Goal: Information Seeking & Learning: Learn about a topic

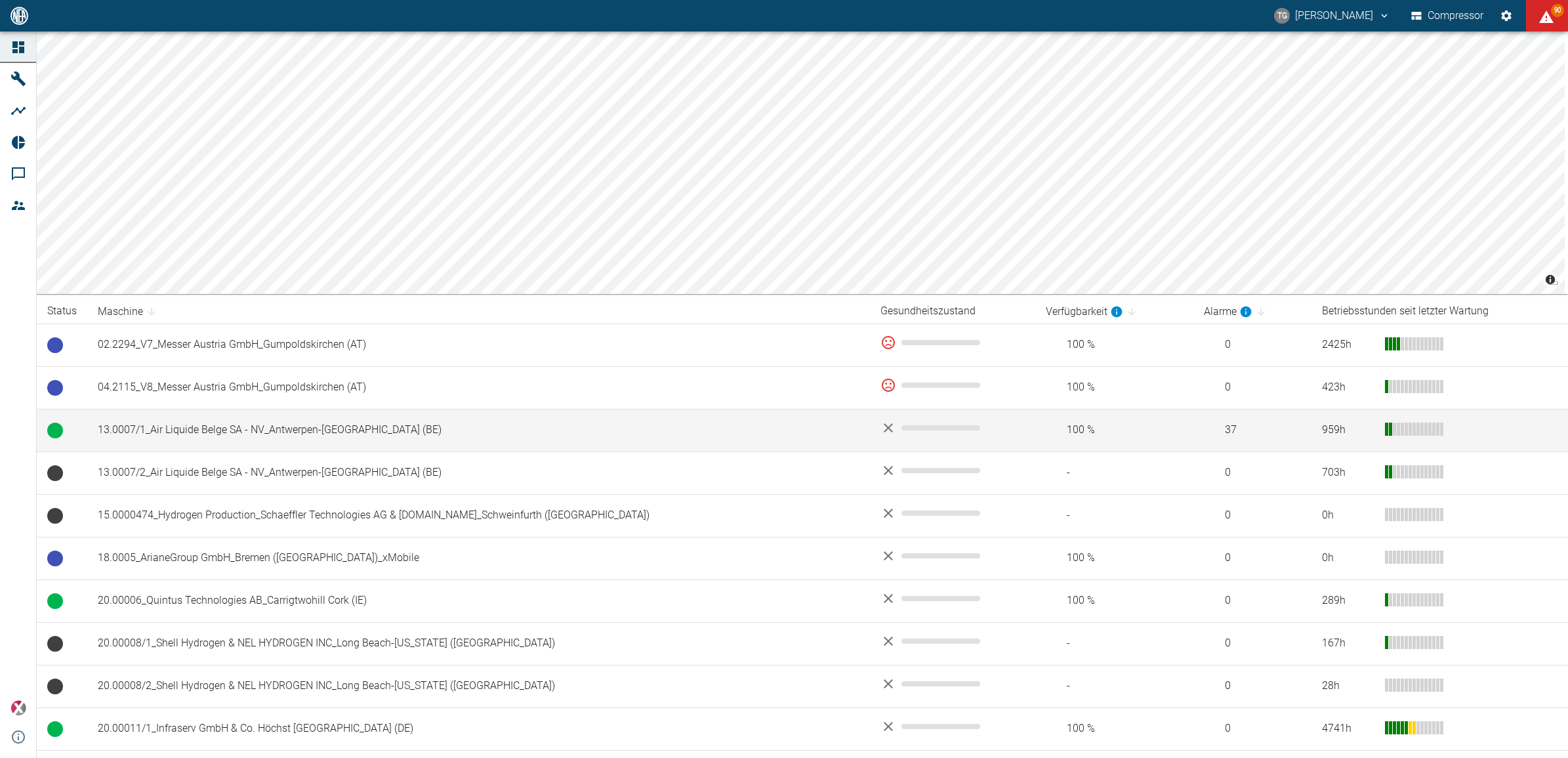
click at [138, 441] on td "13.0007/1_Air Liquide Belge SA - NV_Antwerpen-[GEOGRAPHIC_DATA] (BE)" at bounding box center [479, 430] width 783 height 43
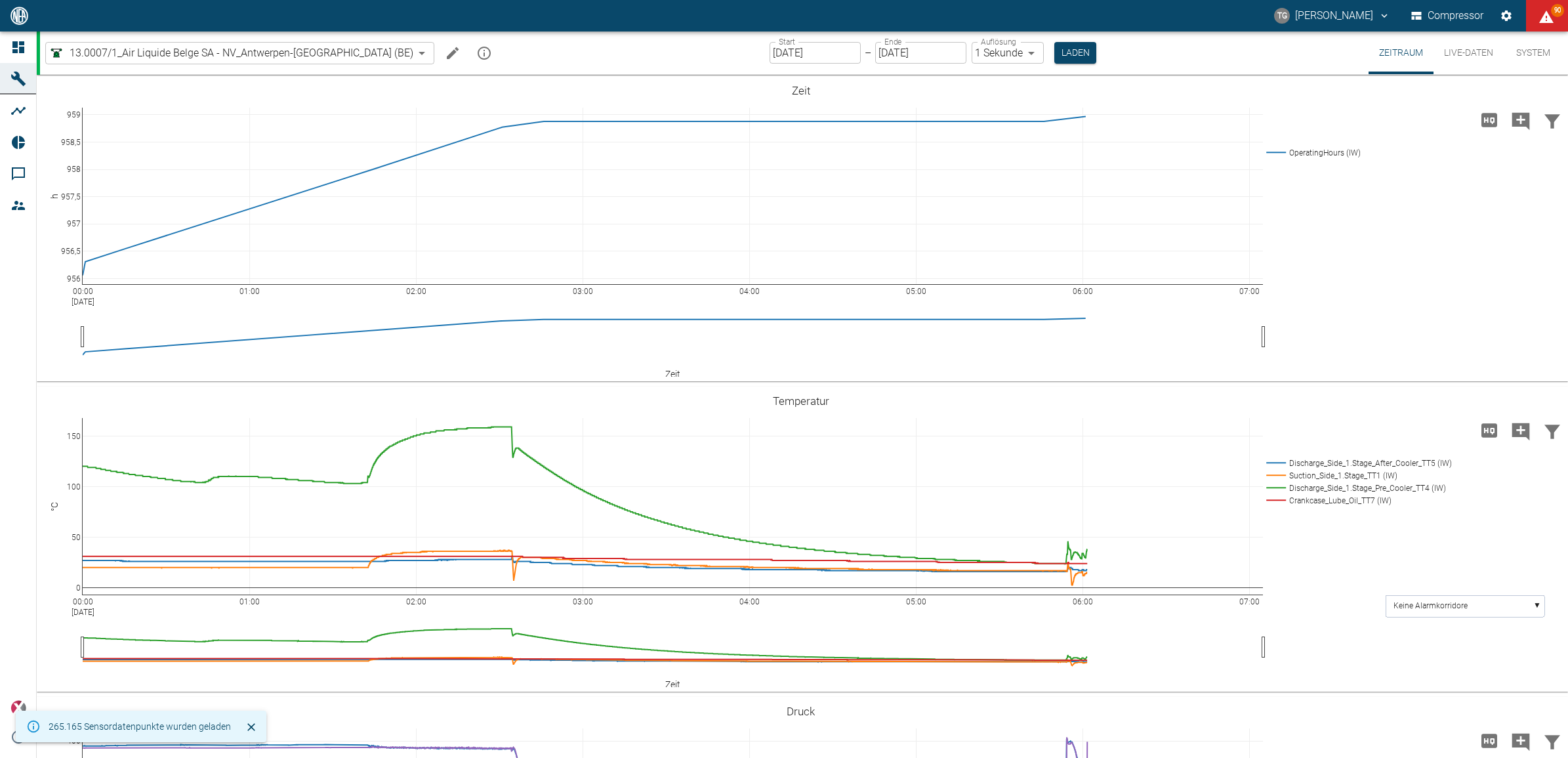
click at [769, 60] on input "[DATE]" at bounding box center [815, 53] width 91 height 22
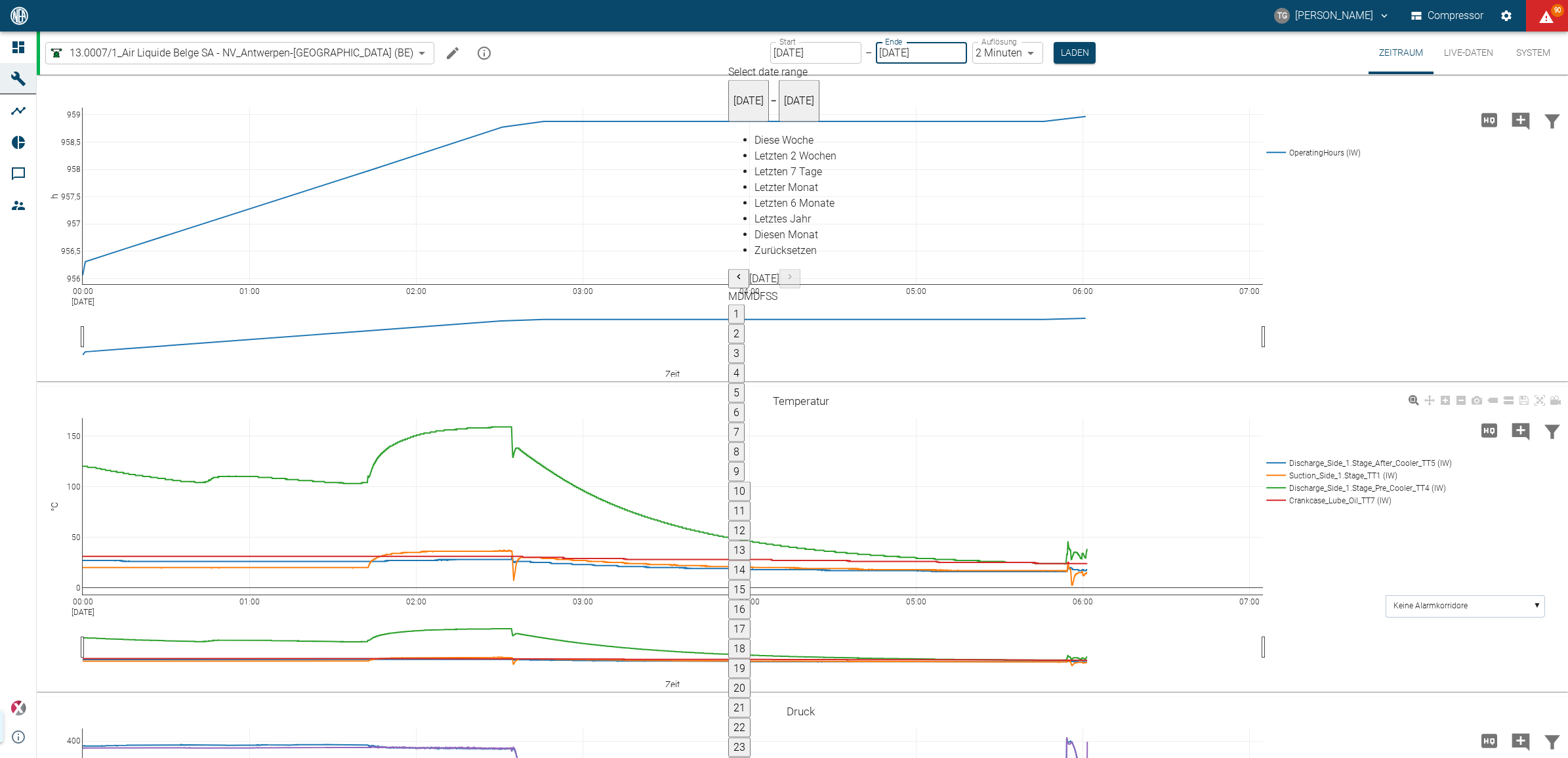
type input "[DATE]"
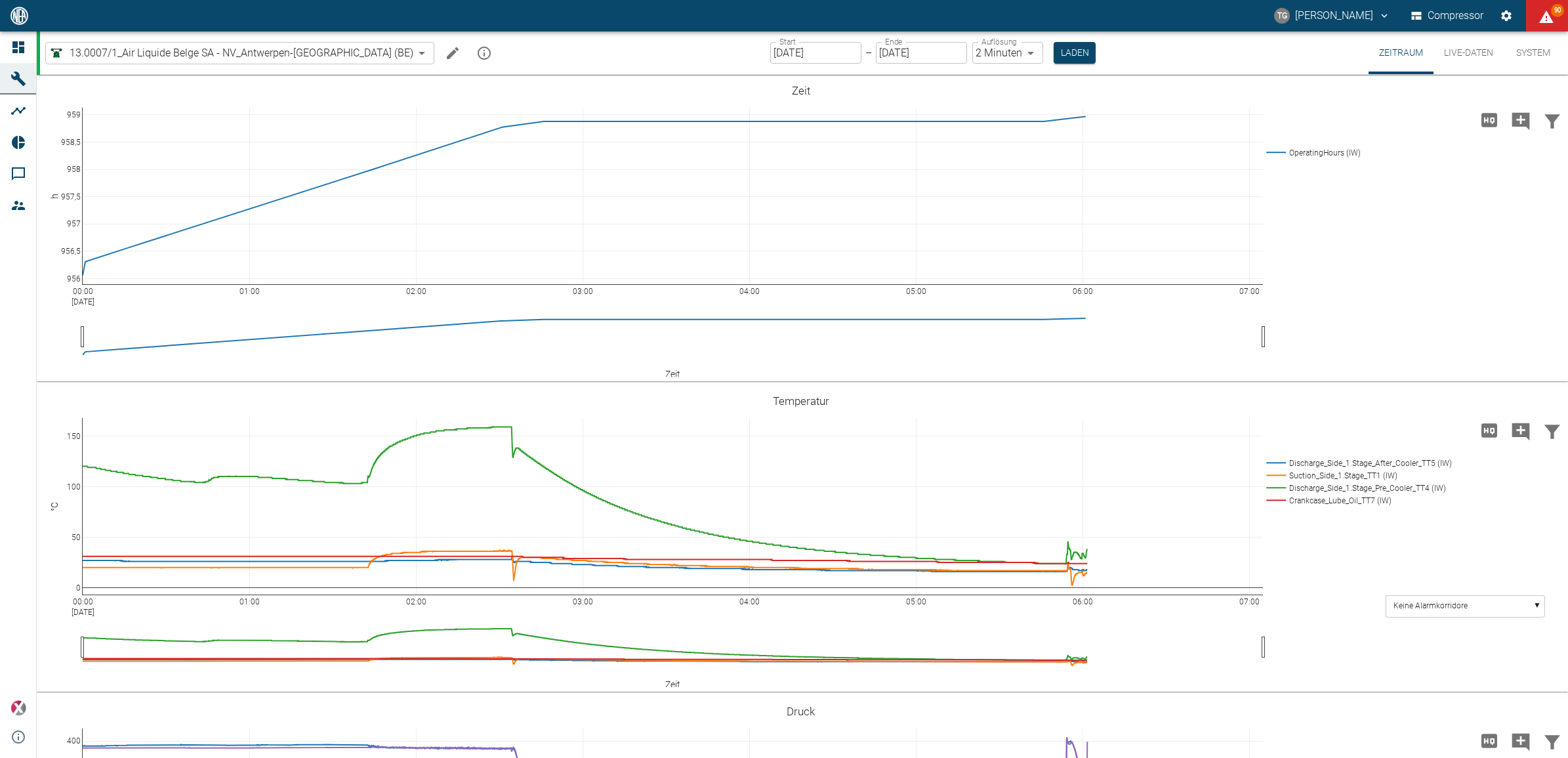
click at [953, 50] on body "TG Thomas Gregoir Compressor 90 Dashboard Maschinen Analysen Reports Kommentare…" at bounding box center [784, 379] width 1568 height 758
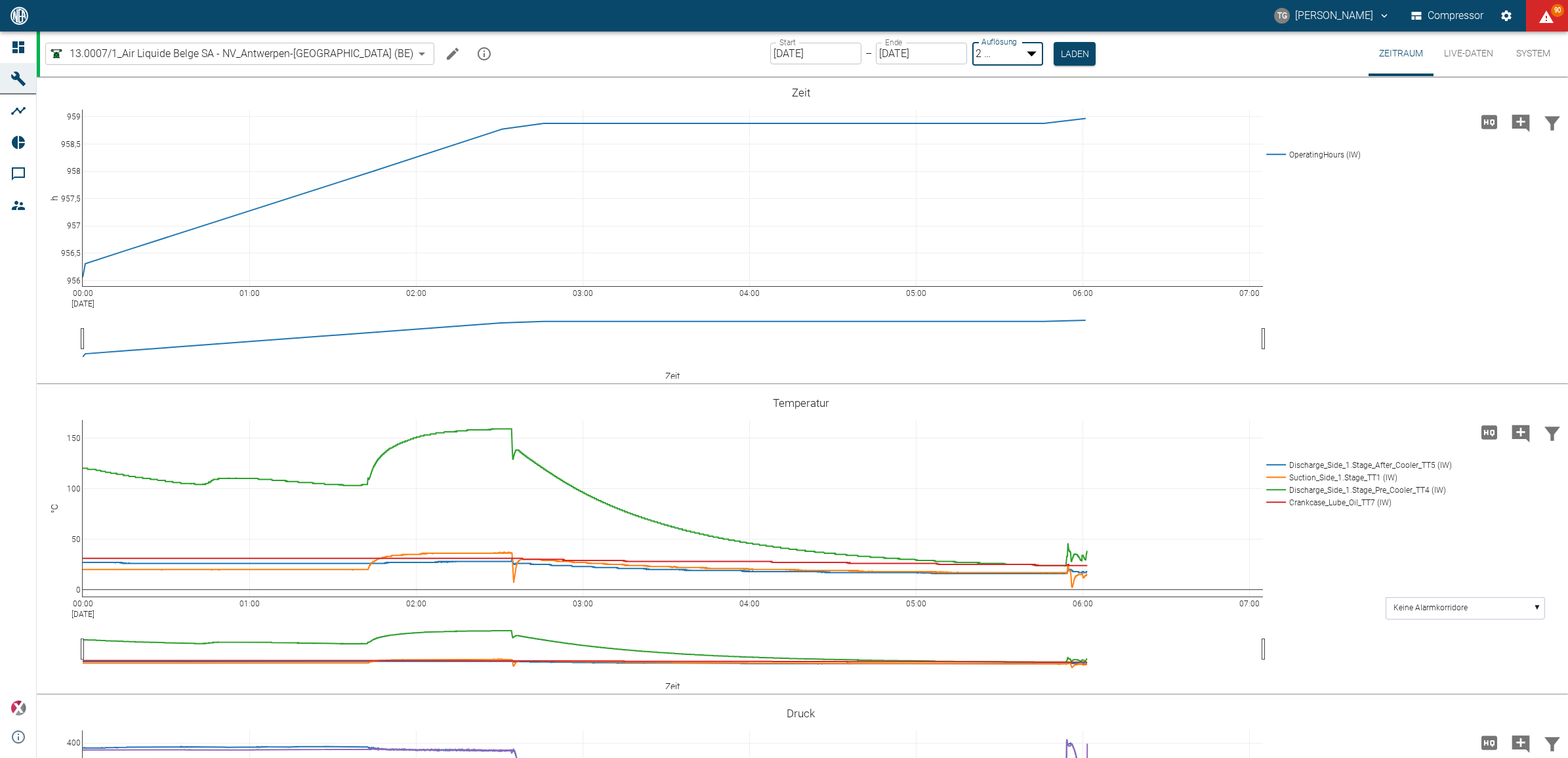
type input "1sec"
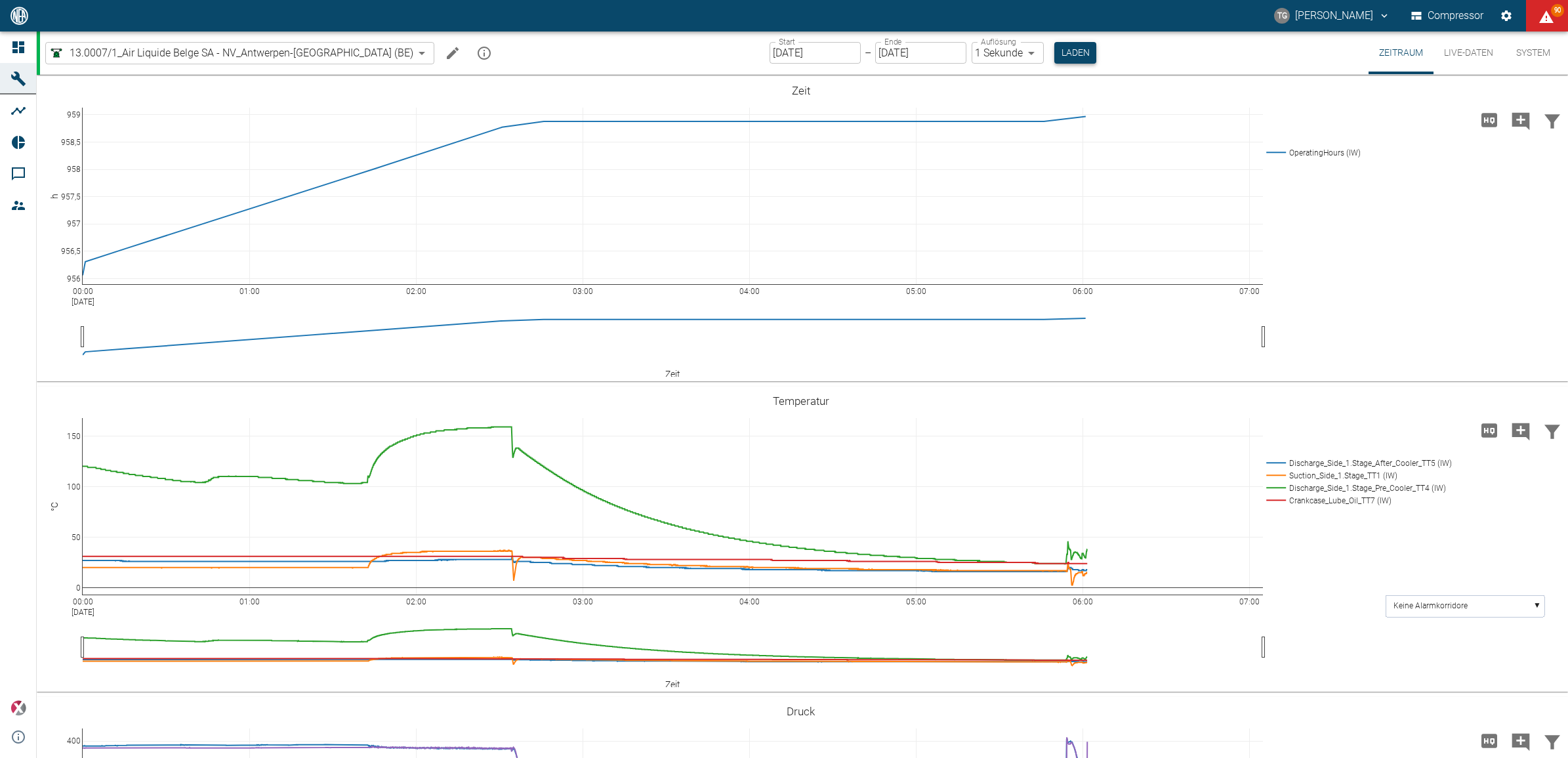
click at [1055, 51] on button "Laden" at bounding box center [1076, 53] width 42 height 22
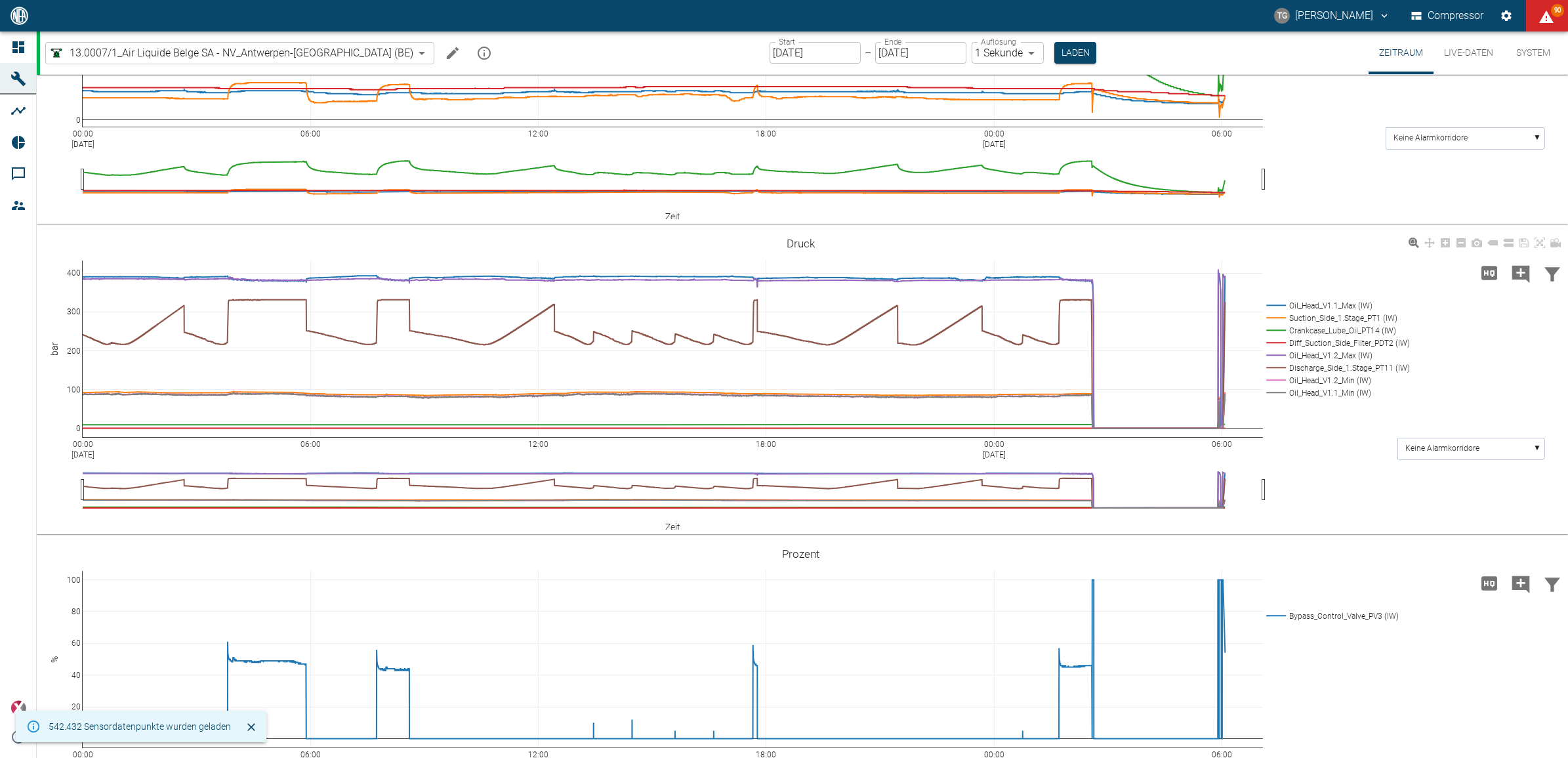
scroll to position [492, 0]
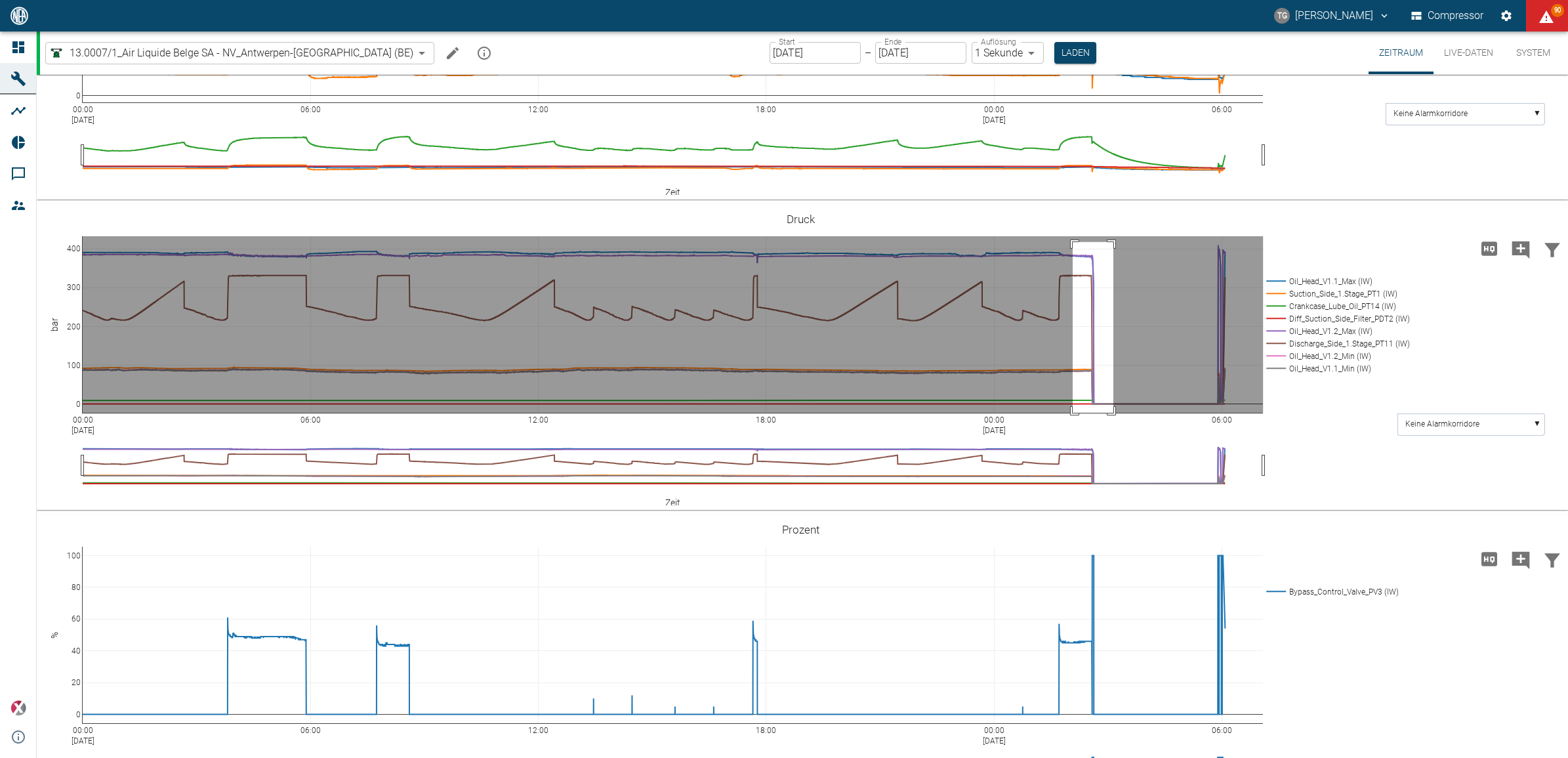
drag, startPoint x: 1073, startPoint y: 242, endPoint x: 1114, endPoint y: 425, distance: 187.5
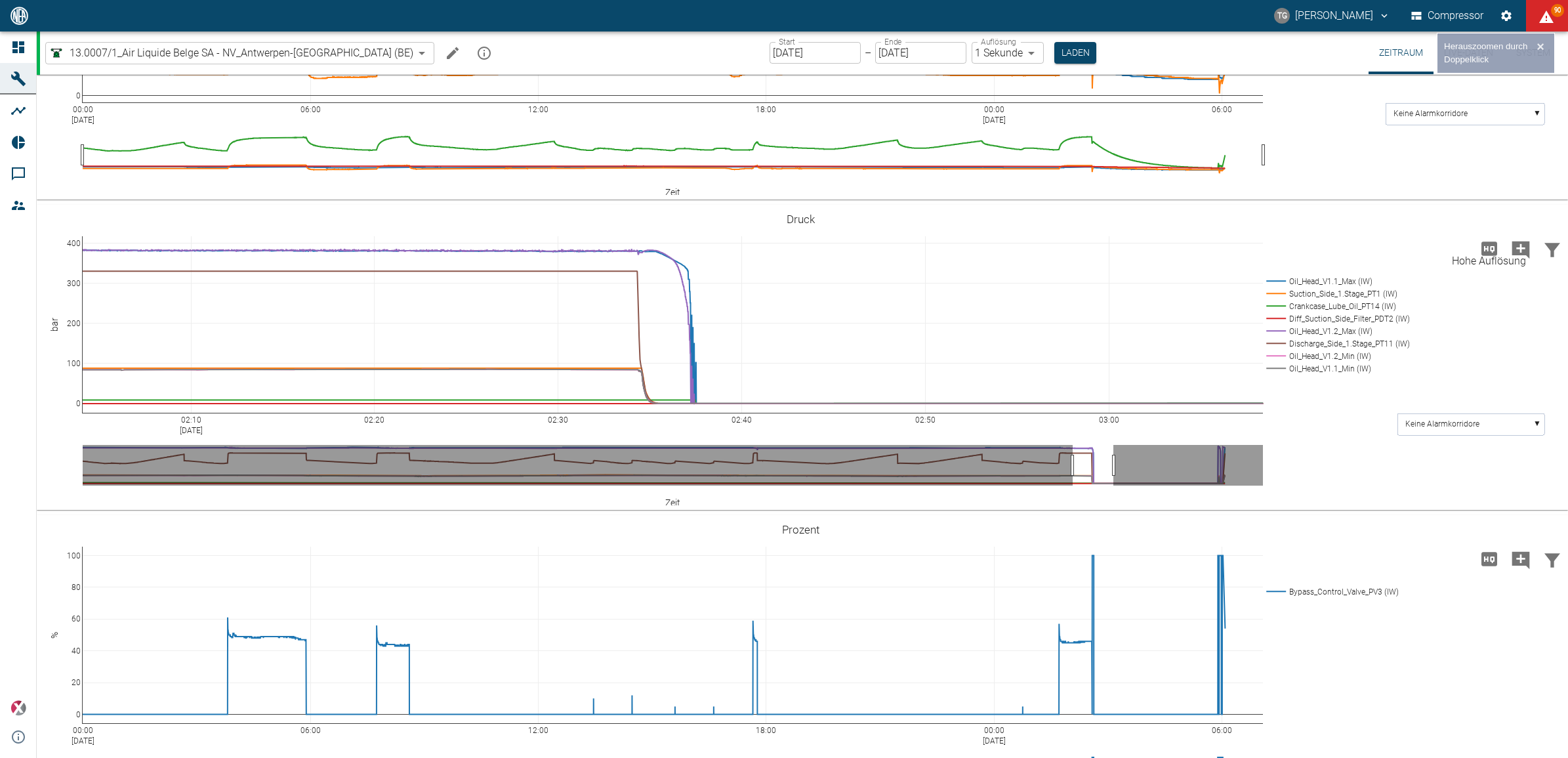
click at [1490, 248] on icon "Hohe Auflösung" at bounding box center [1489, 249] width 16 height 14
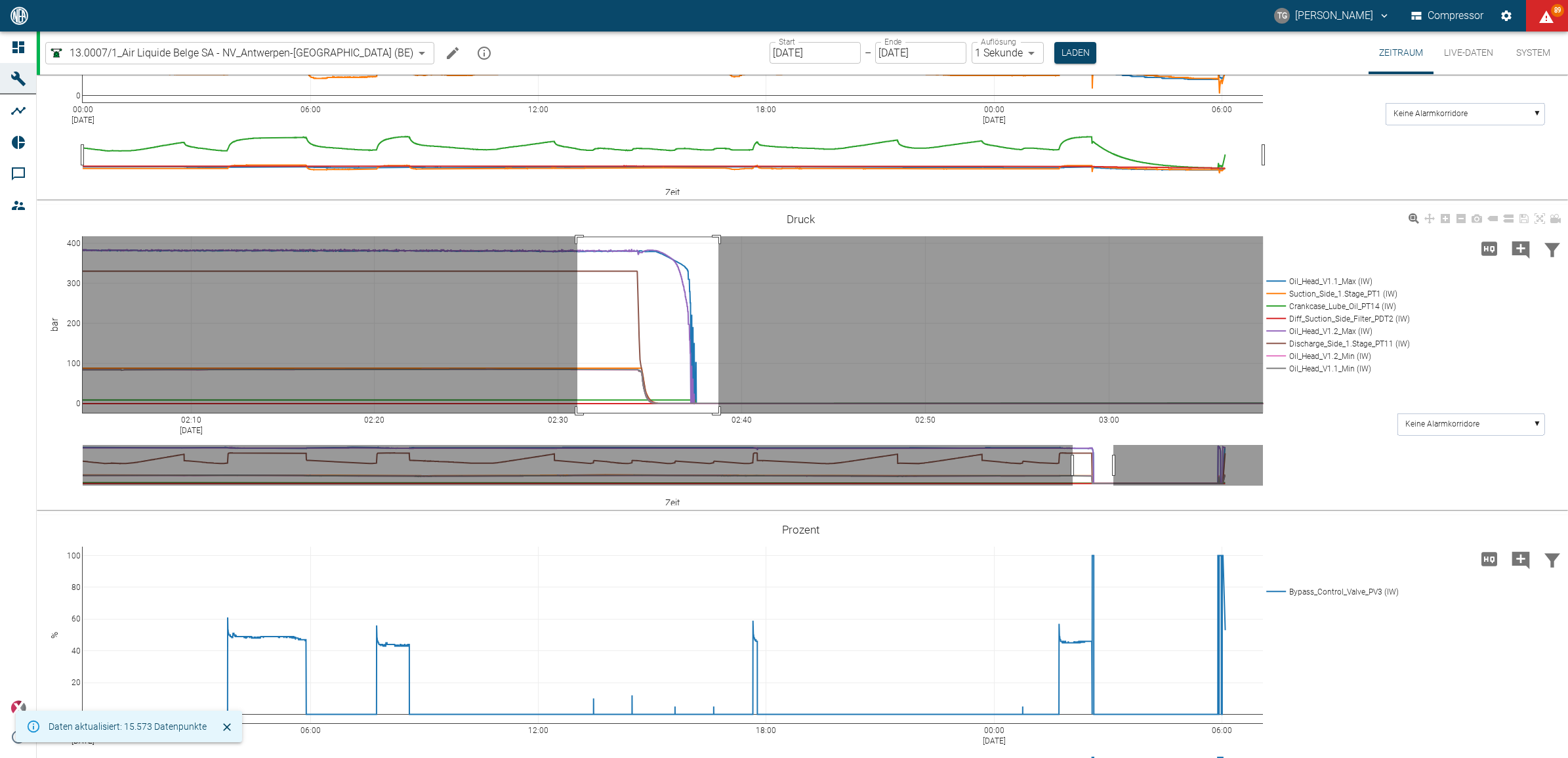
drag, startPoint x: 577, startPoint y: 237, endPoint x: 644, endPoint y: 437, distance: 210.9
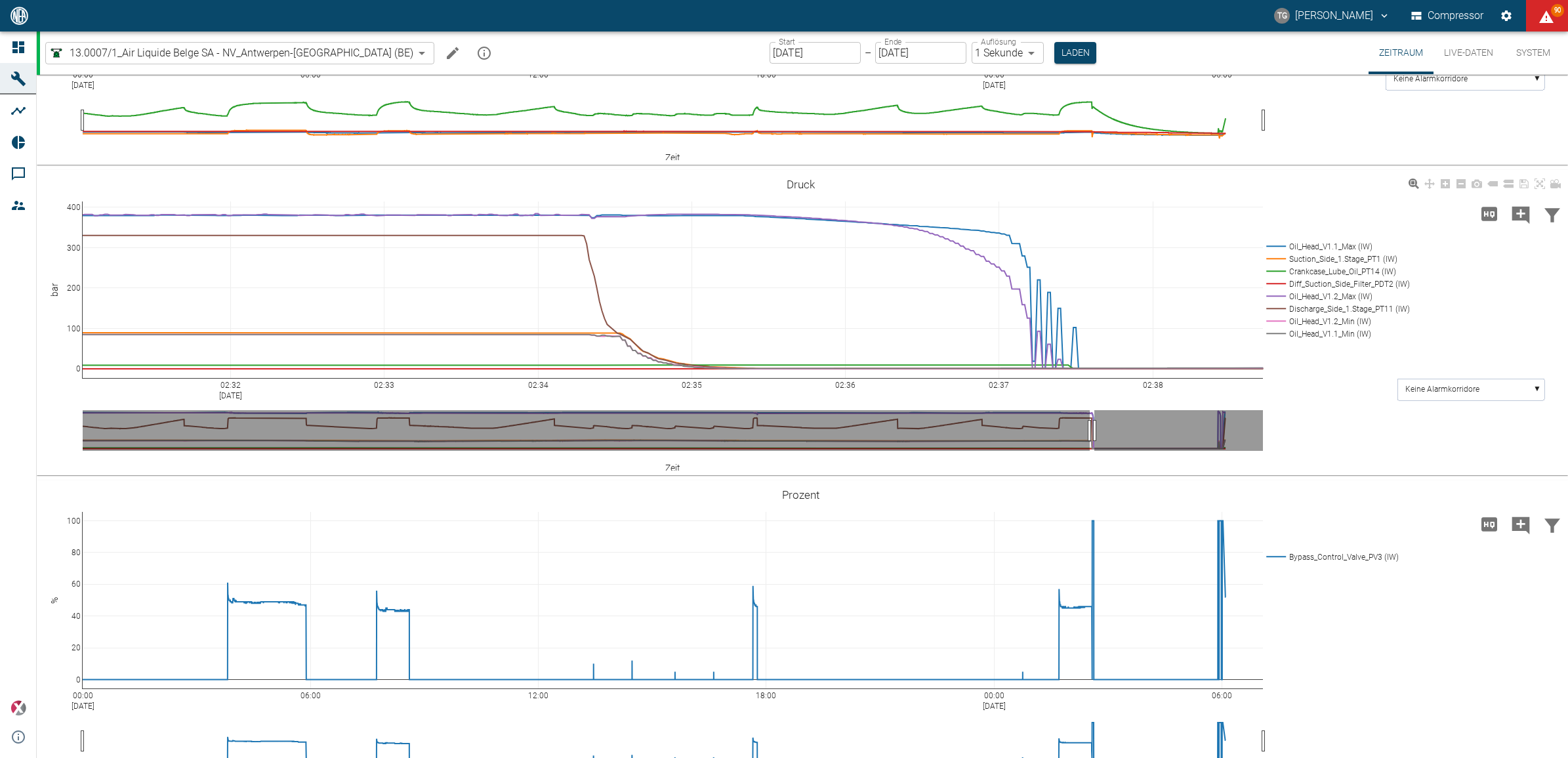
scroll to position [558, 0]
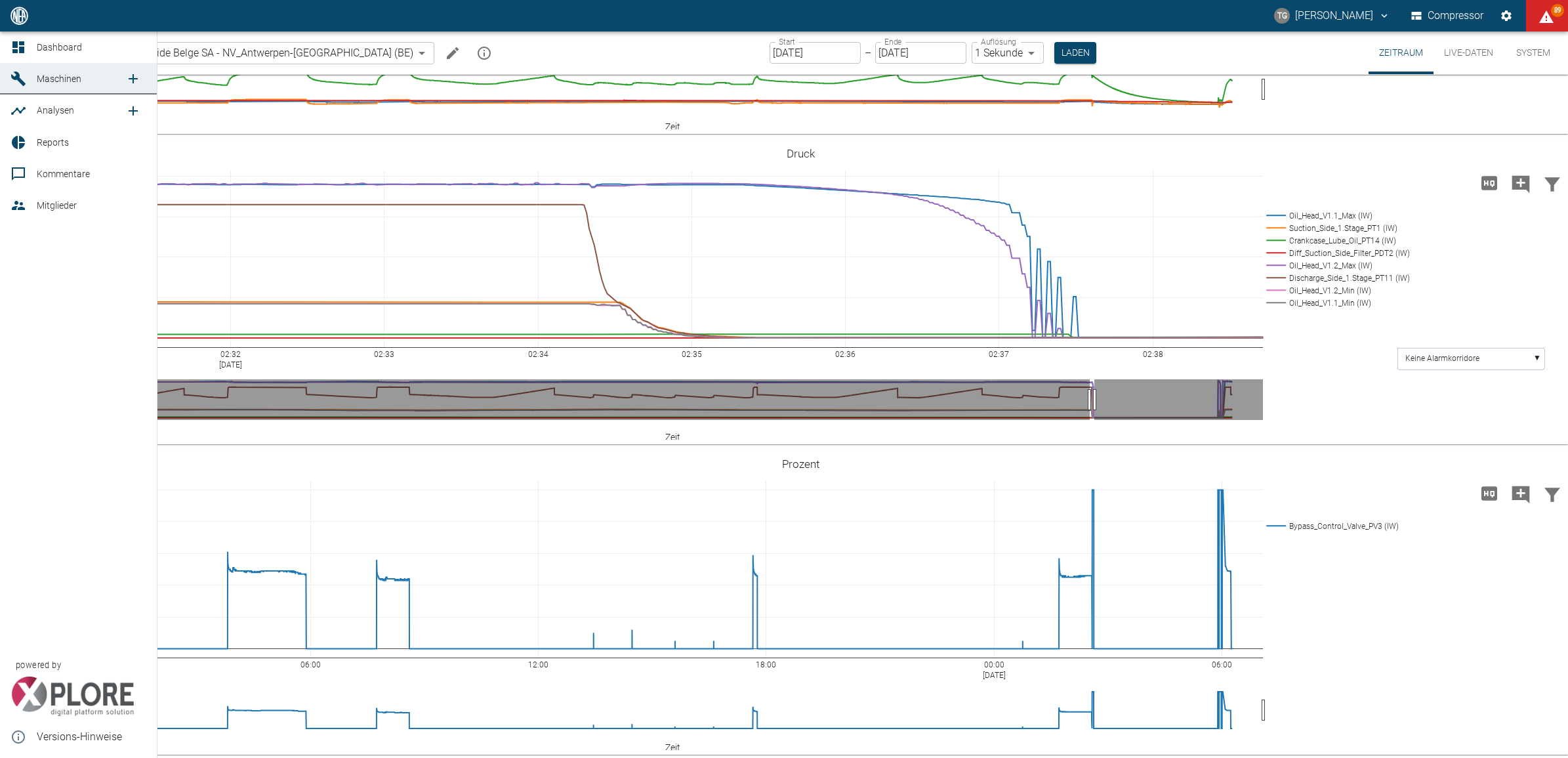
click at [16, 50] on icon at bounding box center [18, 47] width 12 height 12
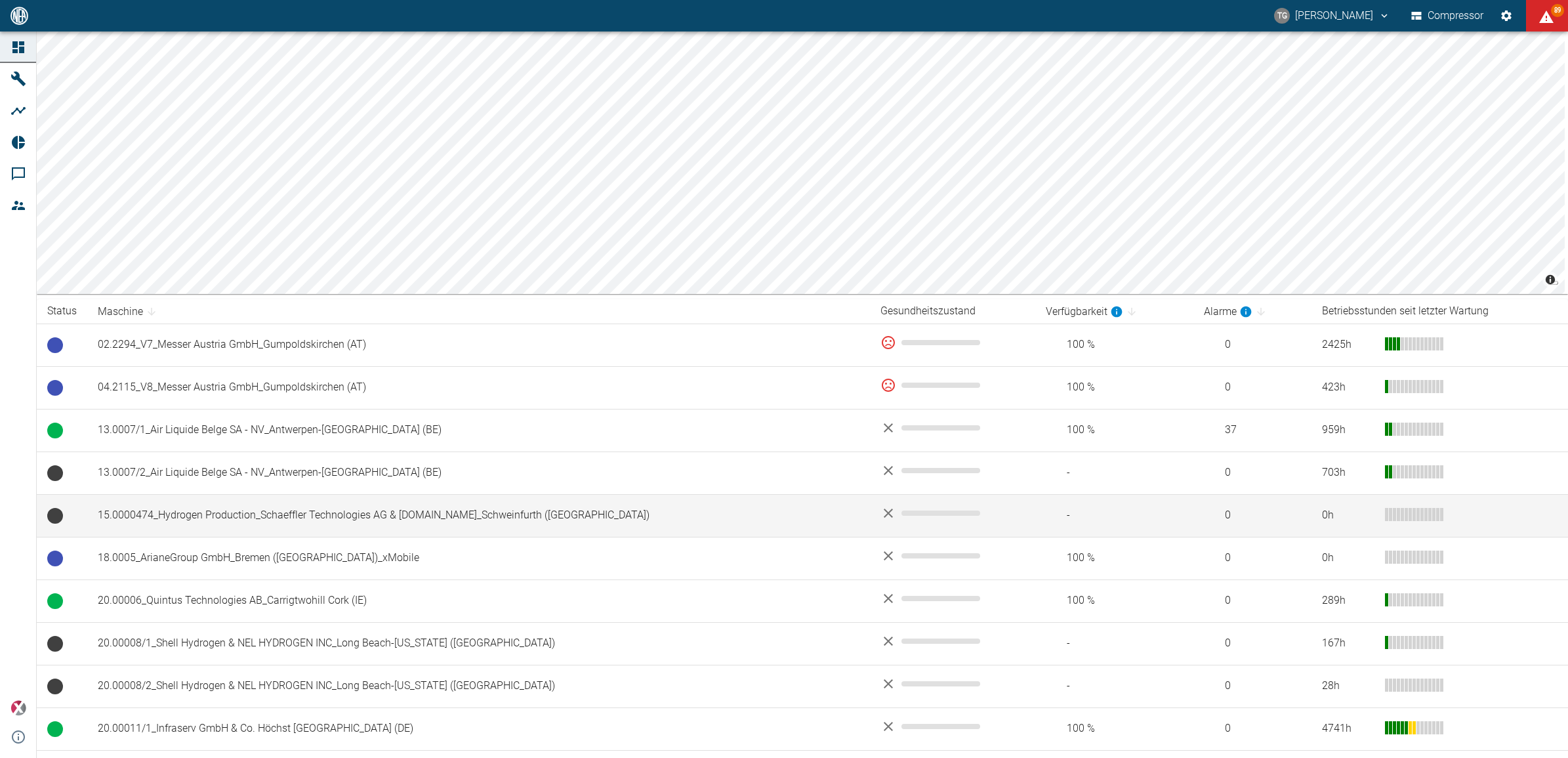
scroll to position [82, 0]
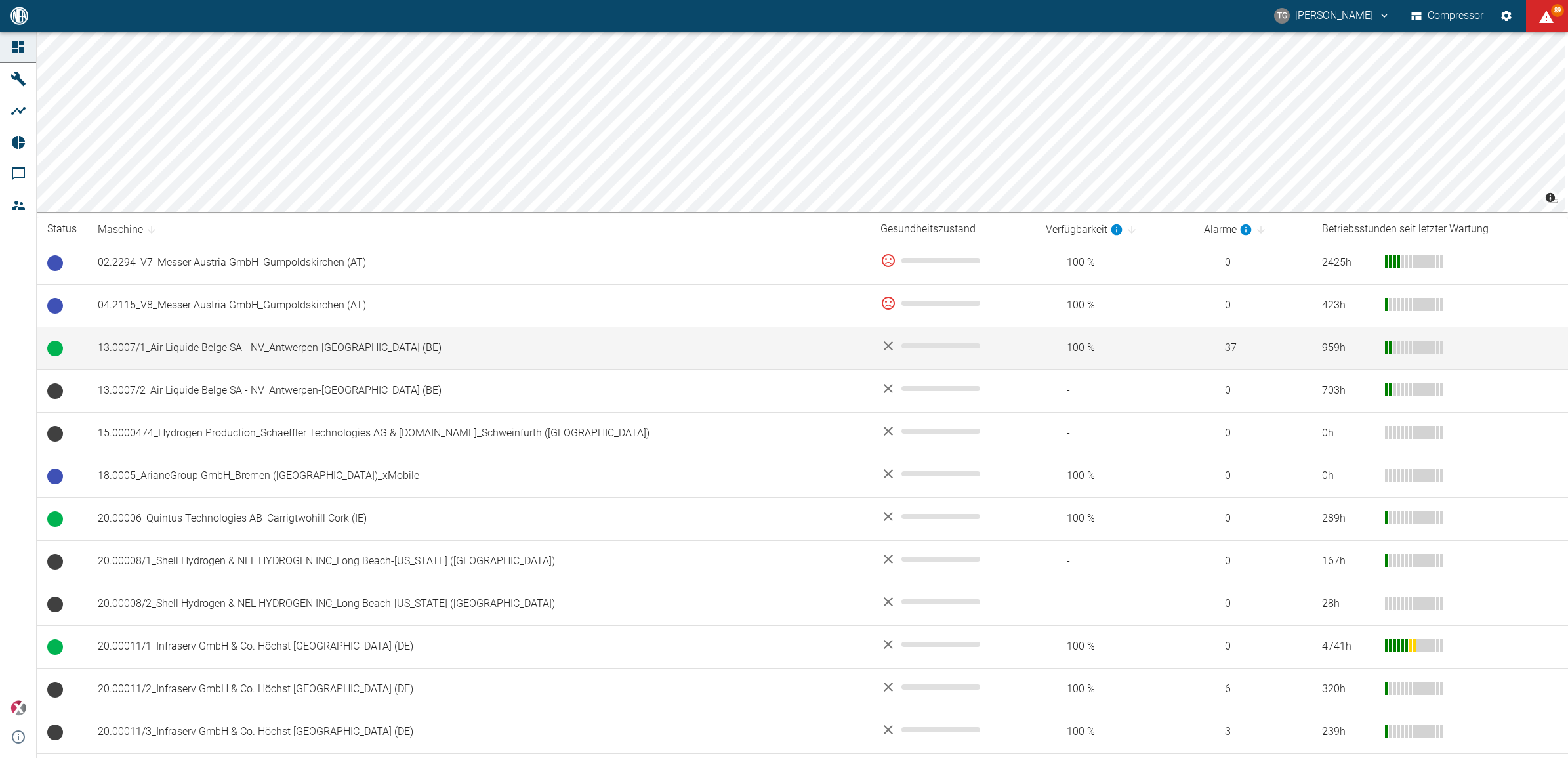
click at [221, 348] on td "13.0007/1_Air Liquide Belge SA - NV_Antwerpen-[GEOGRAPHIC_DATA] (BE)" at bounding box center [479, 348] width 783 height 43
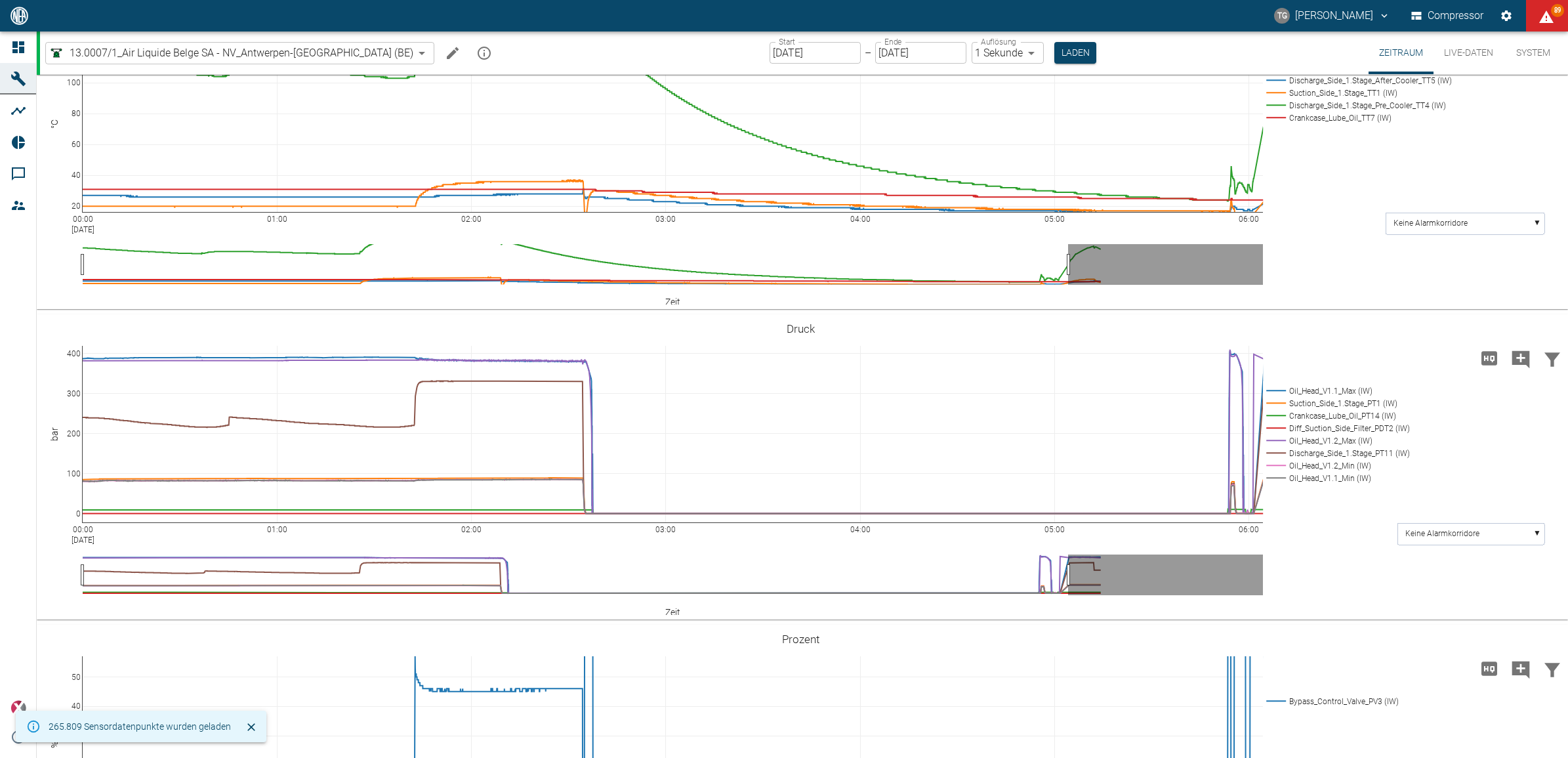
scroll to position [410, 0]
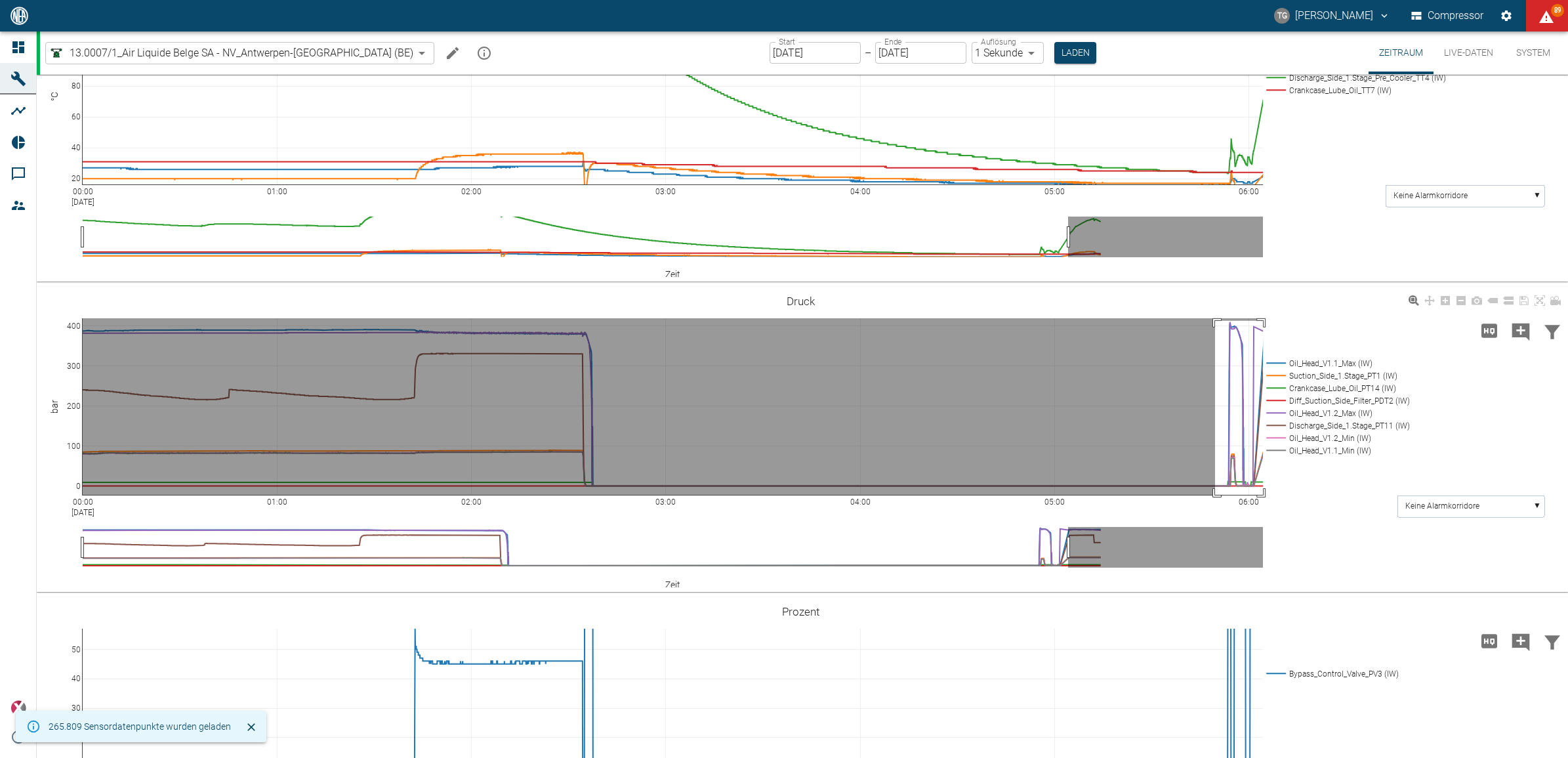
drag, startPoint x: 1215, startPoint y: 321, endPoint x: 1290, endPoint y: 559, distance: 249.5
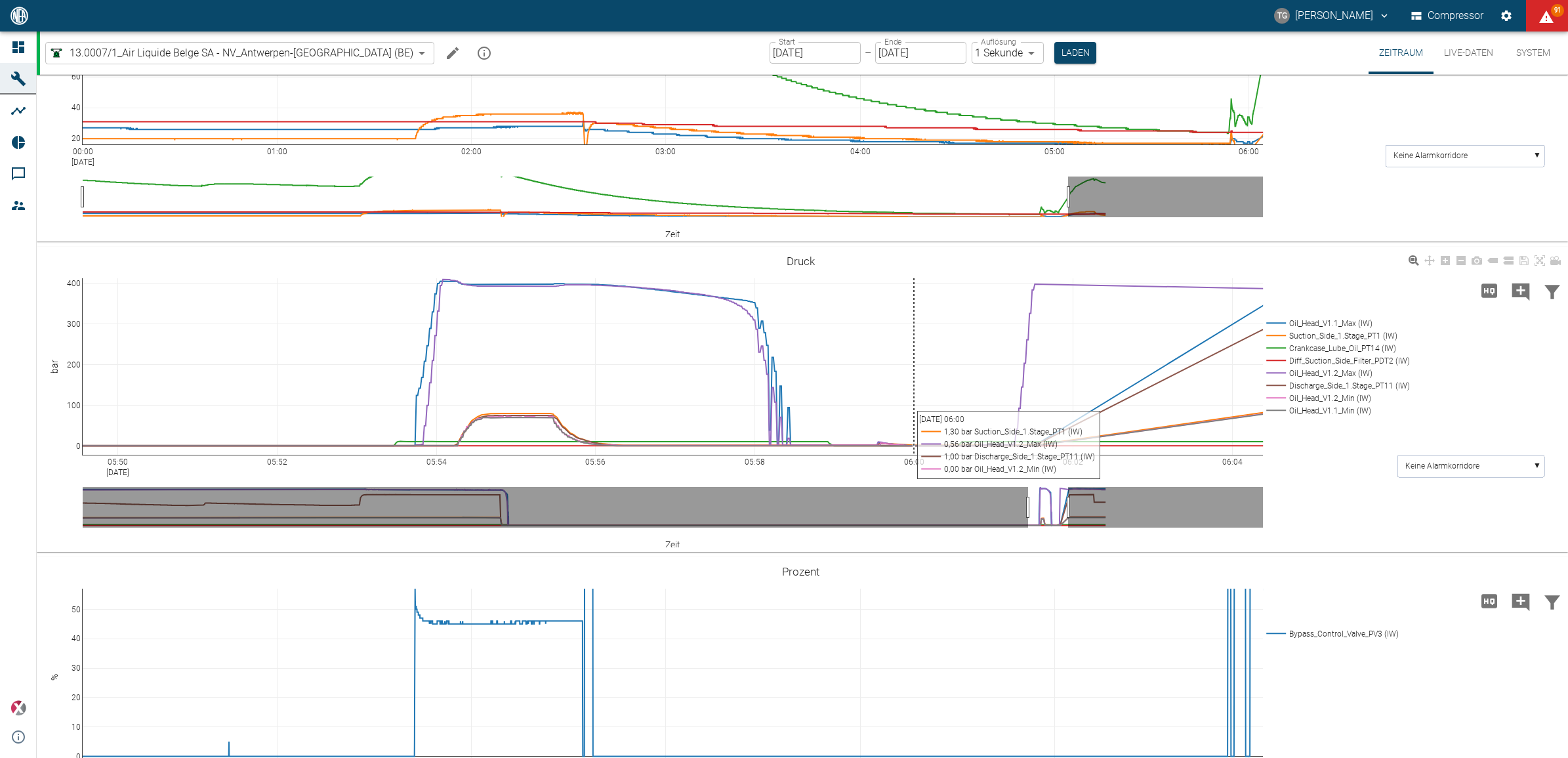
scroll to position [558, 0]
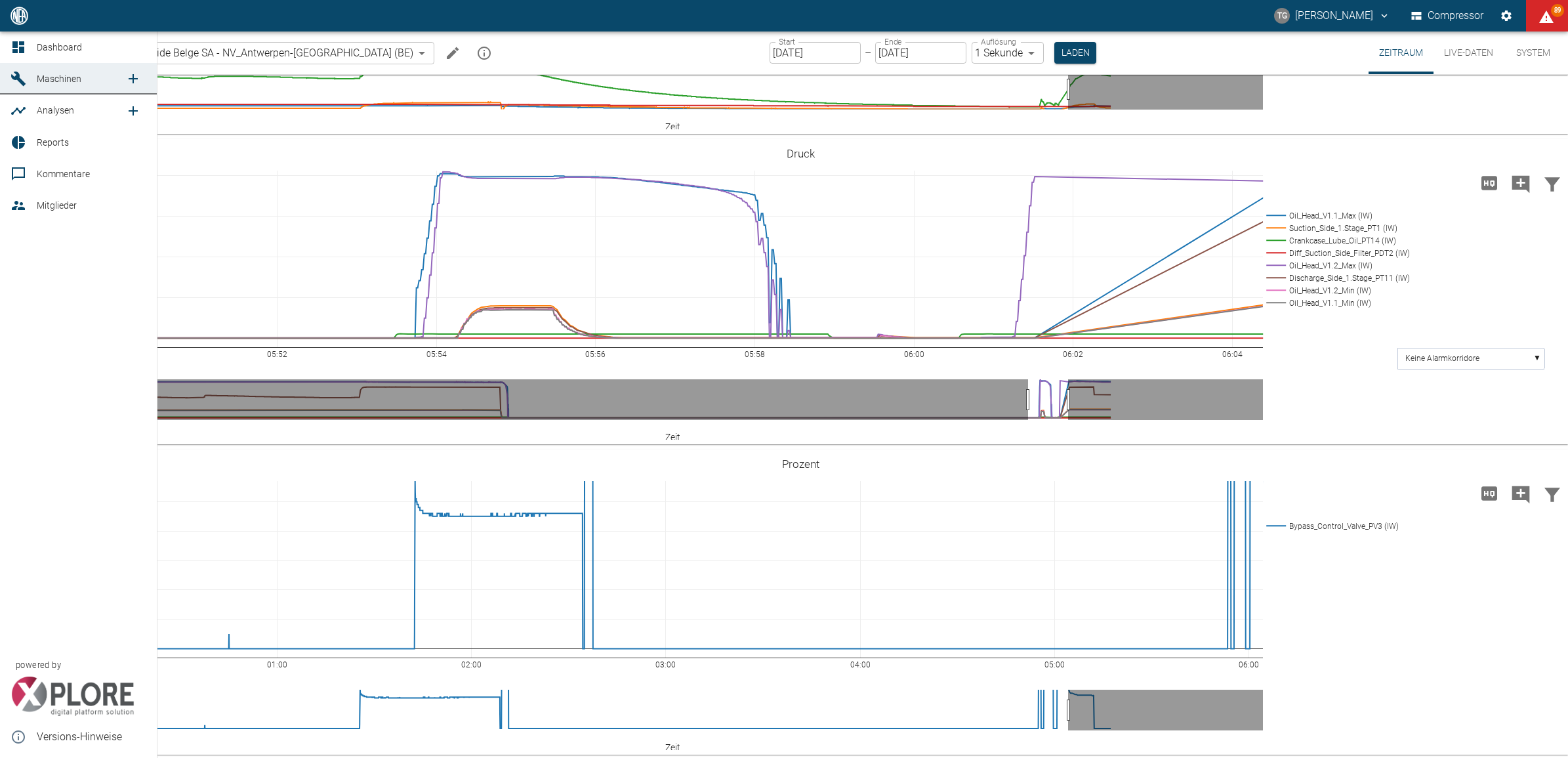
click at [22, 41] on icon at bounding box center [18, 47] width 16 height 16
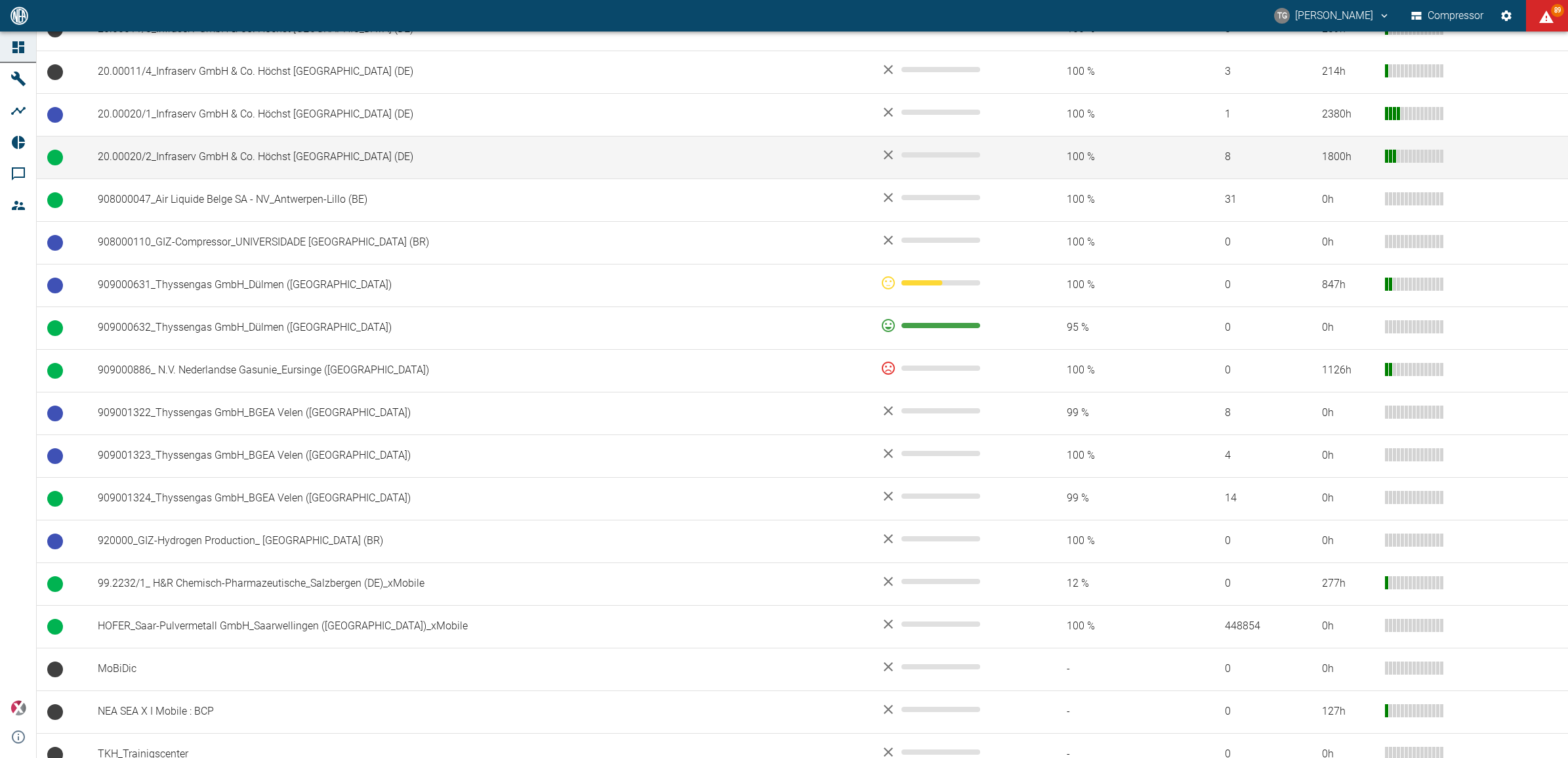
scroll to position [807, 0]
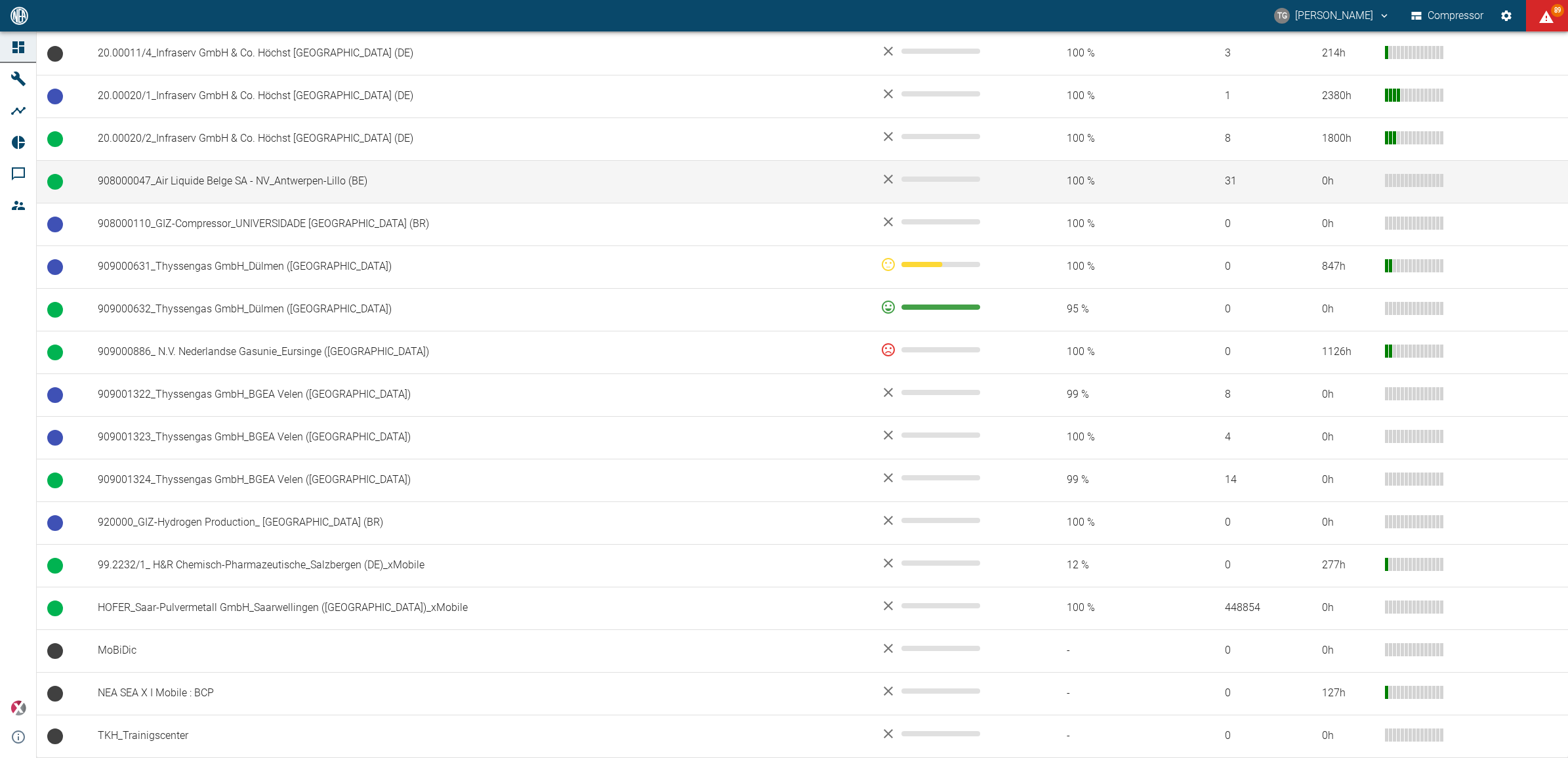
click at [208, 181] on td "908000047_Air Liquide Belge SA - NV_Antwerpen-Lillo (BE)" at bounding box center [479, 181] width 783 height 43
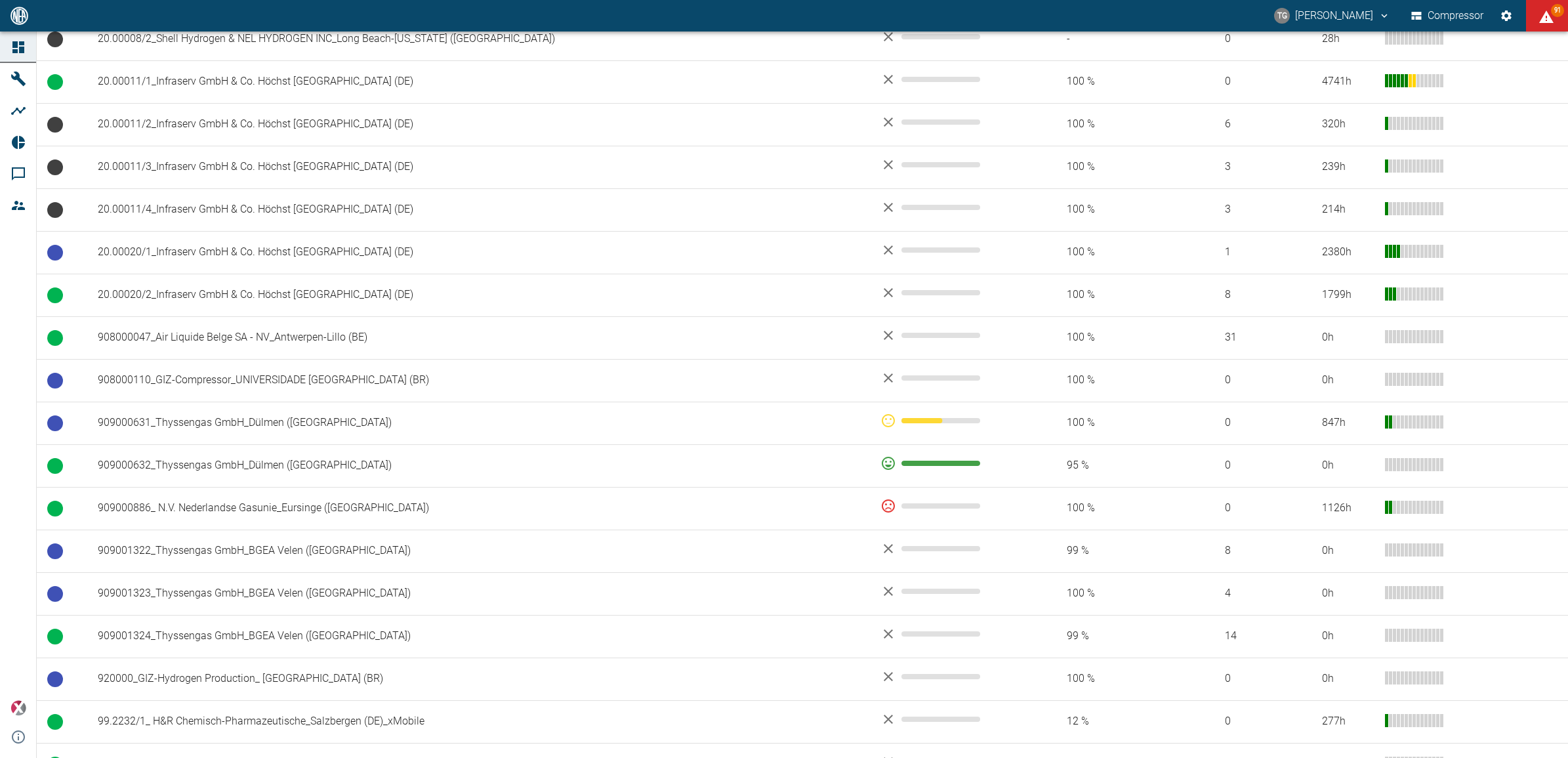
scroll to position [656, 0]
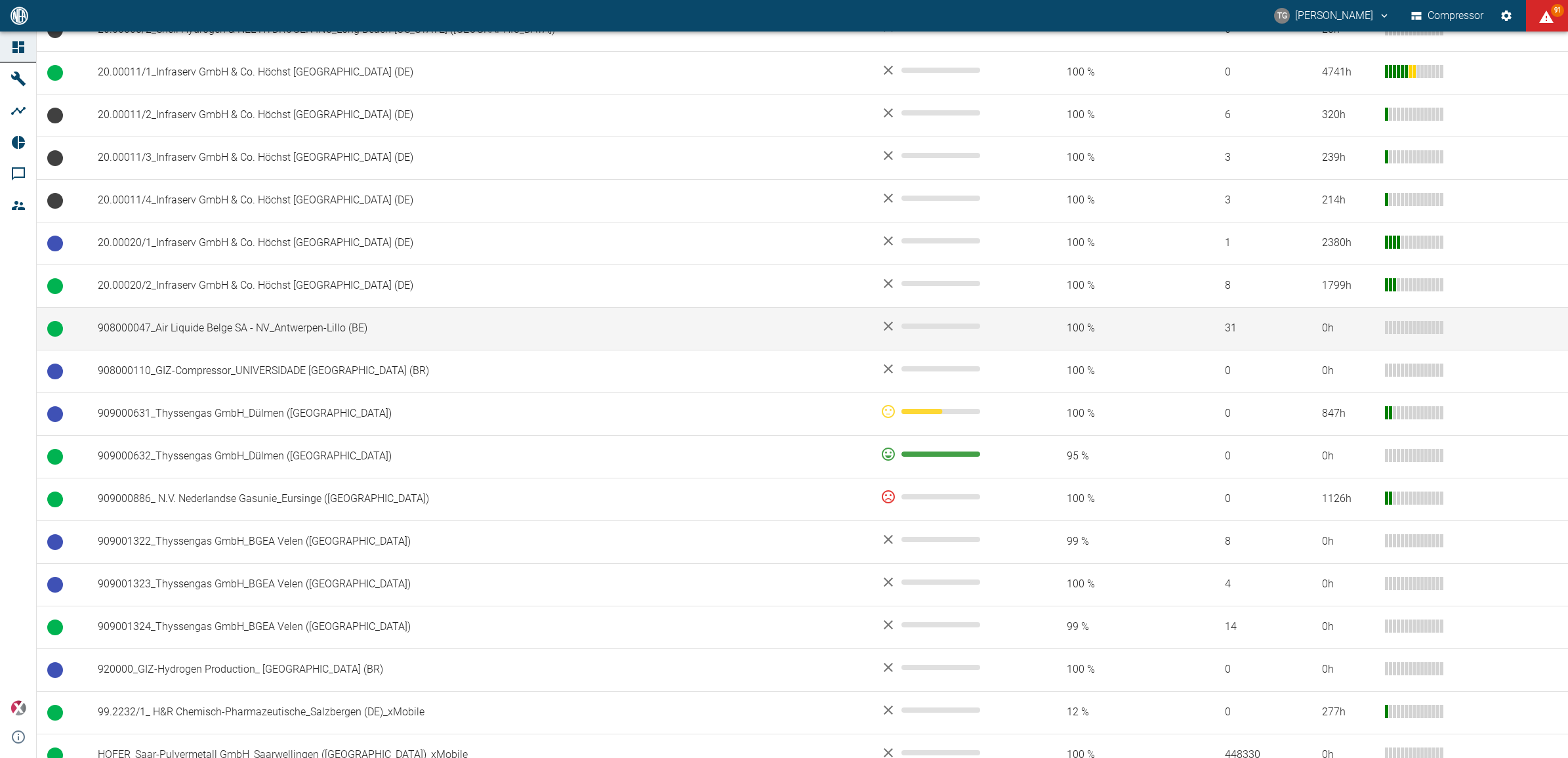
click at [243, 335] on td "908000047_Air Liquide Belge SA - NV_Antwerpen-Lillo (BE)" at bounding box center [479, 328] width 783 height 43
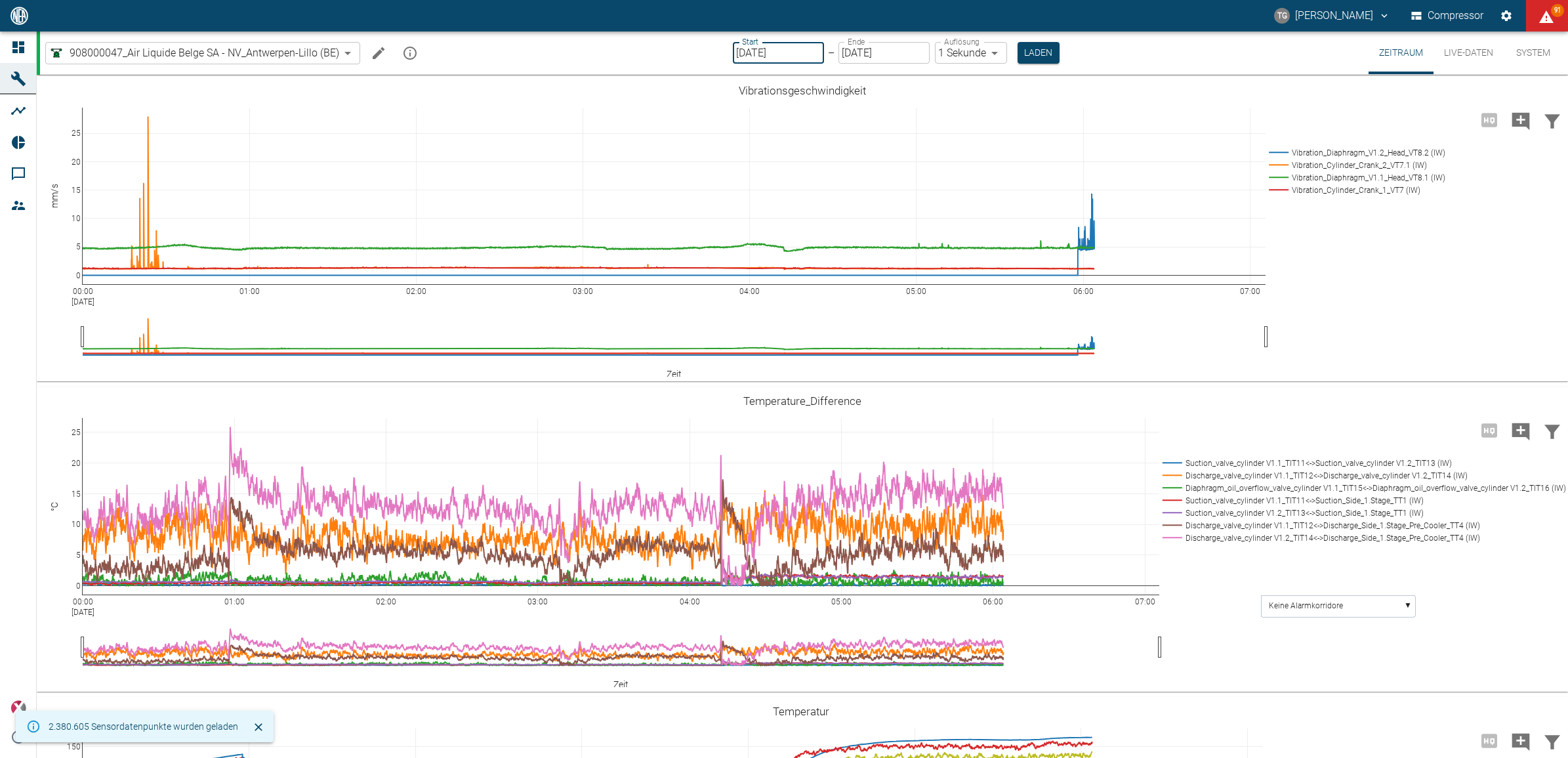
click at [752, 54] on input "[DATE]" at bounding box center [778, 53] width 91 height 22
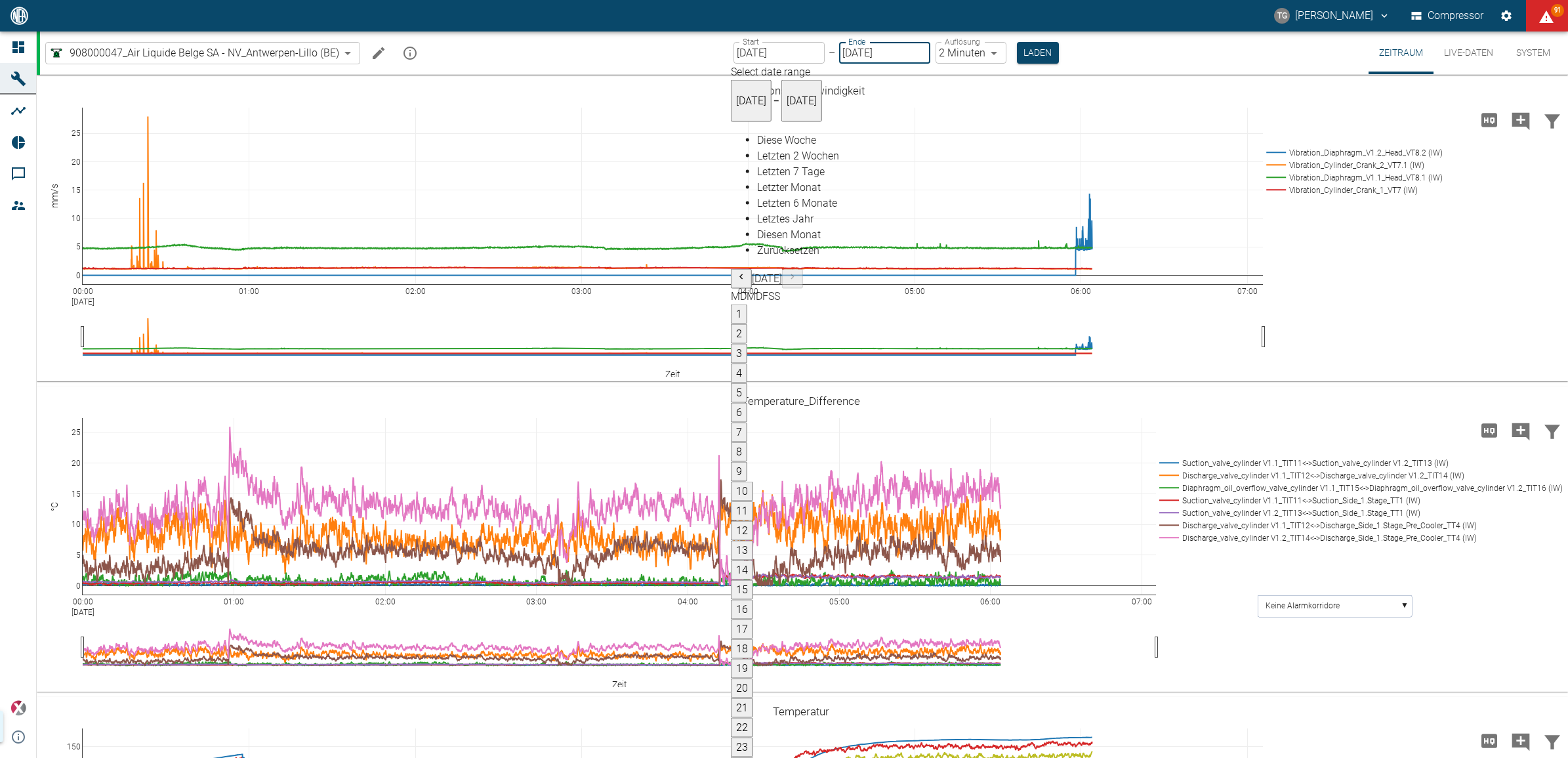
type input "[DATE]"
type input "2min"
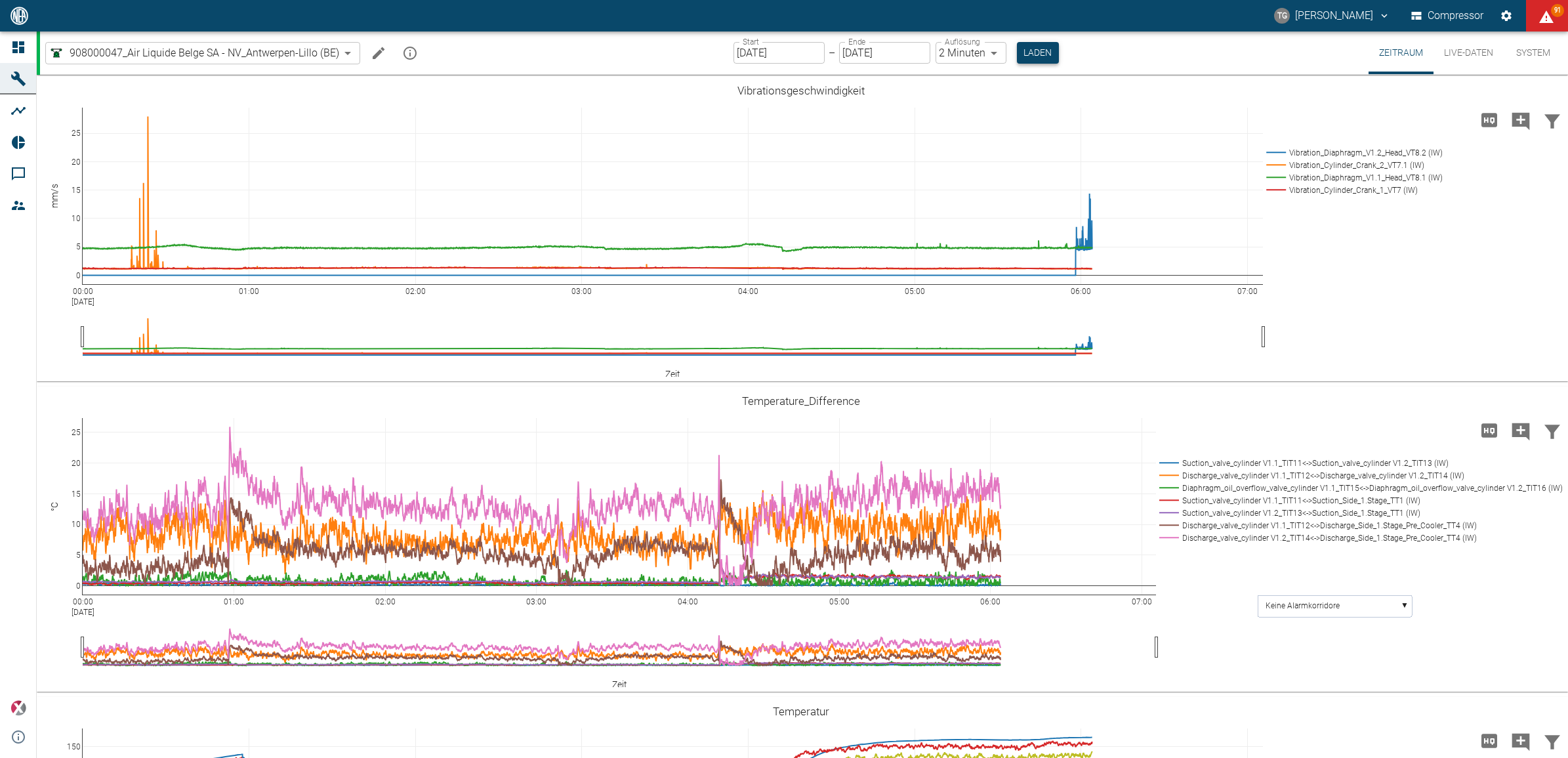
click at [1020, 43] on div "Start 04.09.2025 Start – Ende 05.09.2025 Ende Auflösung 2 Minuten 2min Auflösun…" at bounding box center [896, 52] width 325 height 43
click at [1020, 46] on button "Laden" at bounding box center [1038, 53] width 42 height 22
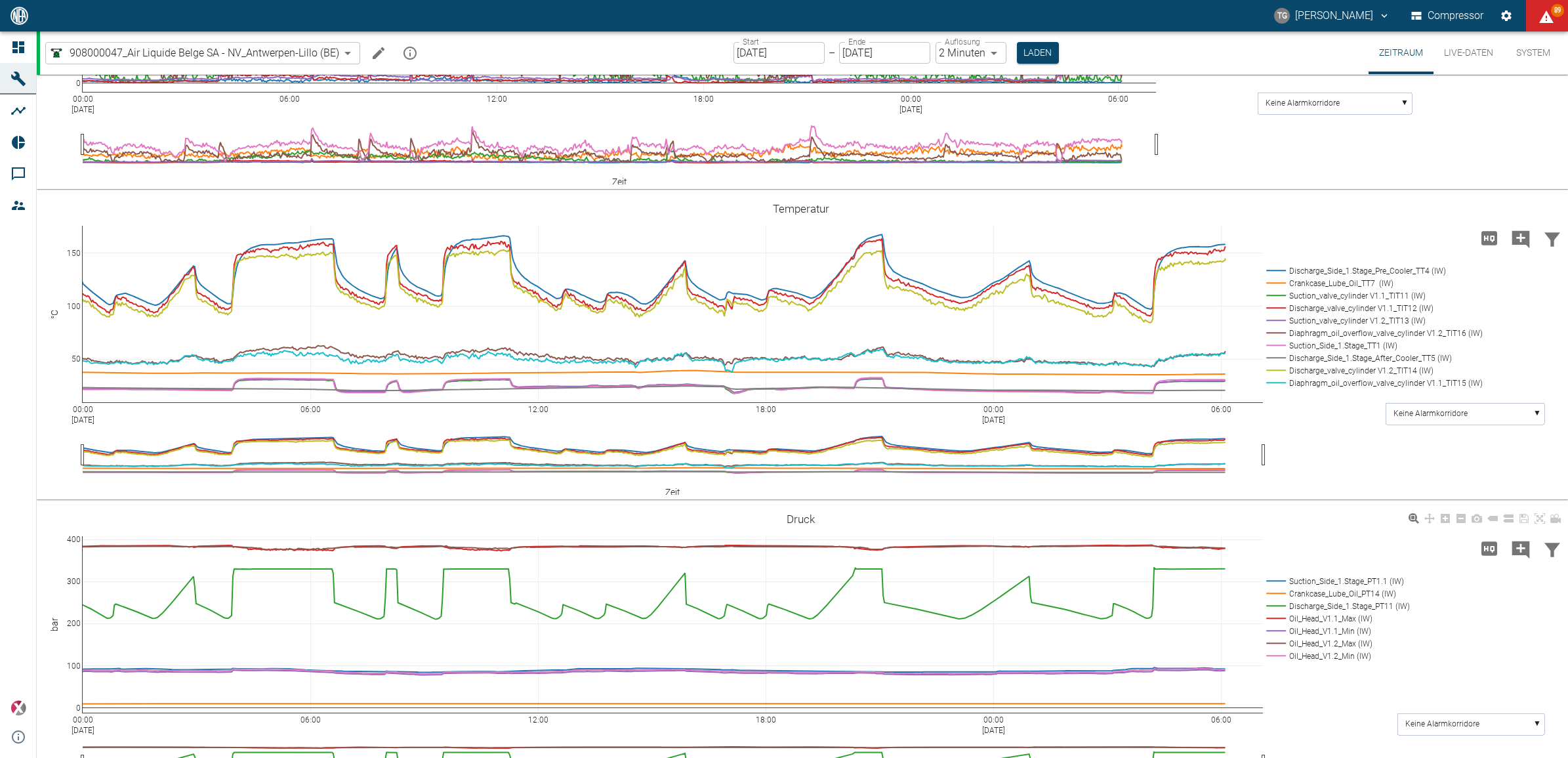
scroll to position [820, 0]
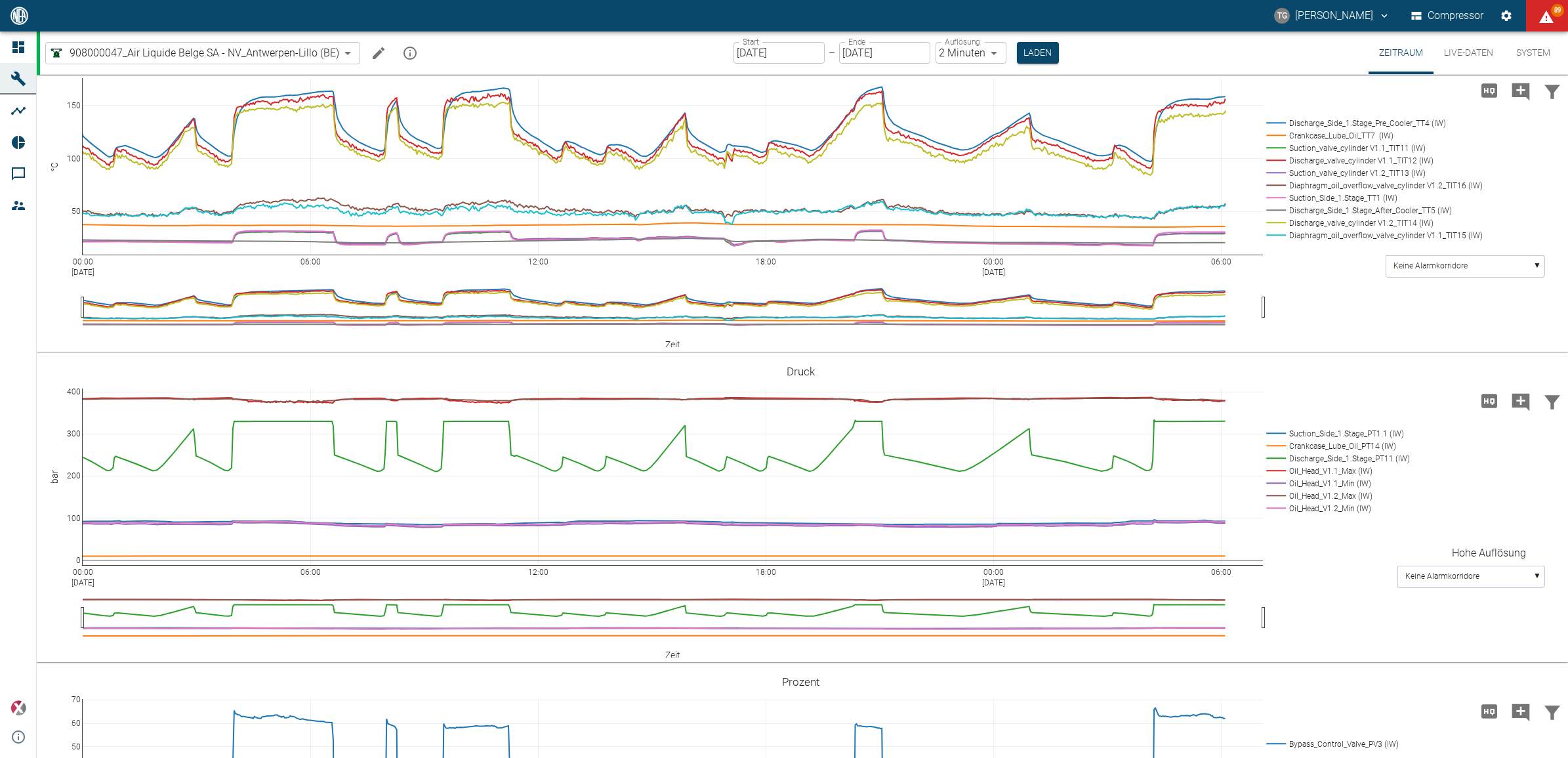
click at [1488, 408] on icon "Hohe Auflösung" at bounding box center [1489, 401] width 16 height 14
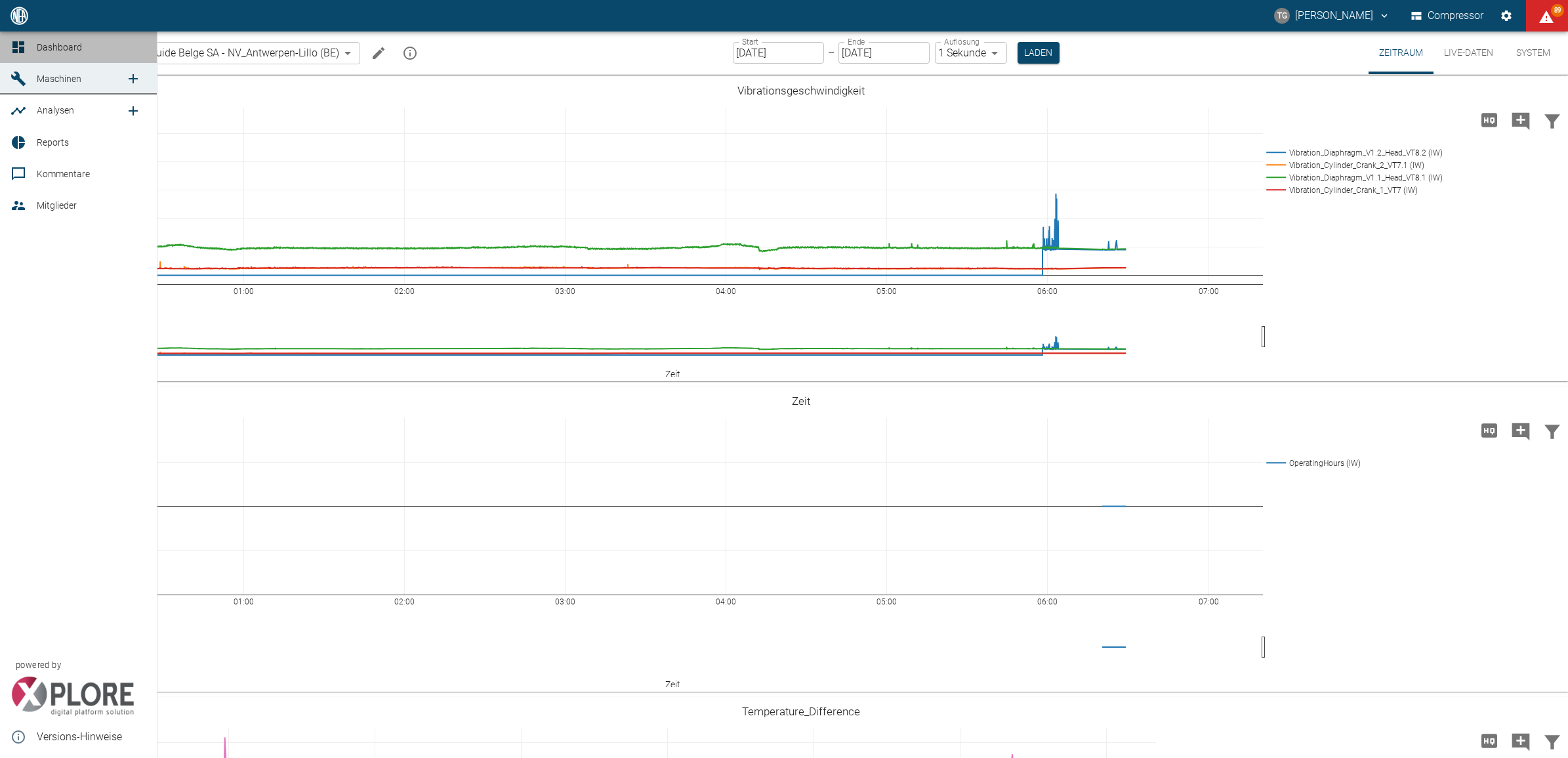
click at [15, 52] on icon at bounding box center [18, 47] width 12 height 12
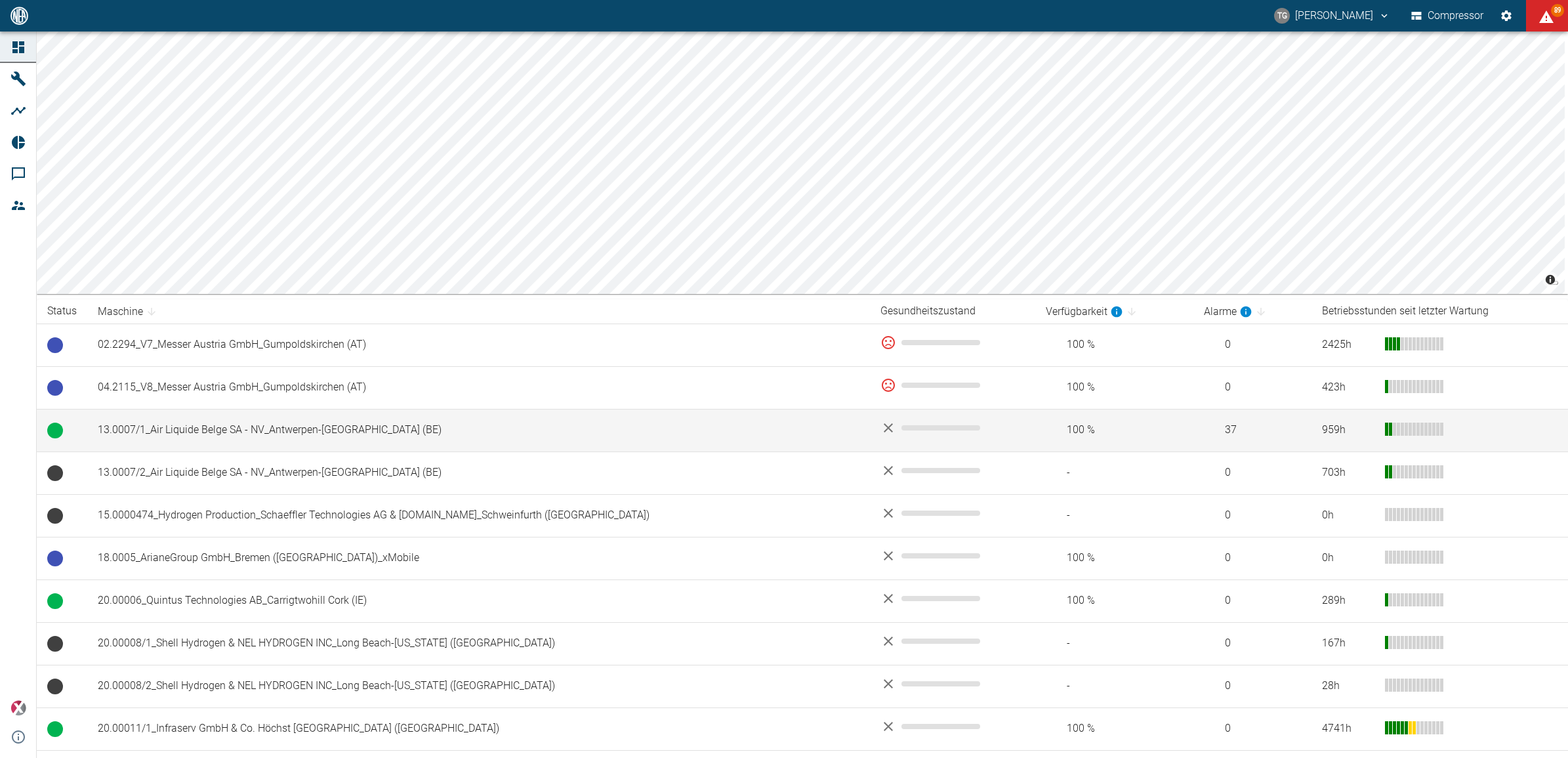
click at [246, 433] on td "13.0007/1_Air Liquide Belge SA - NV_Antwerpen-[GEOGRAPHIC_DATA] (BE)" at bounding box center [479, 430] width 783 height 43
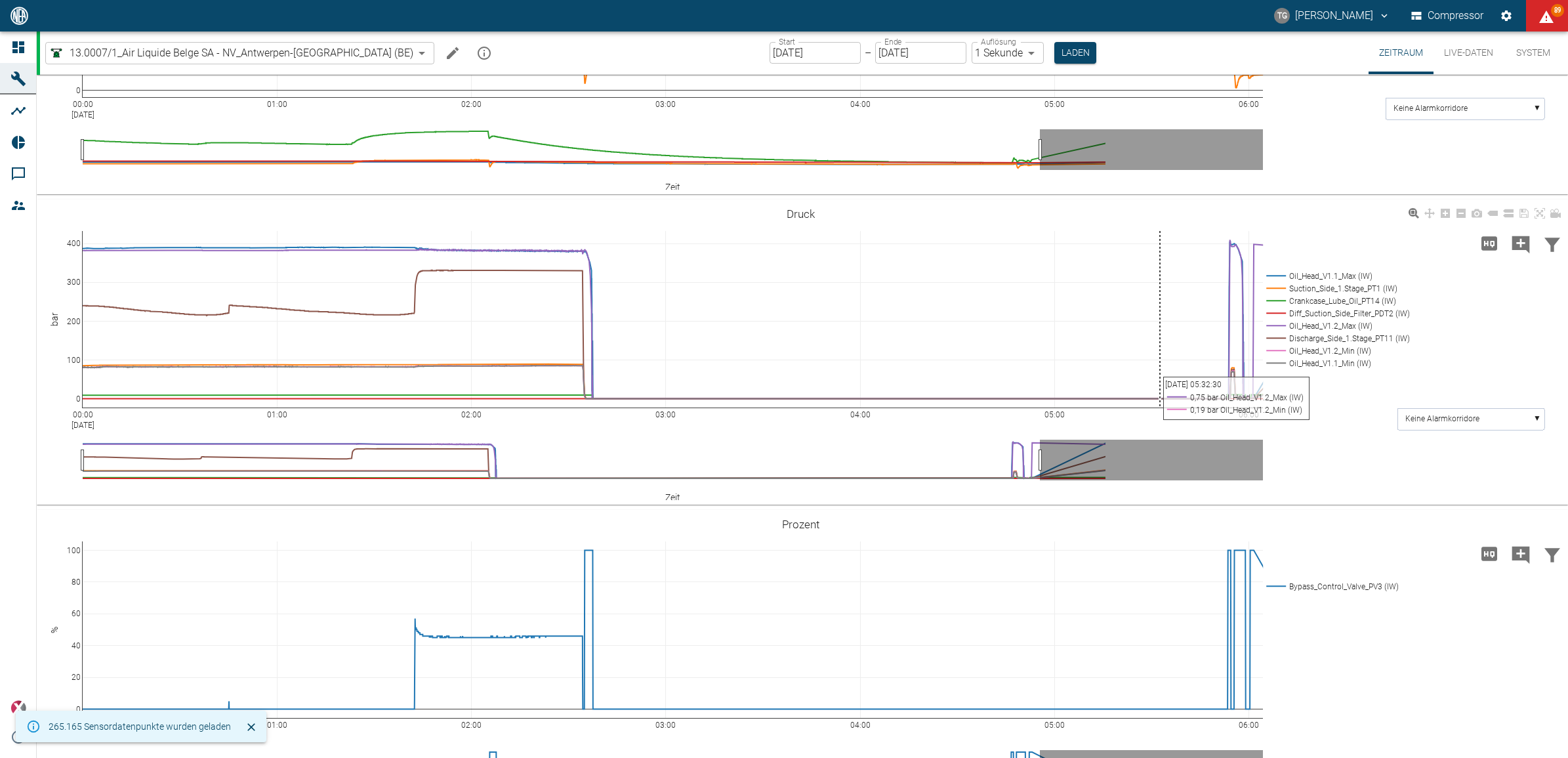
scroll to position [476, 0]
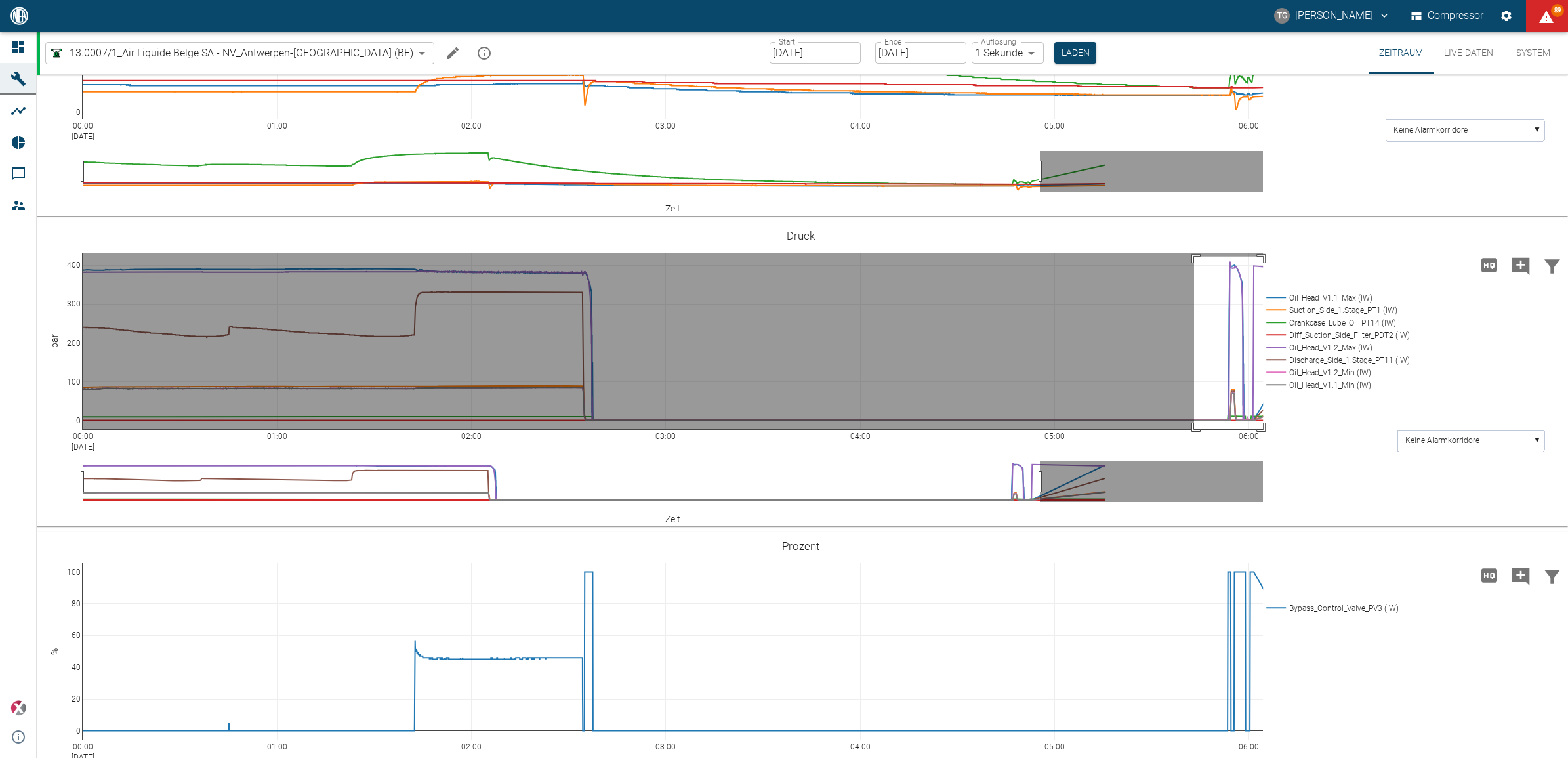
drag, startPoint x: 1195, startPoint y: 256, endPoint x: 1268, endPoint y: 458, distance: 214.8
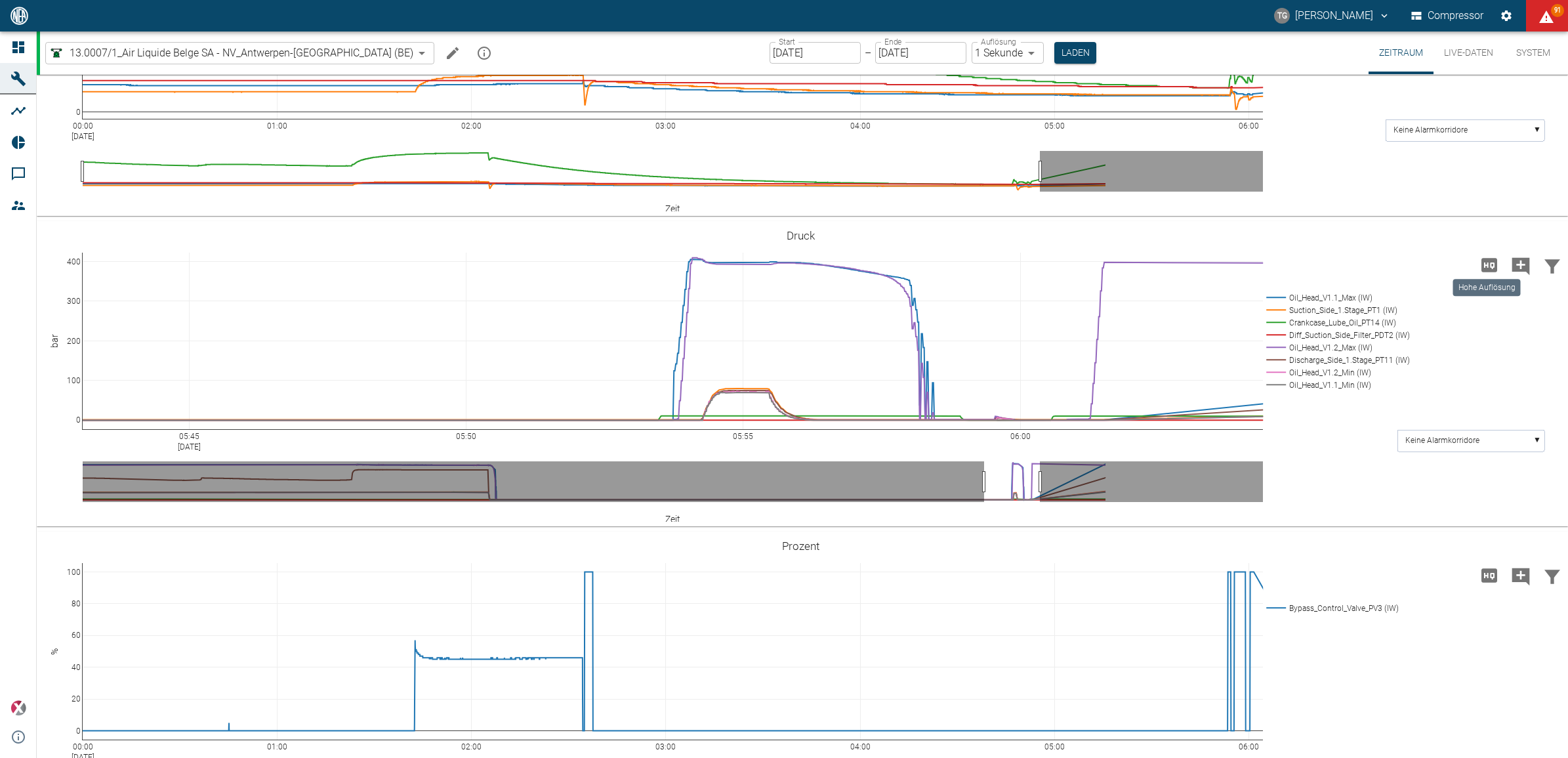
click at [1484, 266] on icon "Hohe Auflösung" at bounding box center [1489, 265] width 21 height 21
click at [1055, 51] on button "Laden" at bounding box center [1076, 53] width 42 height 22
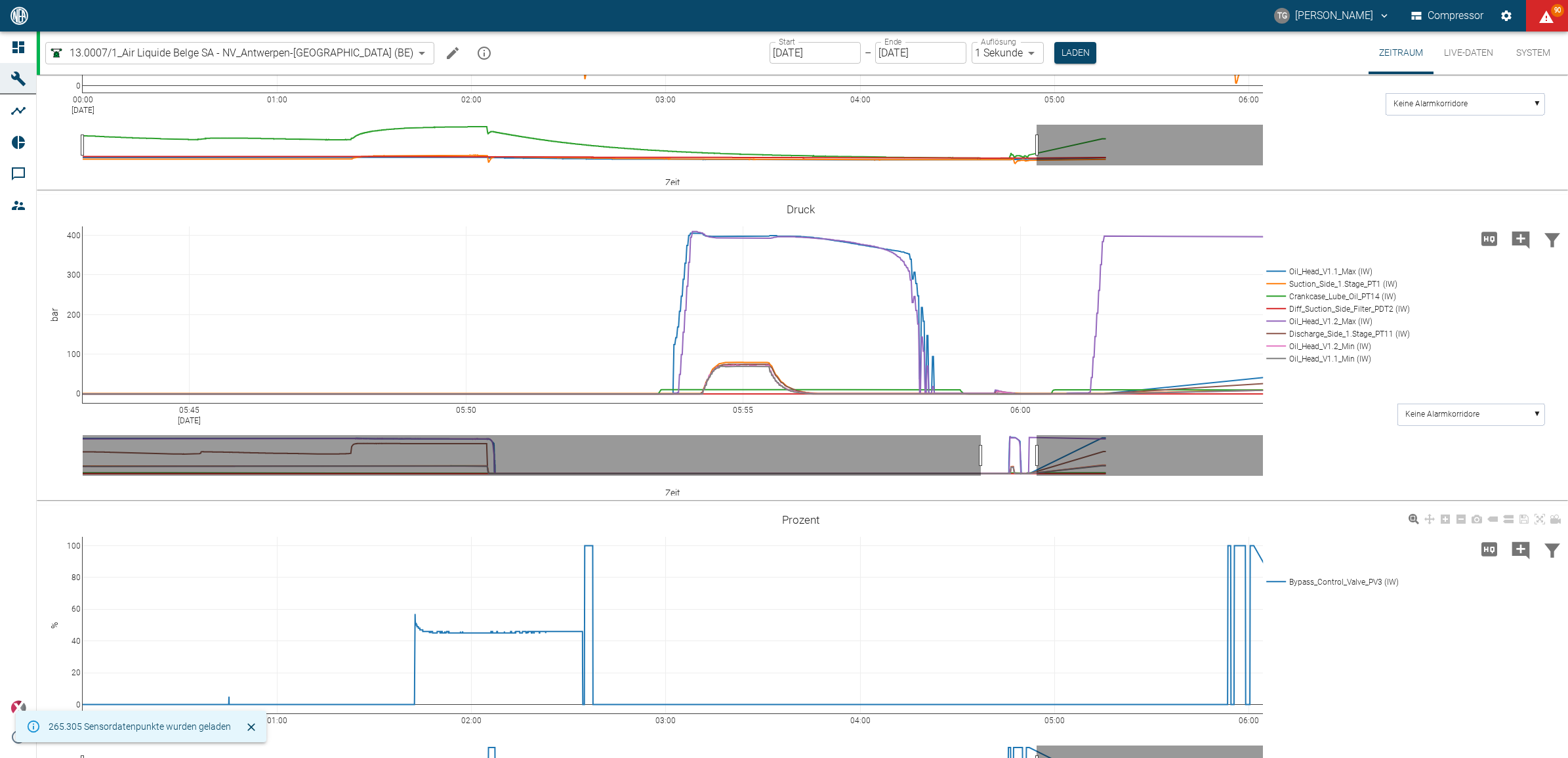
scroll to position [558, 0]
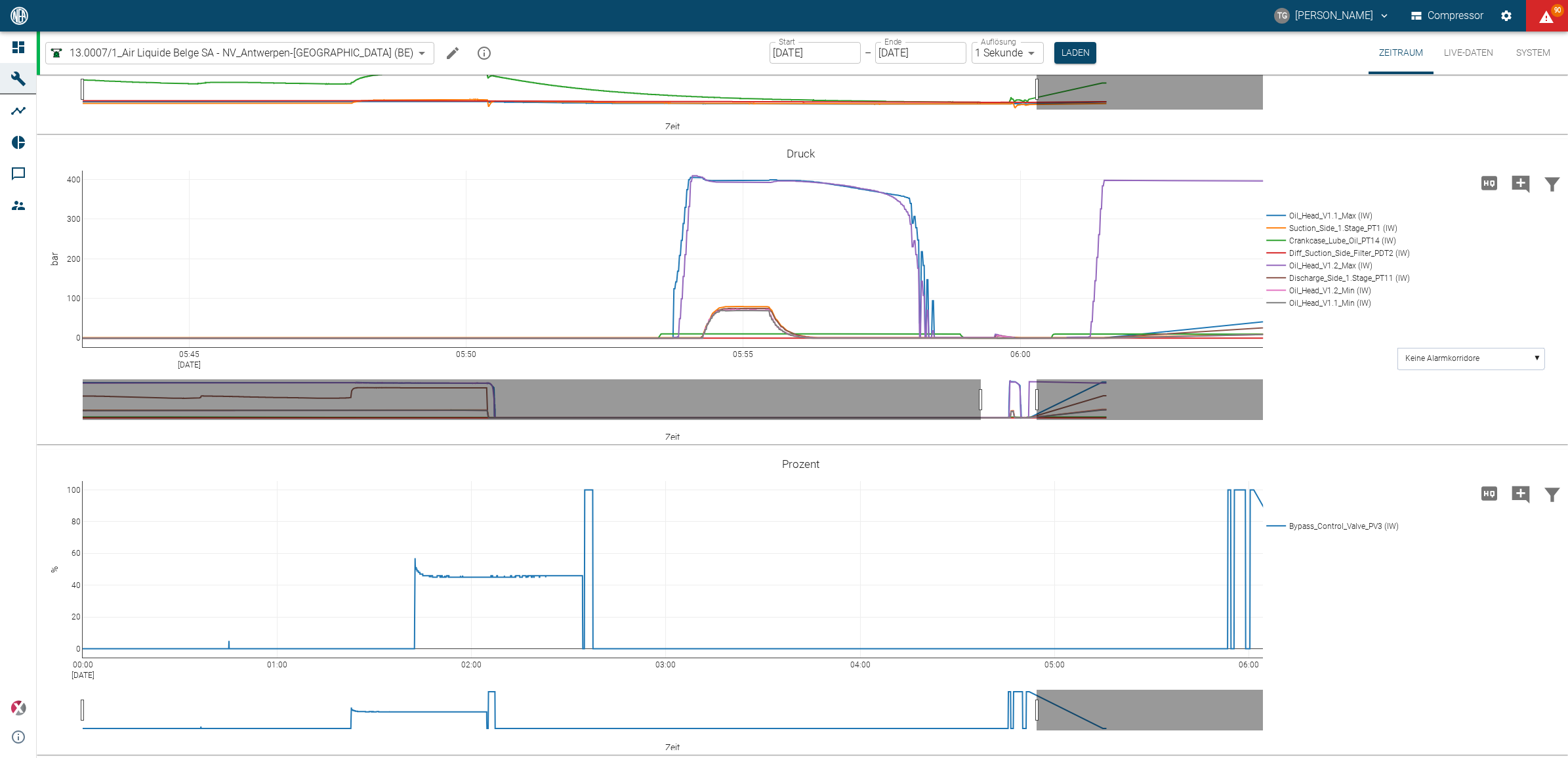
click at [1457, 51] on button "Live-Daten" at bounding box center [1468, 52] width 70 height 43
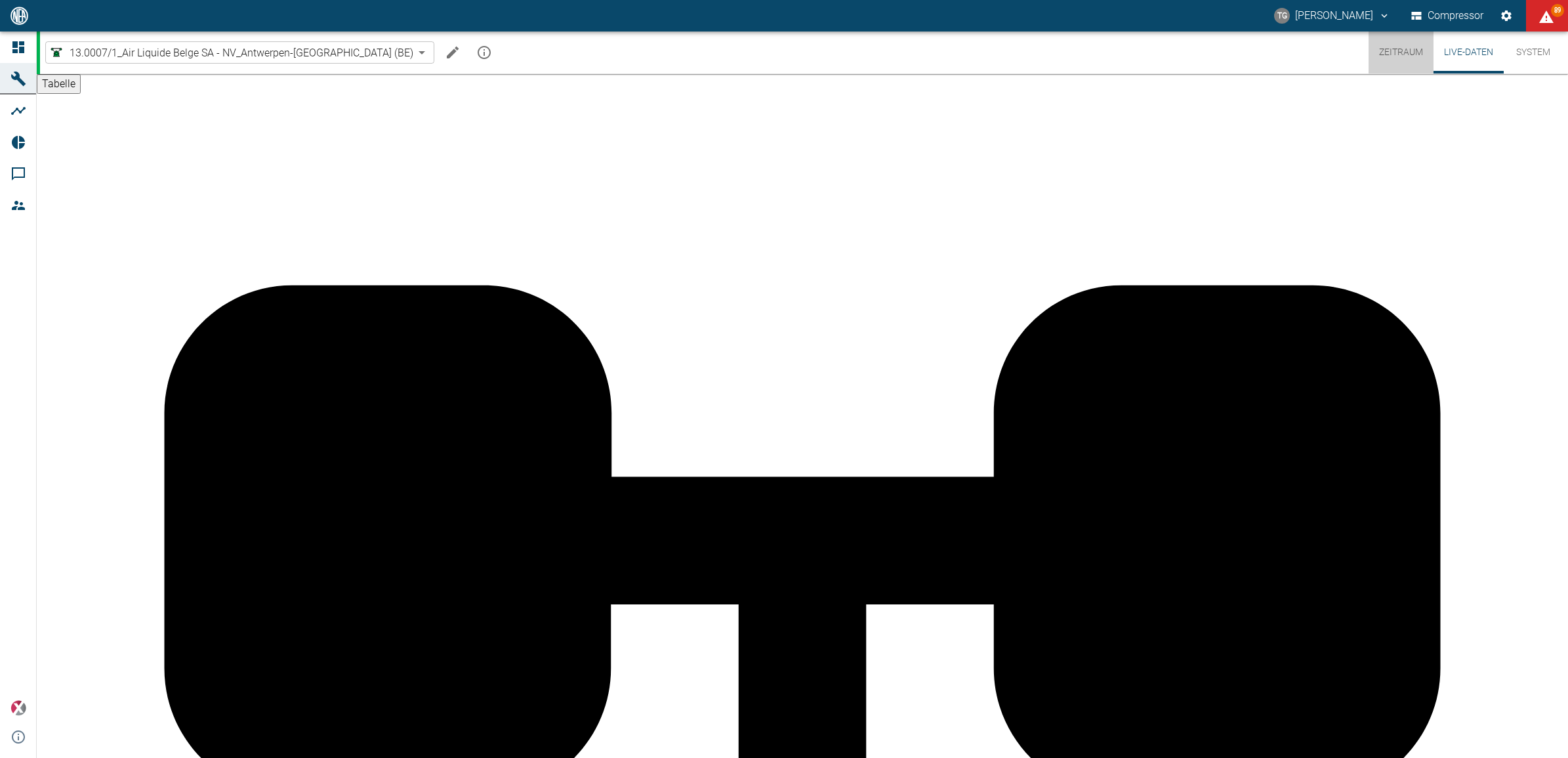
click at [1387, 57] on button "Zeitraum" at bounding box center [1402, 52] width 65 height 42
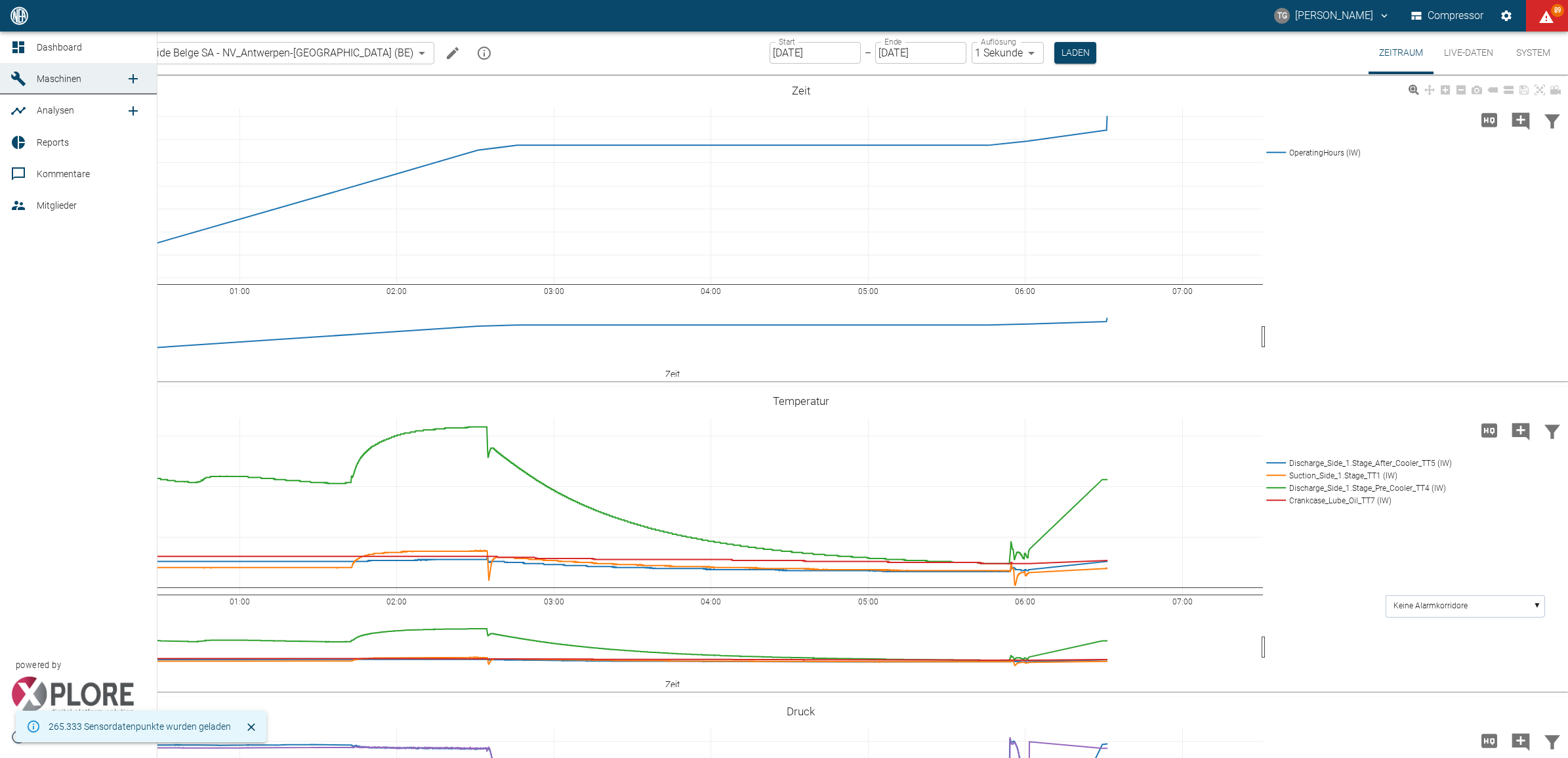
drag, startPoint x: 25, startPoint y: 43, endPoint x: 326, endPoint y: 222, distance: 350.2
click at [25, 43] on icon at bounding box center [18, 47] width 16 height 16
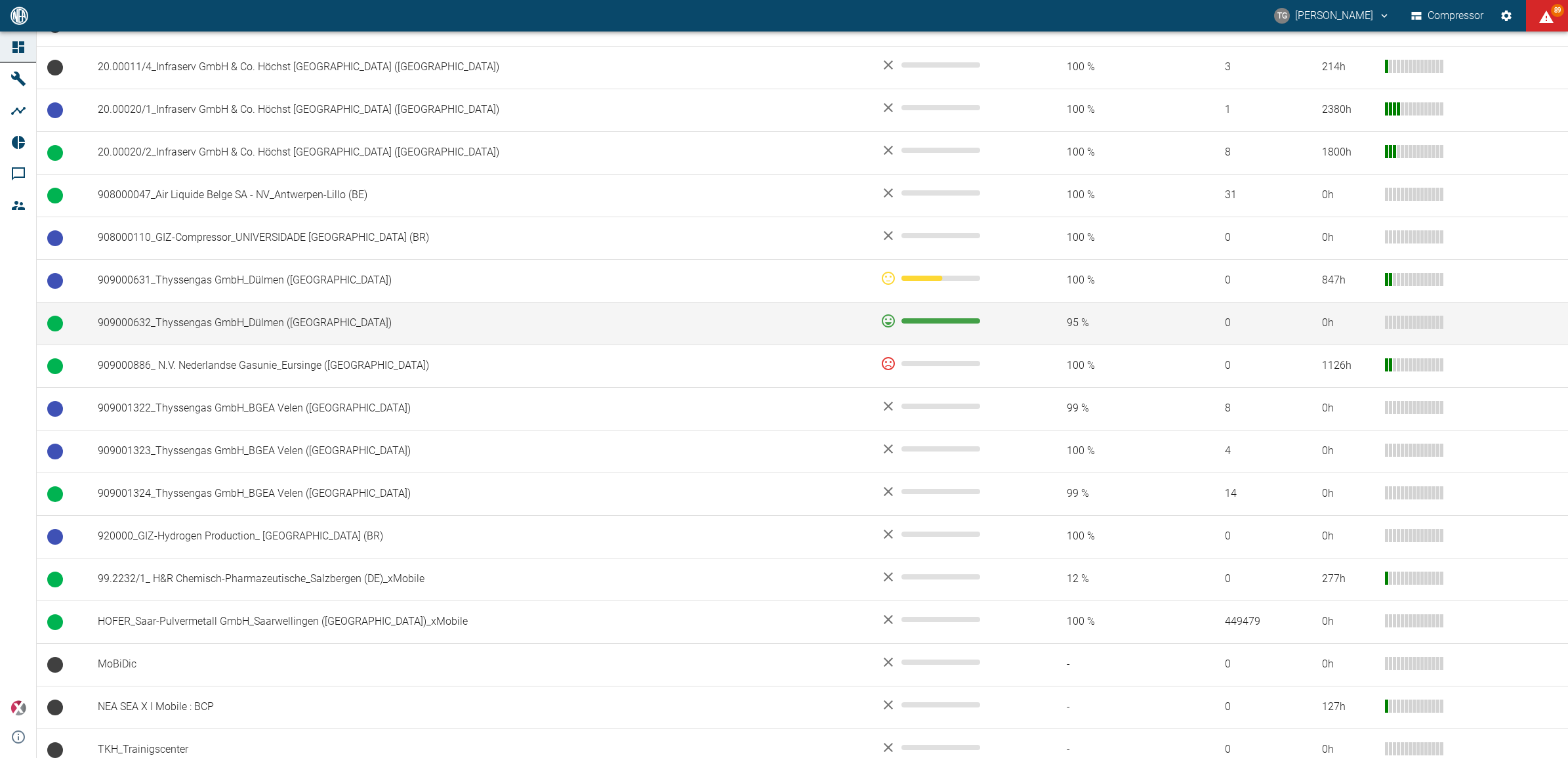
scroll to position [807, 0]
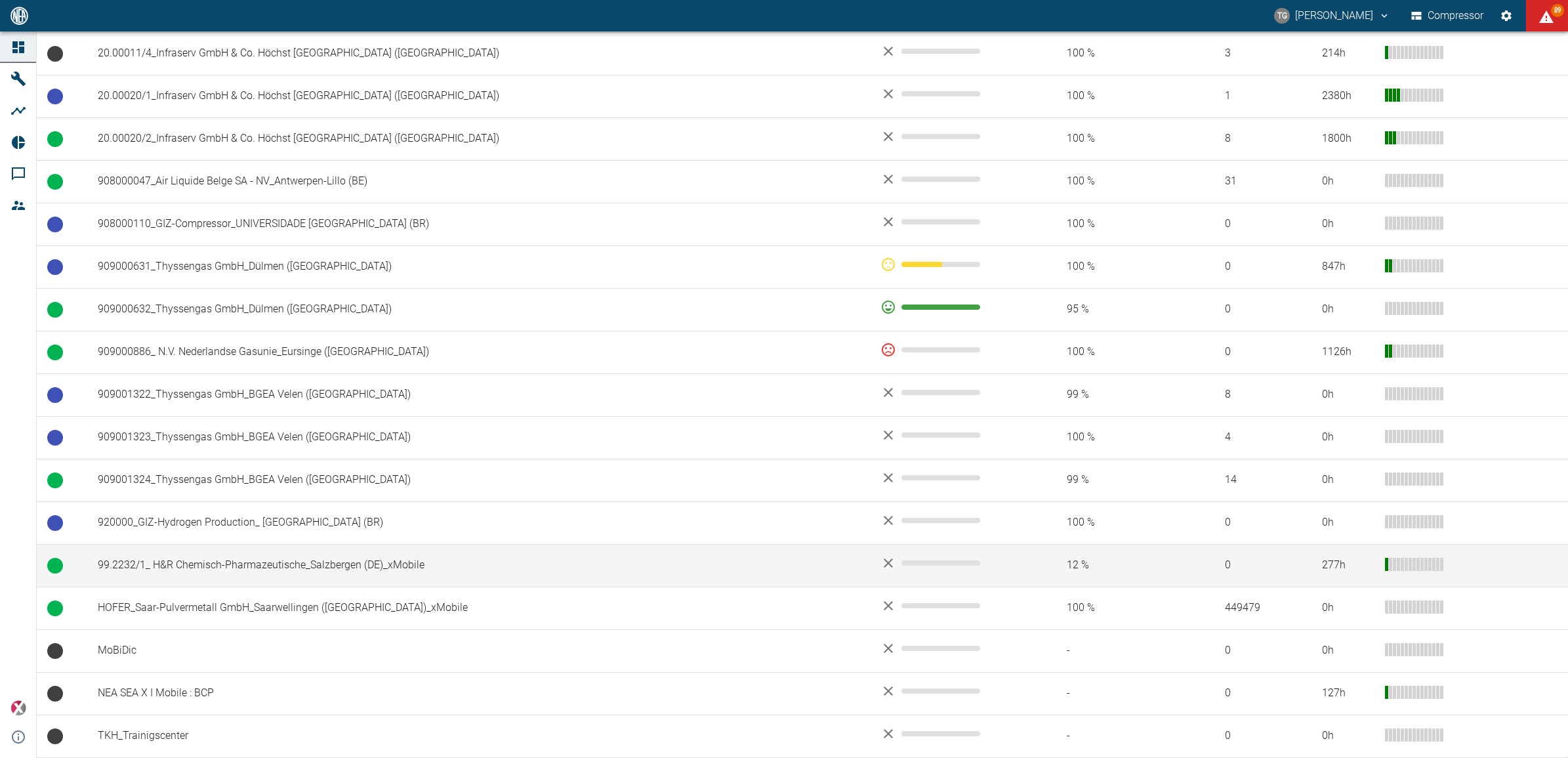
click at [152, 574] on td "99.2232/1_ H&R Chemisch-Pharmazeutische_Salzbergen (DE)_xMobile" at bounding box center [479, 565] width 783 height 43
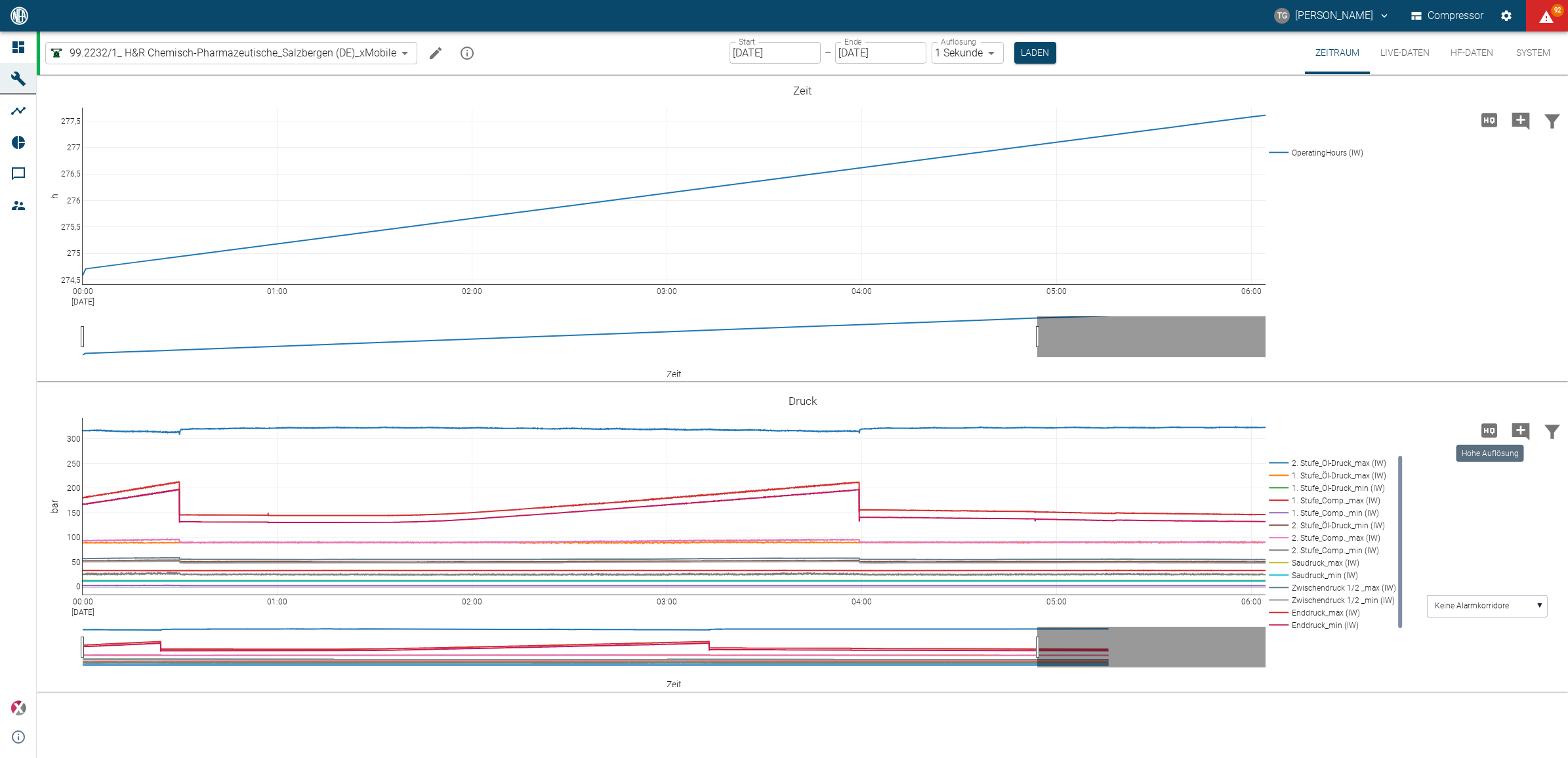
click at [1488, 424] on icon "Hohe Auflösung" at bounding box center [1489, 430] width 16 height 14
click at [802, 45] on input "[DATE]" at bounding box center [775, 53] width 91 height 22
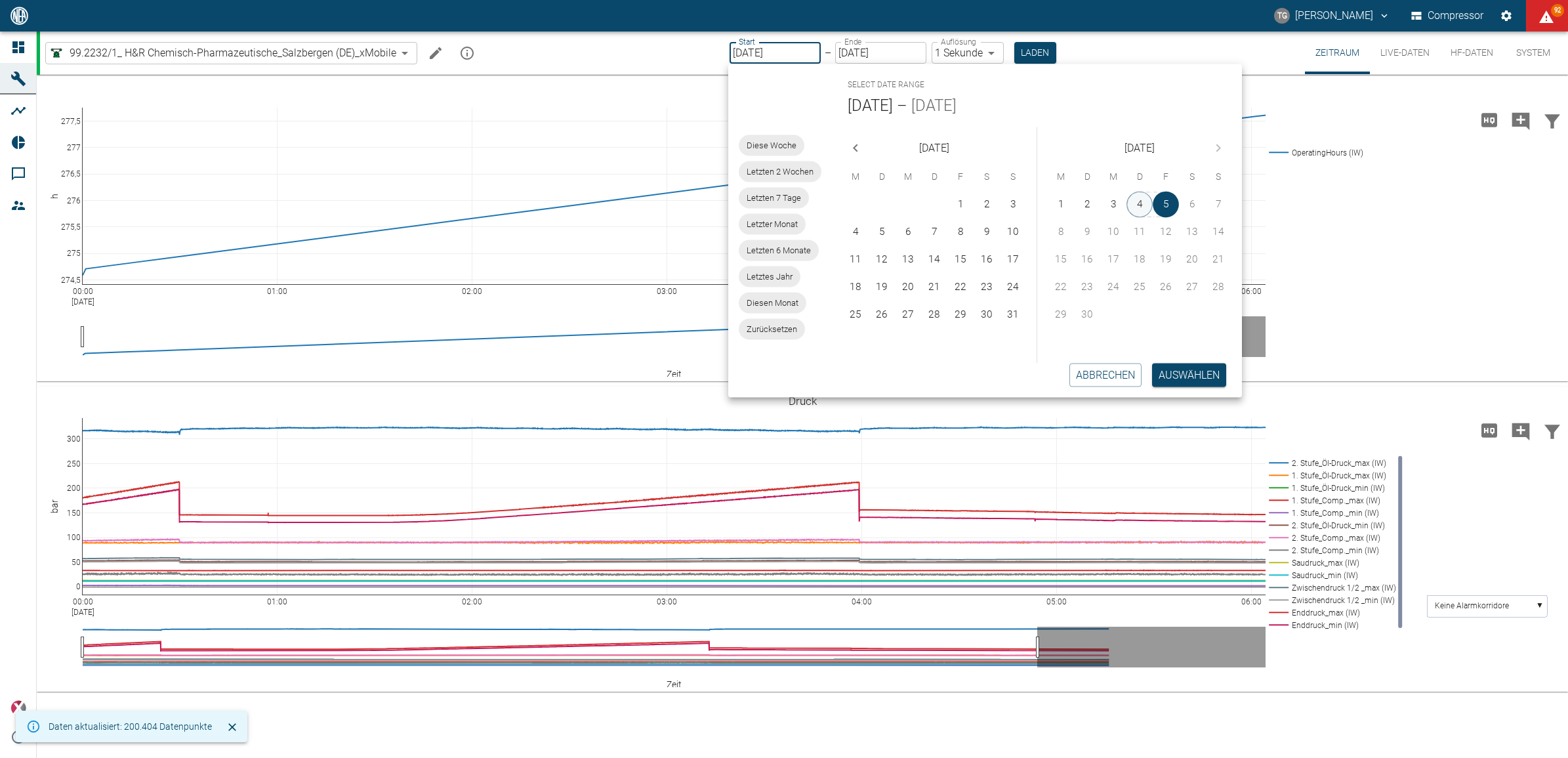
click at [1142, 202] on button "4" at bounding box center [1139, 204] width 26 height 26
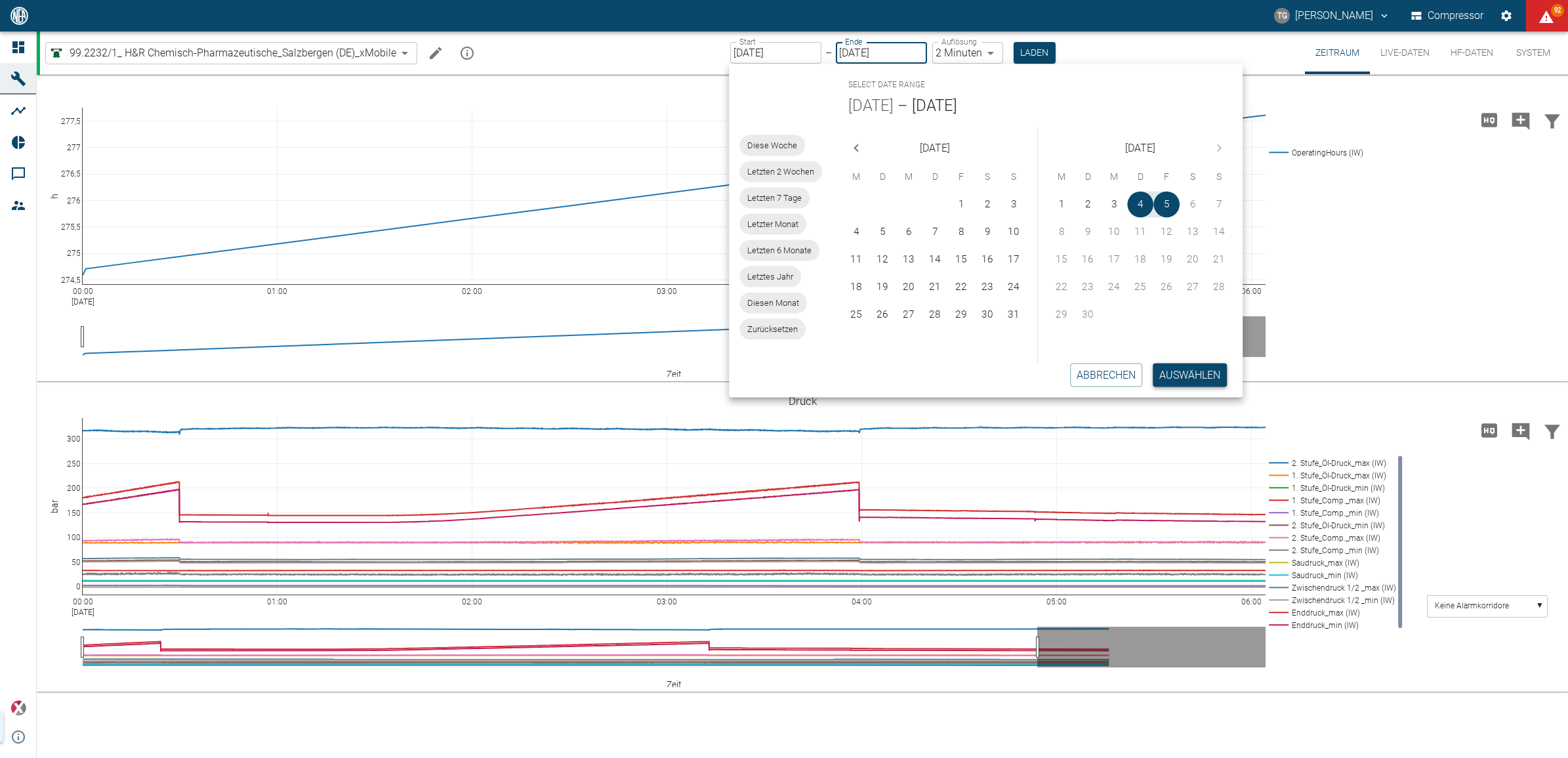
type input "[DATE]"
type input "2min"
click at [1176, 372] on button "Auswählen" at bounding box center [1190, 374] width 74 height 24
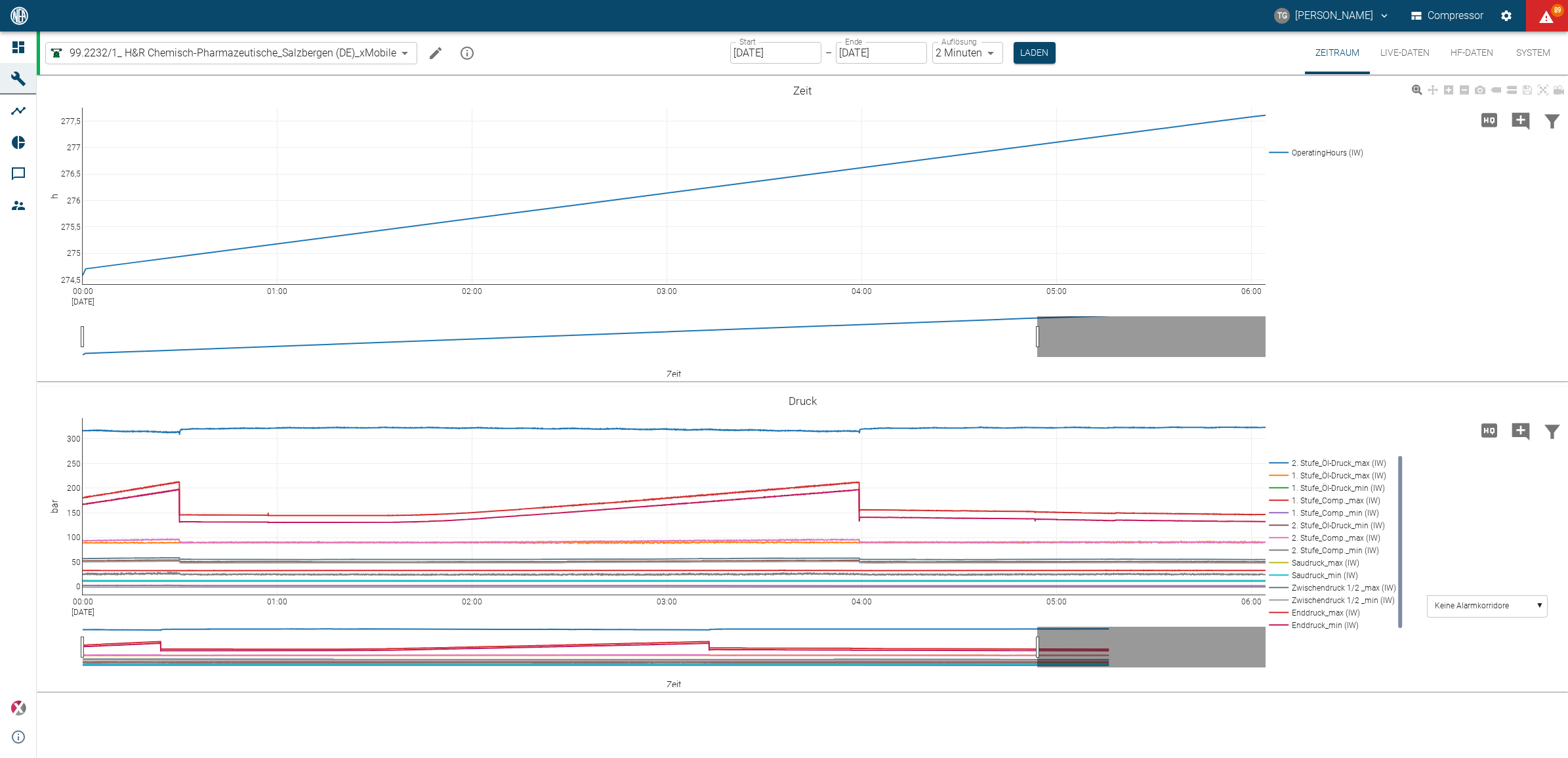
drag, startPoint x: 1028, startPoint y: 48, endPoint x: 1011, endPoint y: 174, distance: 127.1
click at [1030, 48] on button "Laden" at bounding box center [1035, 53] width 42 height 22
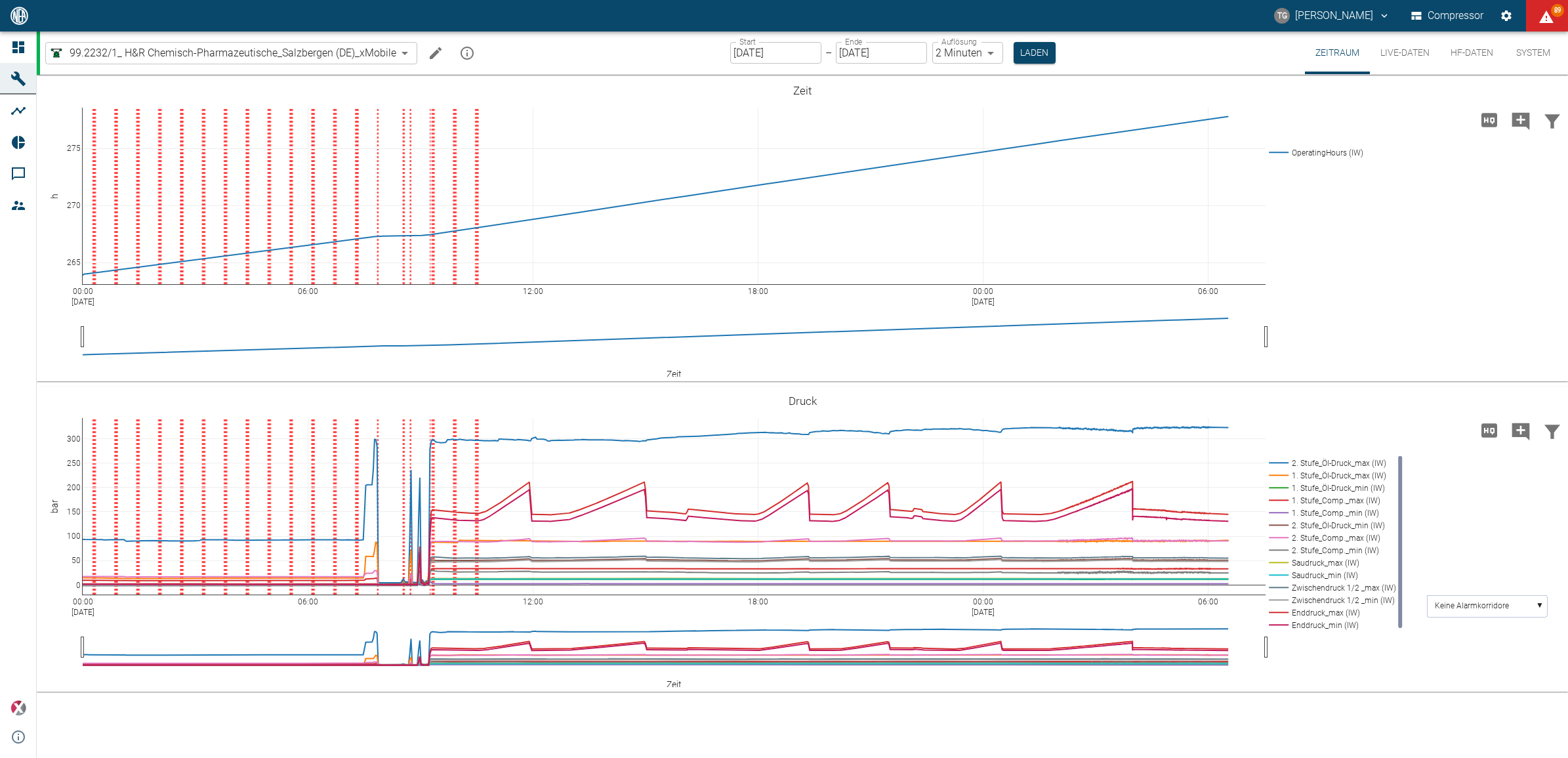
click at [463, 51] on icon "mission info" at bounding box center [467, 53] width 16 height 16
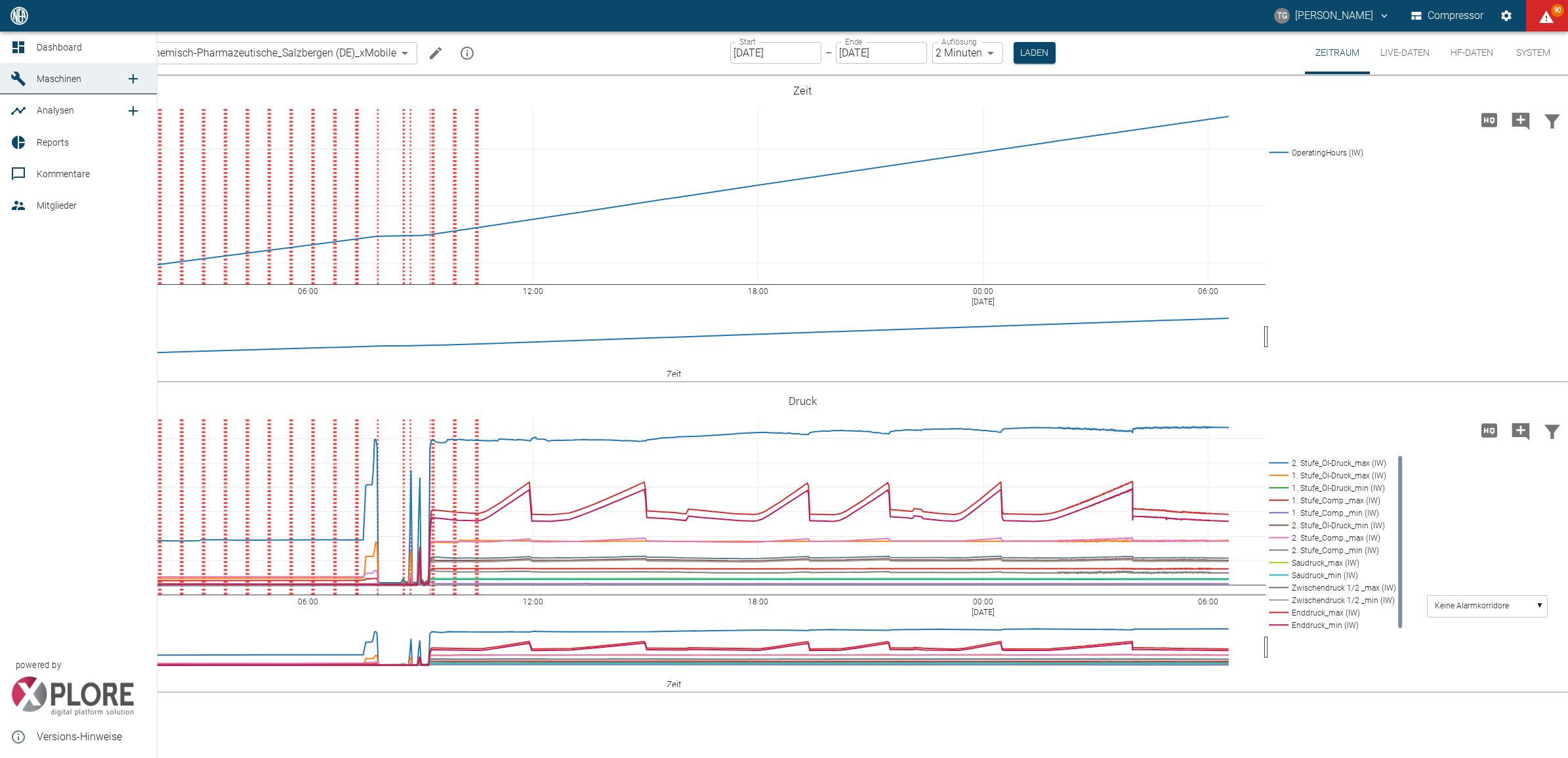
drag, startPoint x: 12, startPoint y: 48, endPoint x: 29, endPoint y: 86, distance: 41.6
click at [12, 48] on icon at bounding box center [18, 47] width 16 height 16
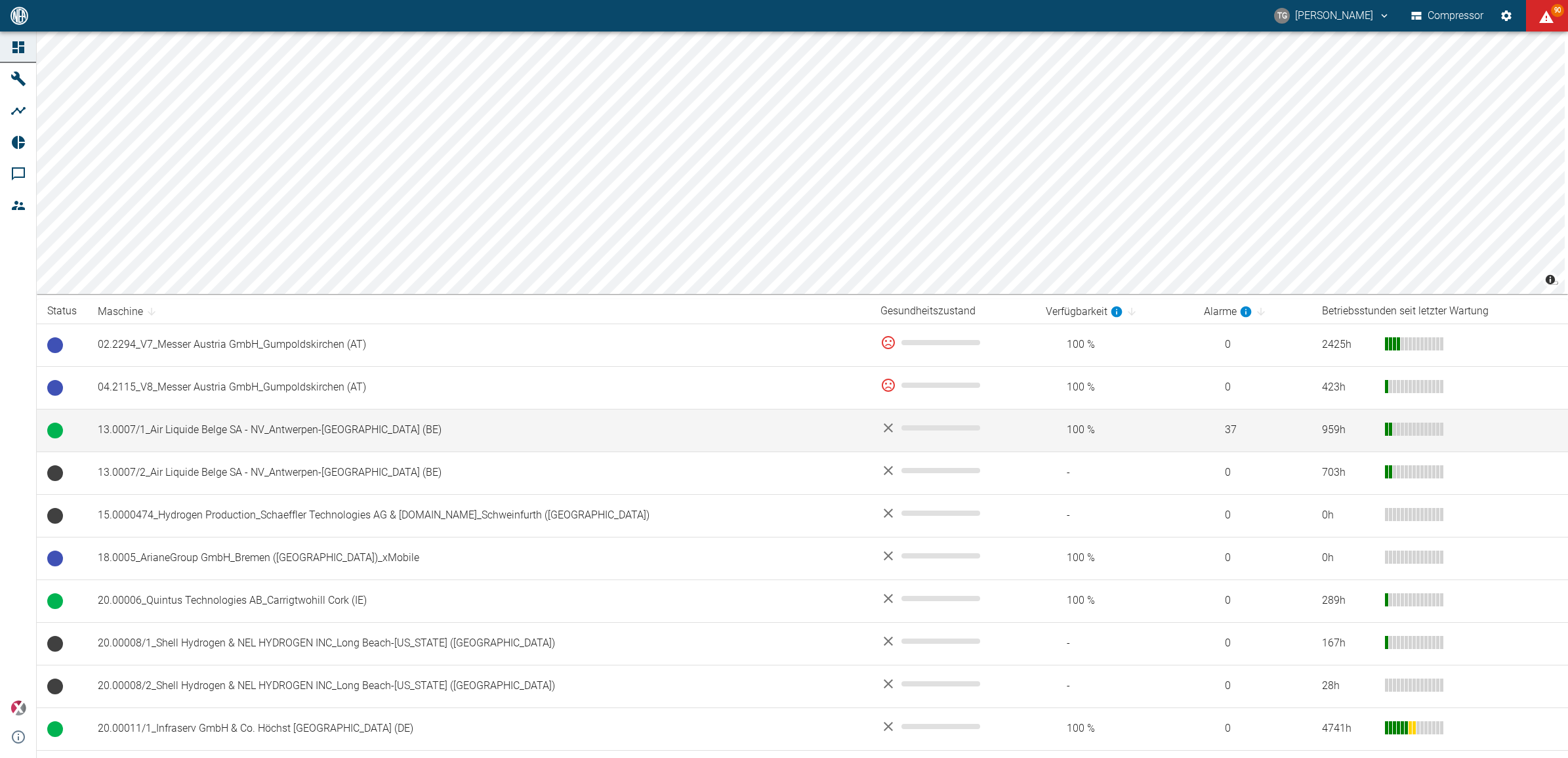
click at [156, 437] on td "13.0007/1_Air Liquide Belge SA - NV_Antwerpen-[GEOGRAPHIC_DATA] (BE)" at bounding box center [479, 430] width 783 height 43
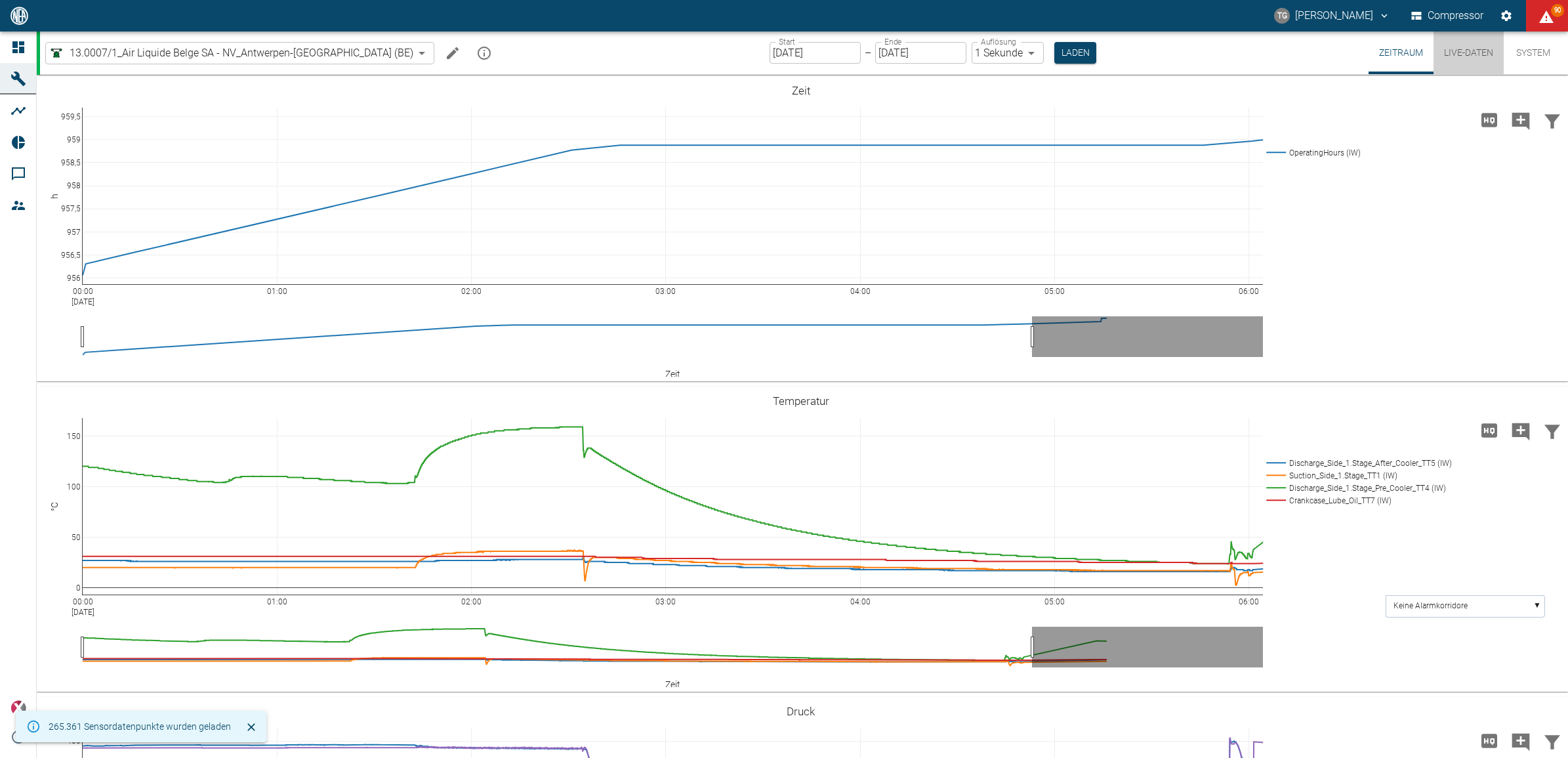
click at [1476, 52] on button "Live-Daten" at bounding box center [1468, 52] width 70 height 43
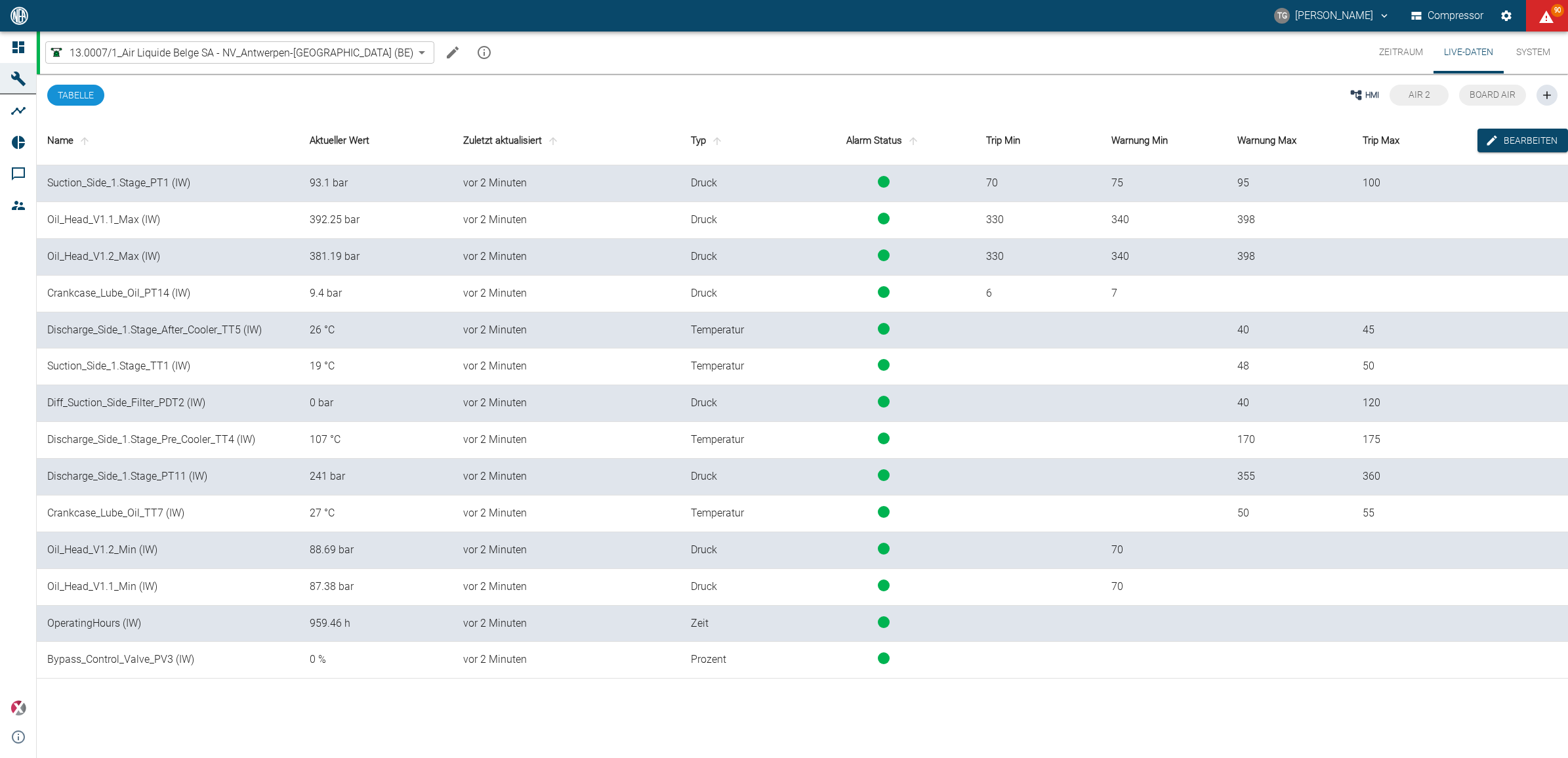
click at [1395, 52] on button "Zeitraum" at bounding box center [1402, 52] width 65 height 42
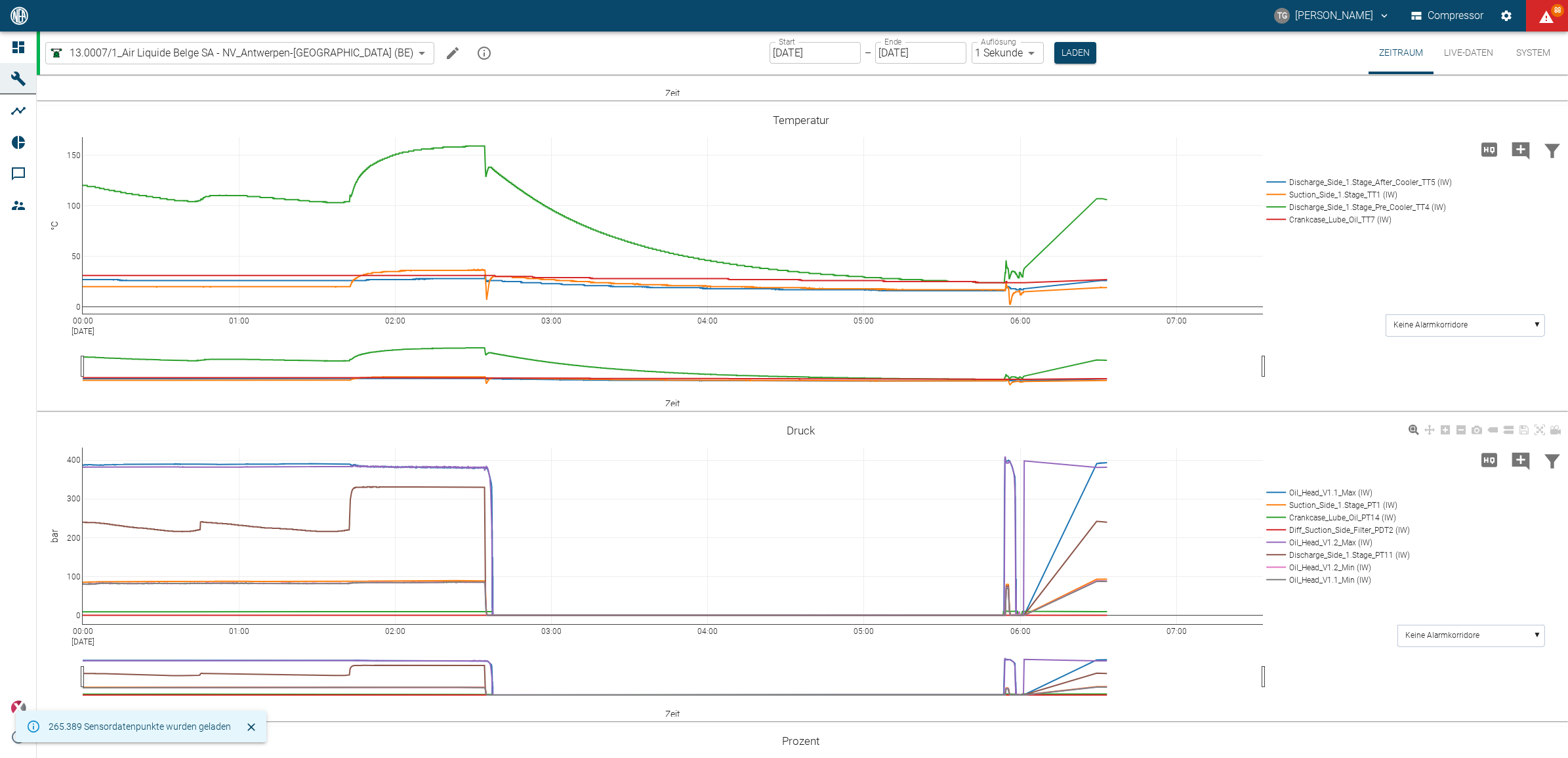
scroll to position [328, 0]
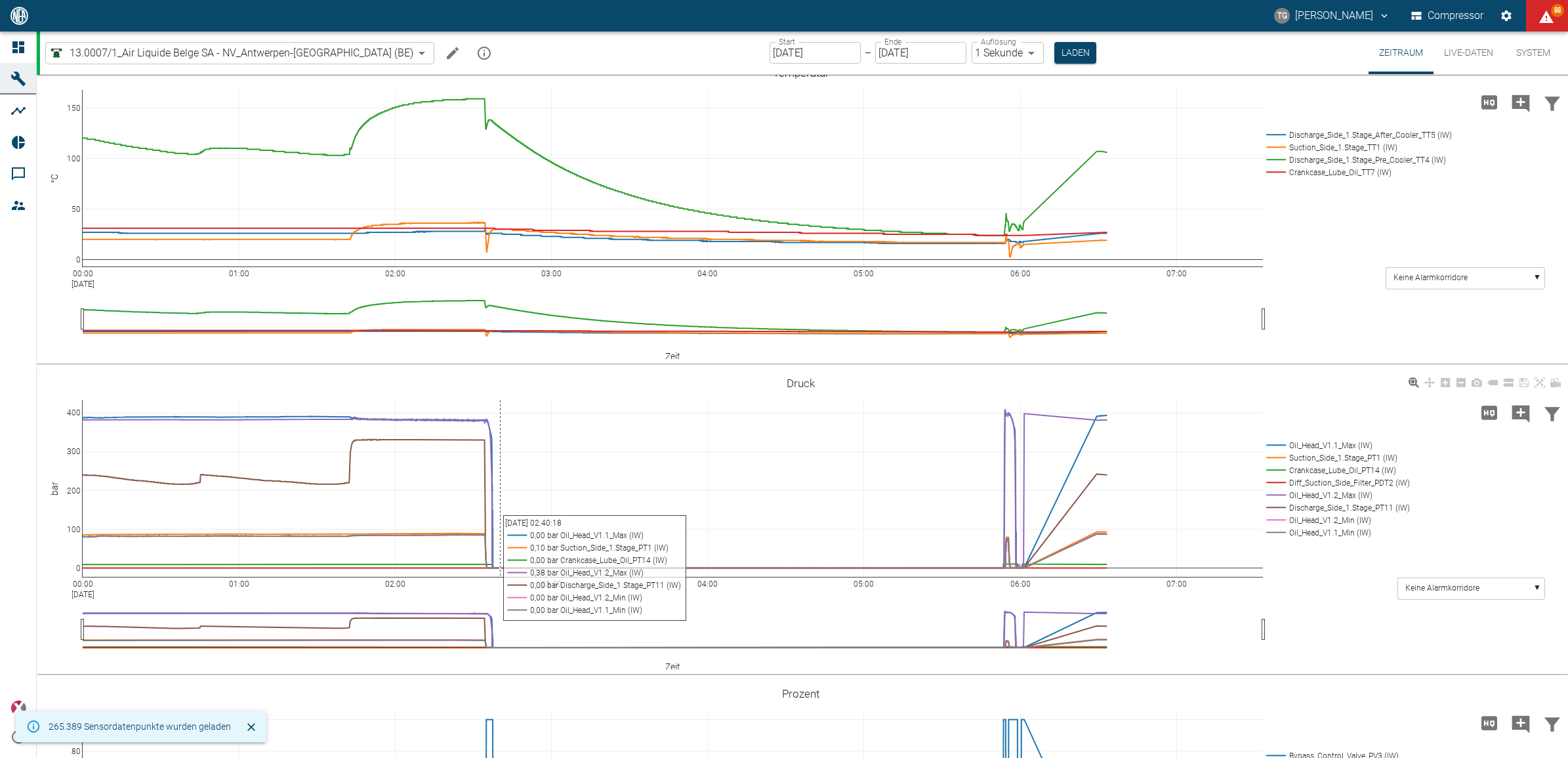
drag, startPoint x: 441, startPoint y: 399, endPoint x: 433, endPoint y: 448, distance: 49.6
click at [462, 500] on div "00:00 Sep 5, 2025 01:00 02:00 03:00 04:00 05:00 06:00 07:00 0 100 200 300 400 O…" at bounding box center [801, 522] width 1528 height 295
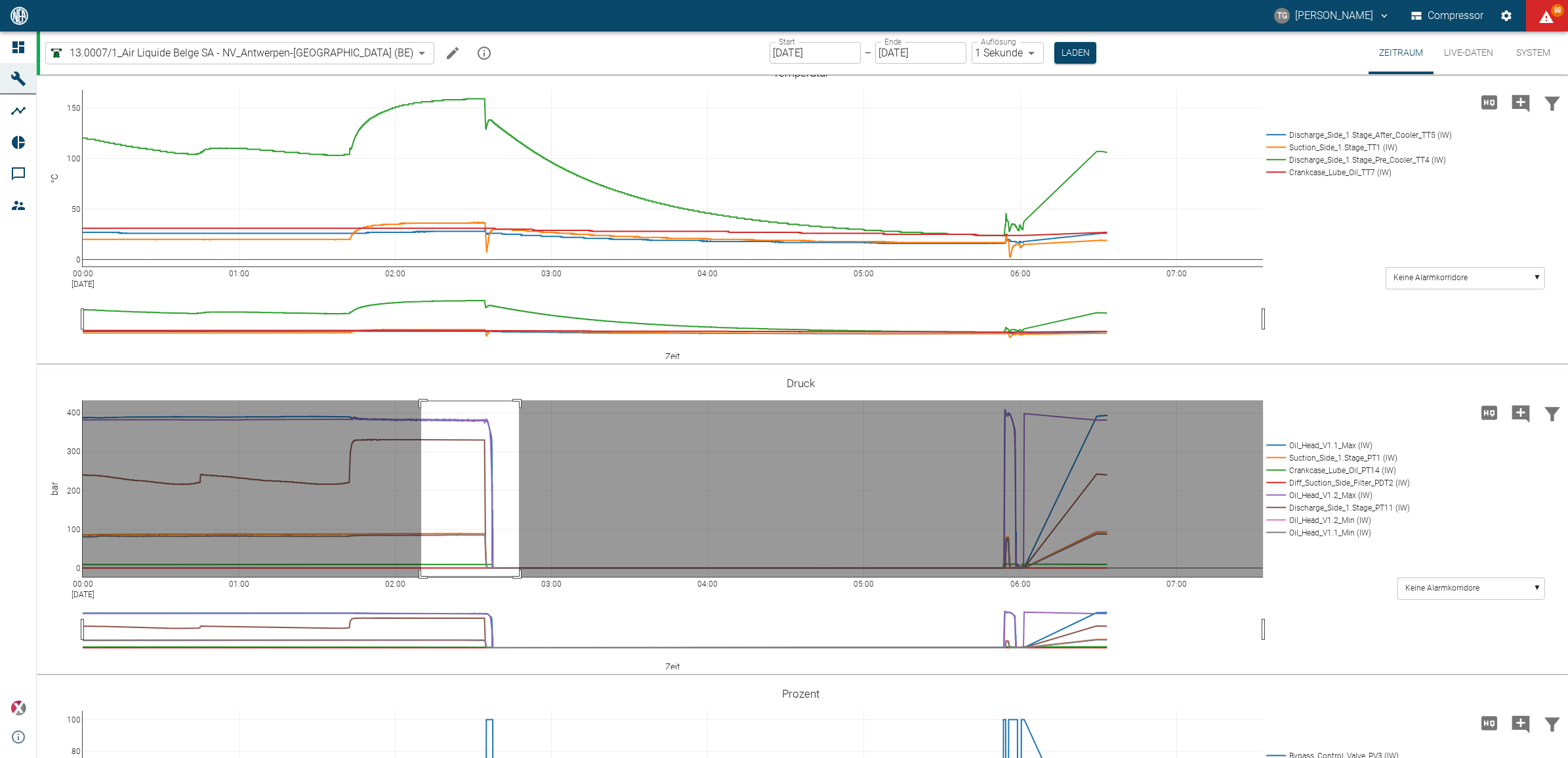
drag, startPoint x: 421, startPoint y: 401, endPoint x: 522, endPoint y: 576, distance: 202.1
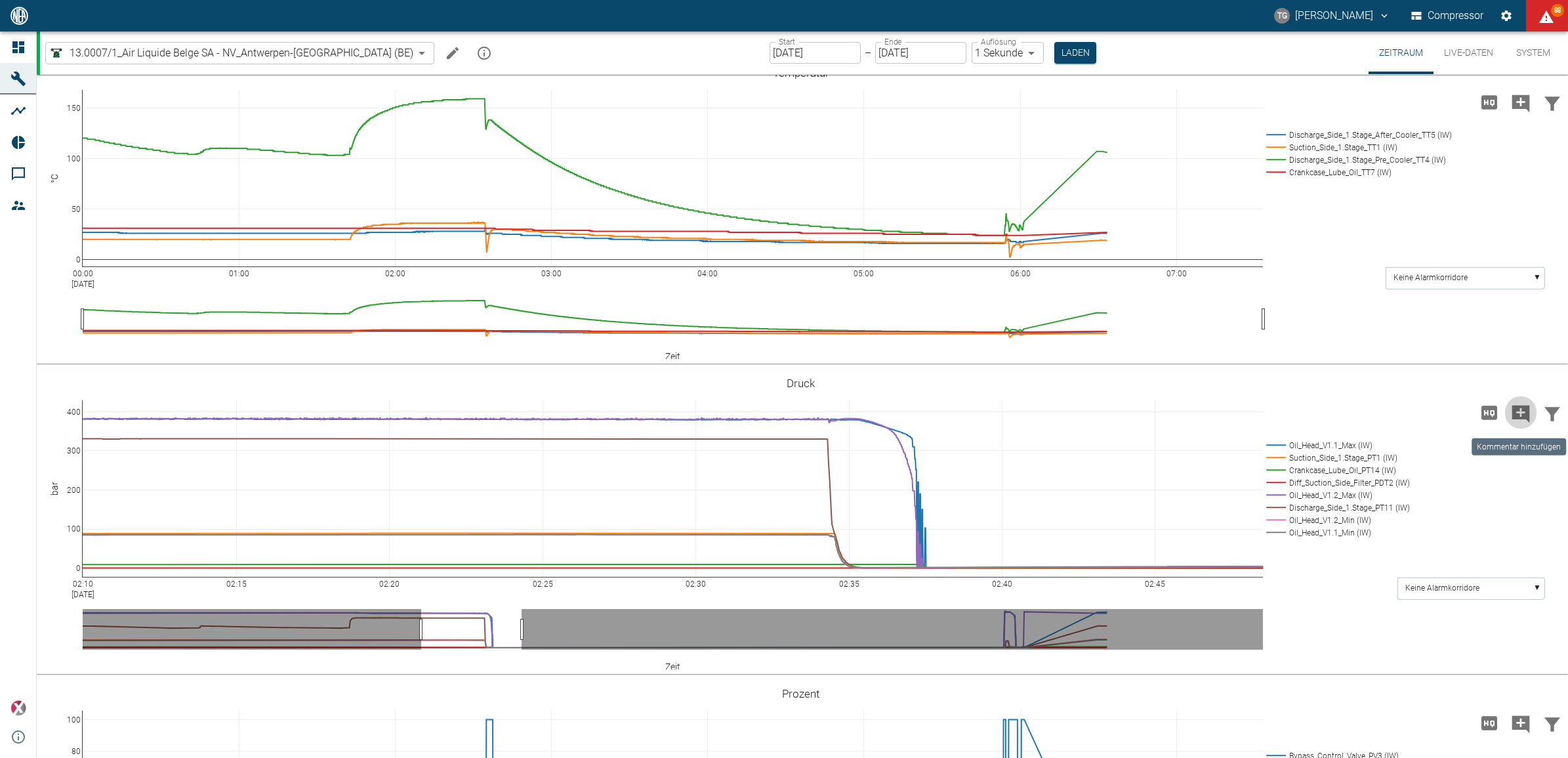
click at [1518, 410] on icon "Kommentar hinzufügen" at bounding box center [1520, 414] width 21 height 21
click at [1445, 410] on button "Weiter" at bounding box center [1454, 412] width 39 height 20
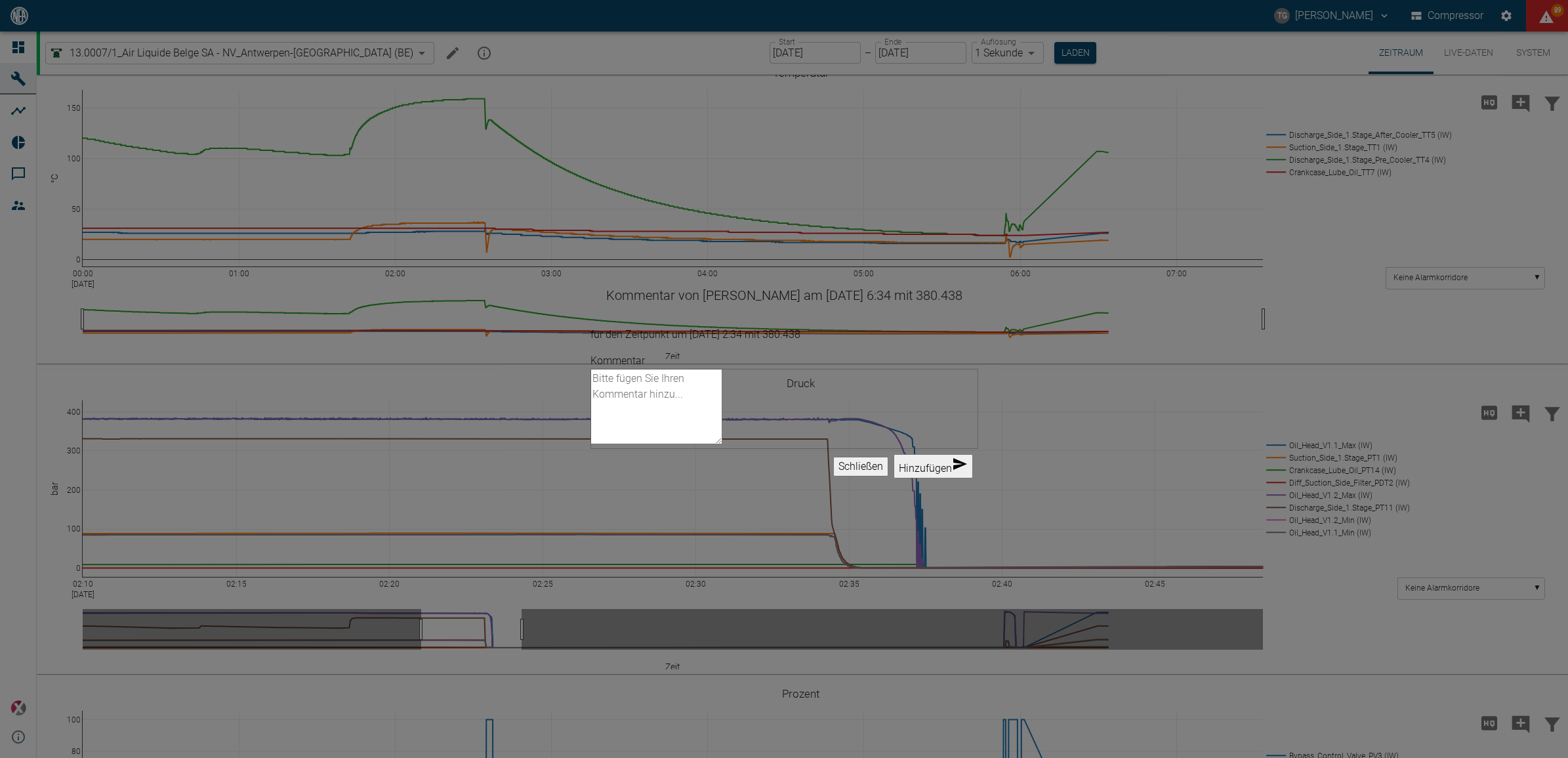
click at [723, 385] on textarea "Kommentar" at bounding box center [657, 406] width 132 height 75
paste textarea "// TRIP // Diaphragm failure Head V1.1 // PSH4"
type textarea "// TRIP // Diaphragm failure Head V1.1 // PSH4"
click at [920, 478] on button "Hinzufügen" at bounding box center [933, 467] width 79 height 24
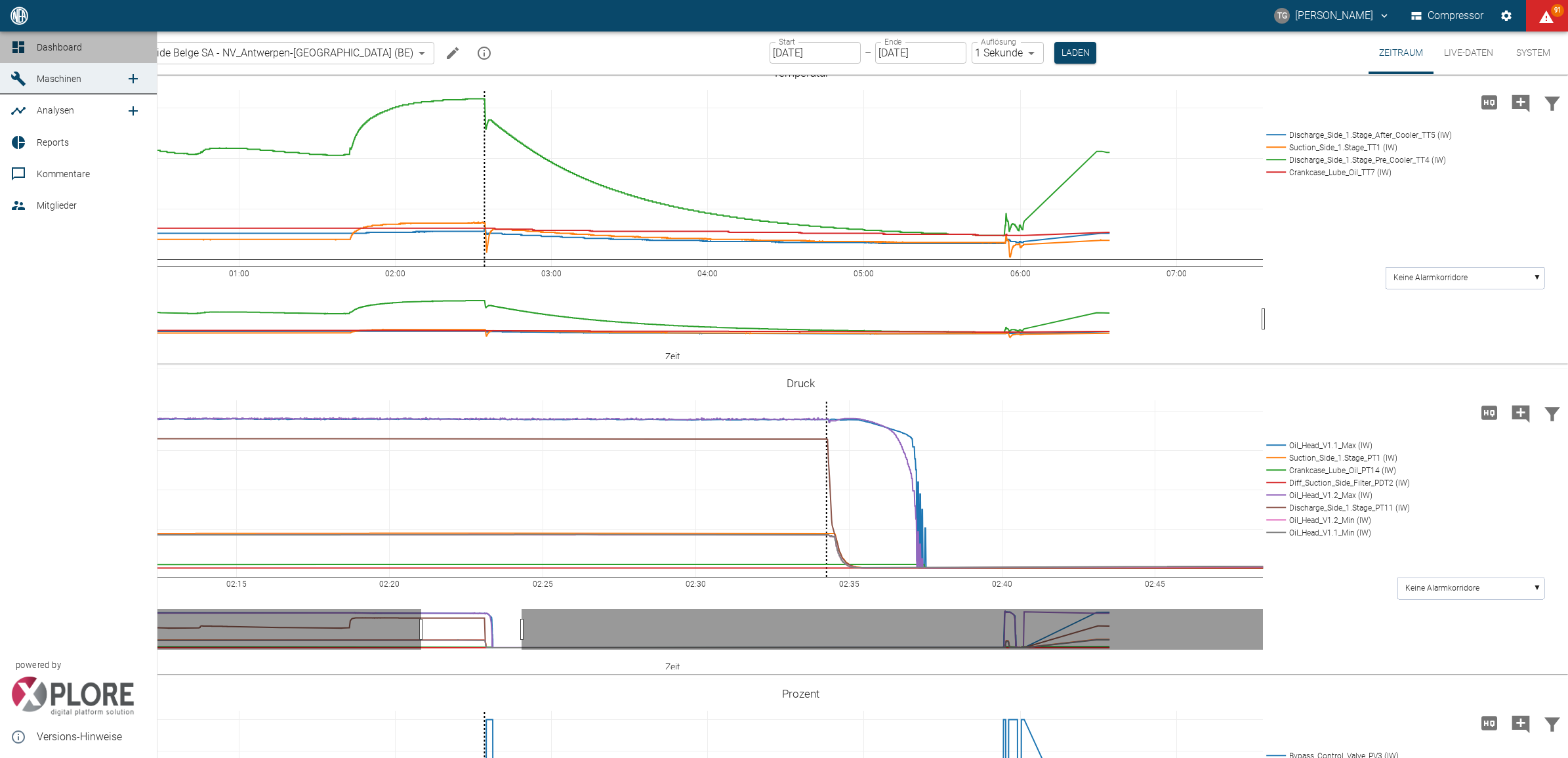
click at [34, 43] on link "Dashboard" at bounding box center [78, 47] width 157 height 31
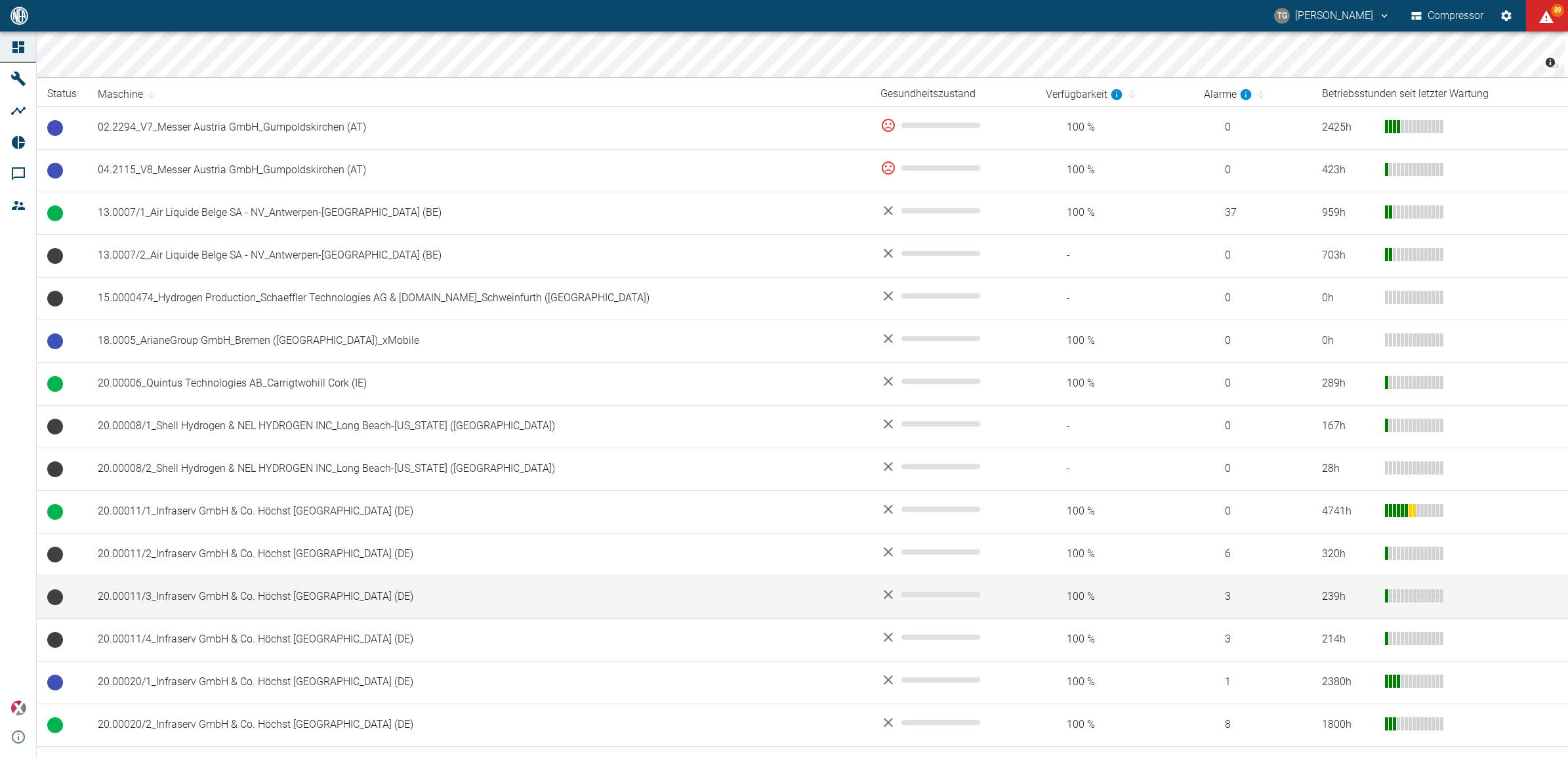
scroll to position [246, 0]
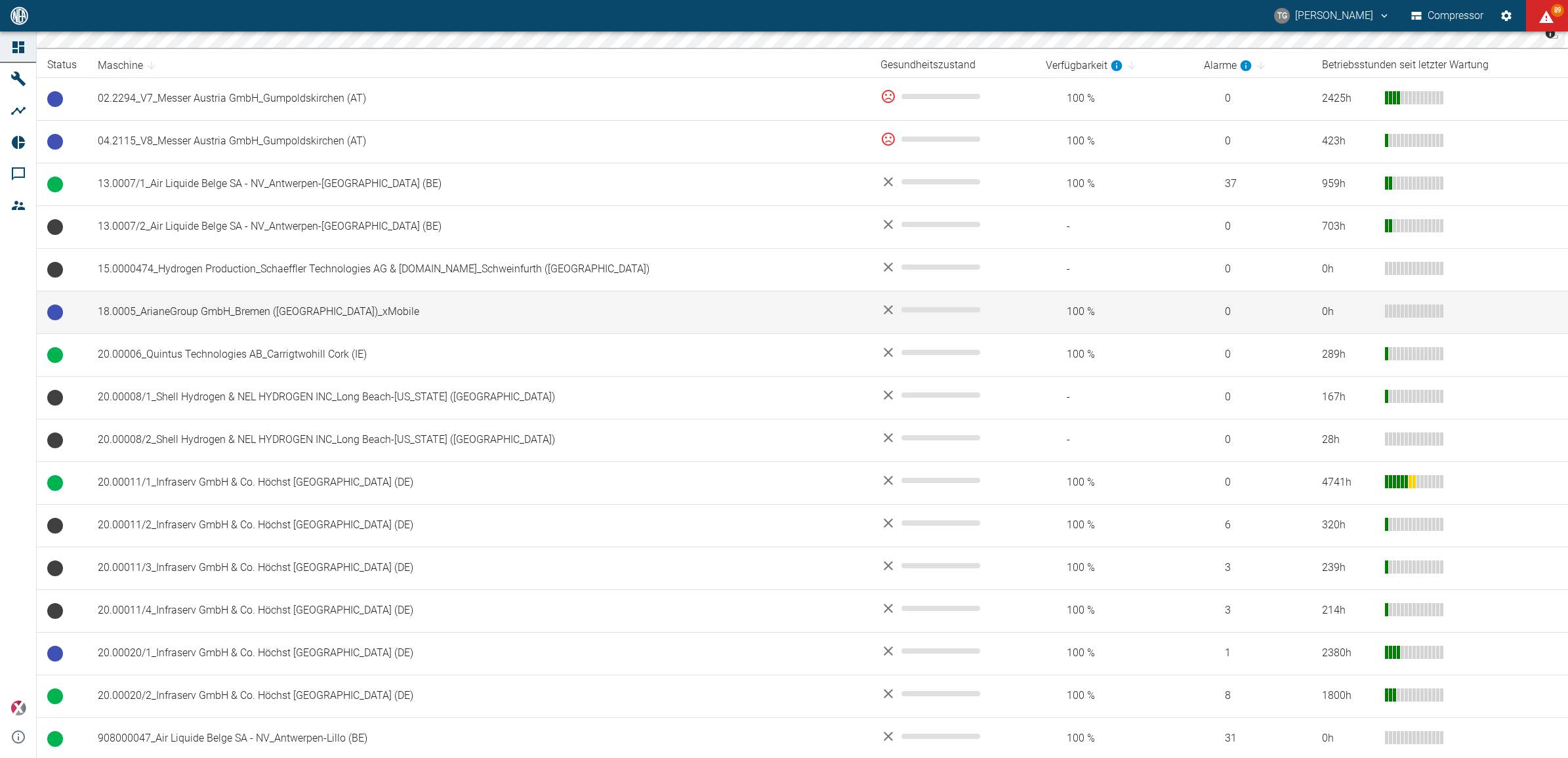
click at [223, 315] on td "18.0005_ArianeGroup GmbH_Bremen (DE)_xMobile" at bounding box center [479, 312] width 783 height 43
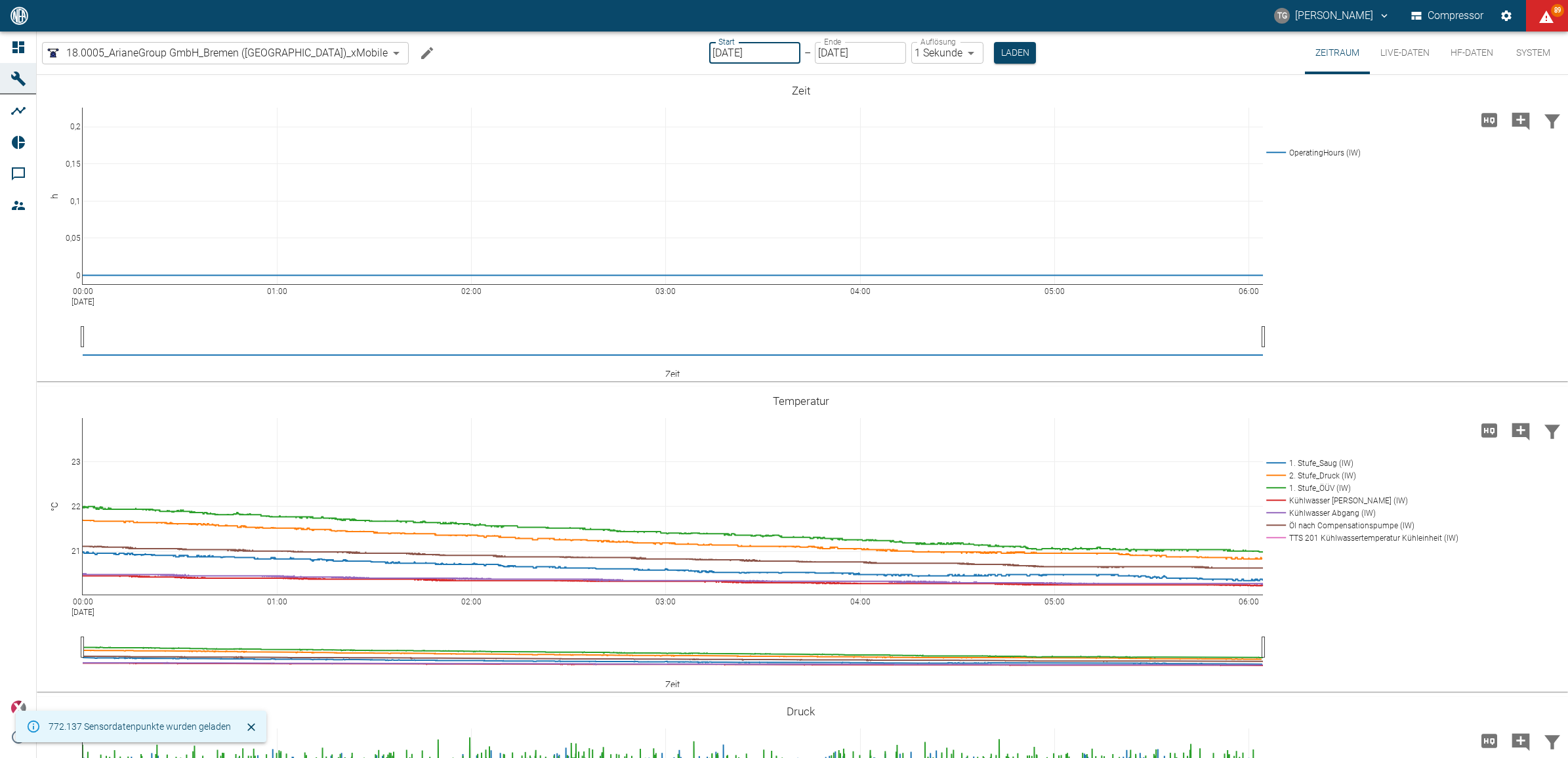
click at [719, 46] on input "[DATE]" at bounding box center [754, 53] width 91 height 22
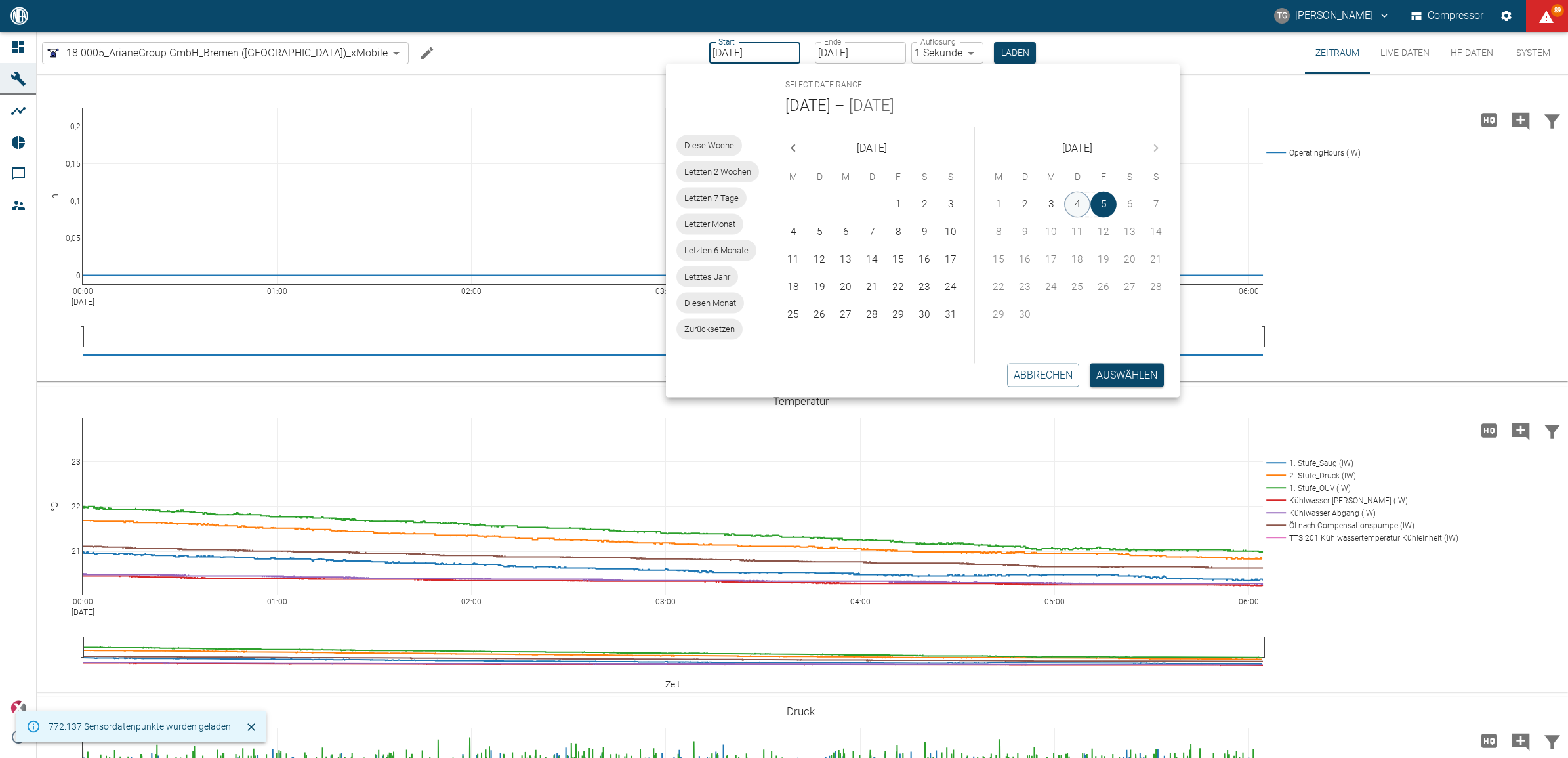
click at [1073, 204] on button "4" at bounding box center [1077, 204] width 26 height 26
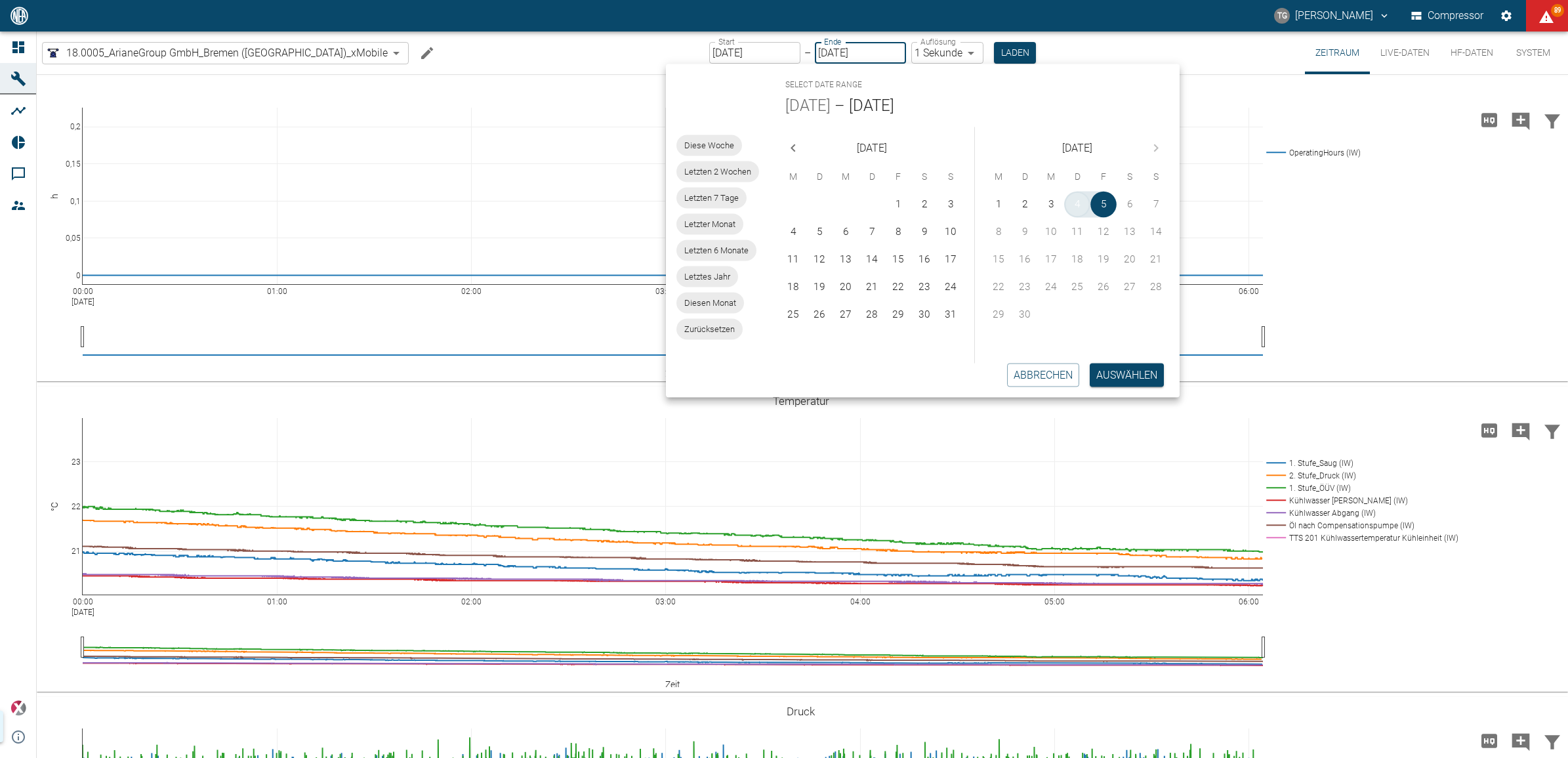
click at [1073, 204] on button "4" at bounding box center [1077, 204] width 26 height 26
drag, startPoint x: 1073, startPoint y: 204, endPoint x: 1096, endPoint y: 214, distance: 25.1
click at [1073, 204] on button "4" at bounding box center [1077, 204] width 26 height 26
type input "04.09.2025"
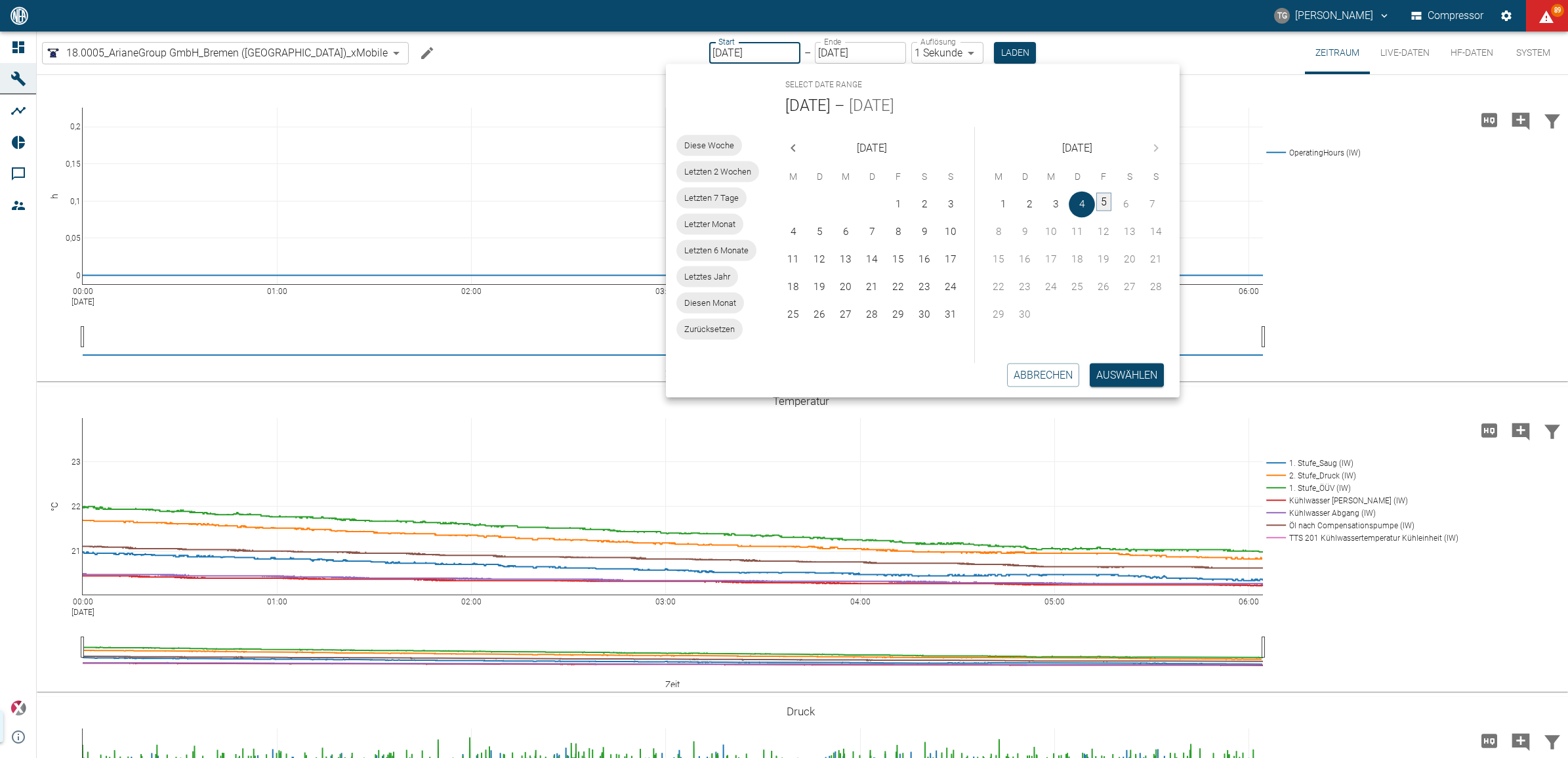
type input "04.09.2025"
click at [1100, 373] on button "Auswählen" at bounding box center [1127, 374] width 74 height 24
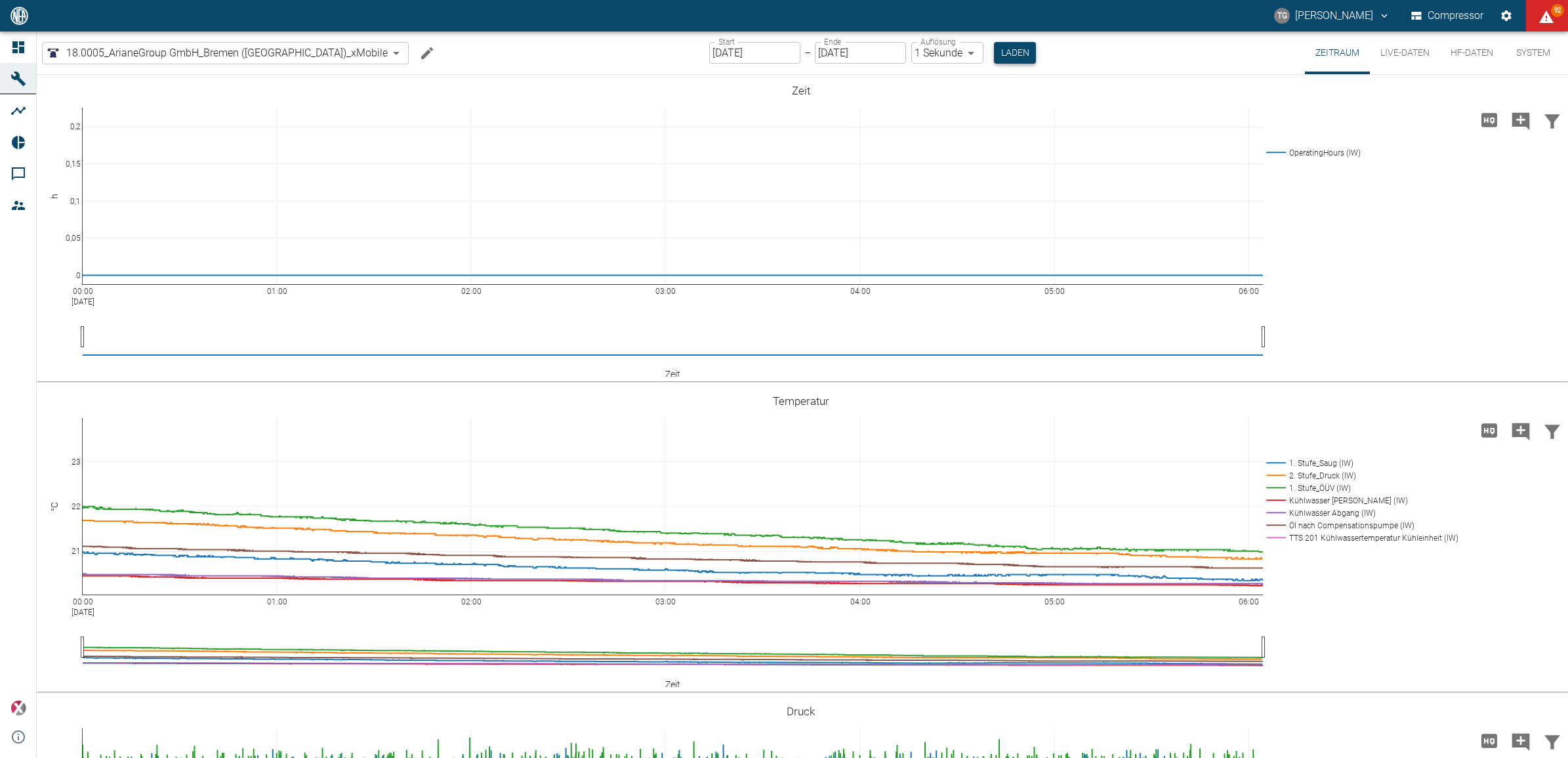
click at [994, 56] on button "Laden" at bounding box center [1015, 53] width 42 height 22
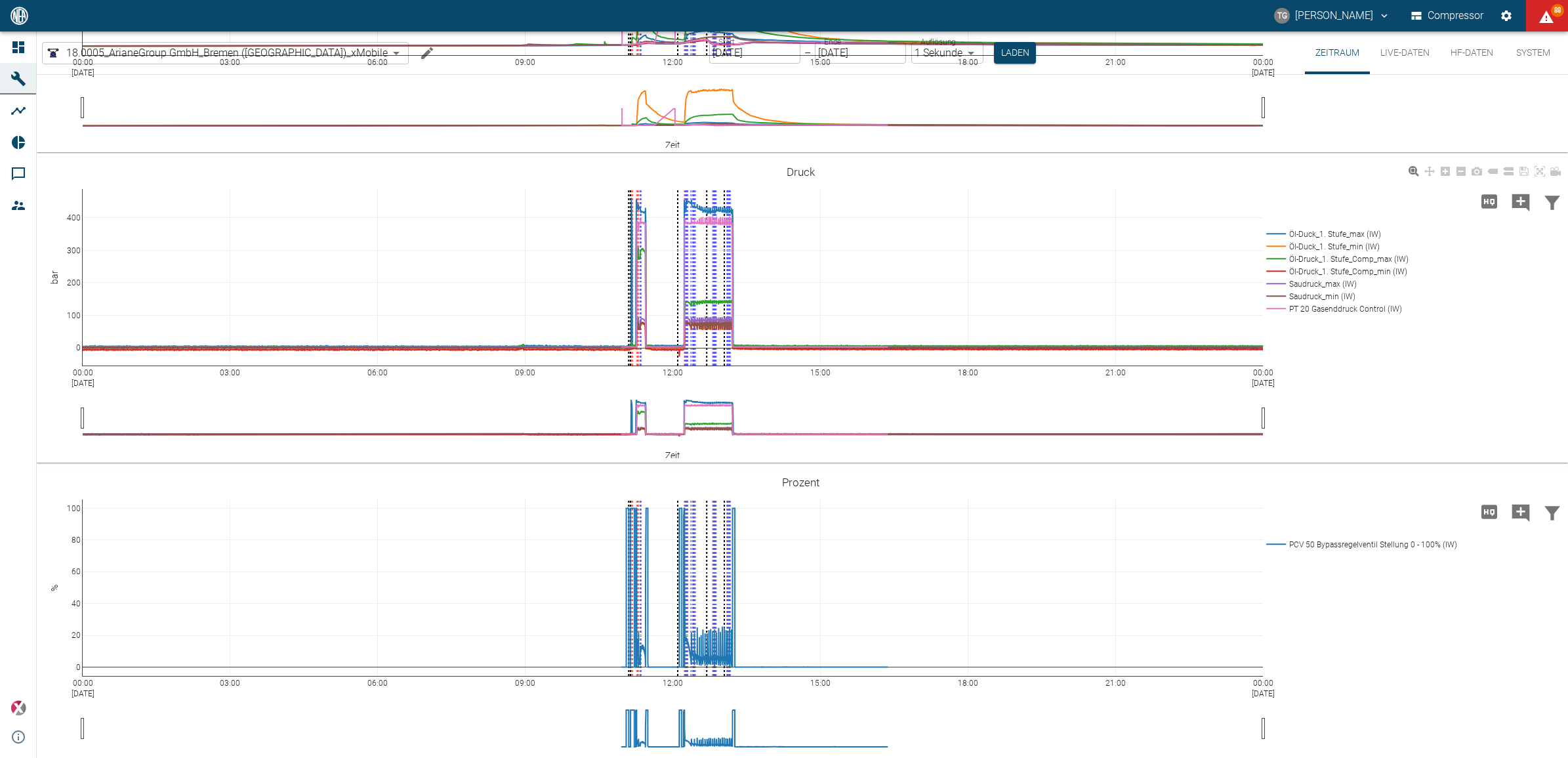
scroll to position [558, 0]
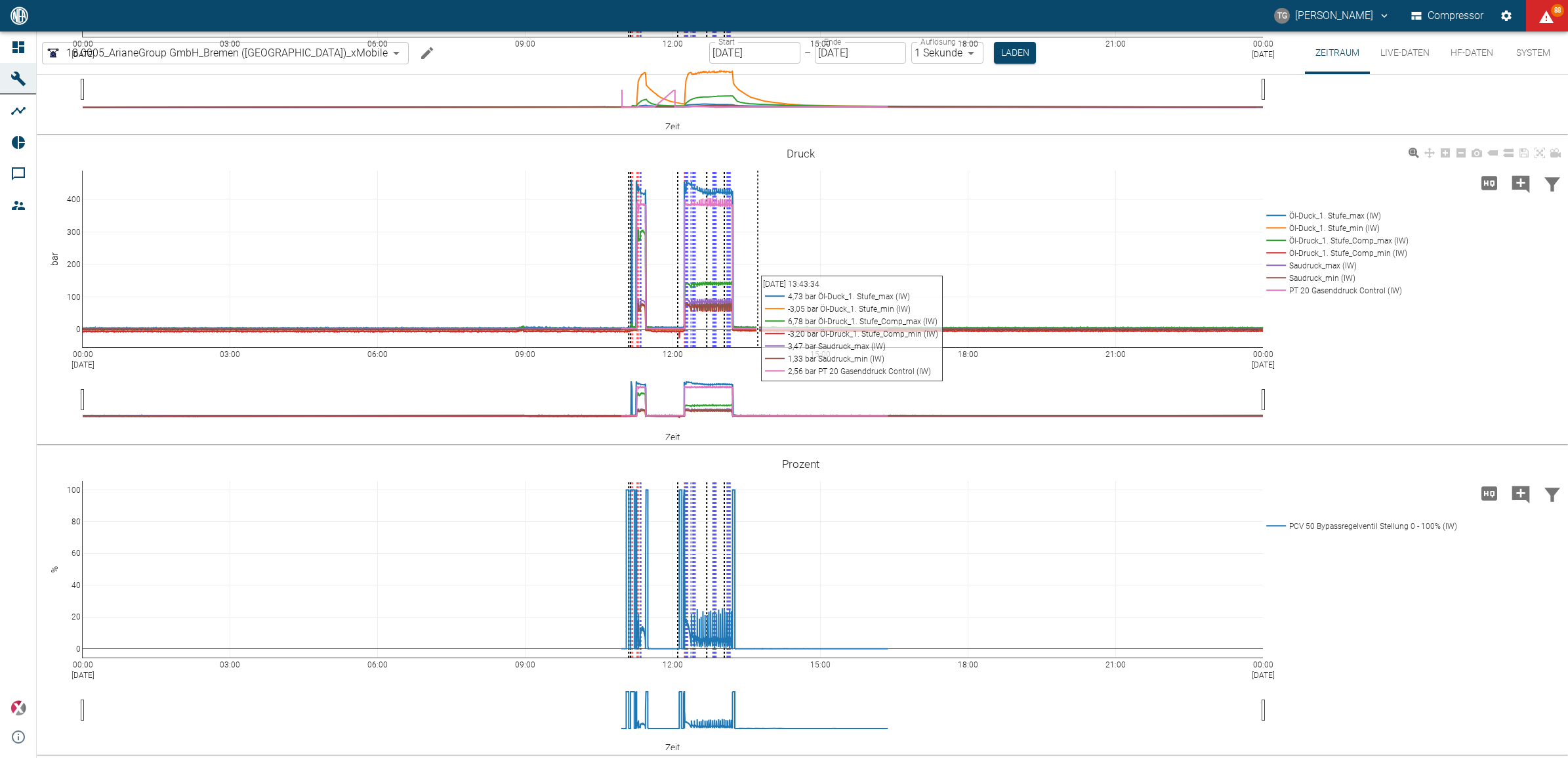
drag, startPoint x: 769, startPoint y: 255, endPoint x: 736, endPoint y: 309, distance: 63.3
click at [749, 315] on div "00:00 Sep 4, 2025 03:00 06:00 09:00 12:00 15:00 18:00 21:00 00:00 Sep 5, 2025 0…" at bounding box center [801, 292] width 1528 height 295
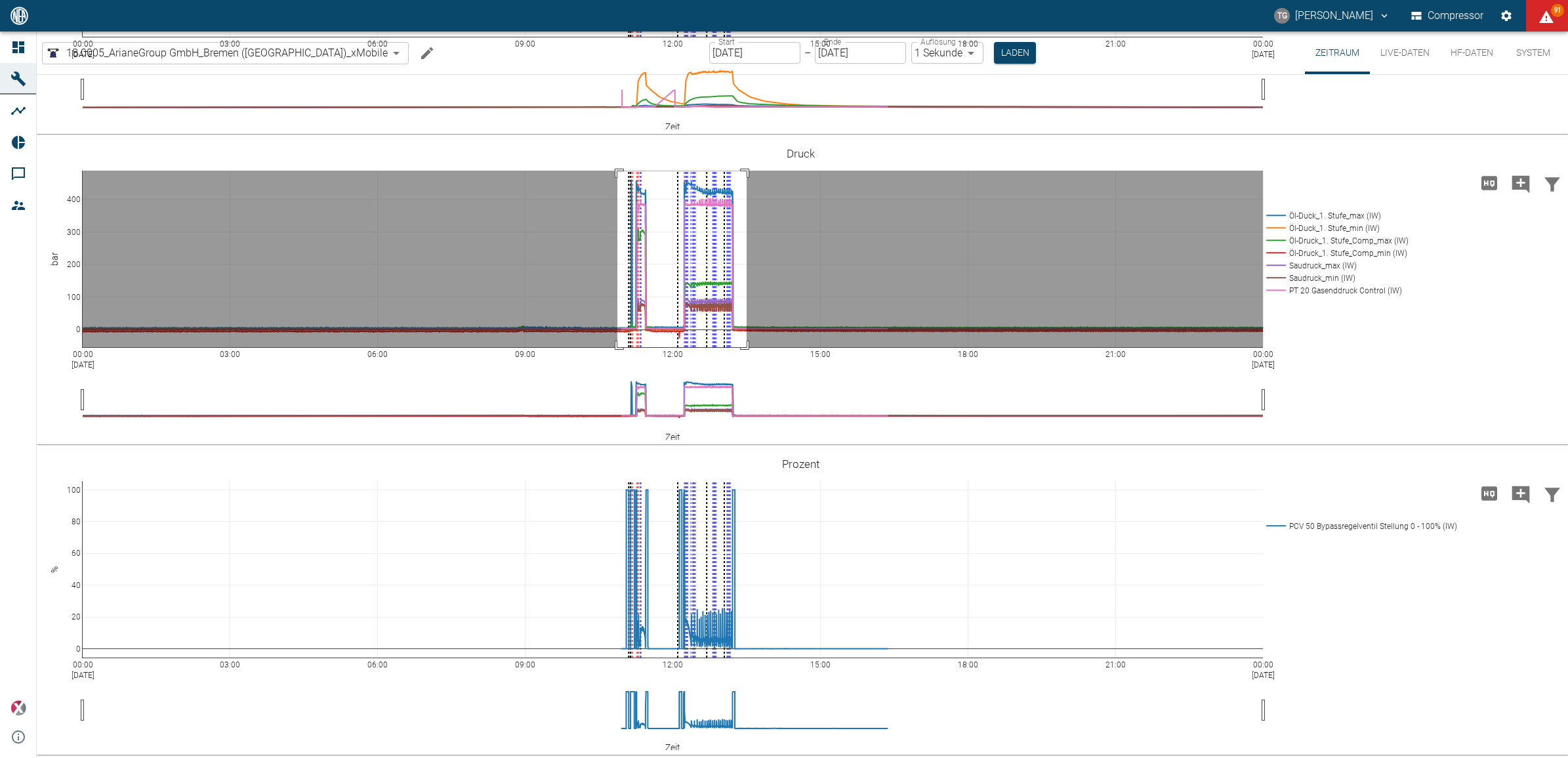
drag, startPoint x: 617, startPoint y: 170, endPoint x: 747, endPoint y: 355, distance: 226.1
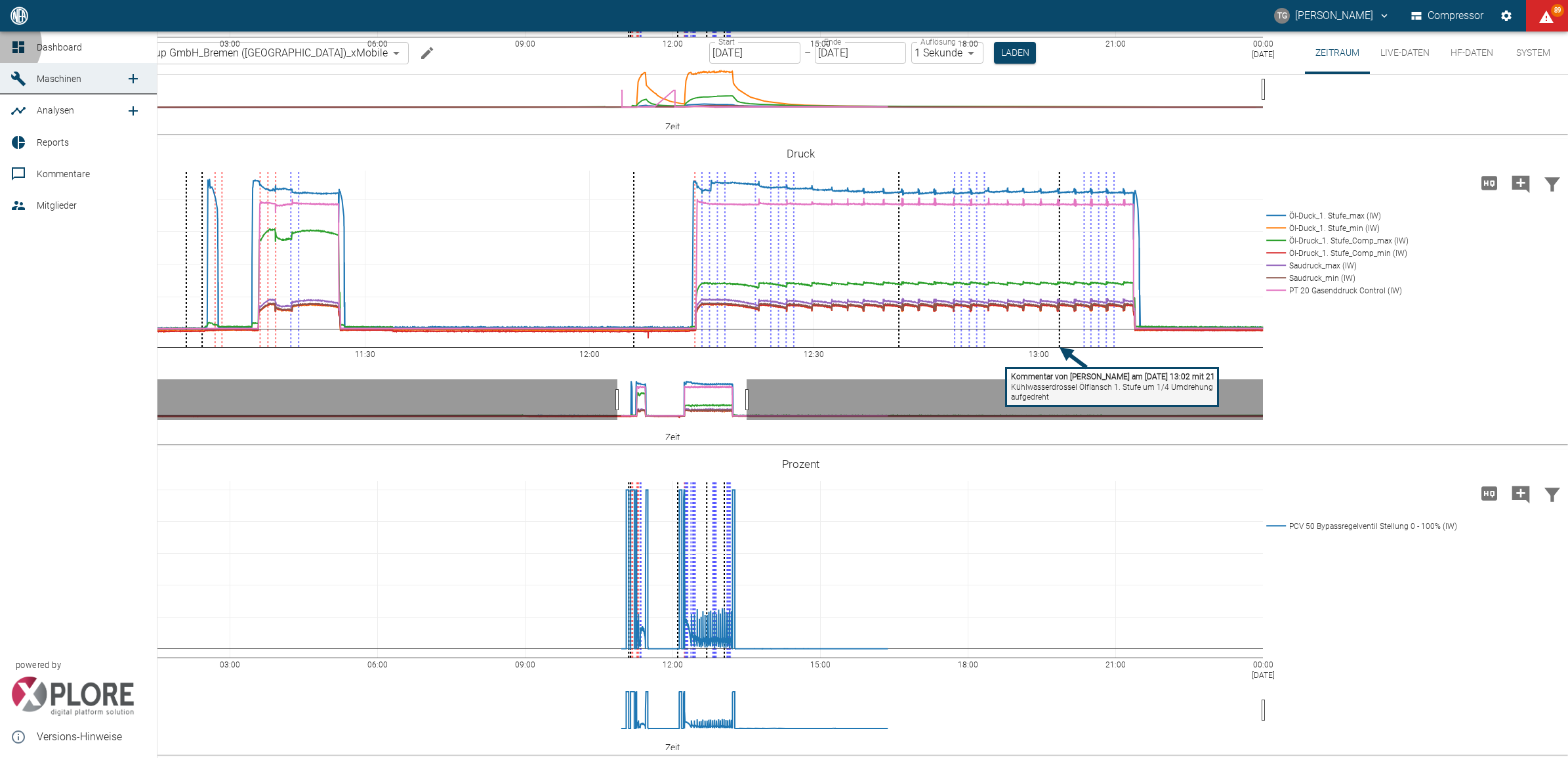
click at [1, 44] on link "Dashboard" at bounding box center [78, 47] width 157 height 31
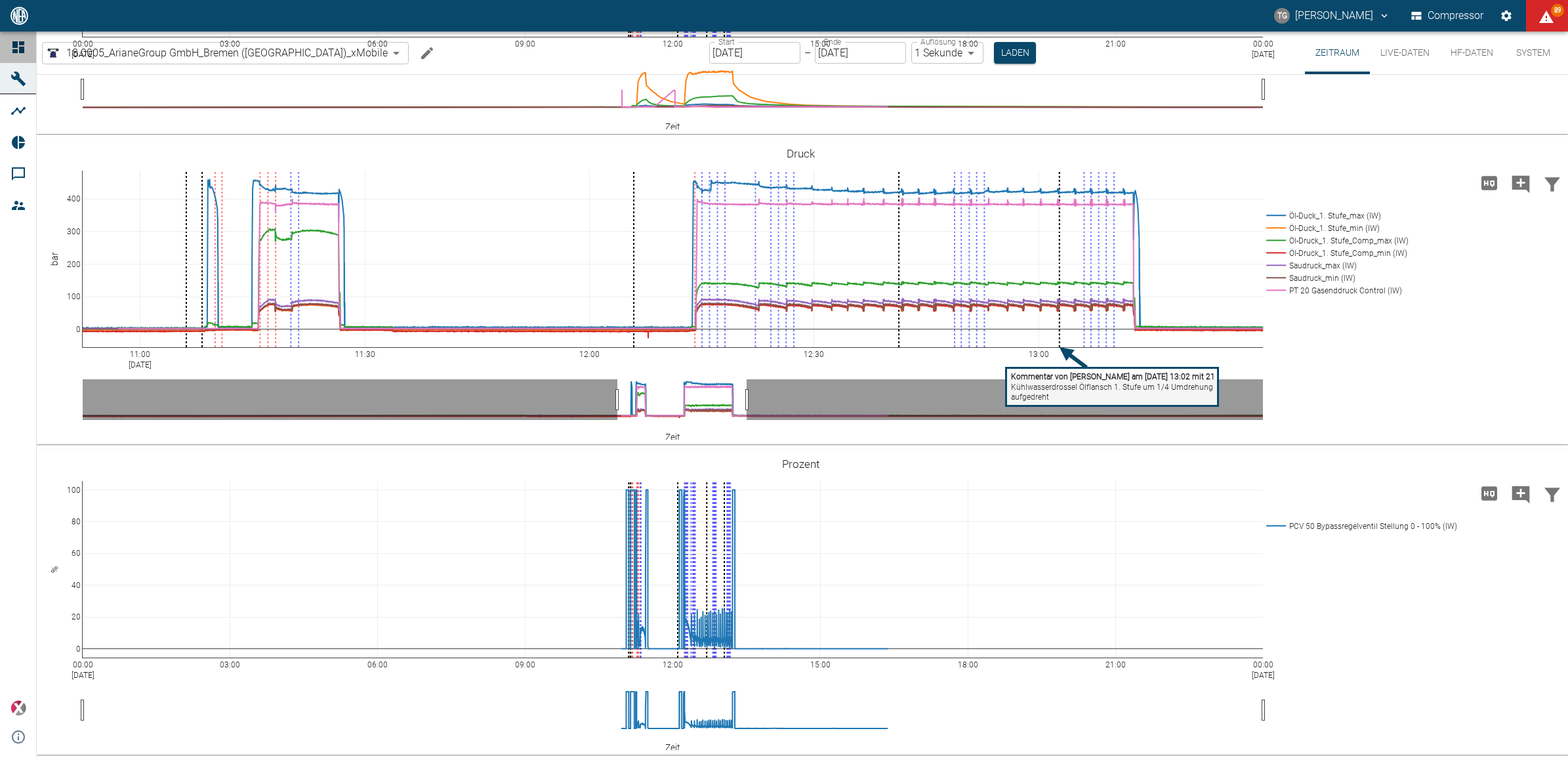
click at [14, 48] on icon at bounding box center [18, 47] width 12 height 12
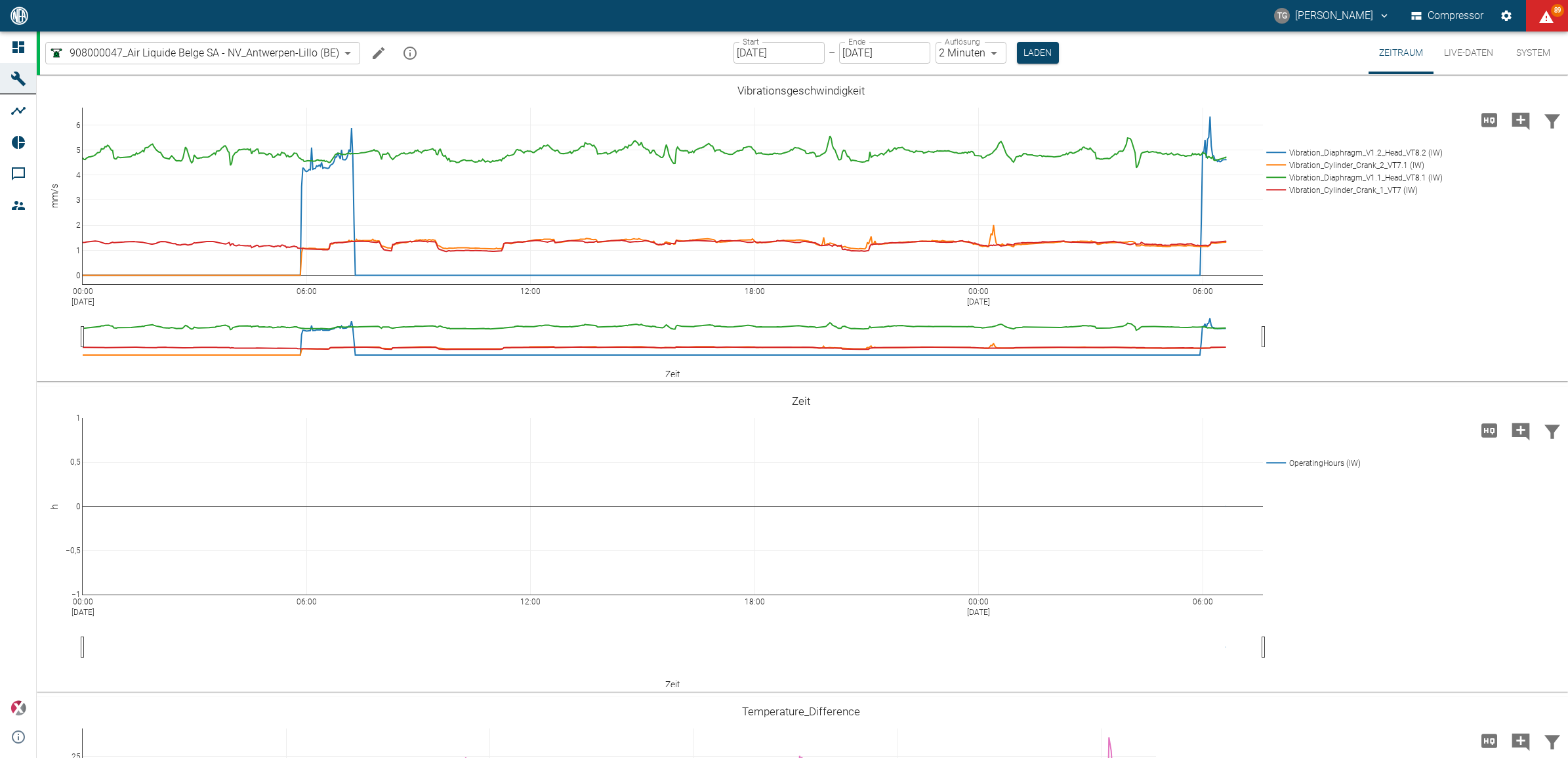
scroll to position [820, 0]
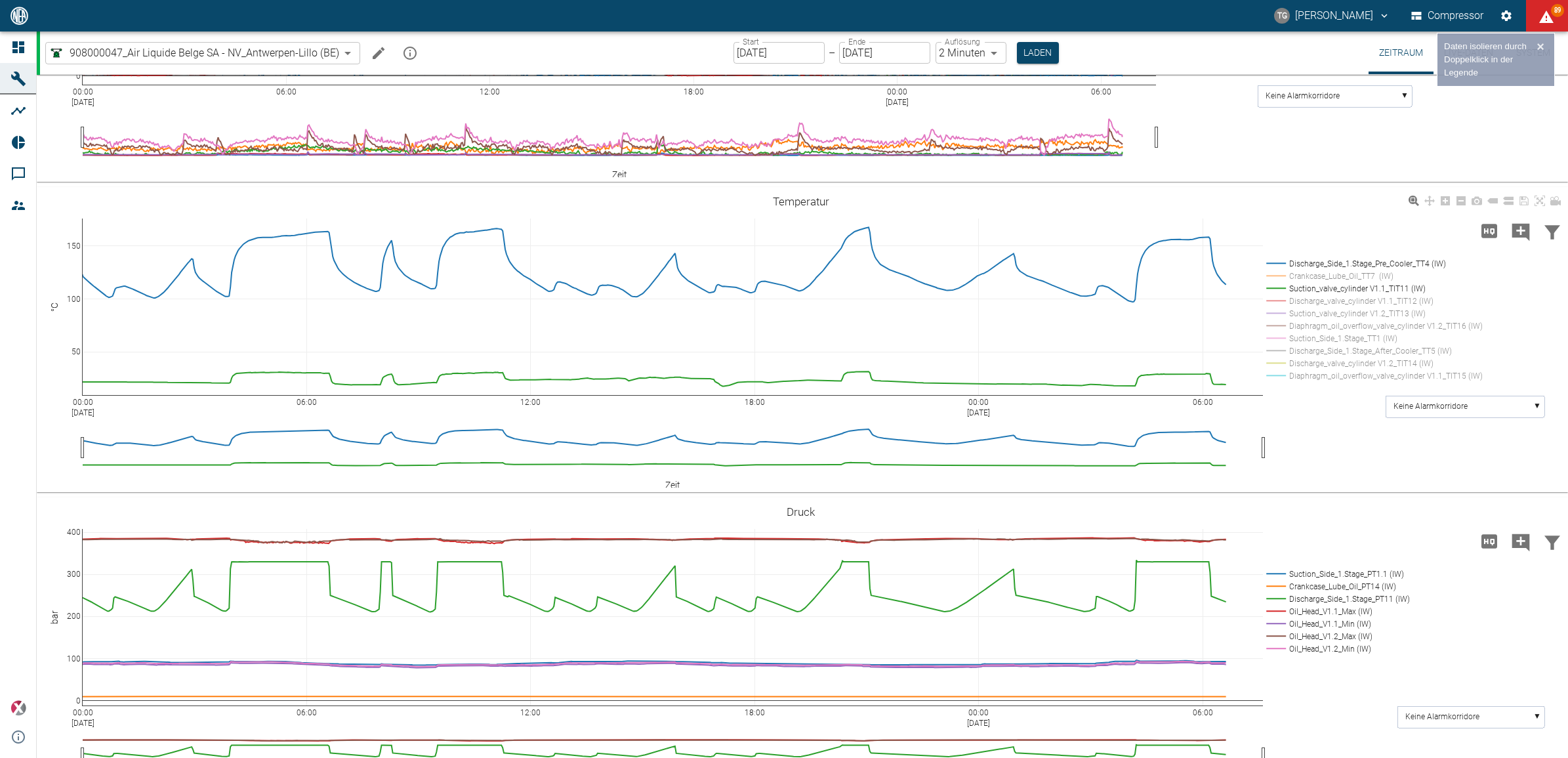
click at [1277, 263] on rect at bounding box center [1371, 264] width 217 height 12
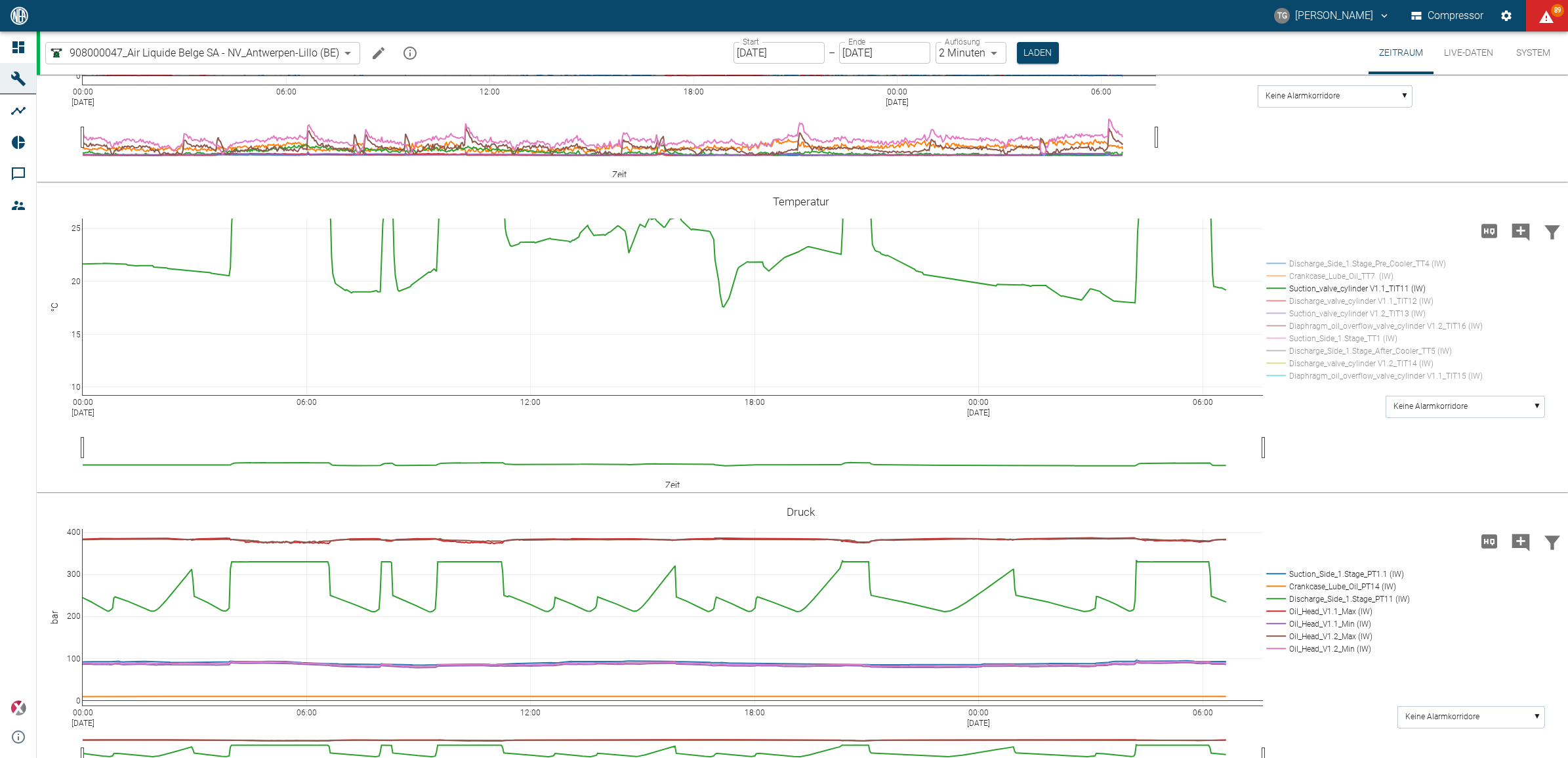
drag, startPoint x: 74, startPoint y: 228, endPoint x: 5, endPoint y: 395, distance: 180.7
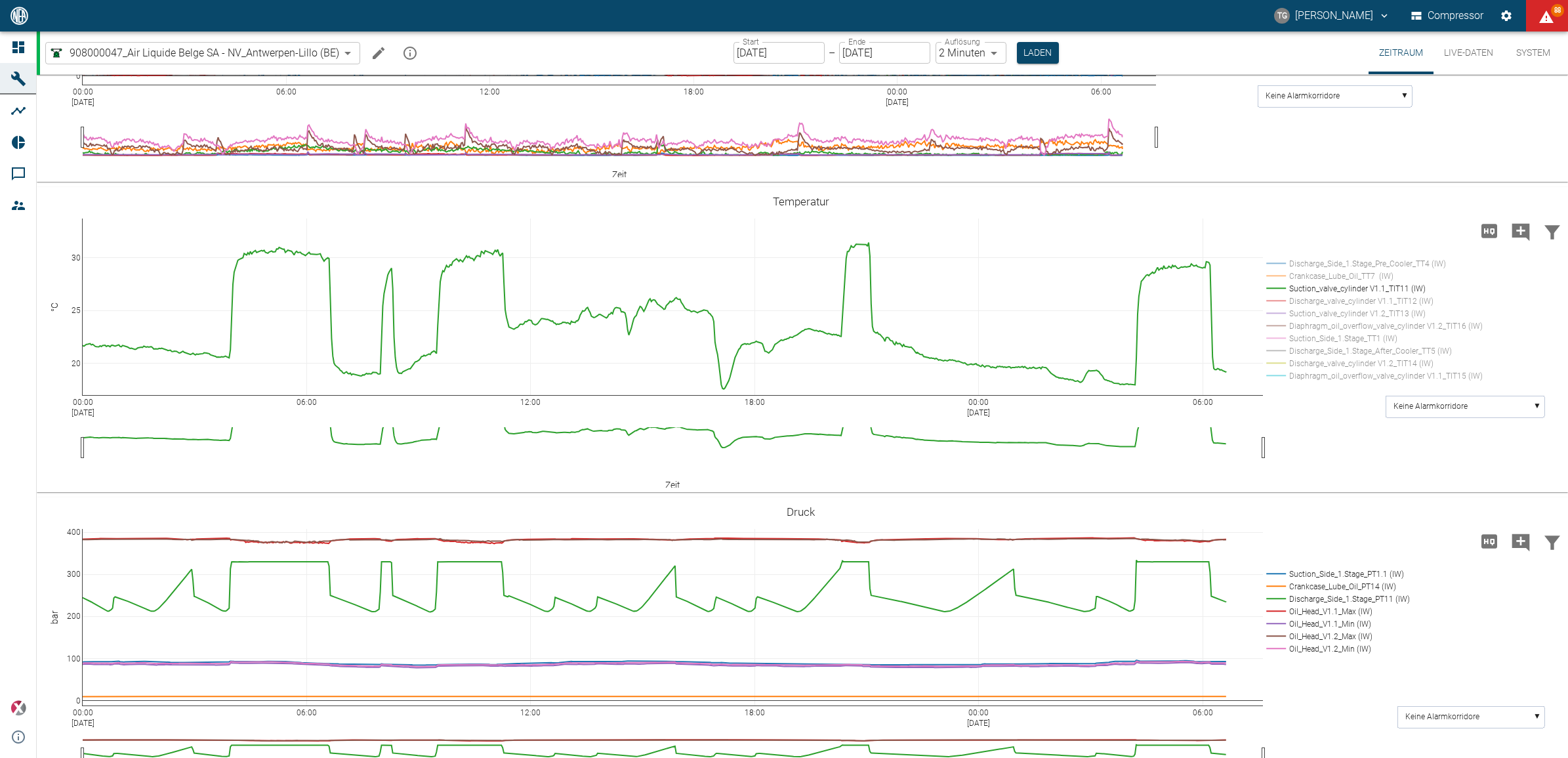
drag, startPoint x: 80, startPoint y: 276, endPoint x: 80, endPoint y: 359, distance: 83.0
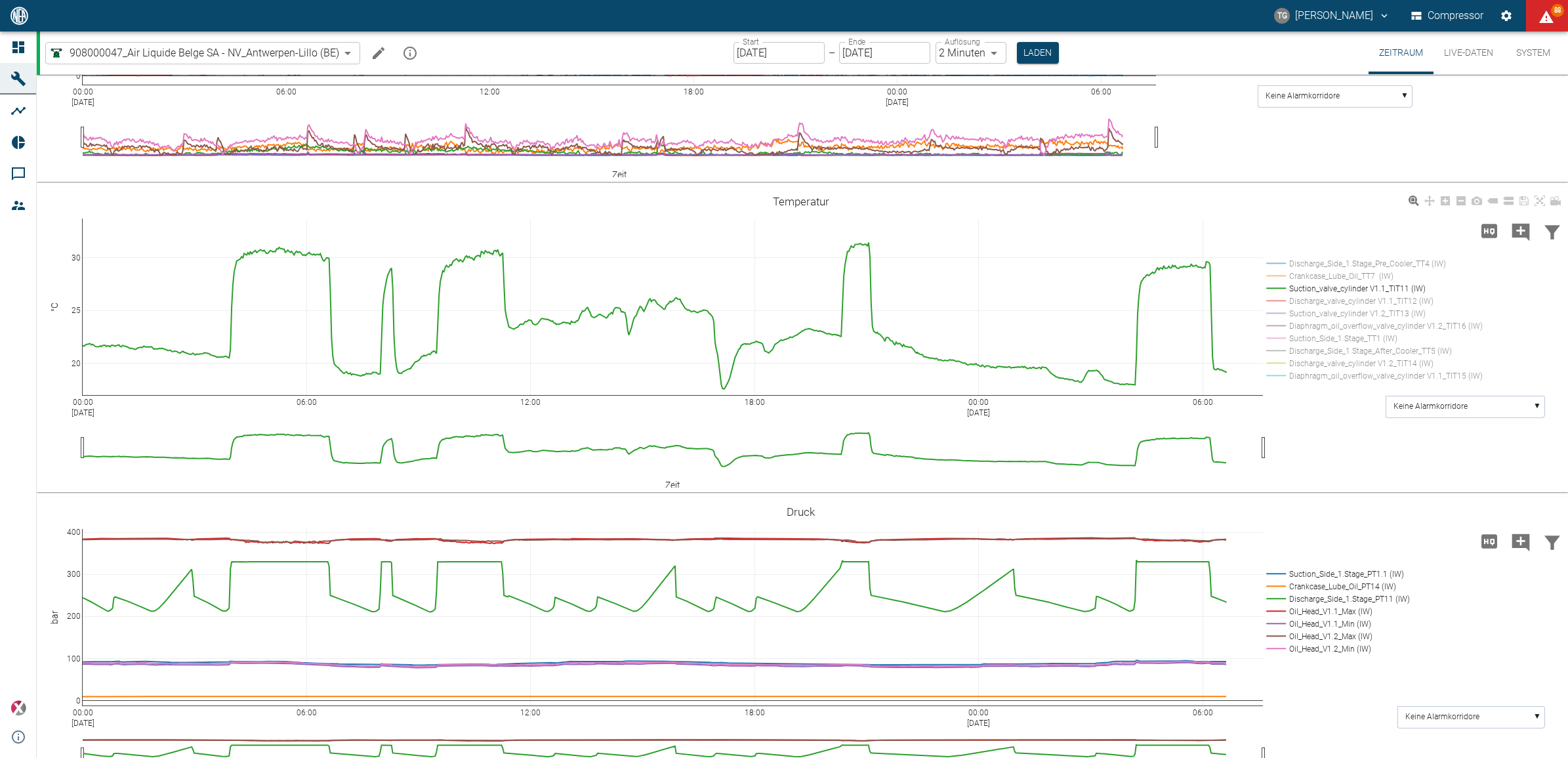
click at [1296, 310] on rect at bounding box center [1371, 313] width 217 height 12
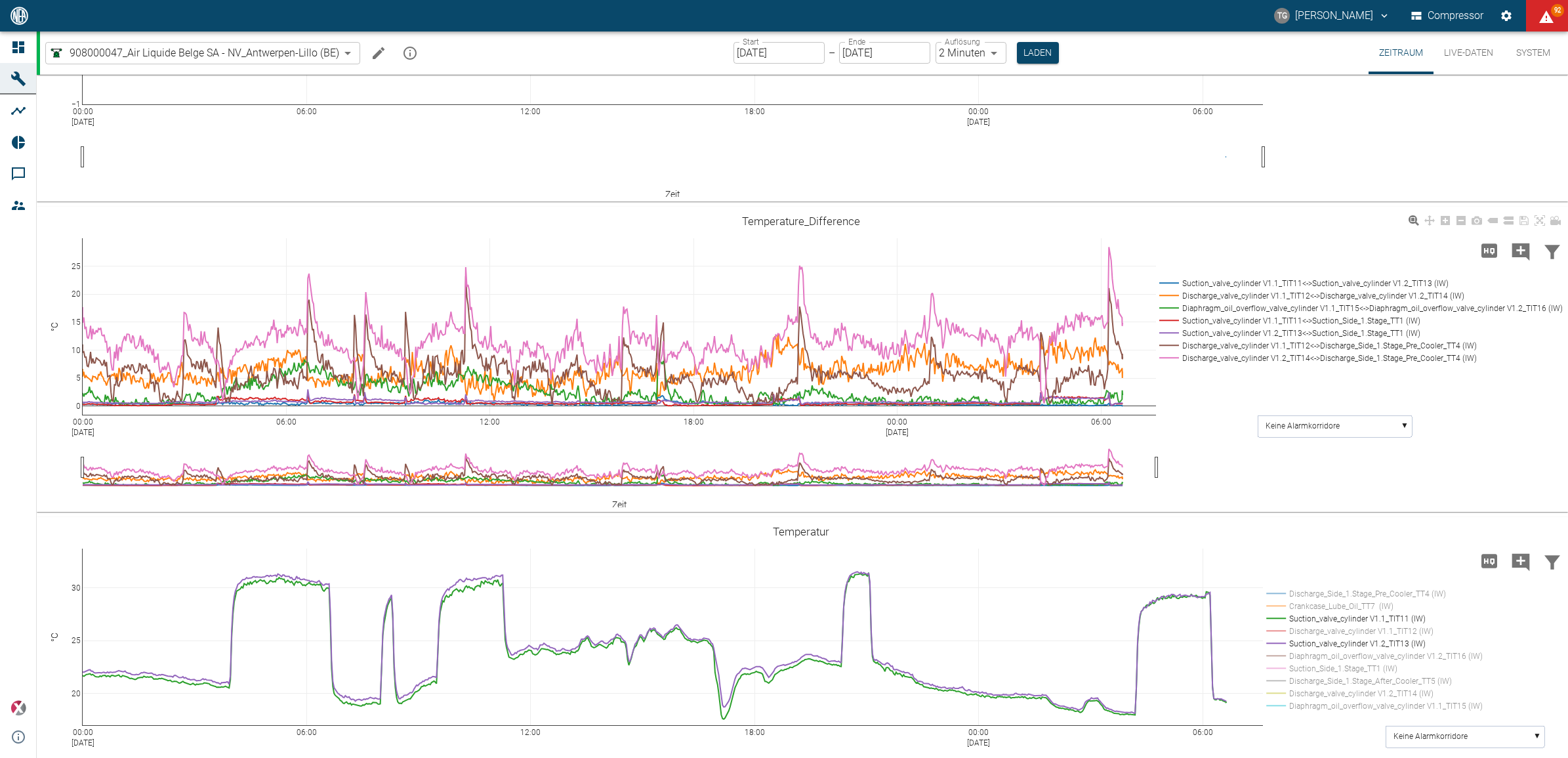
scroll to position [492, 0]
click at [1162, 279] on rect at bounding box center [1358, 281] width 405 height 12
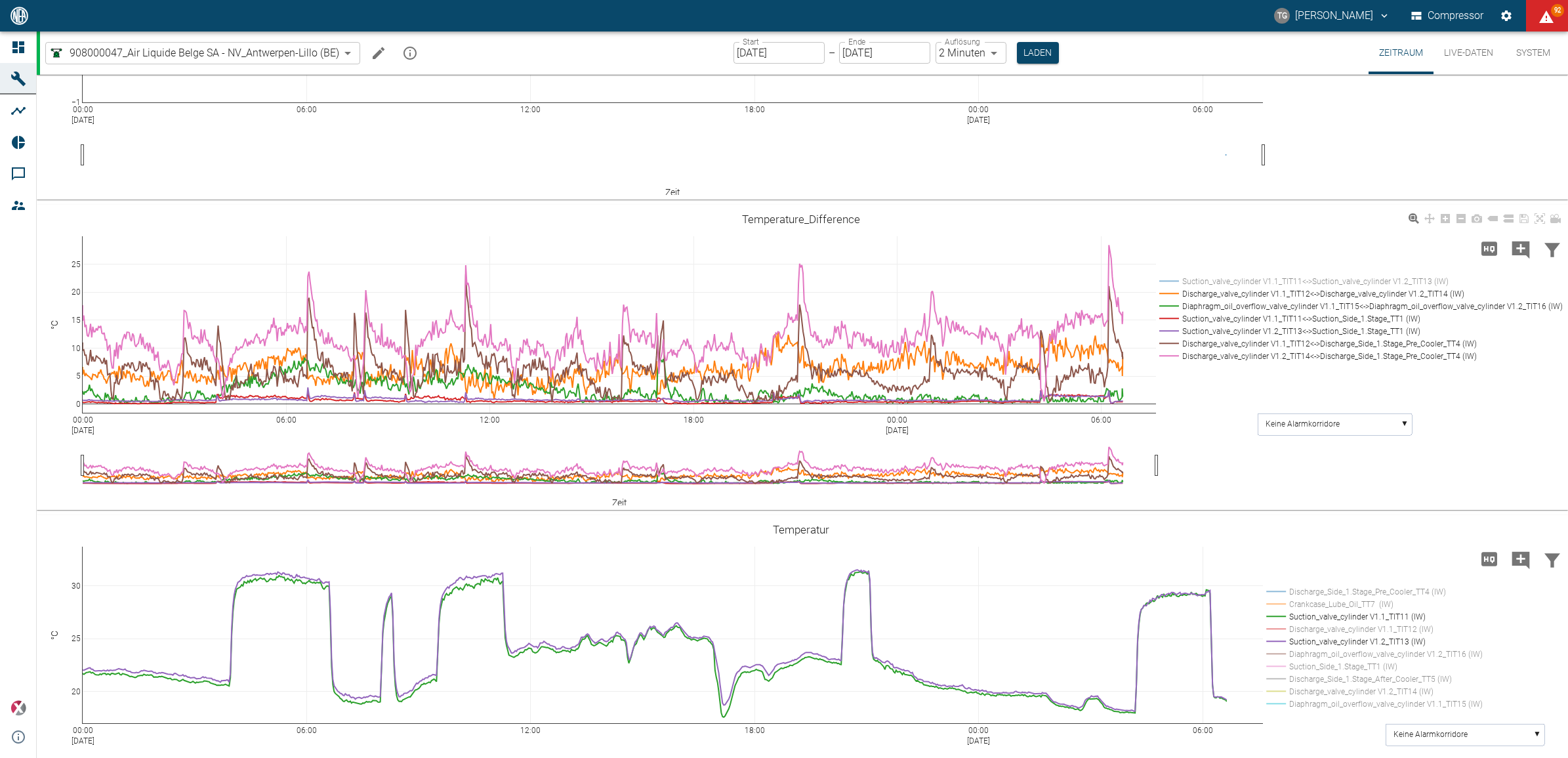
click at [1168, 293] on rect at bounding box center [1358, 293] width 405 height 12
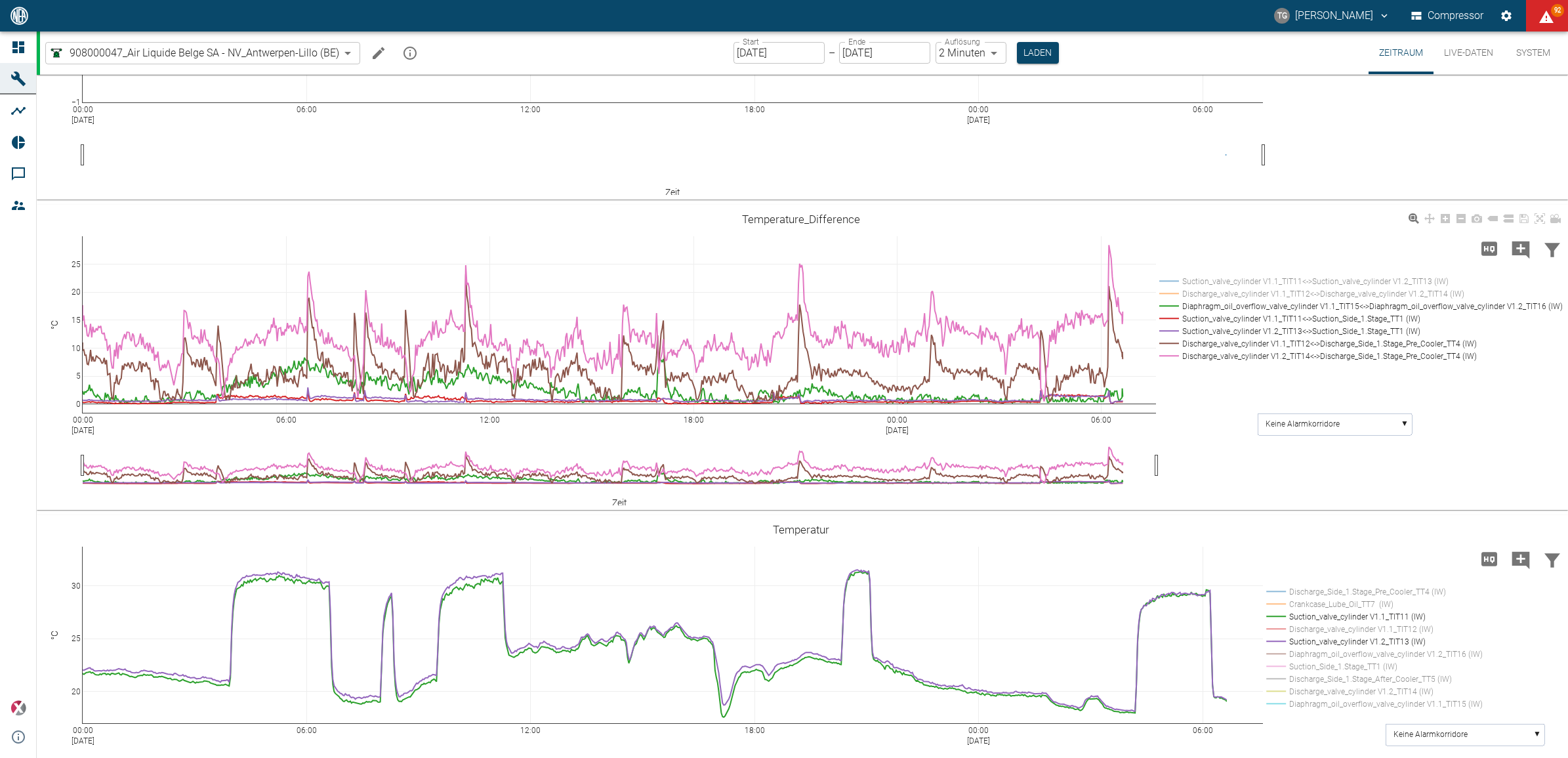
click at [1165, 302] on rect at bounding box center [1358, 306] width 405 height 12
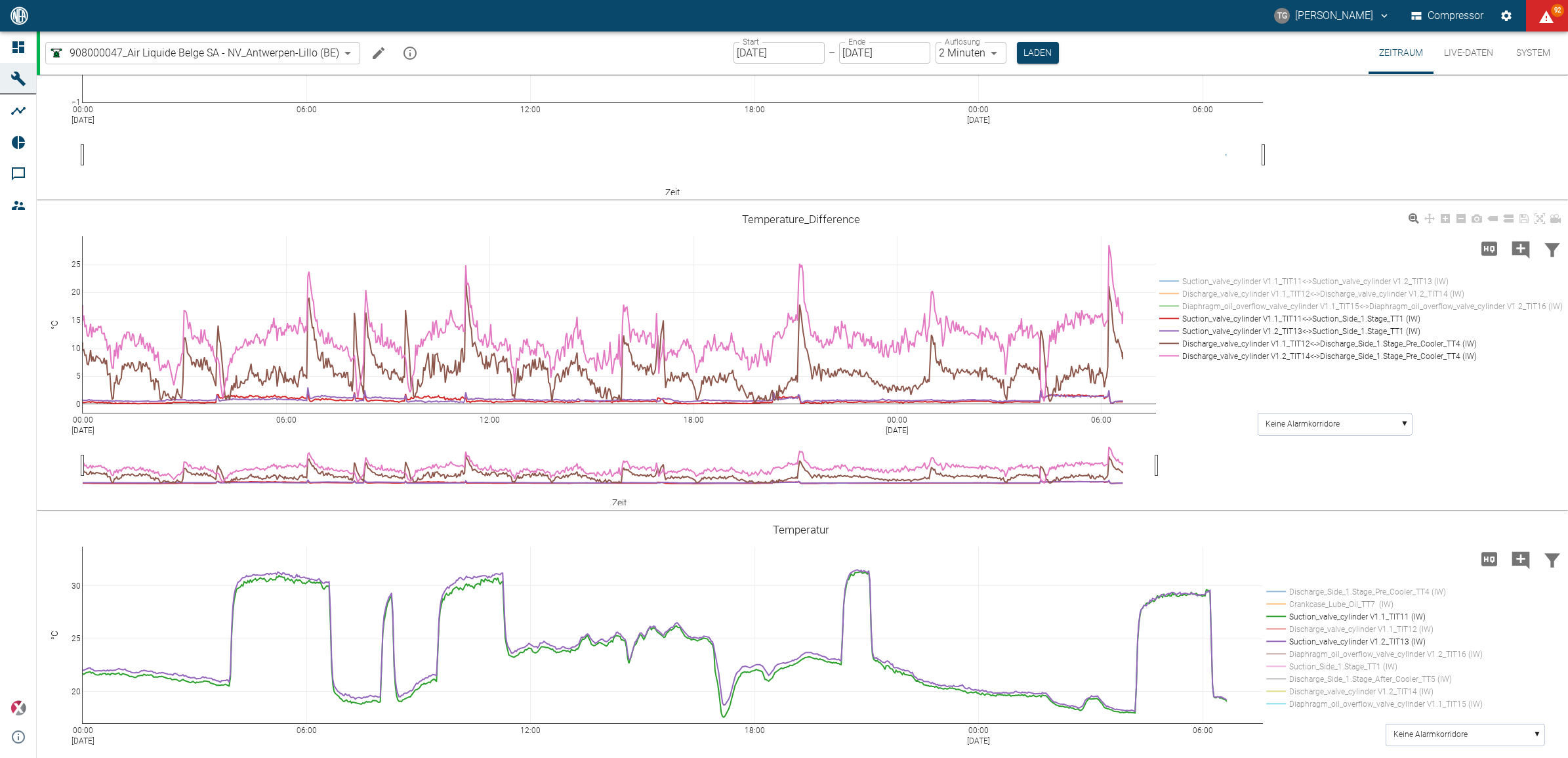
click at [1169, 314] on rect at bounding box center [1358, 319] width 405 height 12
click at [1169, 329] on rect at bounding box center [1358, 331] width 405 height 12
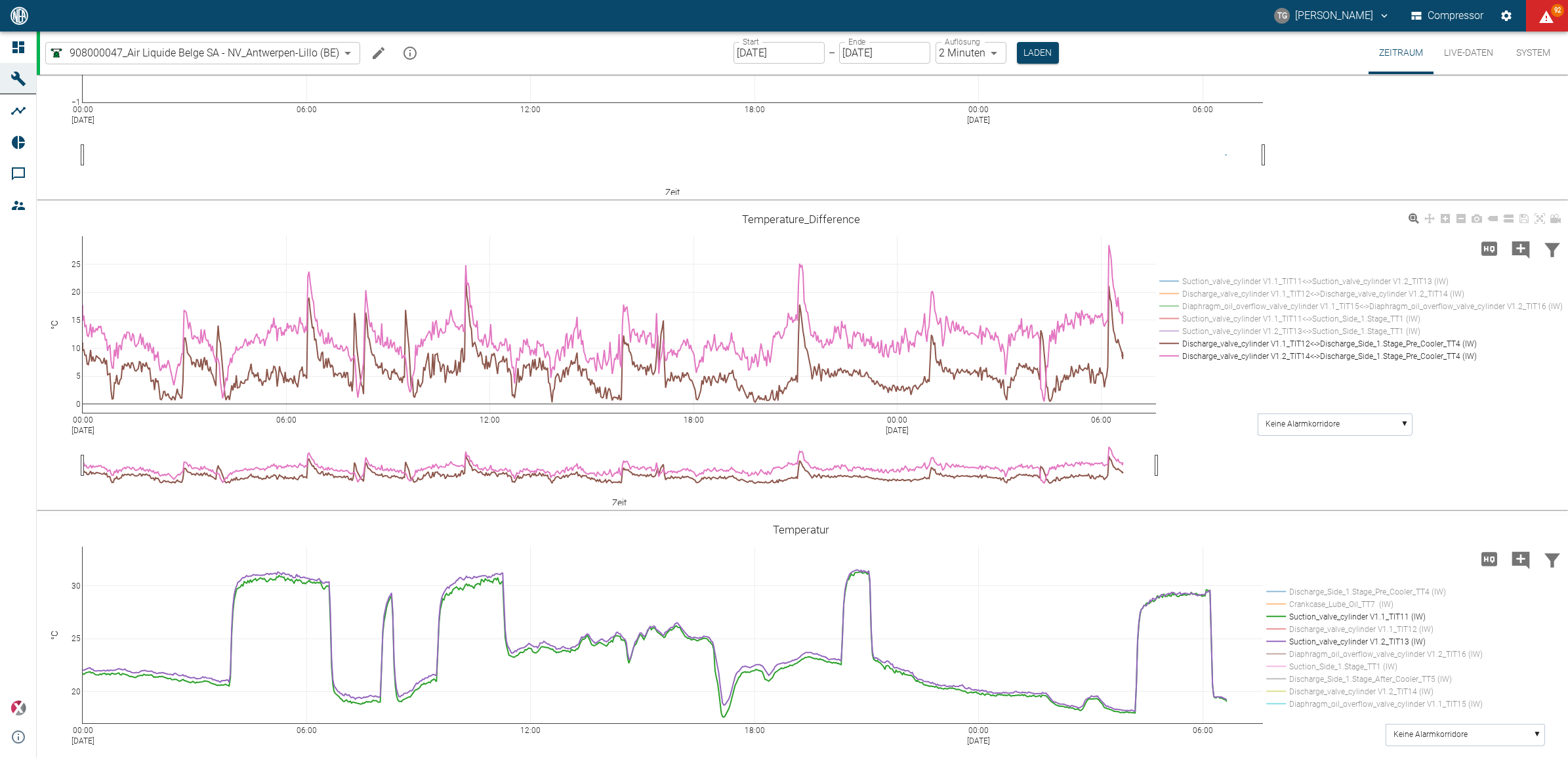
click at [1169, 342] on rect at bounding box center [1358, 344] width 405 height 12
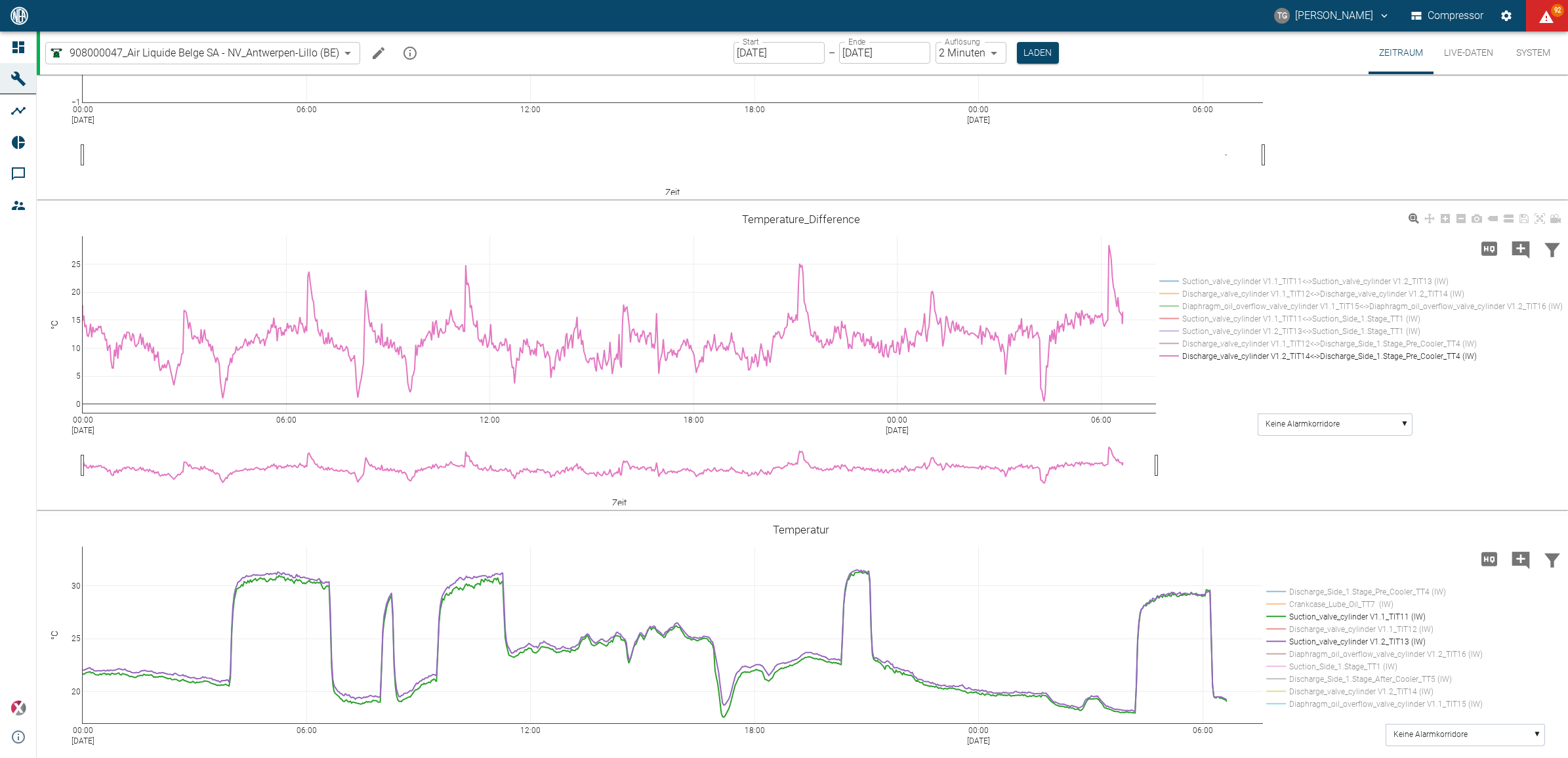
scroll to position [574, 0]
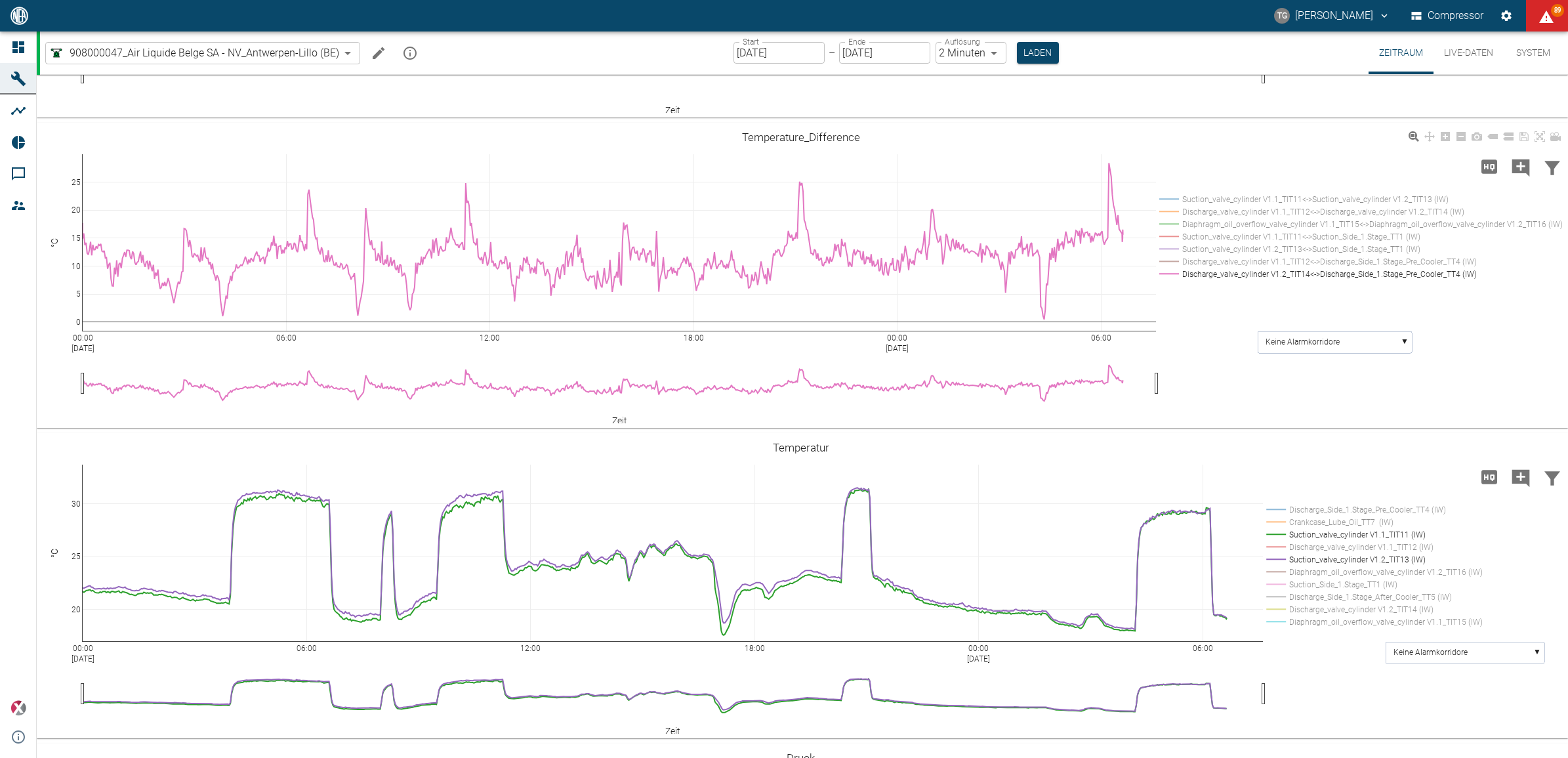
click at [1171, 261] on rect at bounding box center [1358, 261] width 405 height 12
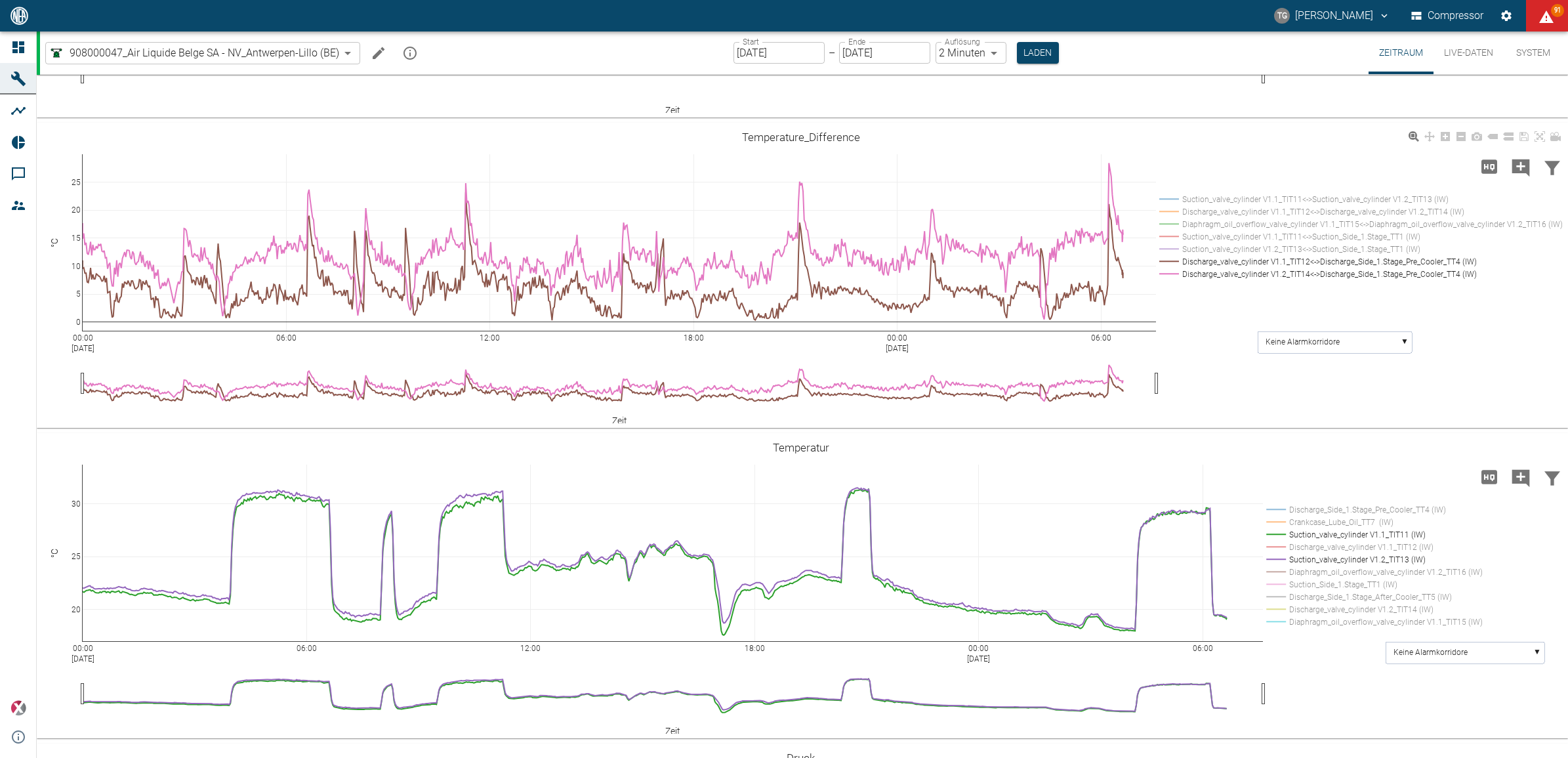
click at [1173, 211] on rect at bounding box center [1358, 211] width 405 height 12
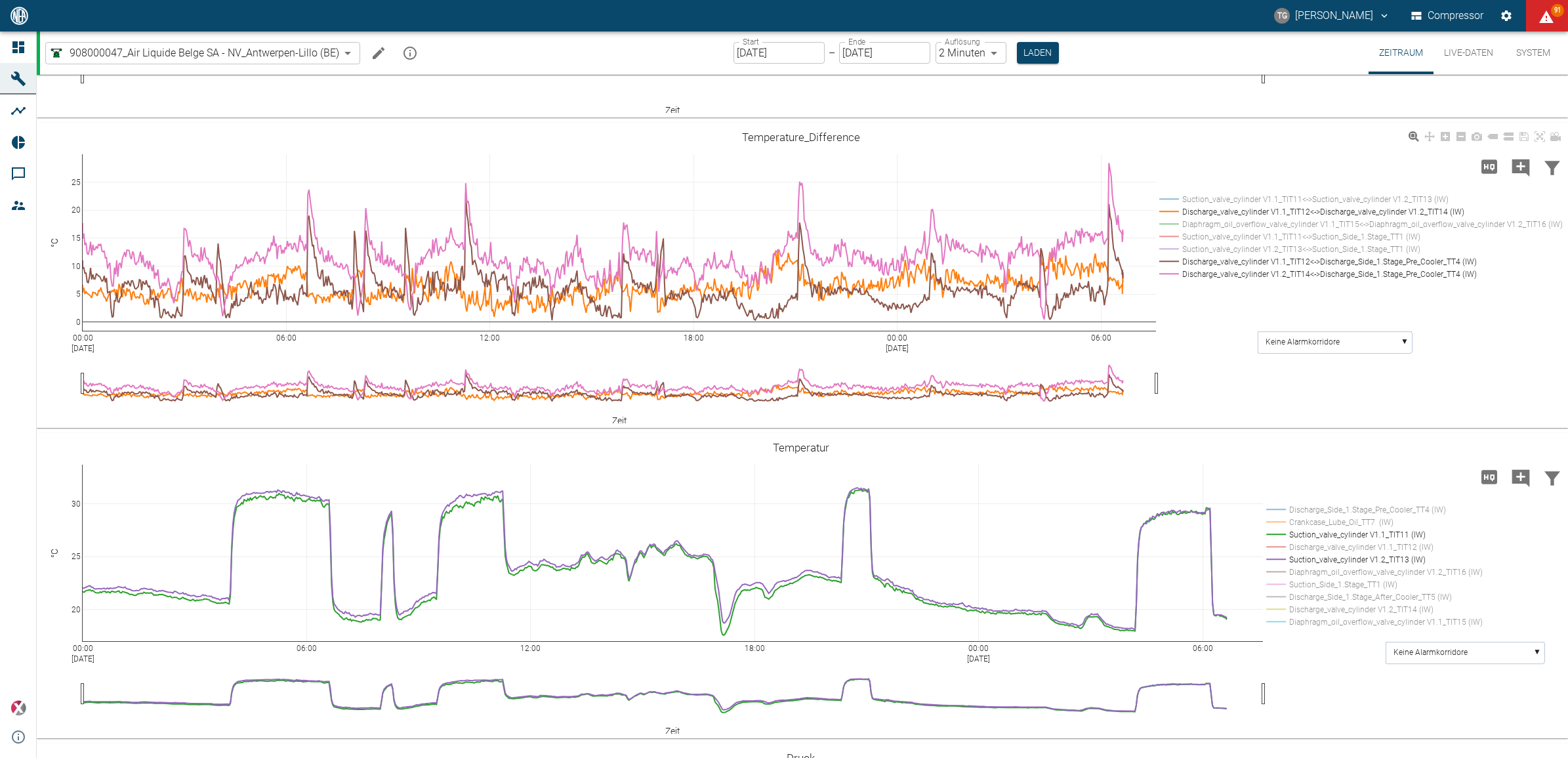
click at [1175, 195] on rect at bounding box center [1358, 199] width 405 height 12
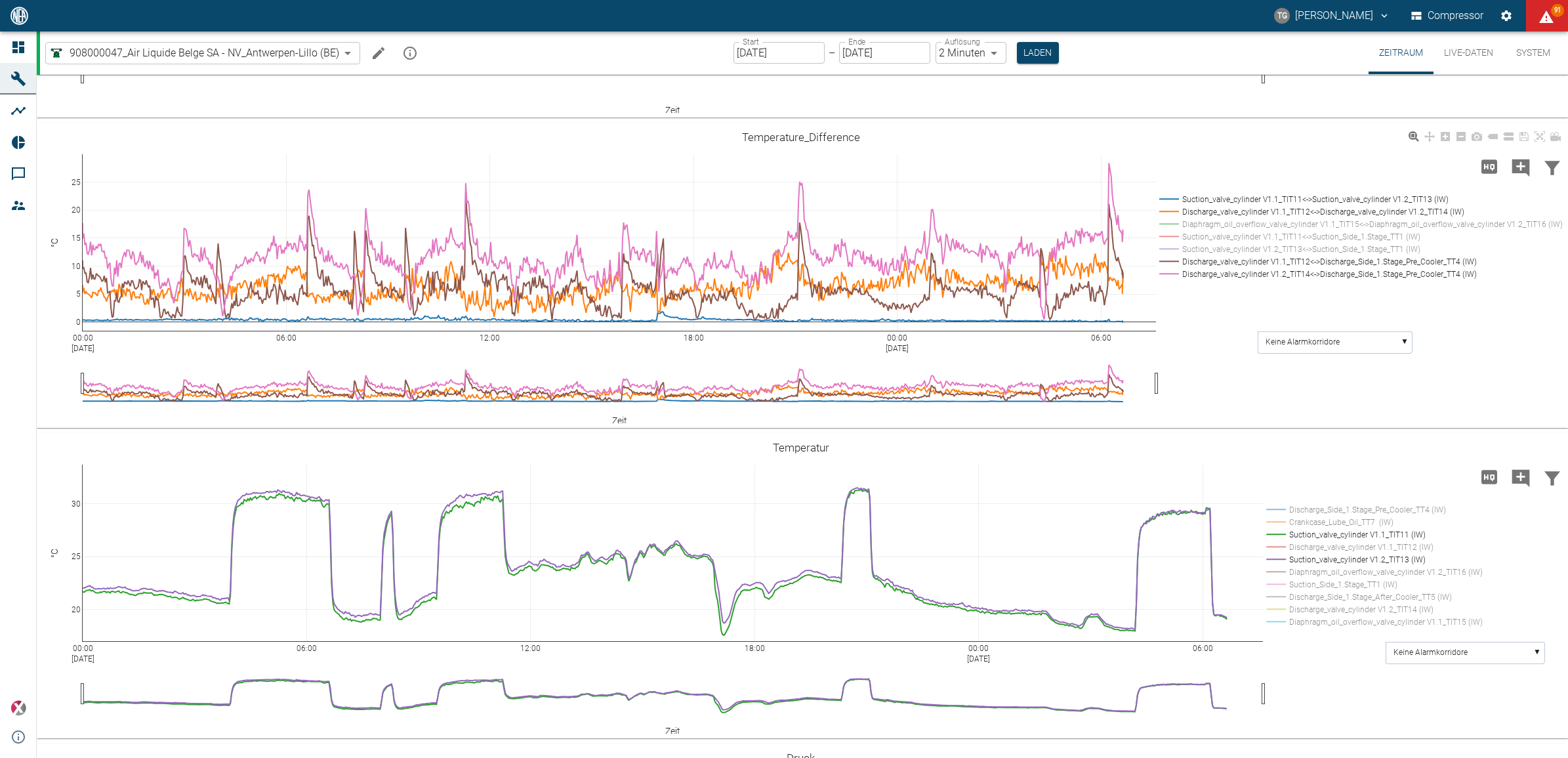
click at [1168, 260] on rect at bounding box center [1358, 261] width 405 height 12
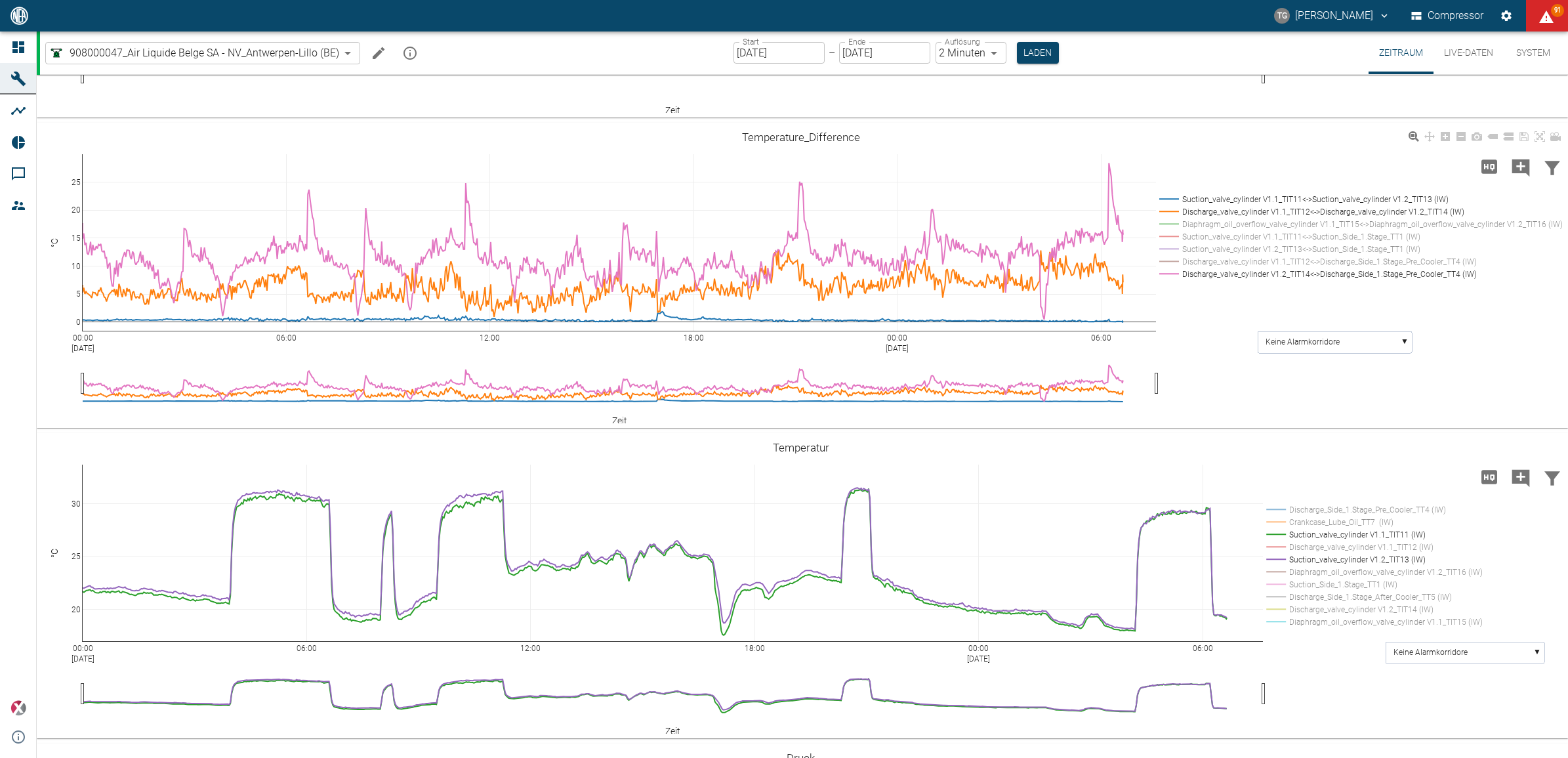
click at [1173, 273] on rect at bounding box center [1358, 274] width 405 height 12
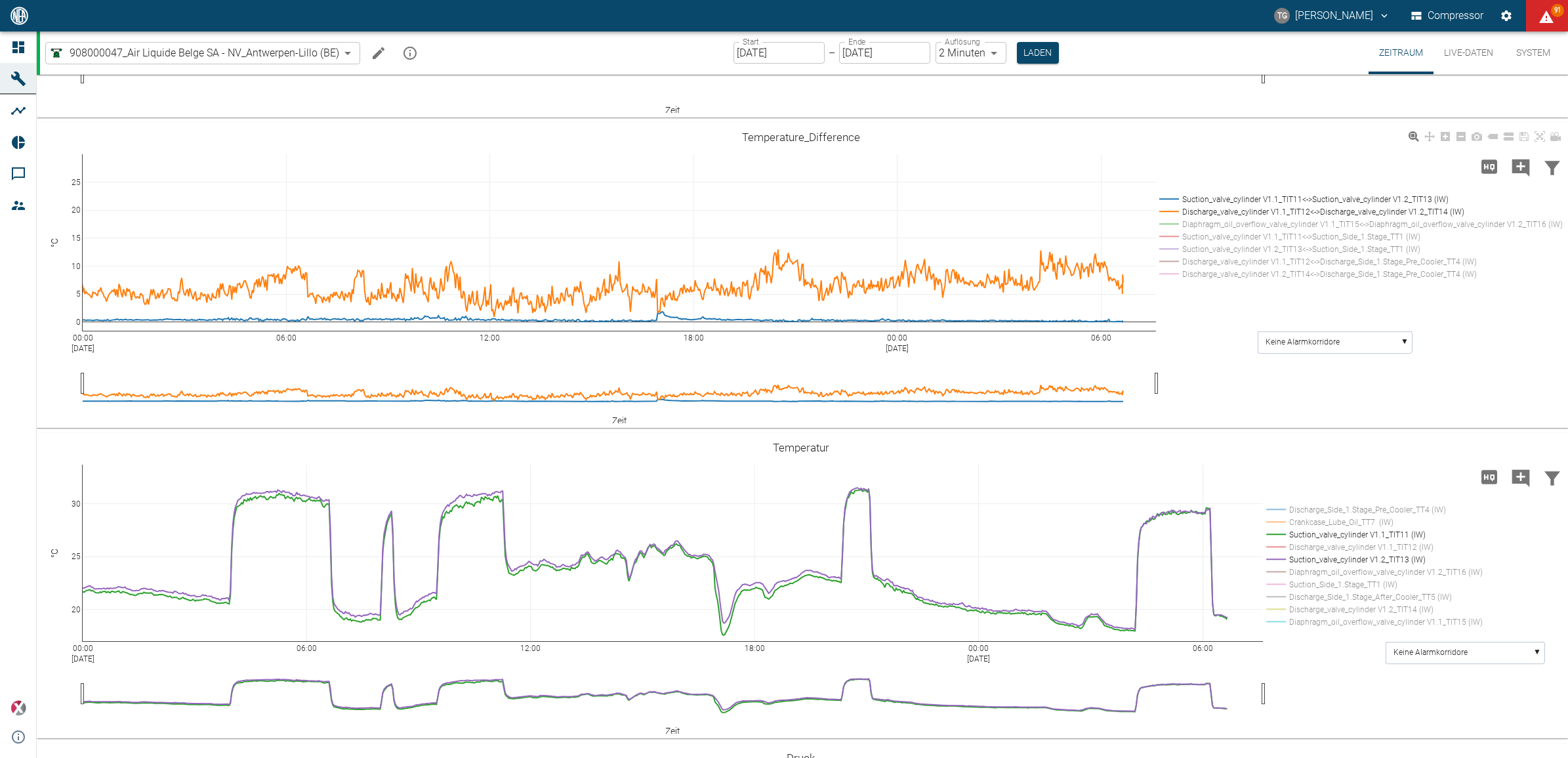
click at [1171, 198] on rect at bounding box center [1358, 199] width 405 height 12
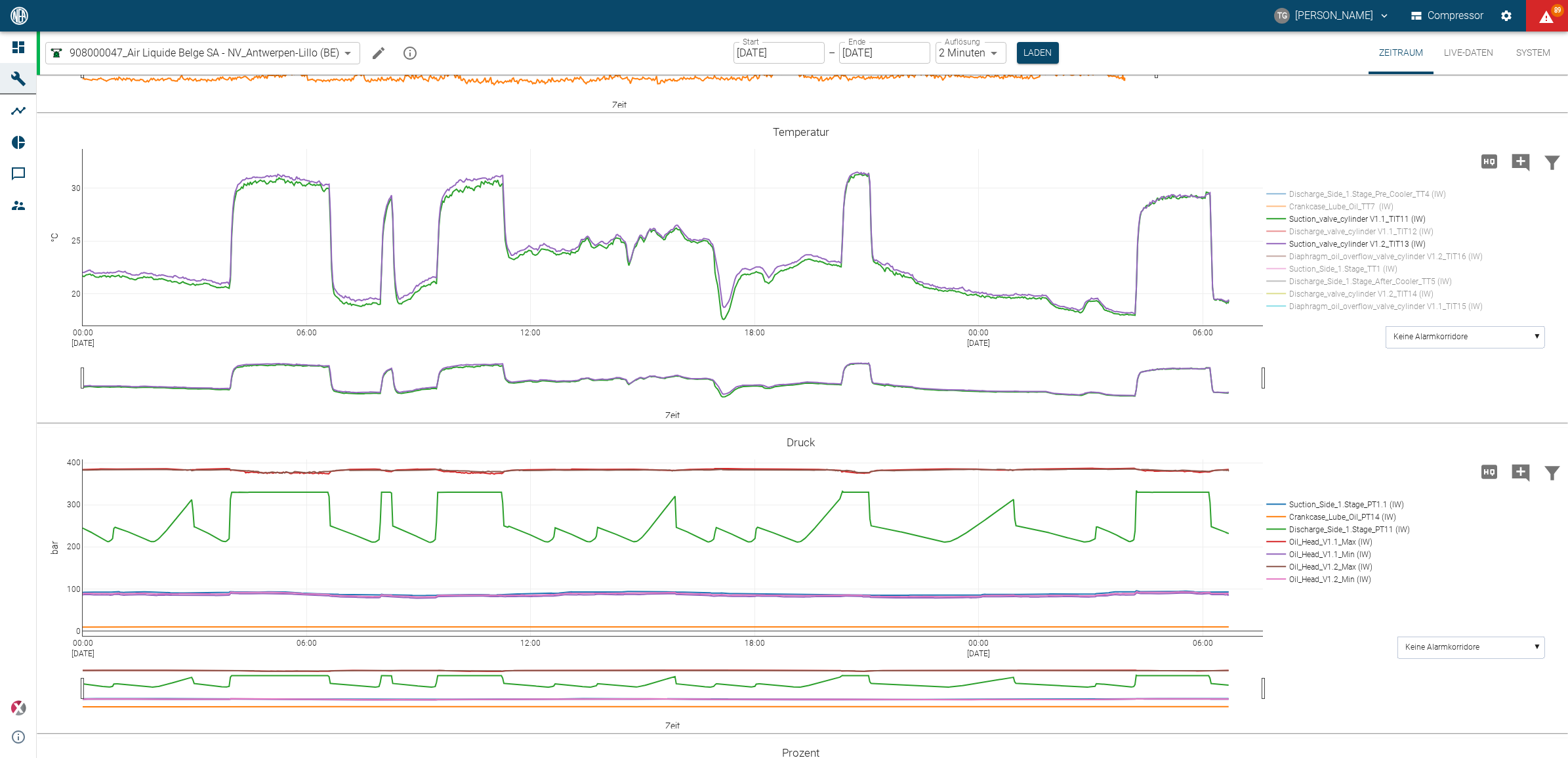
scroll to position [996, 0]
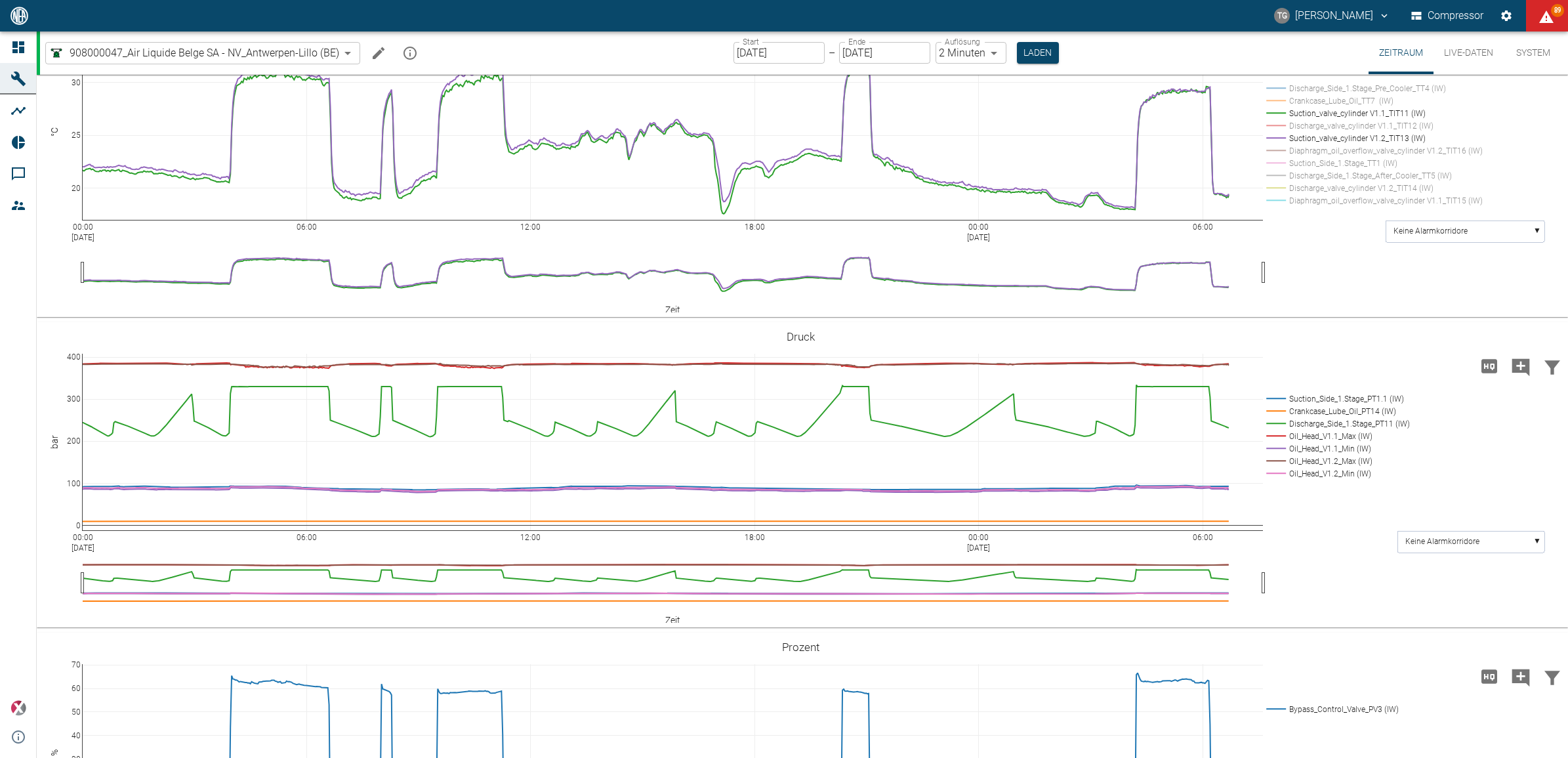
click at [1285, 323] on div "00:00 Sep 4, 2025 06:00 12:00 18:00 00:00 Sep 5, 2025 06:00 0 100 200 300 400 S…" at bounding box center [802, 474] width 1531 height 305
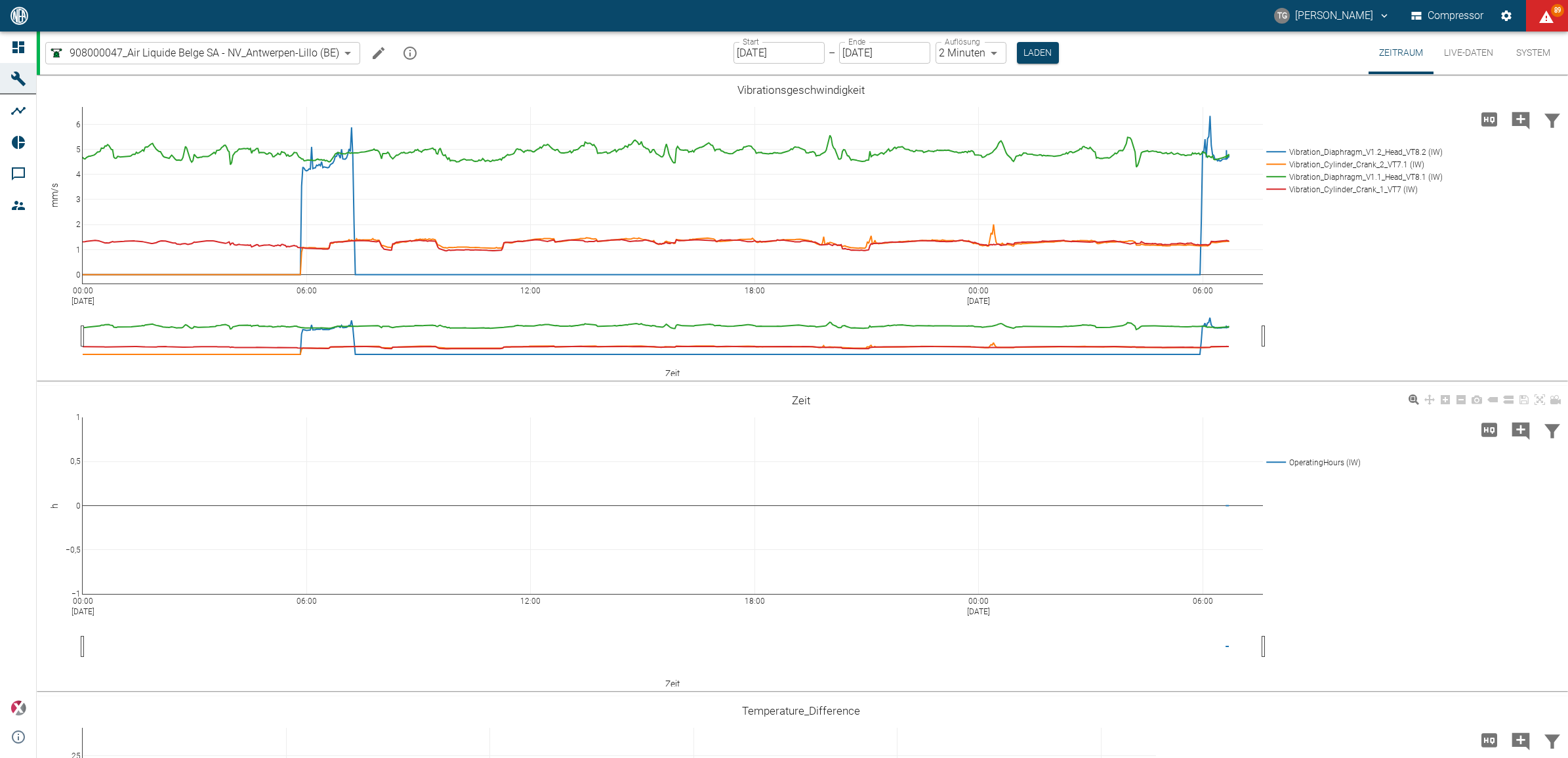
scroll to position [0, 0]
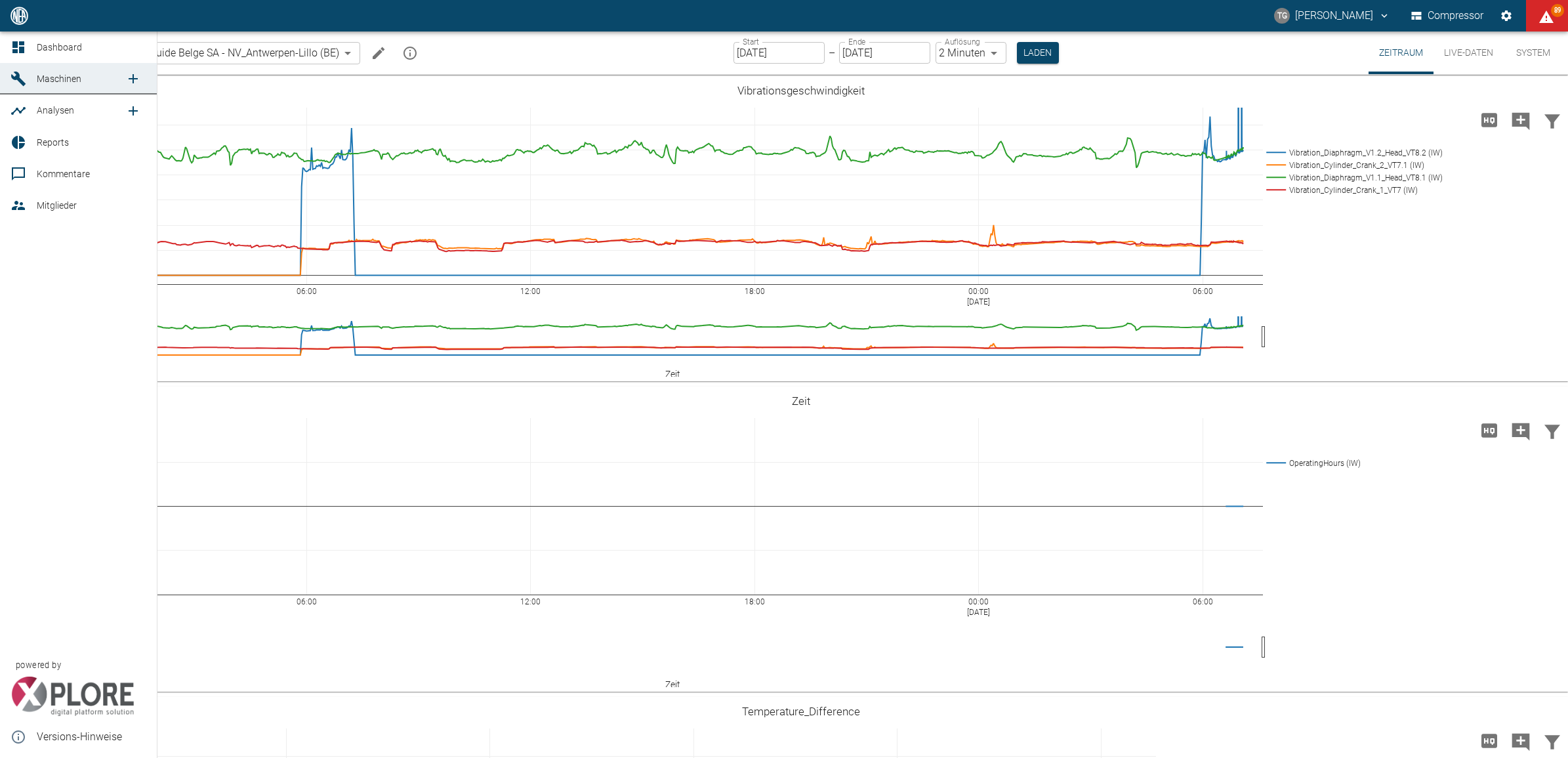
click at [20, 41] on icon at bounding box center [18, 47] width 16 height 16
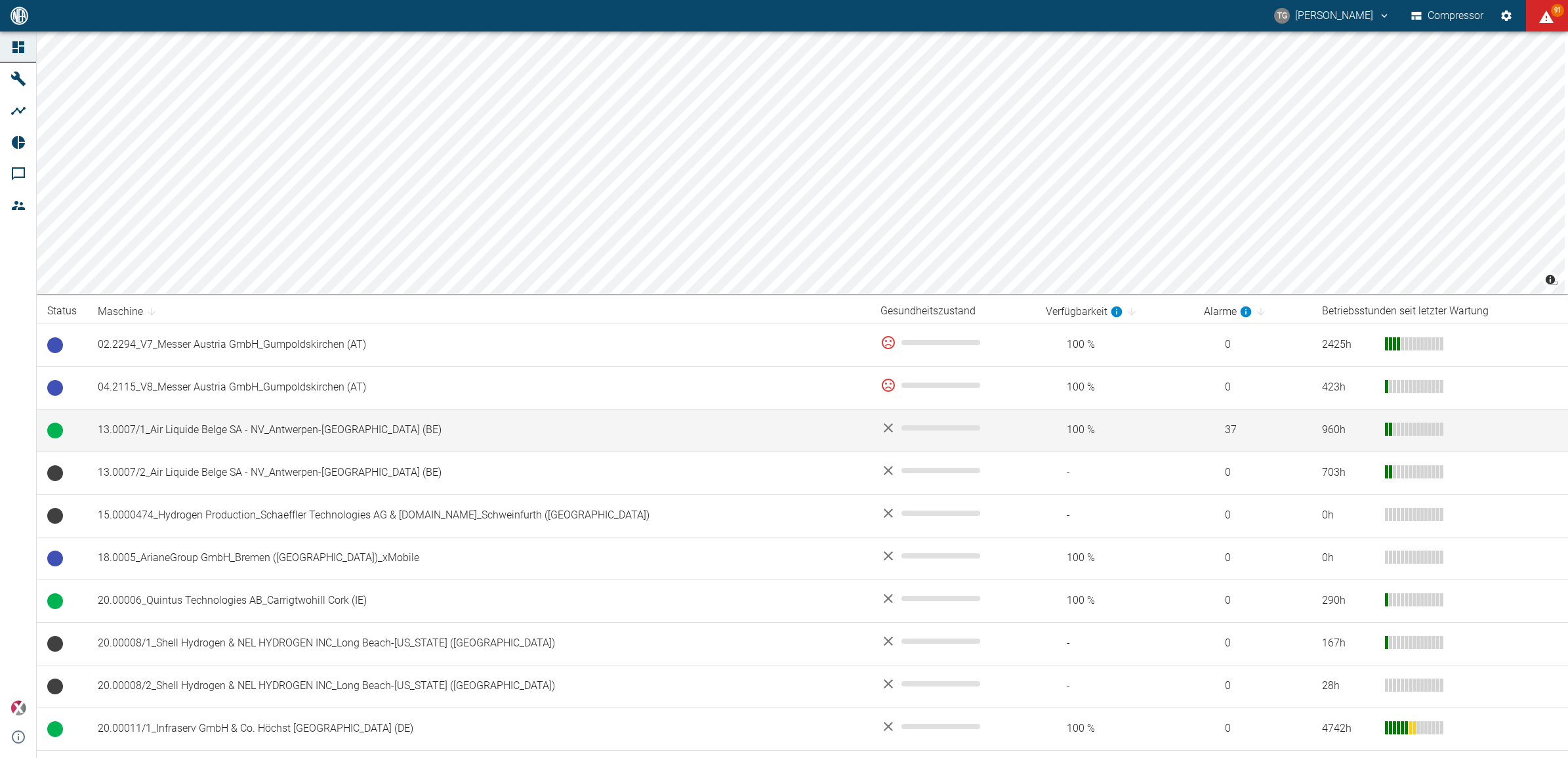
click at [194, 444] on td "13.0007/1_Air Liquide Belge SA - NV_Antwerpen-[GEOGRAPHIC_DATA] (BE)" at bounding box center [479, 430] width 783 height 43
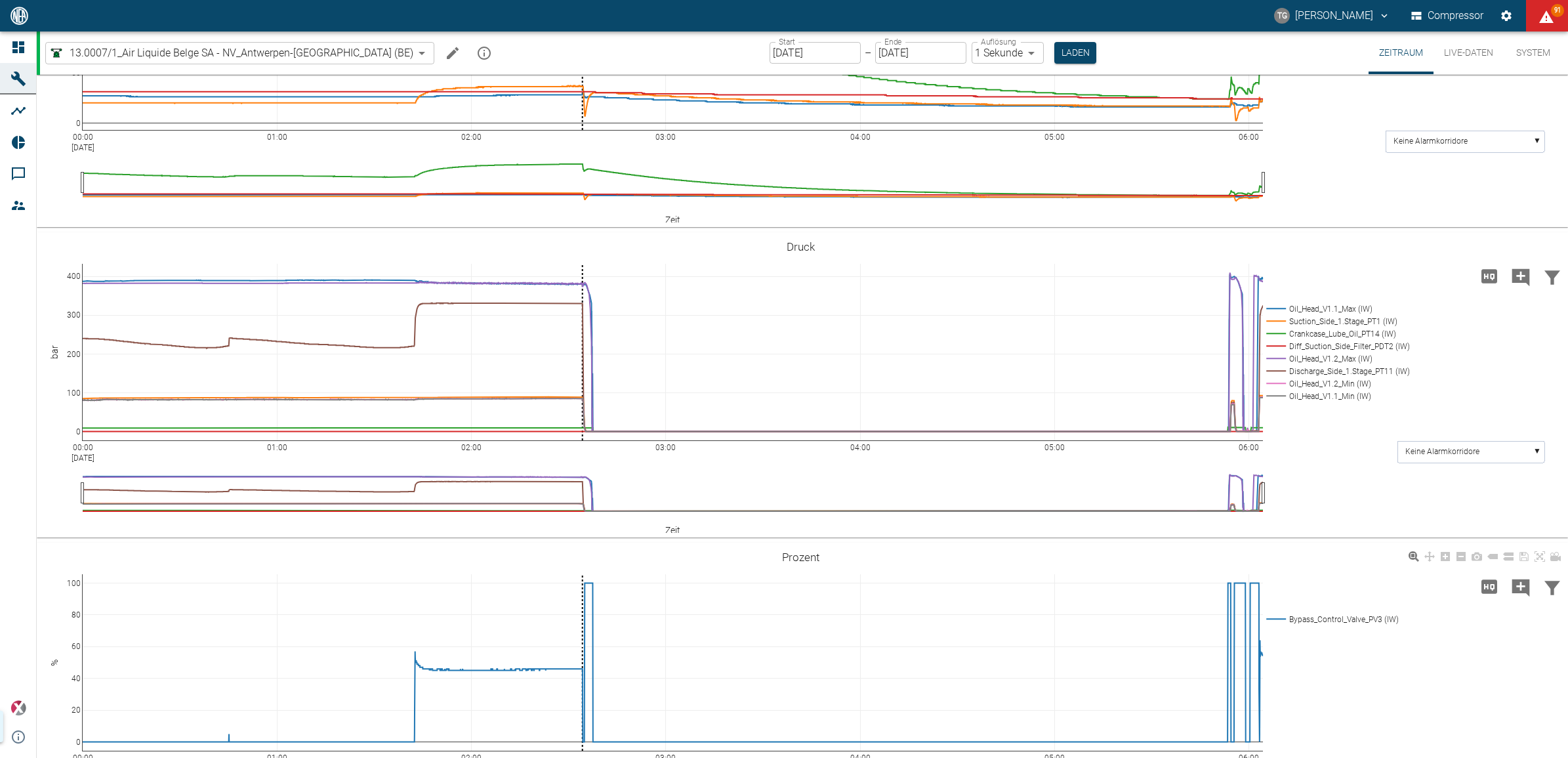
scroll to position [558, 0]
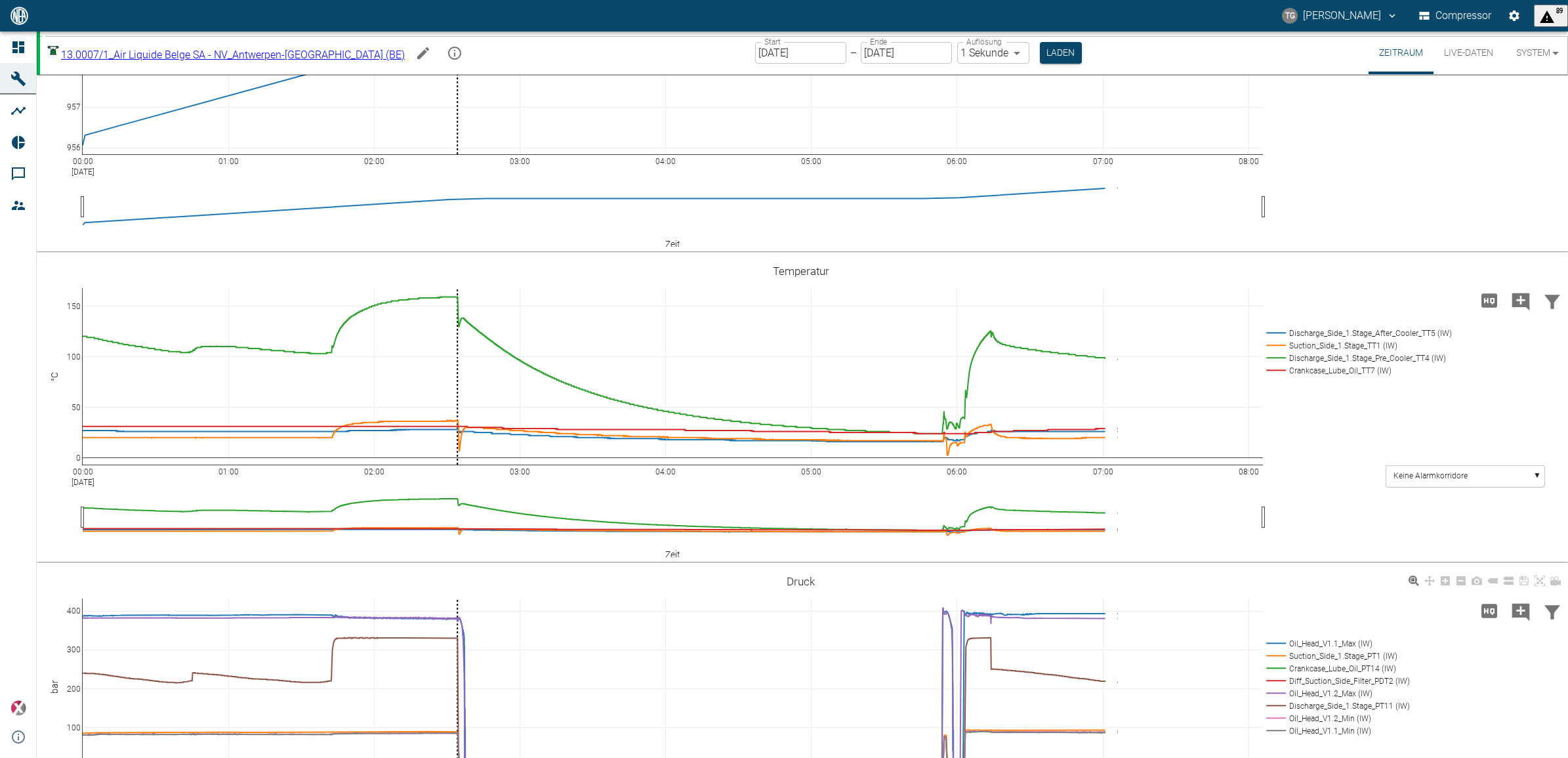
scroll to position [328, 0]
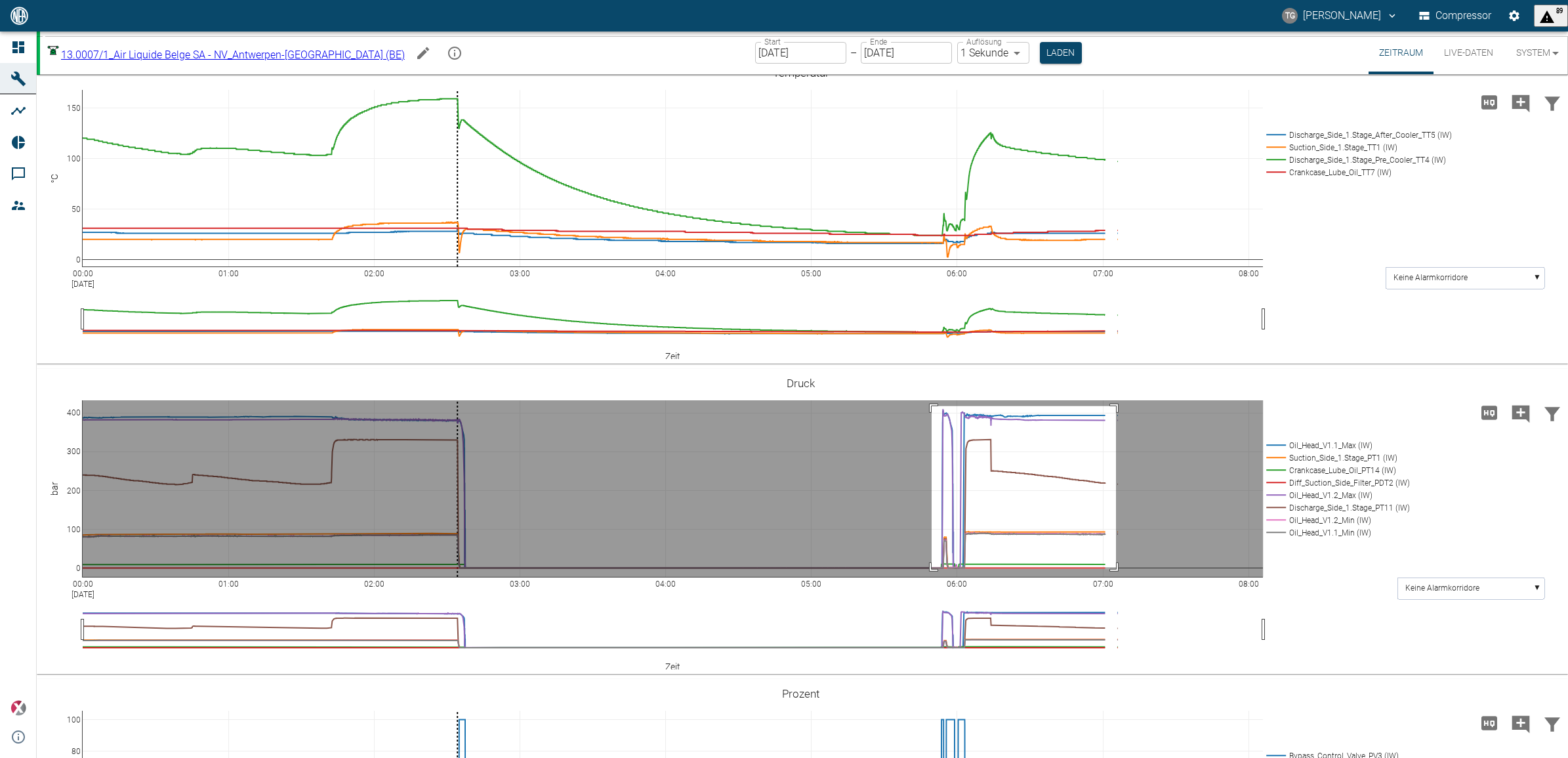
drag, startPoint x: 932, startPoint y: 405, endPoint x: 1117, endPoint y: 569, distance: 247.2
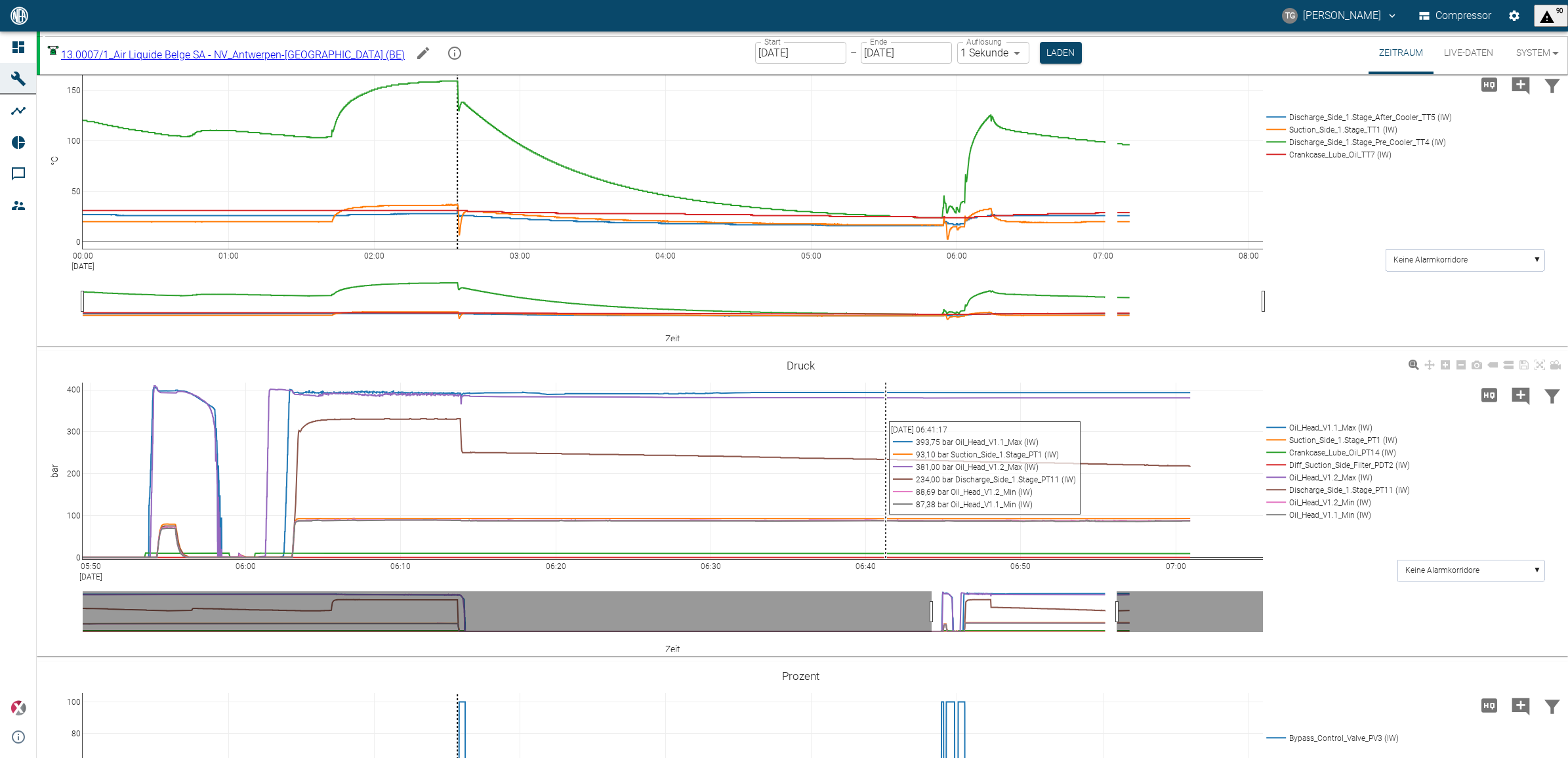
scroll to position [312, 0]
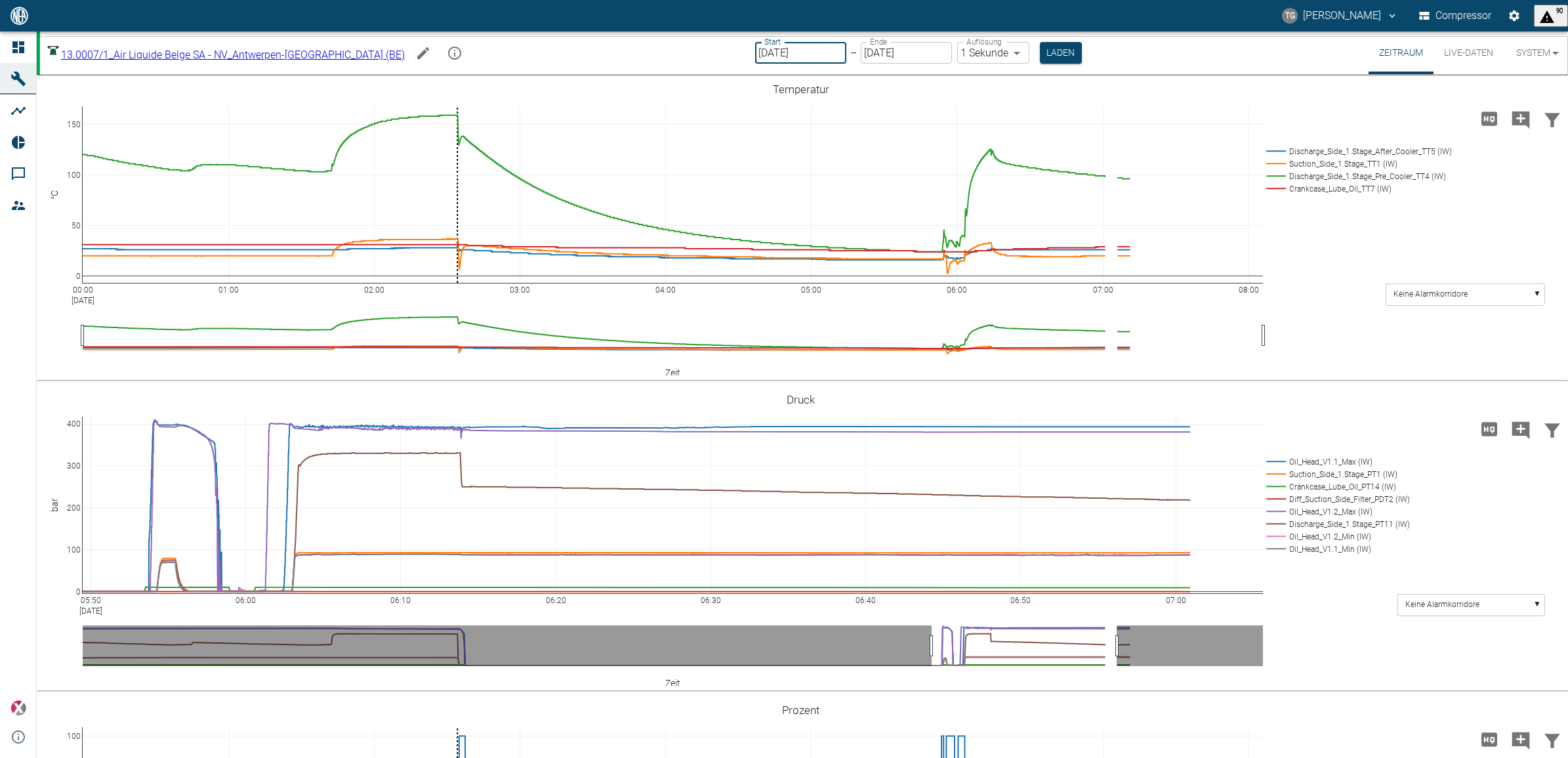
click at [805, 52] on input "[DATE]" at bounding box center [801, 53] width 91 height 22
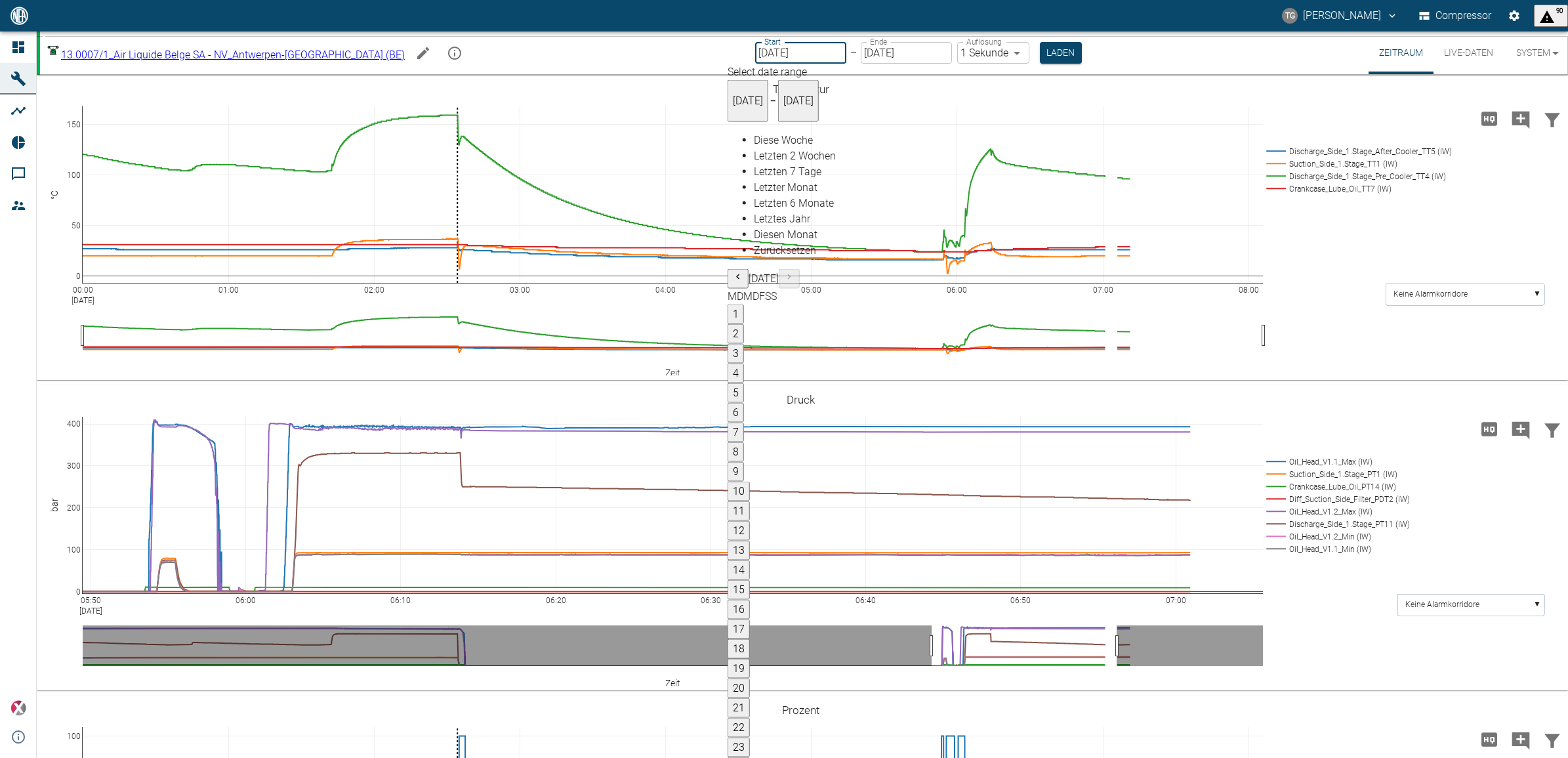
type input "[DATE]"
type input "2min"
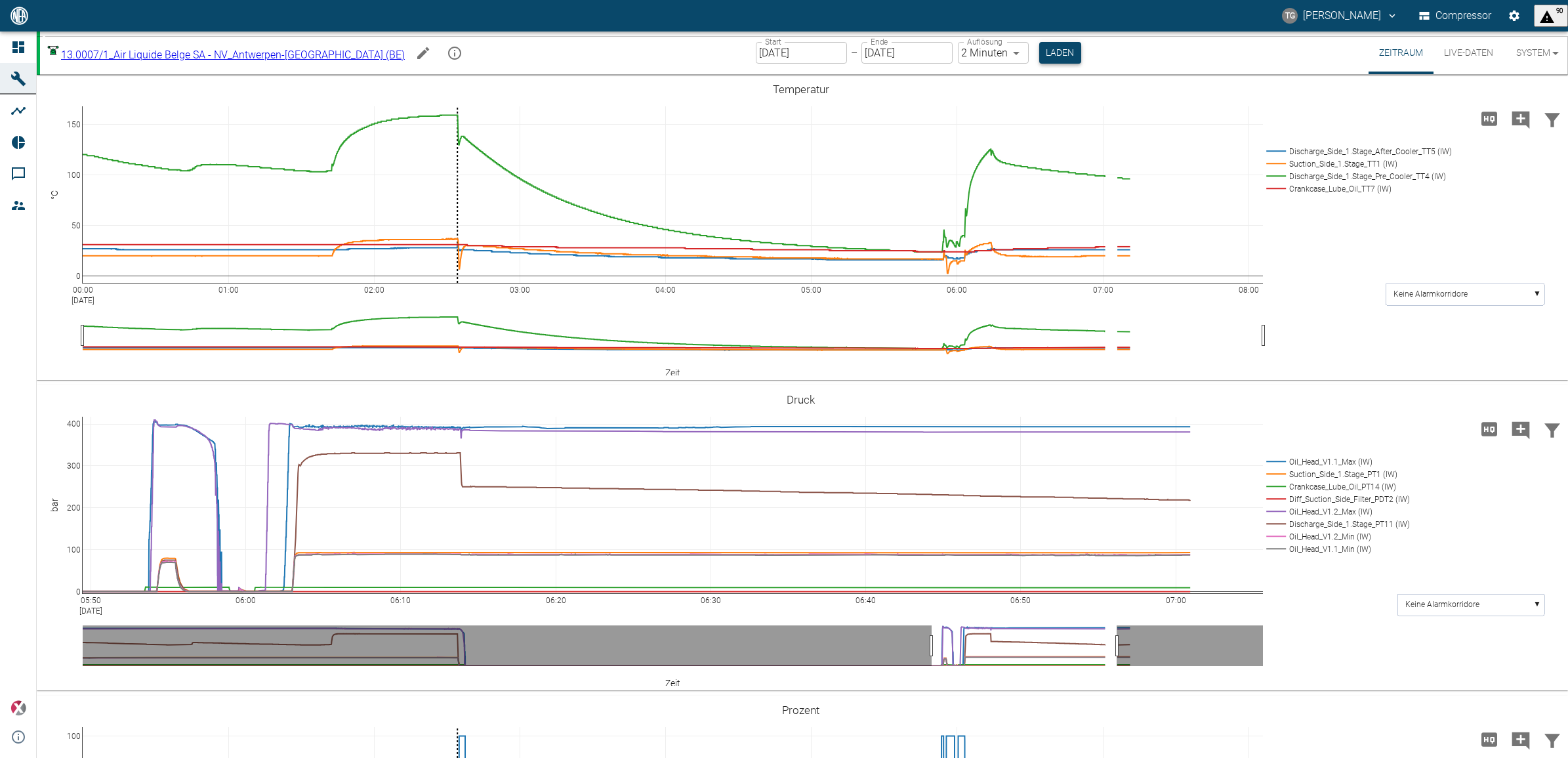
click at [1040, 56] on button "Laden" at bounding box center [1061, 53] width 42 height 22
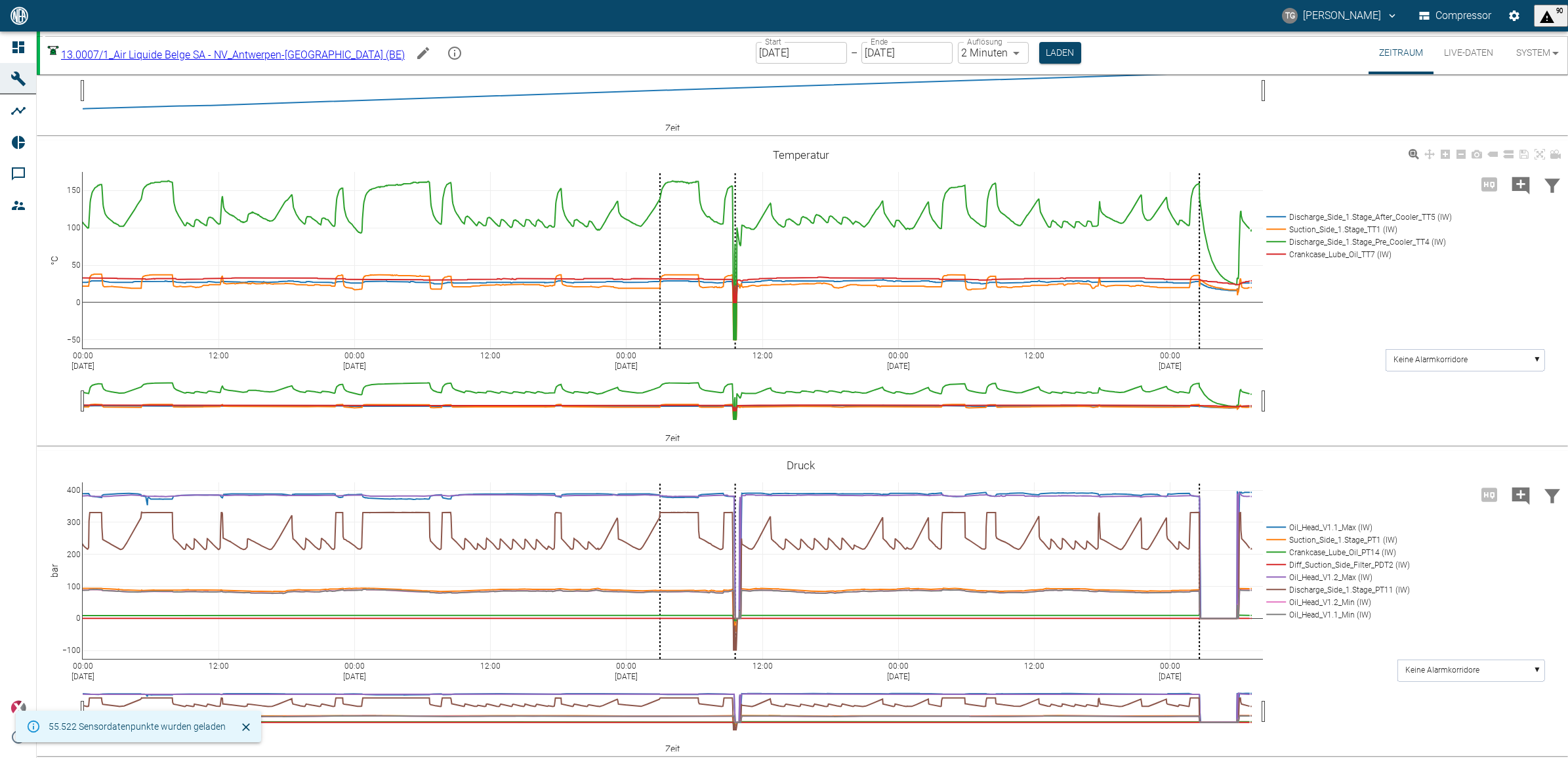
scroll to position [328, 0]
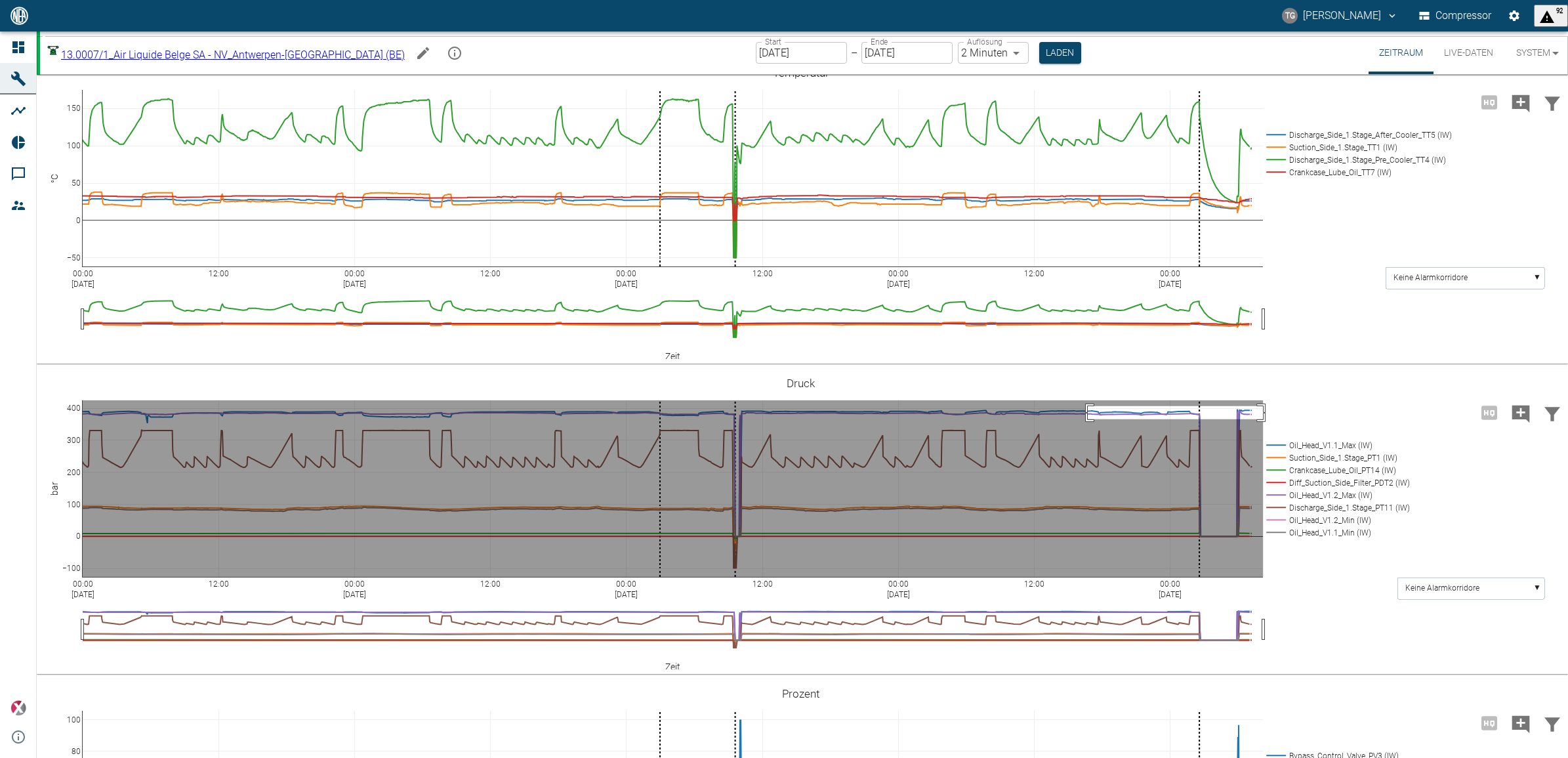
drag, startPoint x: 1088, startPoint y: 405, endPoint x: 1267, endPoint y: 418, distance: 179.5
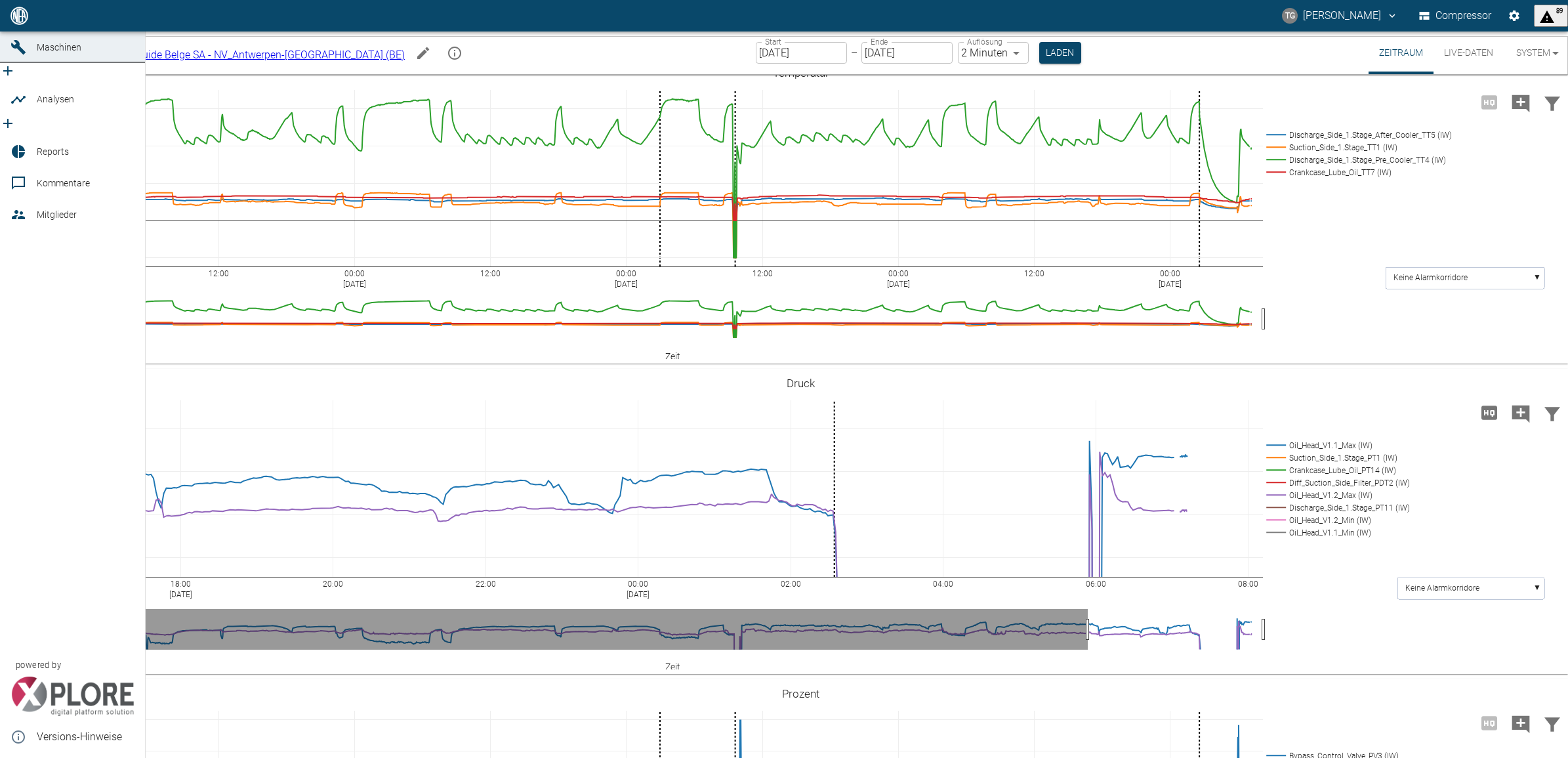
click at [87, 24] on span "Dashboard" at bounding box center [86, 16] width 98 height 16
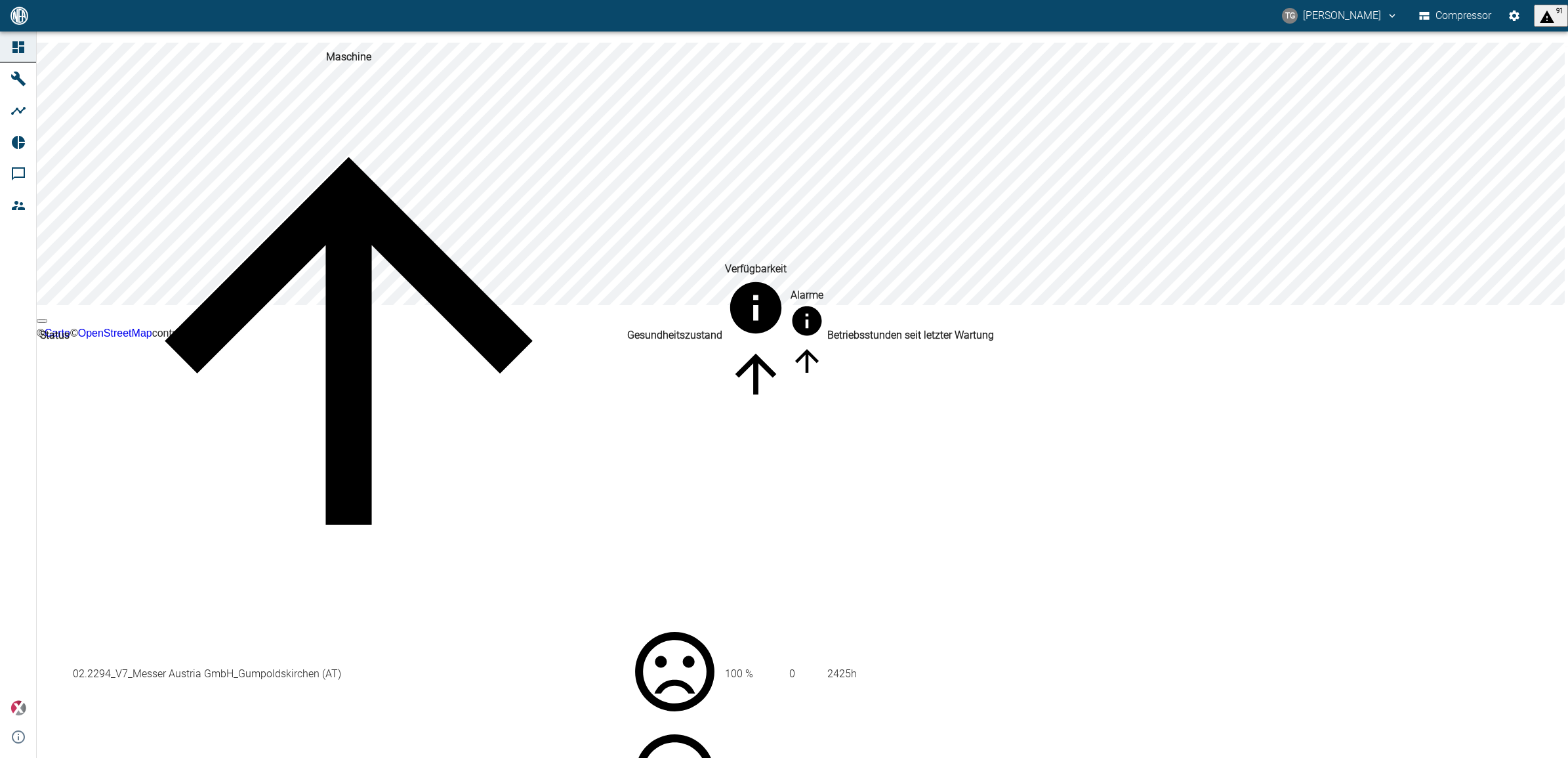
click at [625, 624] on td "02.2294_V7_Messer Austria GmbH_Gumpoldskirchen (AT)" at bounding box center [348, 674] width 553 height 101
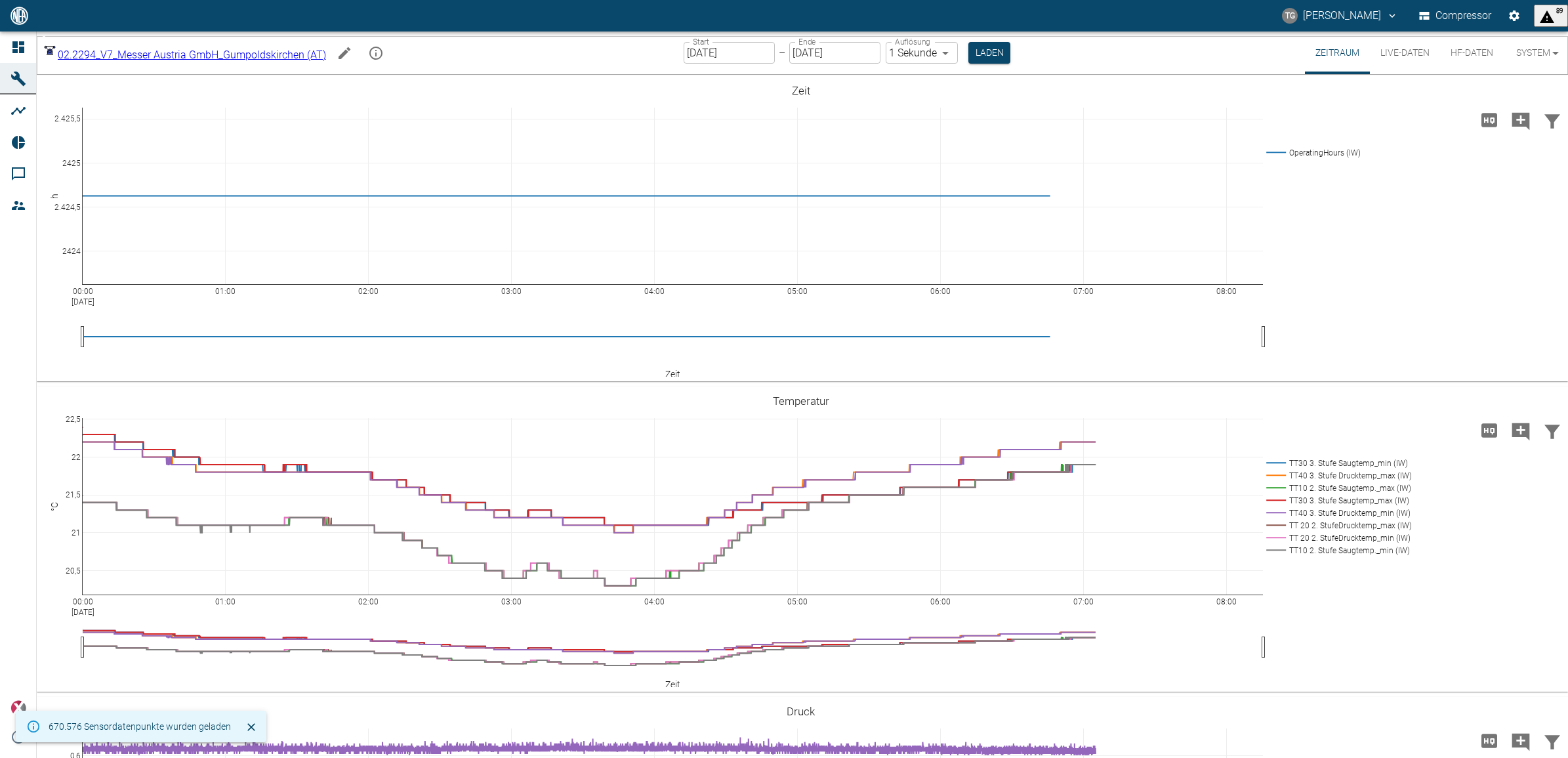
click at [1398, 56] on button "Live-Daten" at bounding box center [1404, 52] width 70 height 43
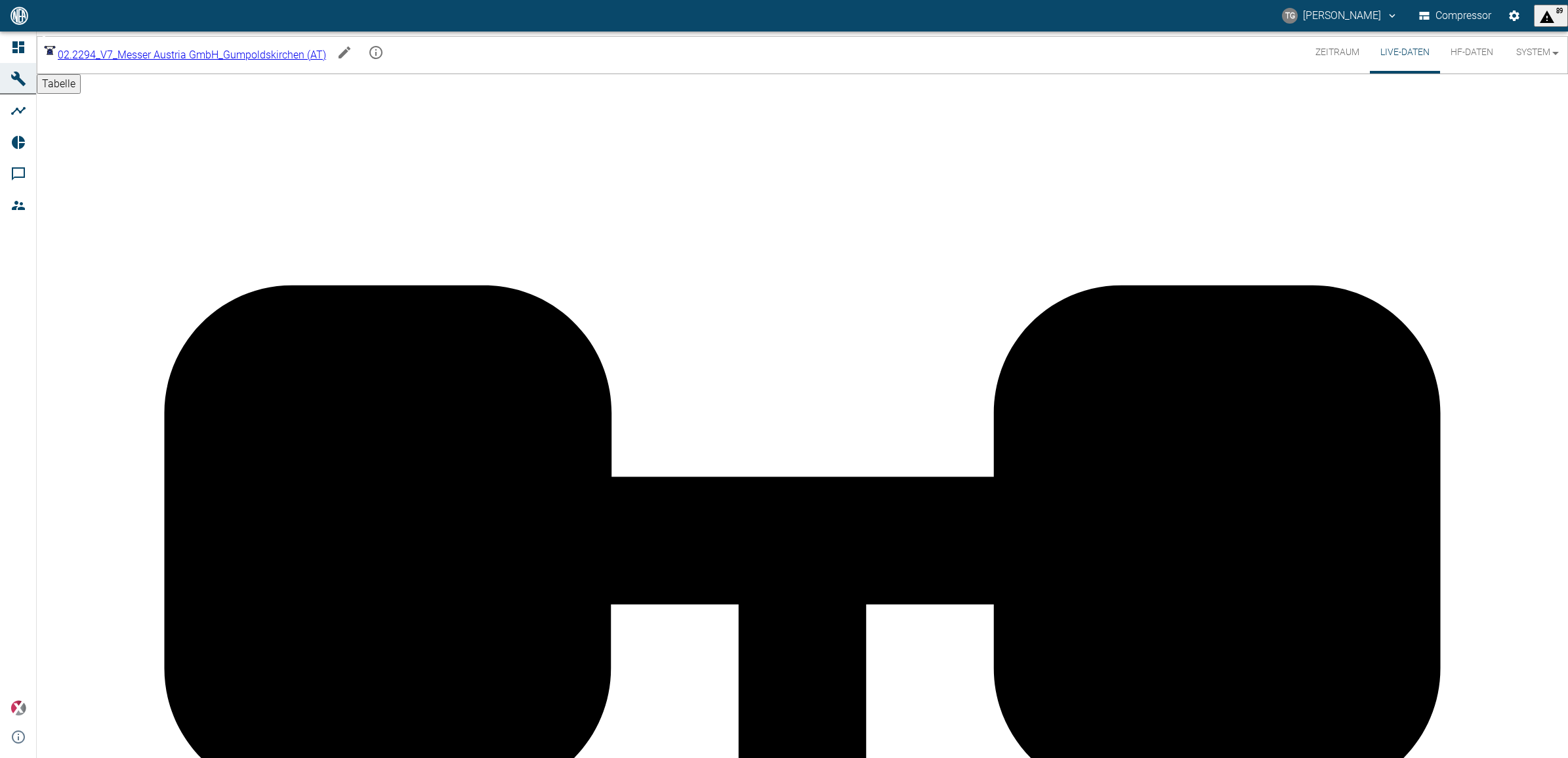
scroll to position [645, 0]
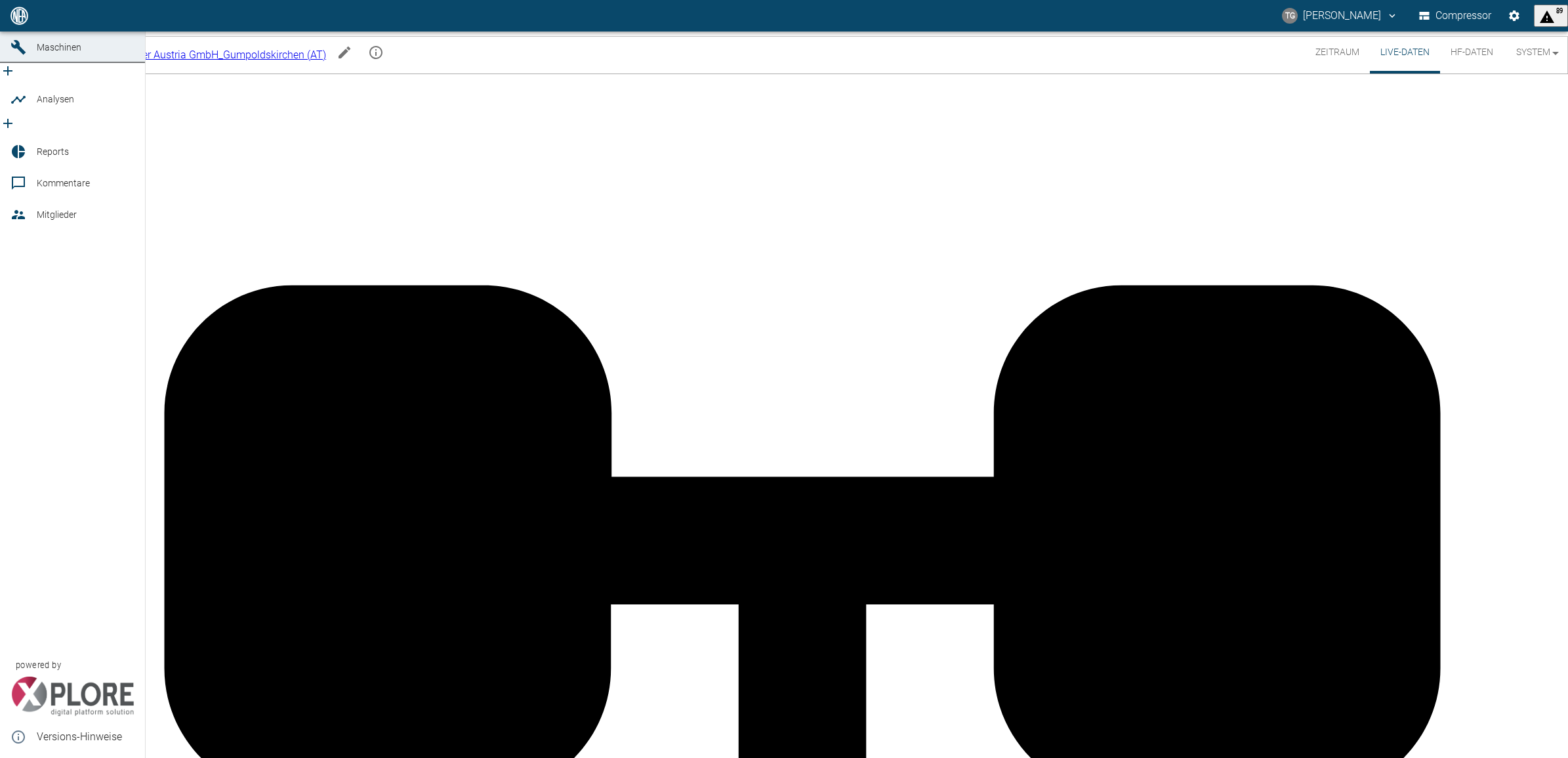
click at [16, 24] on icon at bounding box center [18, 16] width 16 height 16
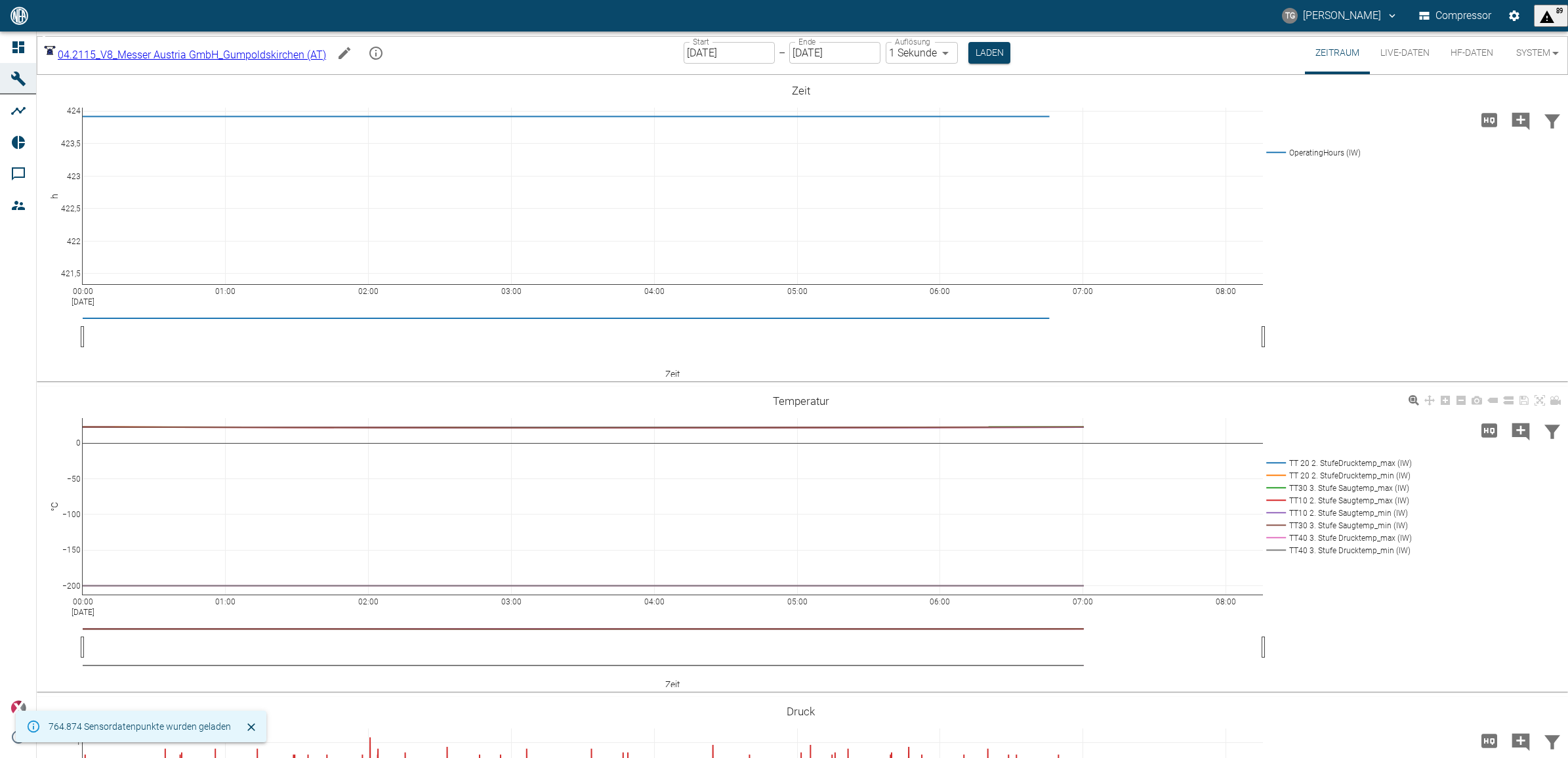
drag, startPoint x: 1386, startPoint y: 53, endPoint x: 1392, endPoint y: 391, distance: 338.1
click at [1387, 53] on button "Live-Daten" at bounding box center [1404, 52] width 70 height 43
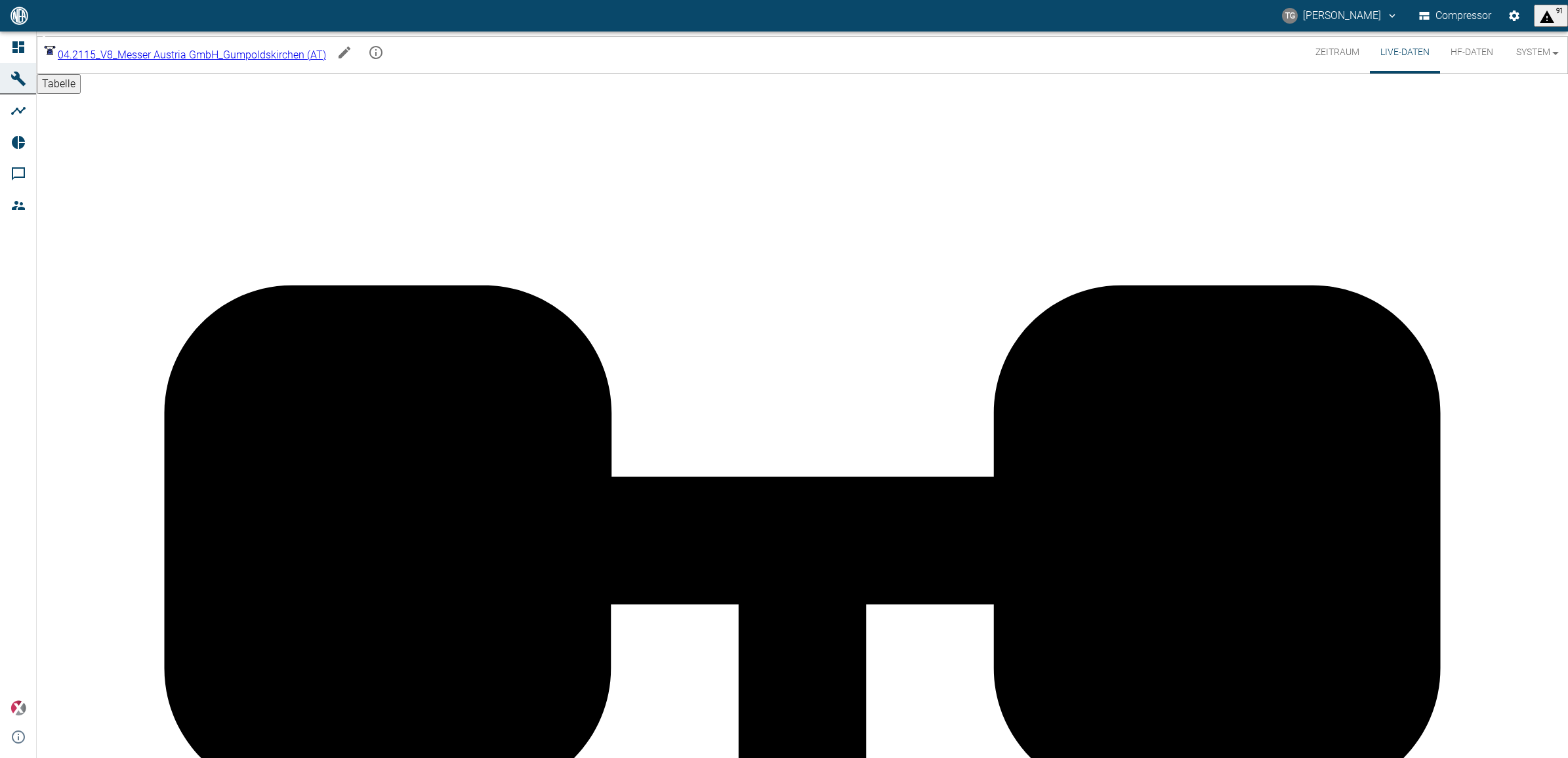
click at [1334, 52] on button "Zeitraum" at bounding box center [1338, 52] width 65 height 42
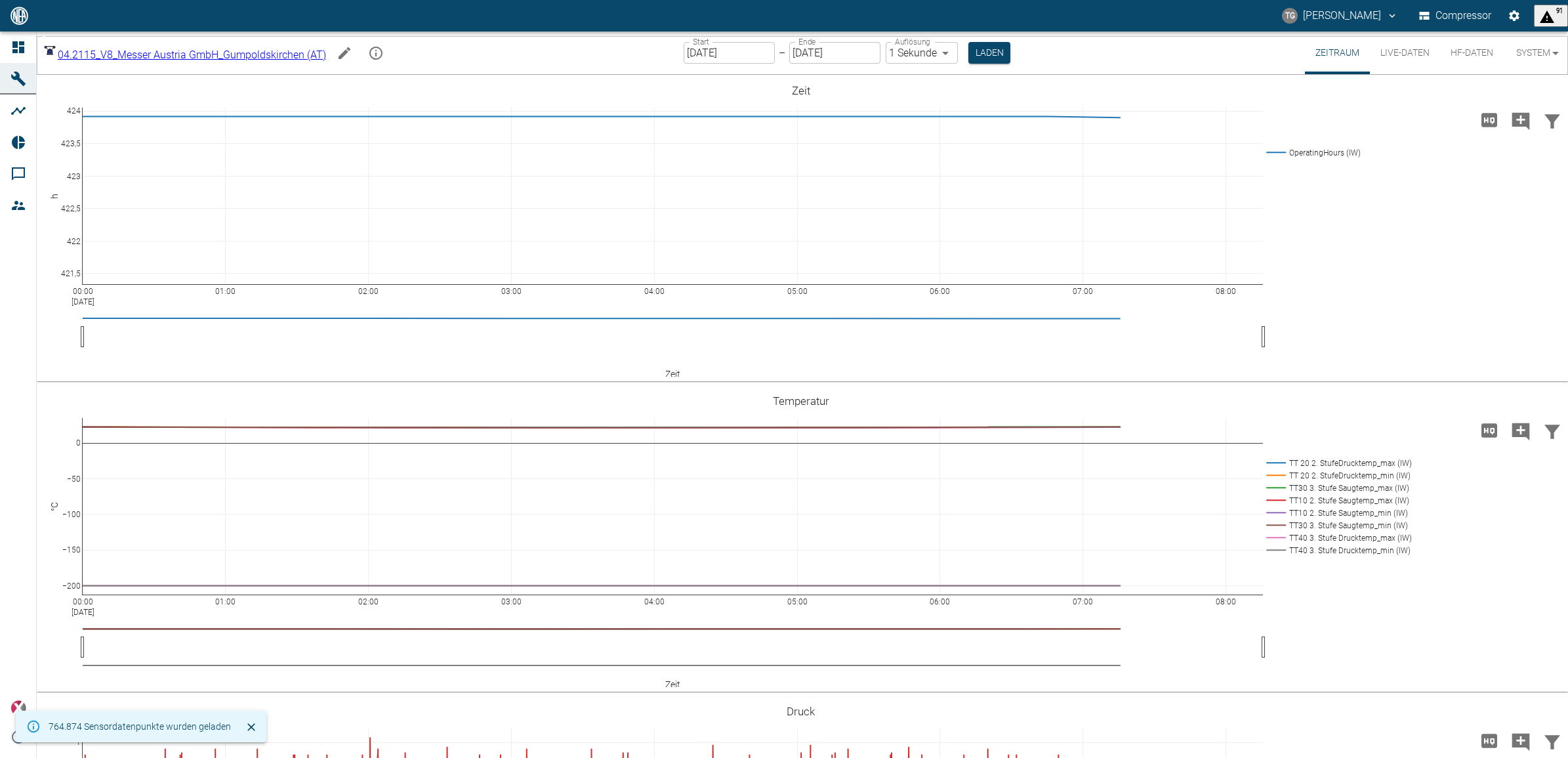
click at [762, 49] on input "[DATE]" at bounding box center [729, 53] width 91 height 22
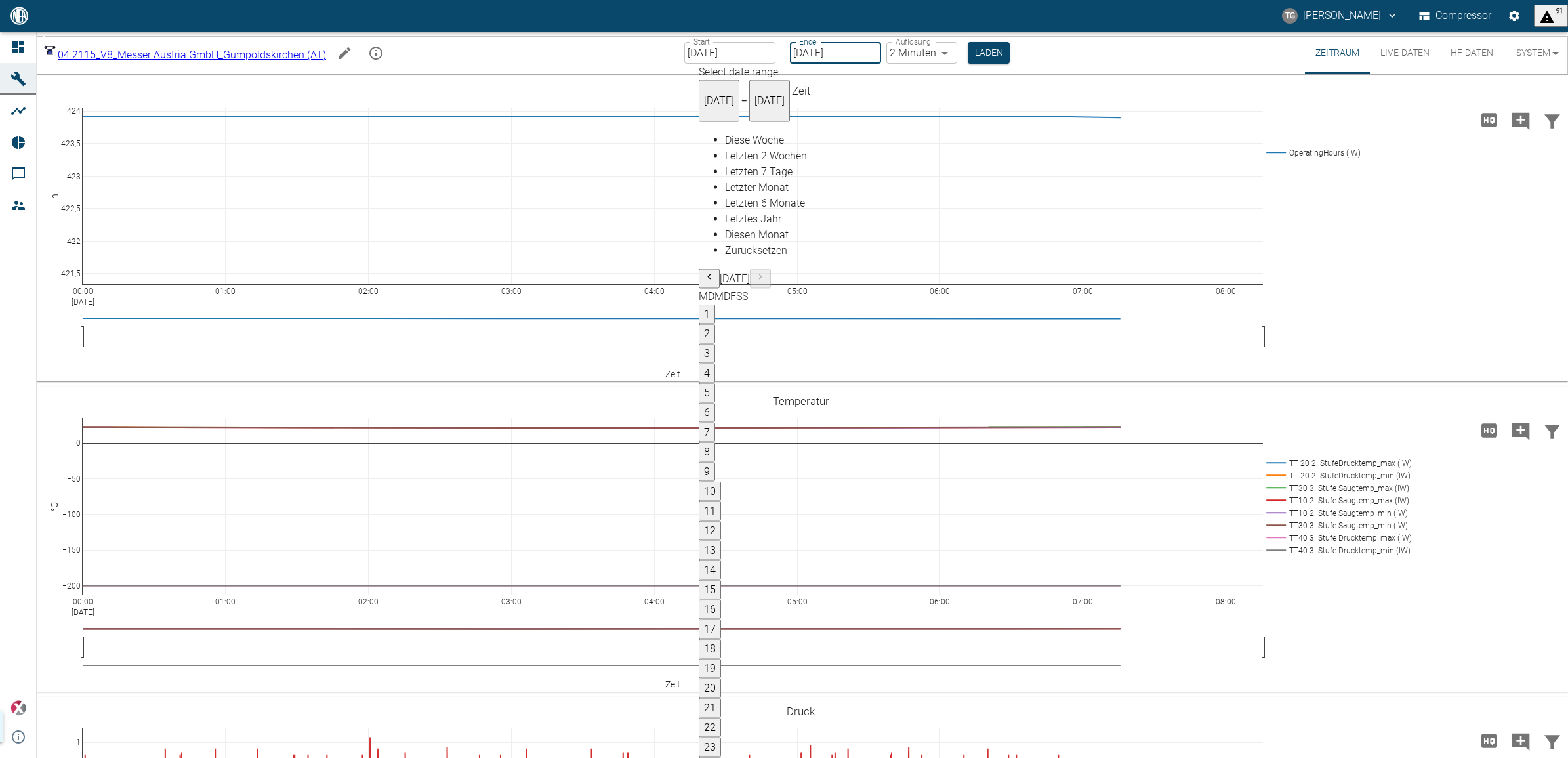
type input "[DATE]"
type input "2min"
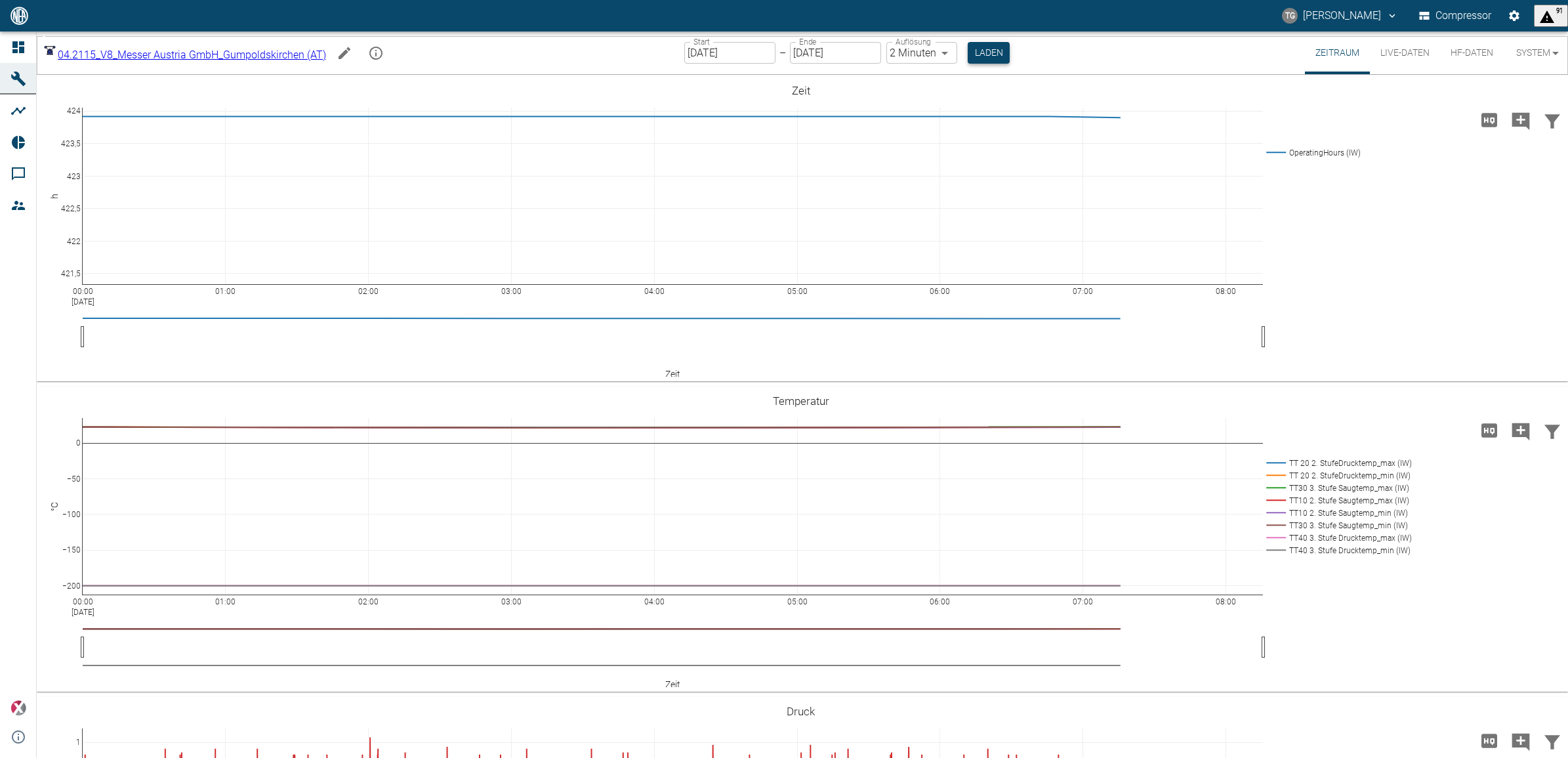
click at [1004, 56] on button "Laden" at bounding box center [989, 53] width 42 height 22
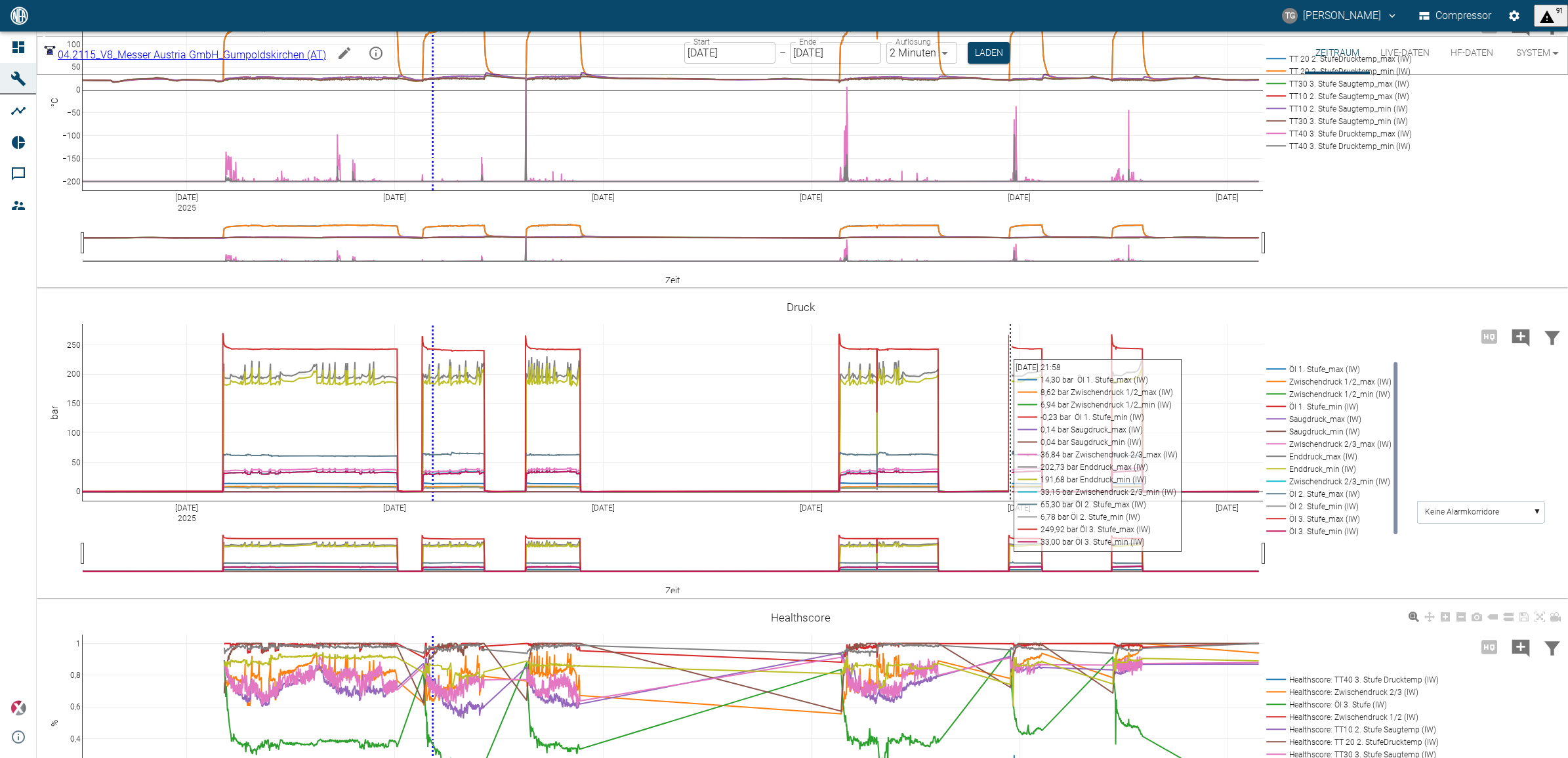
scroll to position [492, 0]
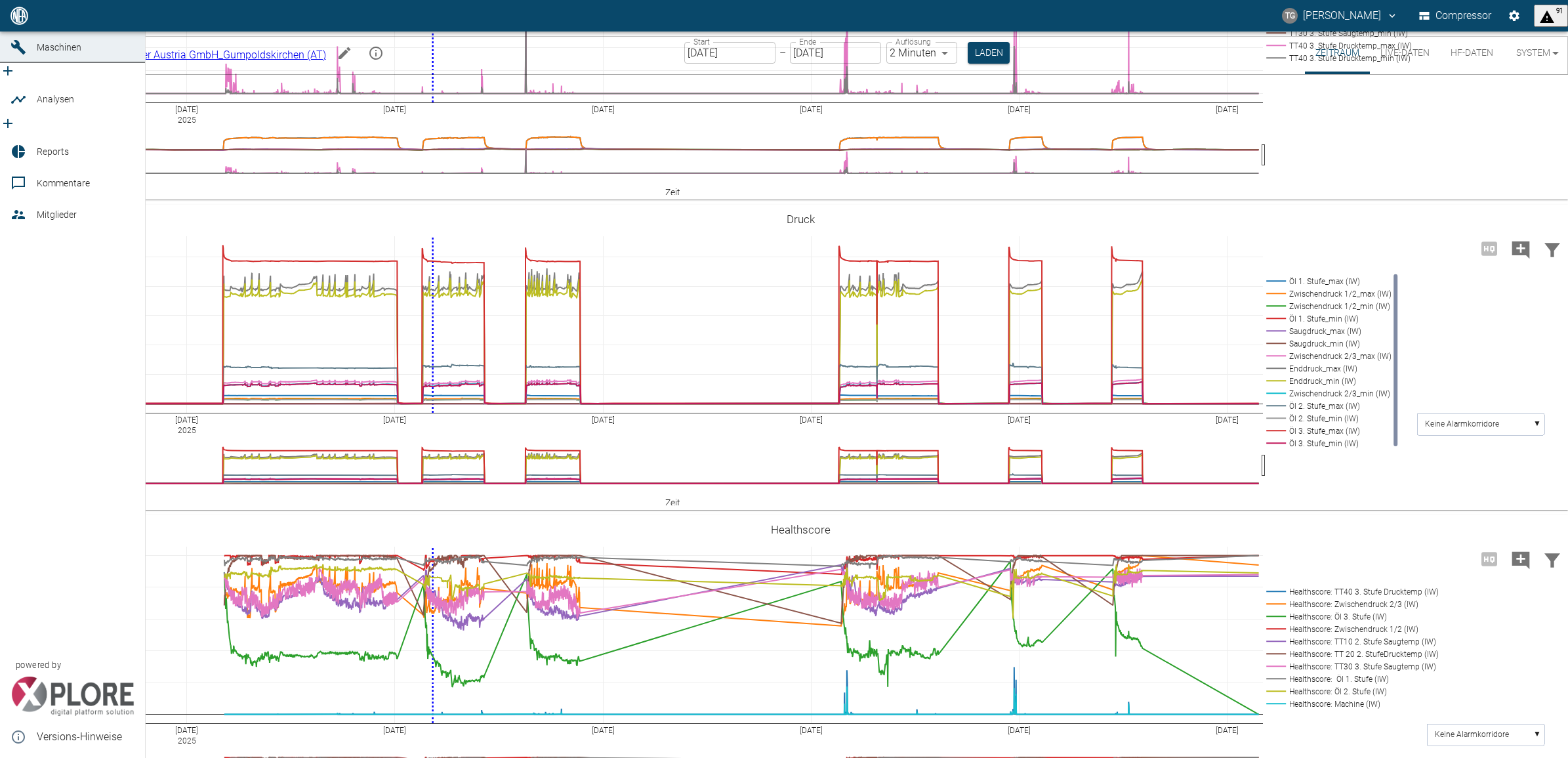
click at [24, 24] on icon at bounding box center [18, 16] width 16 height 16
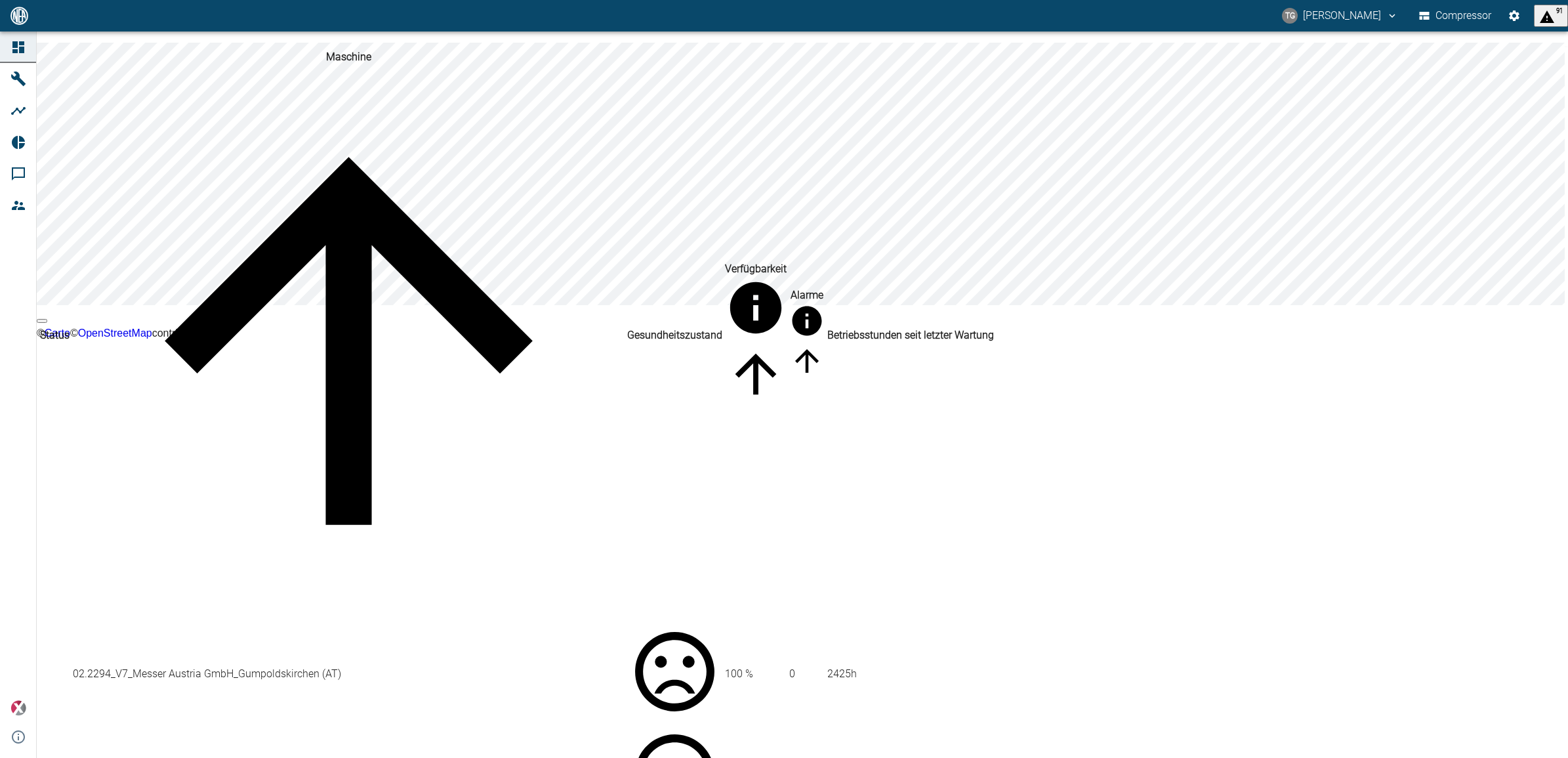
click at [204, 624] on td "02.2294_V7_Messer Austria GmbH_Gumpoldskirchen (AT)" at bounding box center [348, 674] width 553 height 101
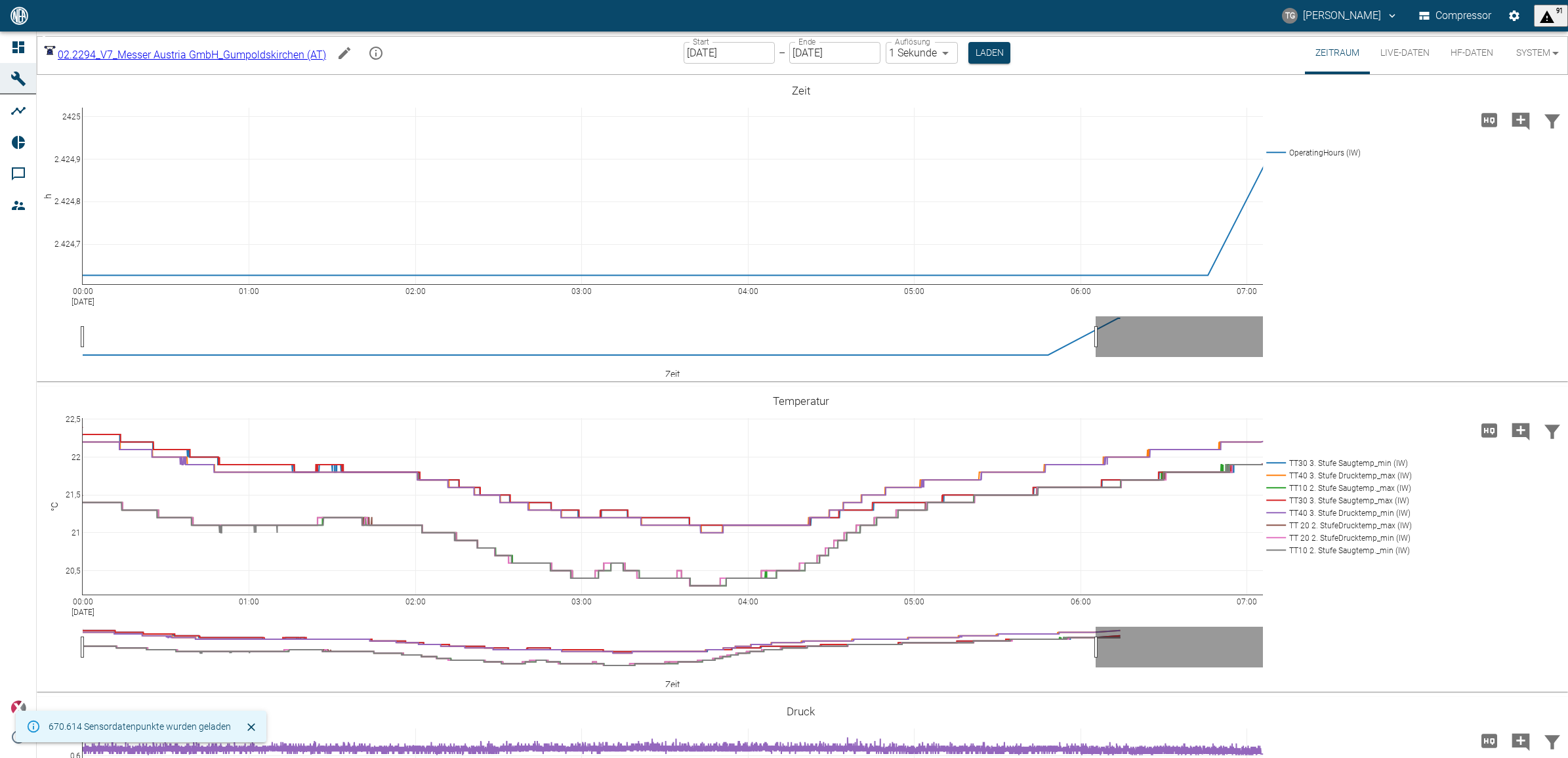
click at [729, 52] on input "[DATE]" at bounding box center [729, 53] width 91 height 22
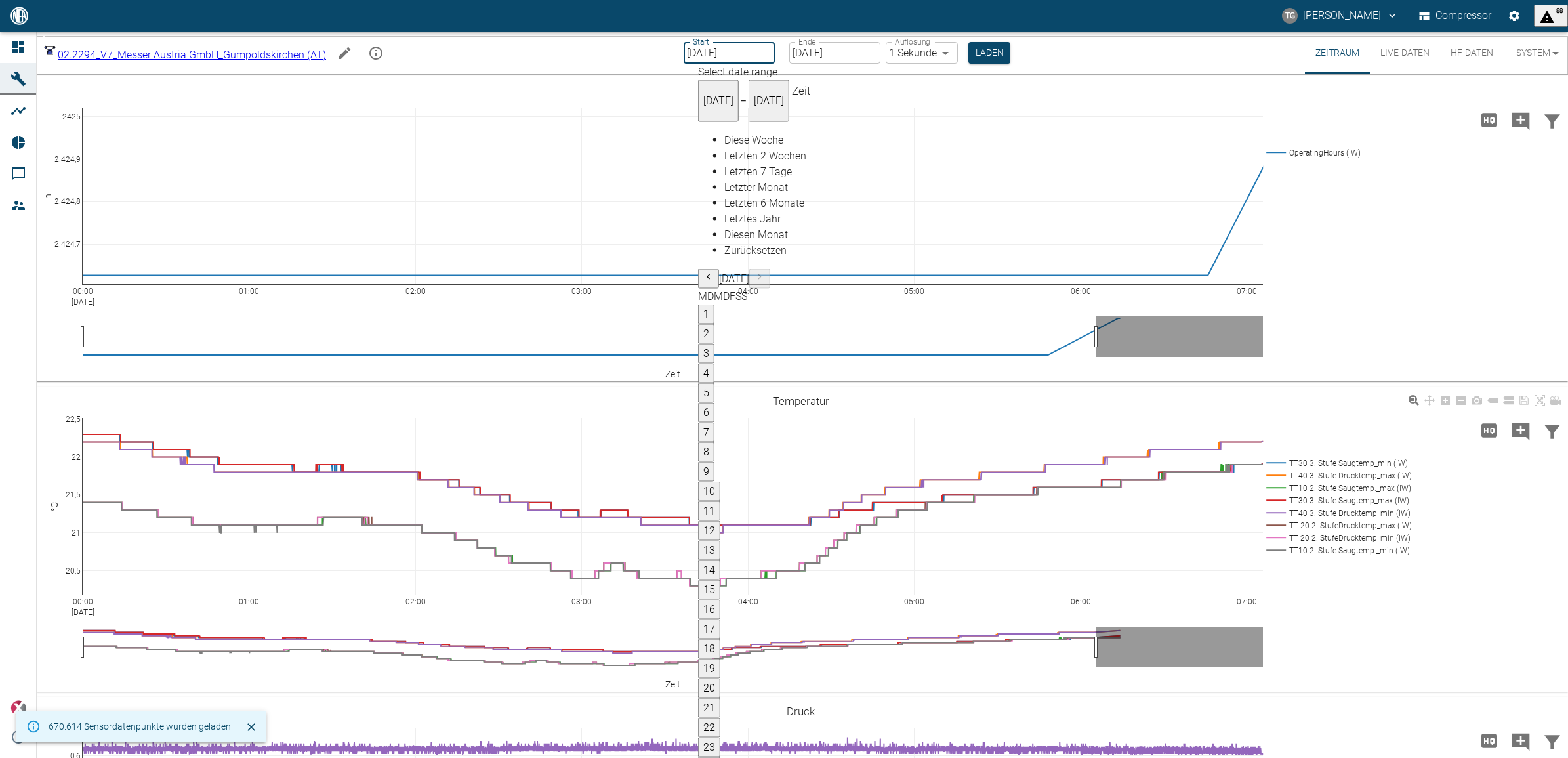
drag, startPoint x: 825, startPoint y: 310, endPoint x: 1170, endPoint y: 411, distance: 359.5
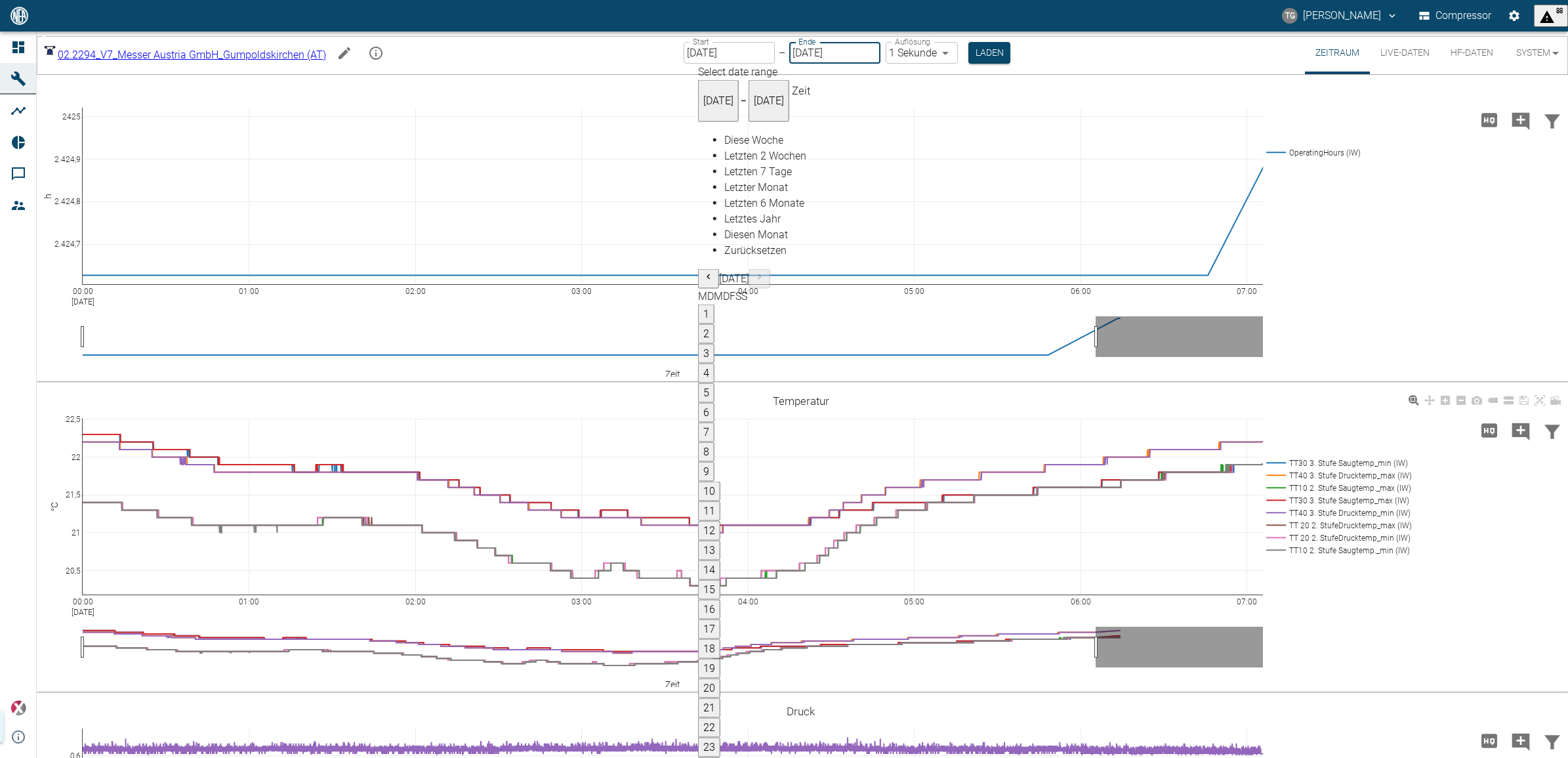
type input "[DATE]"
type input "2min"
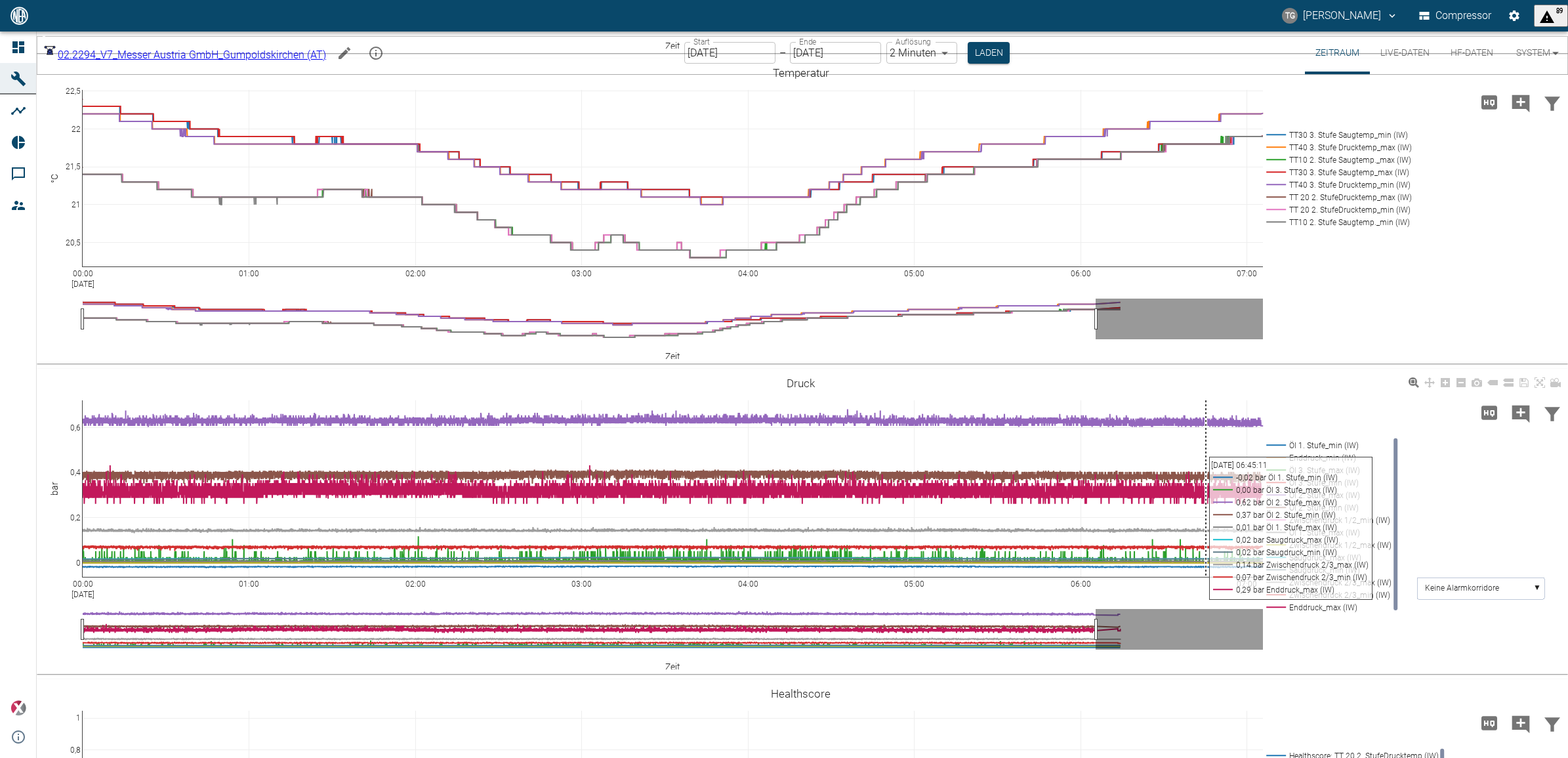
scroll to position [558, 0]
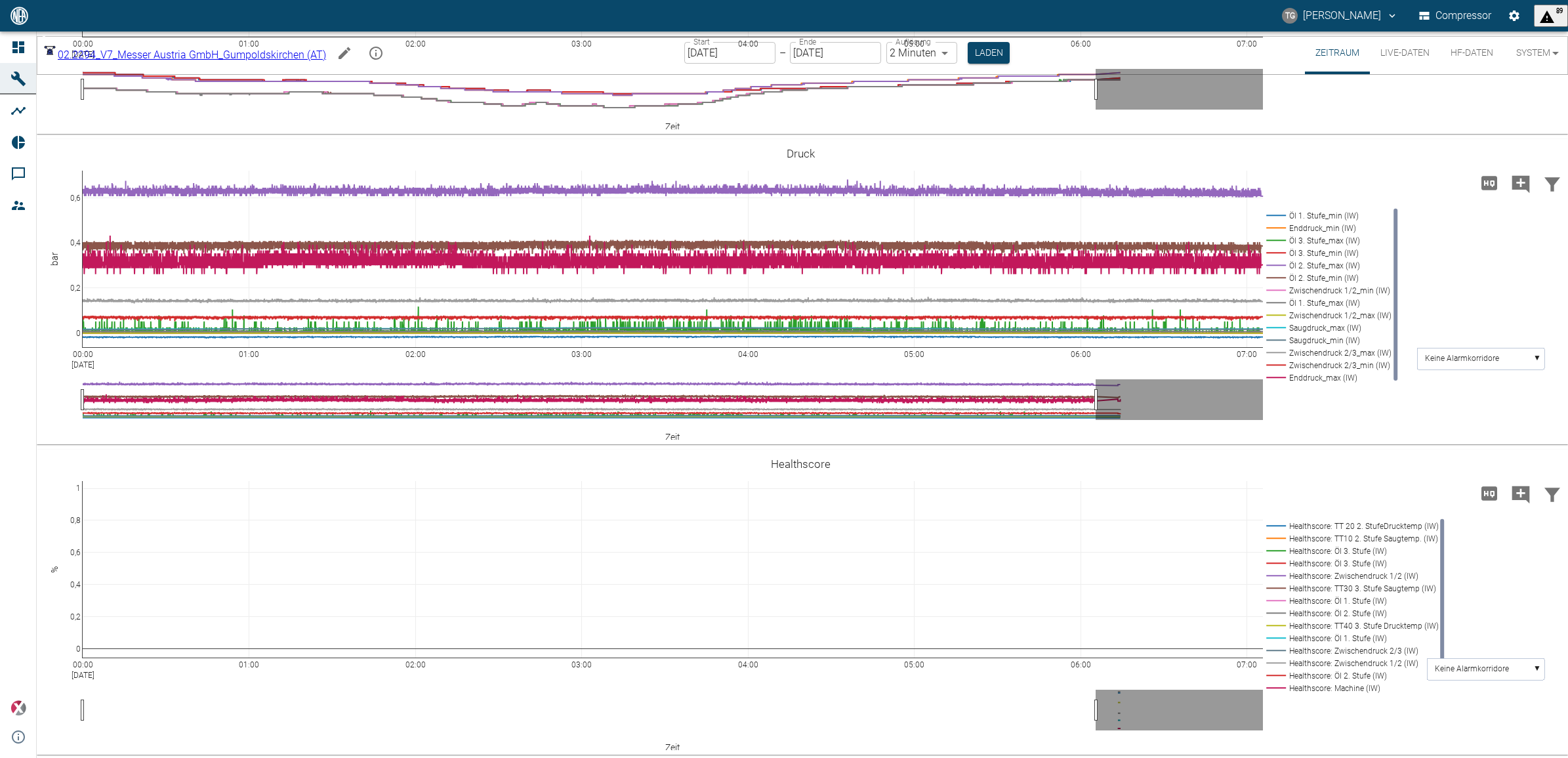
click at [747, 54] on input "25.08.2025" at bounding box center [730, 53] width 91 height 22
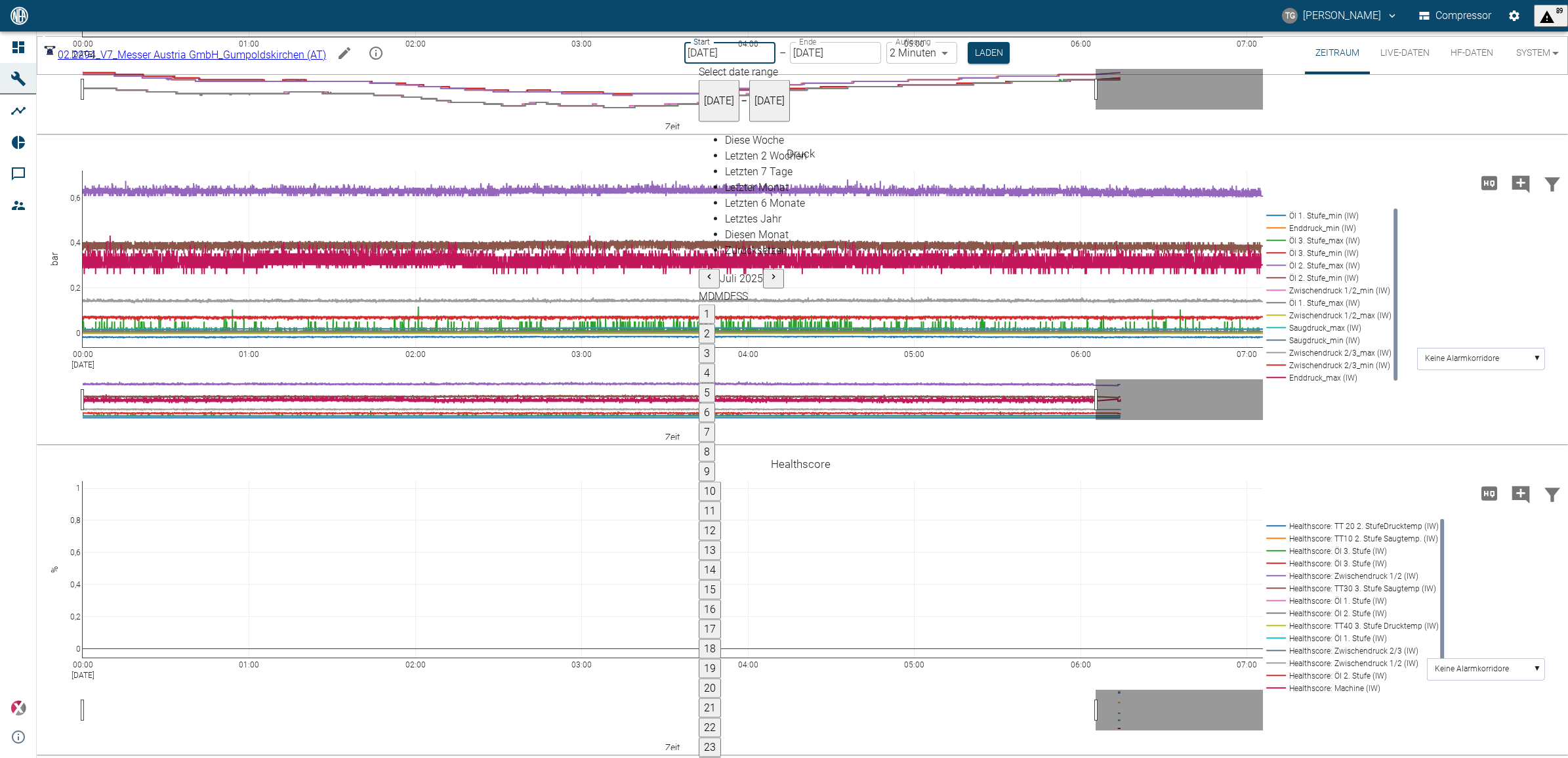
type input "28.07.2025"
type input "10min"
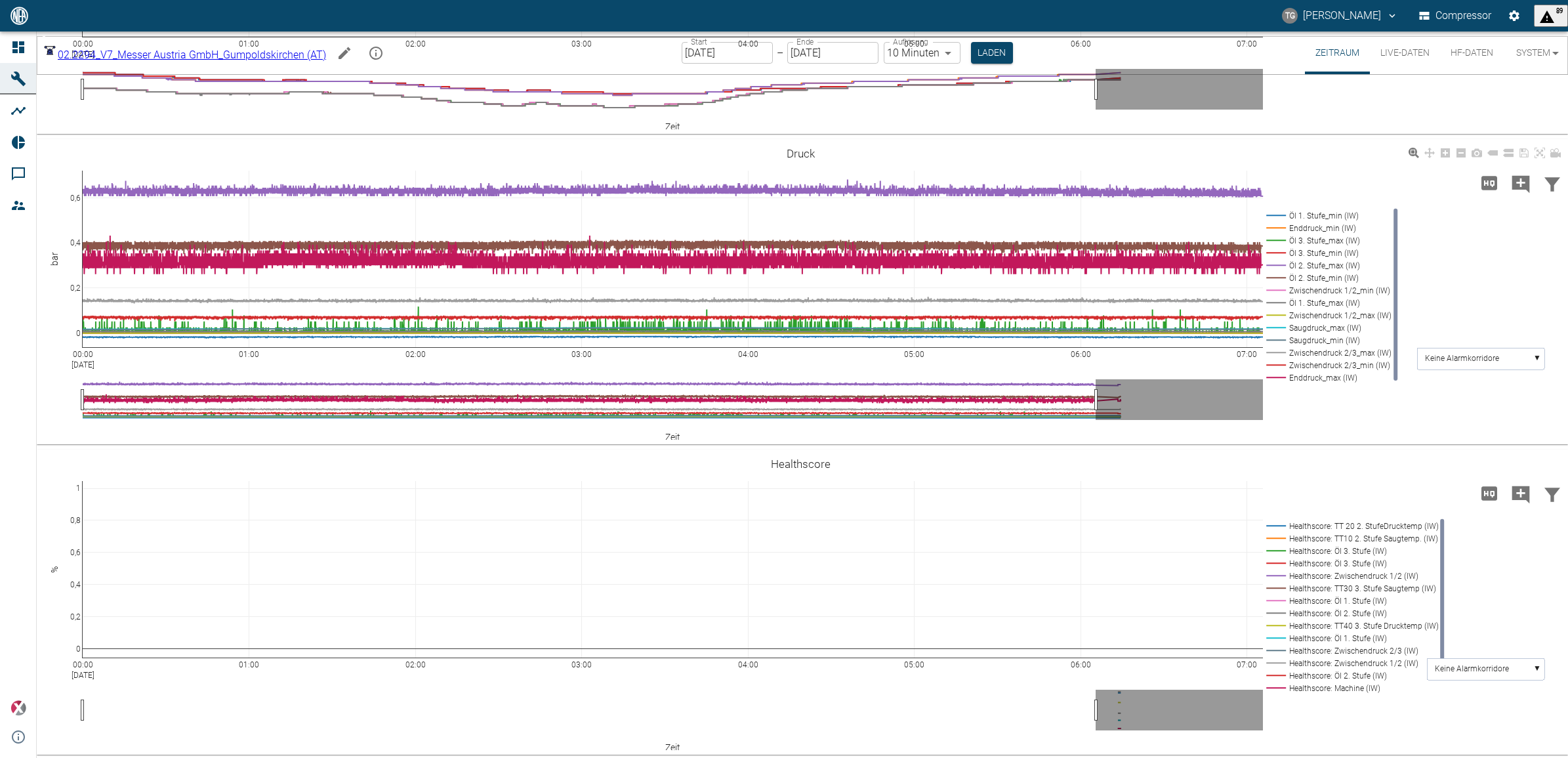
click at [1004, 60] on button "Laden" at bounding box center [992, 53] width 42 height 22
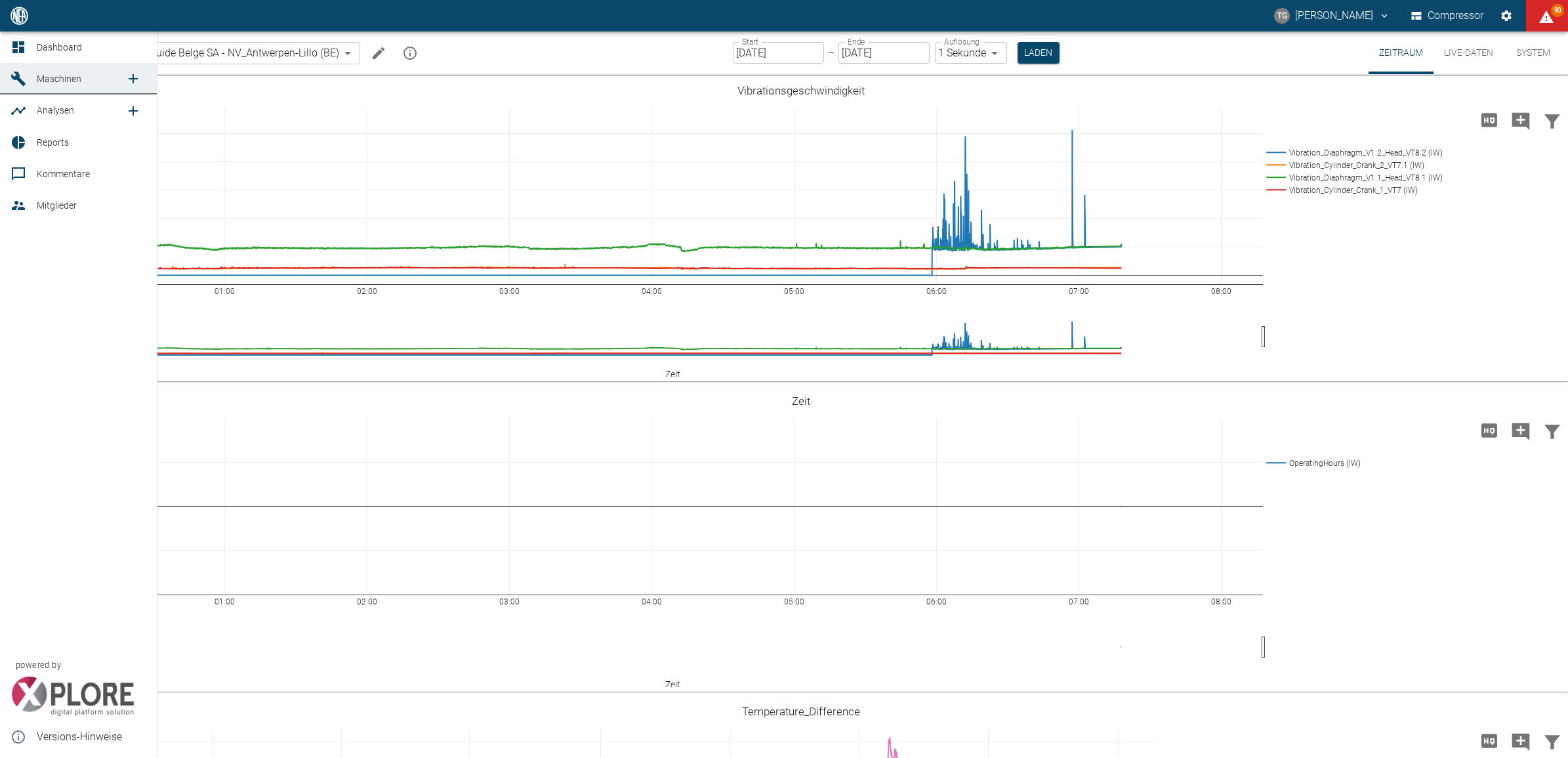
scroll to position [903, 0]
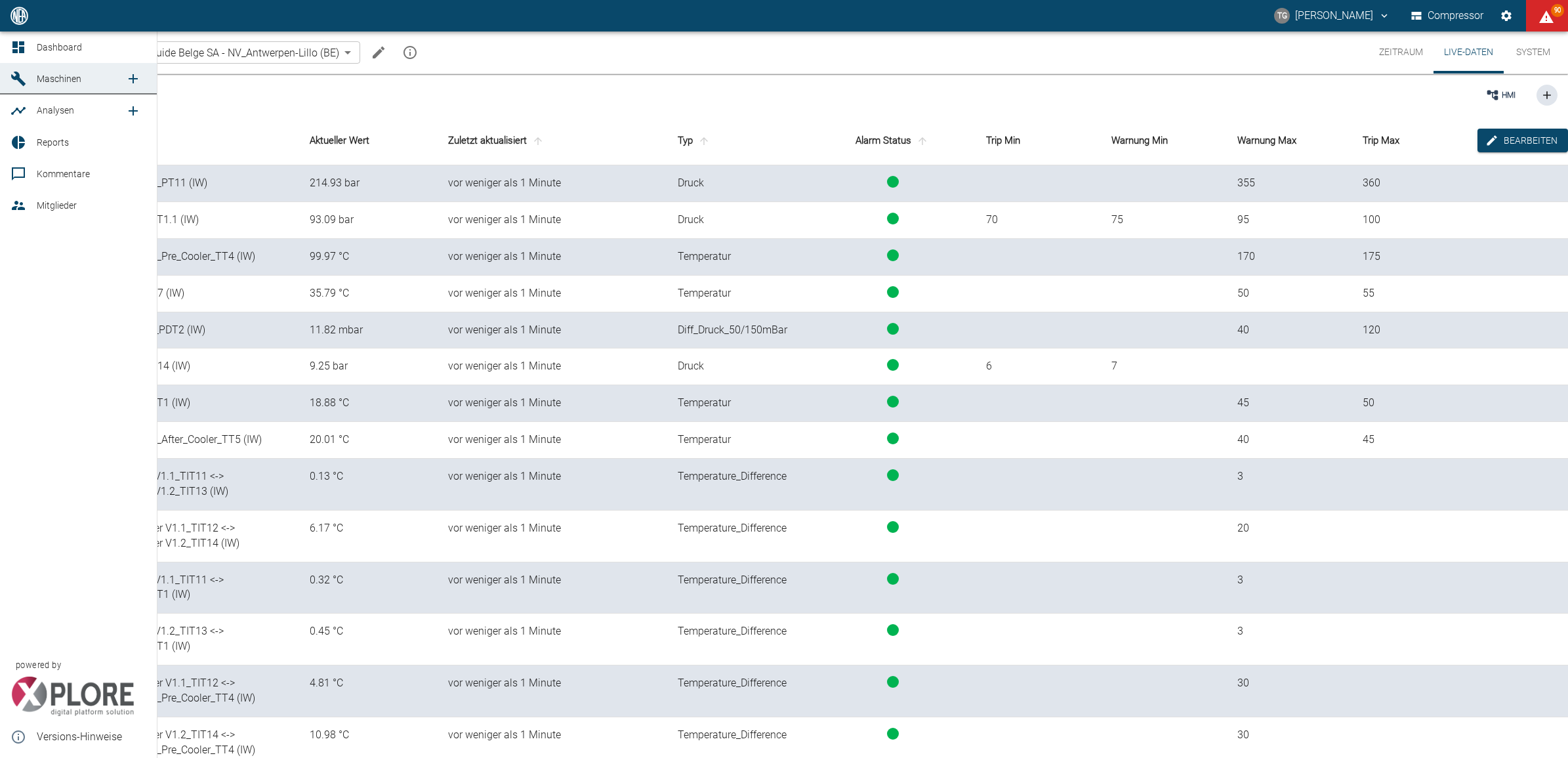
click at [9, 39] on link "Dashboard" at bounding box center [78, 47] width 157 height 31
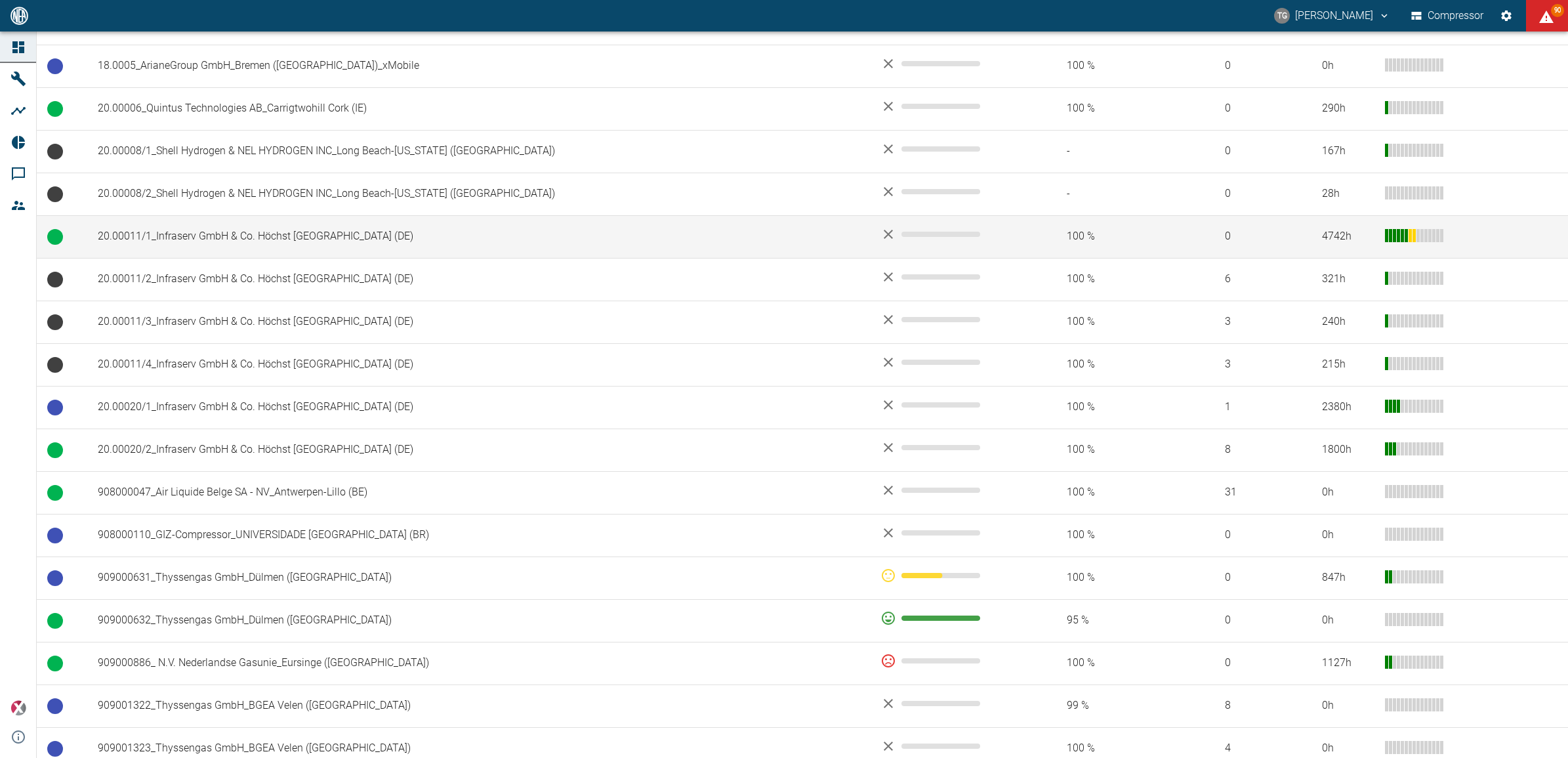
scroll to position [574, 0]
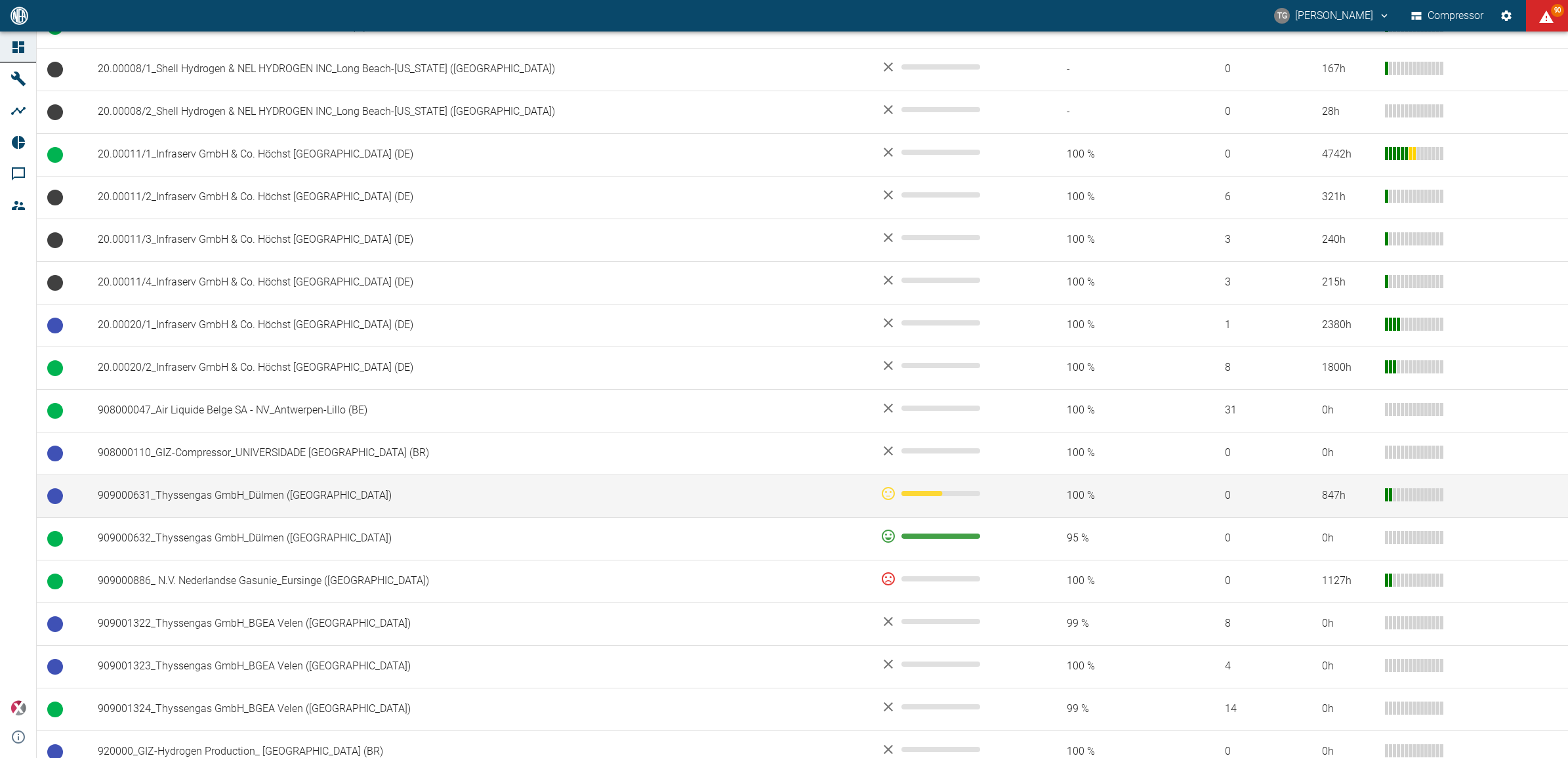
click at [226, 497] on td "909000631_Thyssengas GmbH_Dülmen ([GEOGRAPHIC_DATA])" at bounding box center [479, 496] width 783 height 43
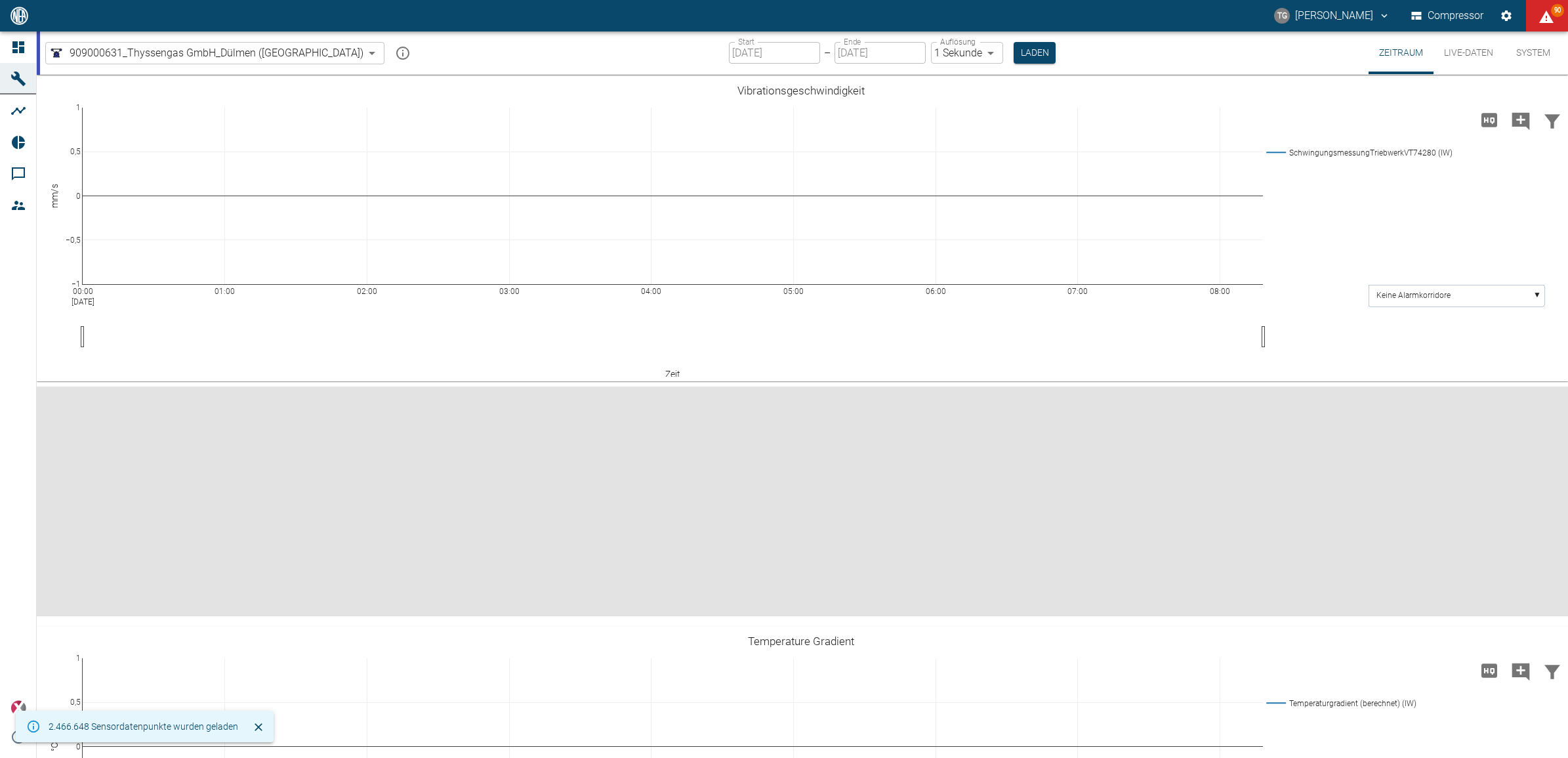
type input "2min"
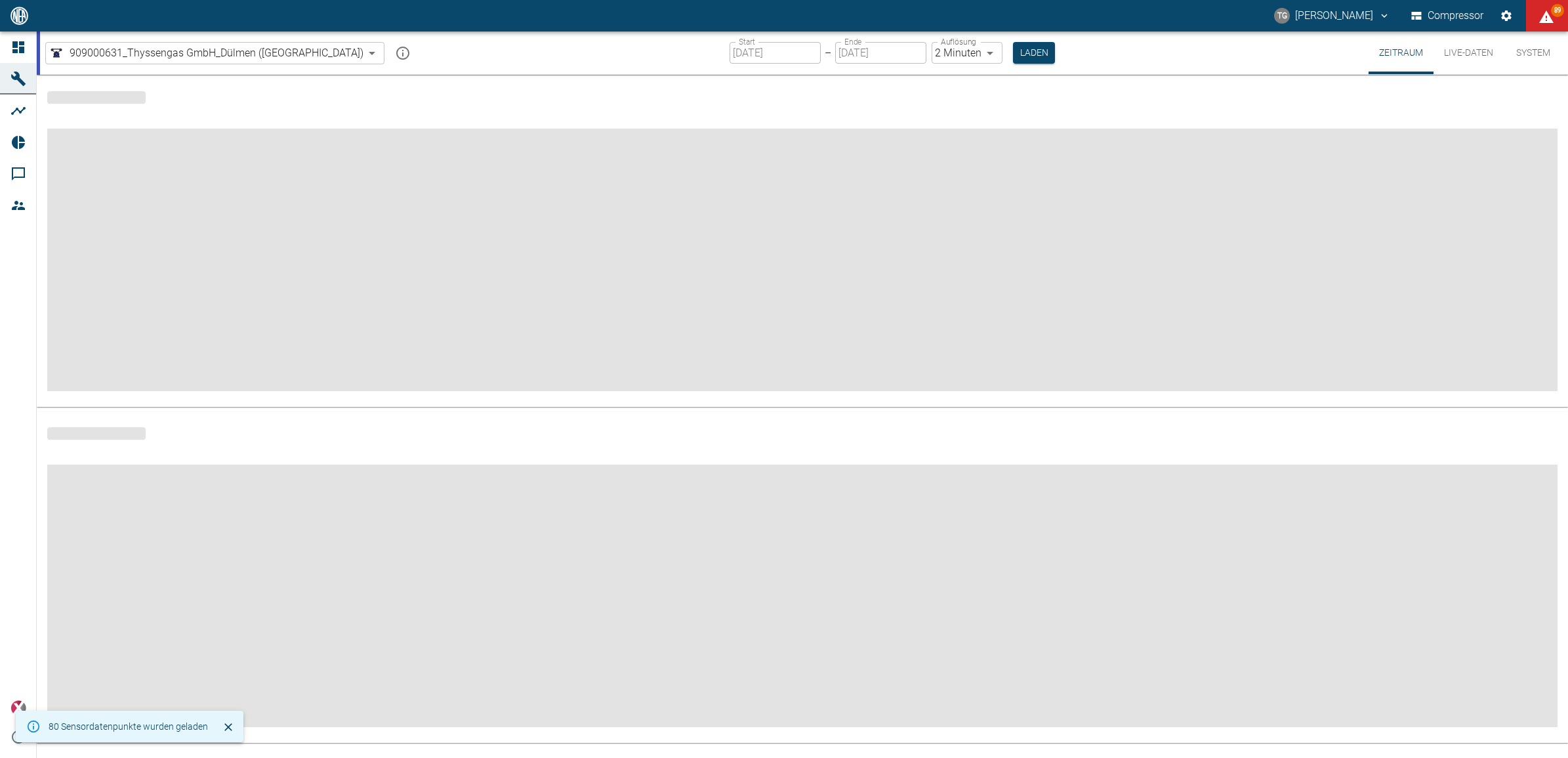
click at [729, 56] on input "[DATE]" at bounding box center [775, 53] width 91 height 22
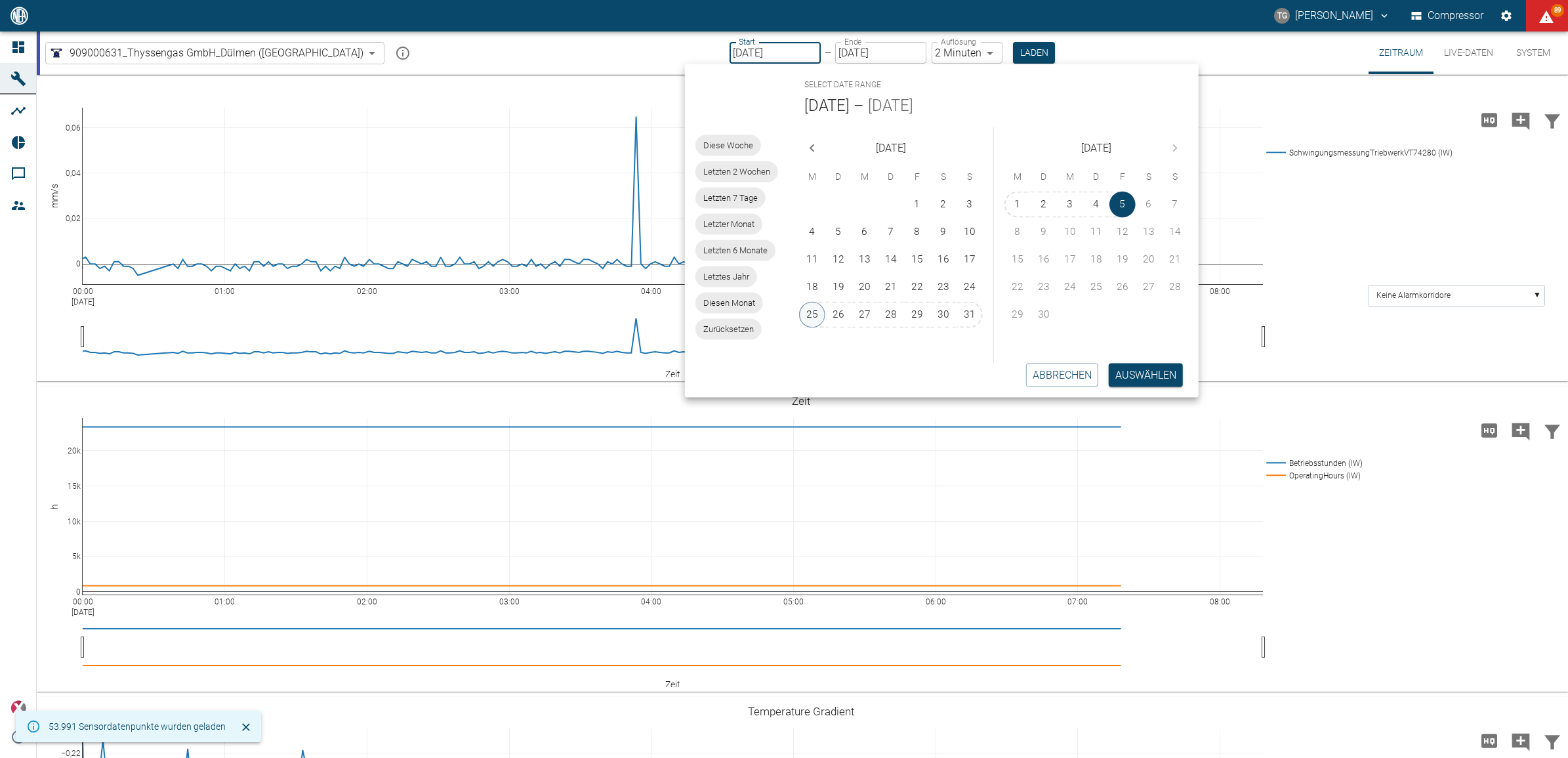
click at [814, 312] on button "25" at bounding box center [812, 314] width 26 height 26
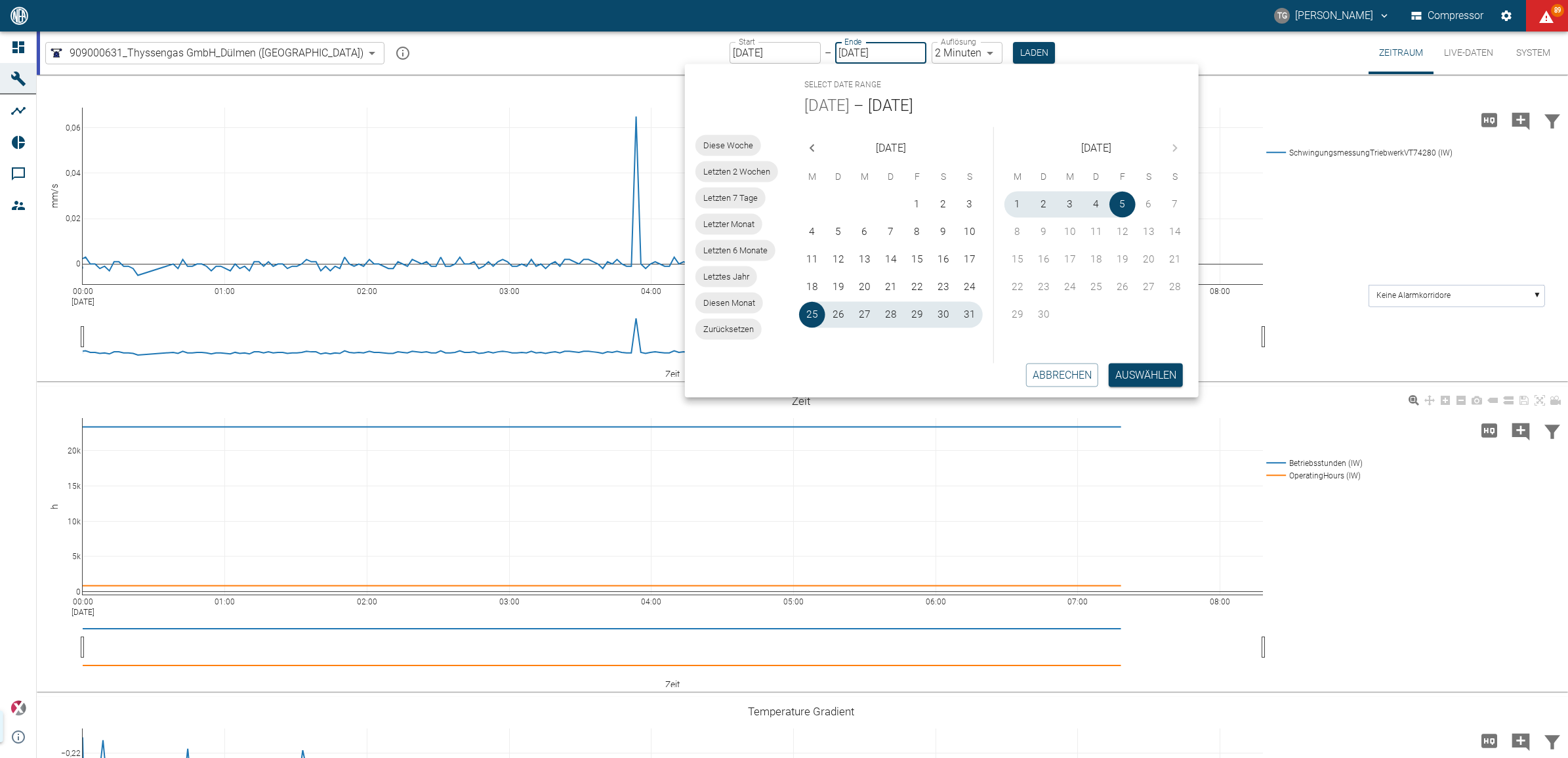
type input "[DATE]"
click at [1138, 373] on button "Auswählen" at bounding box center [1146, 374] width 74 height 24
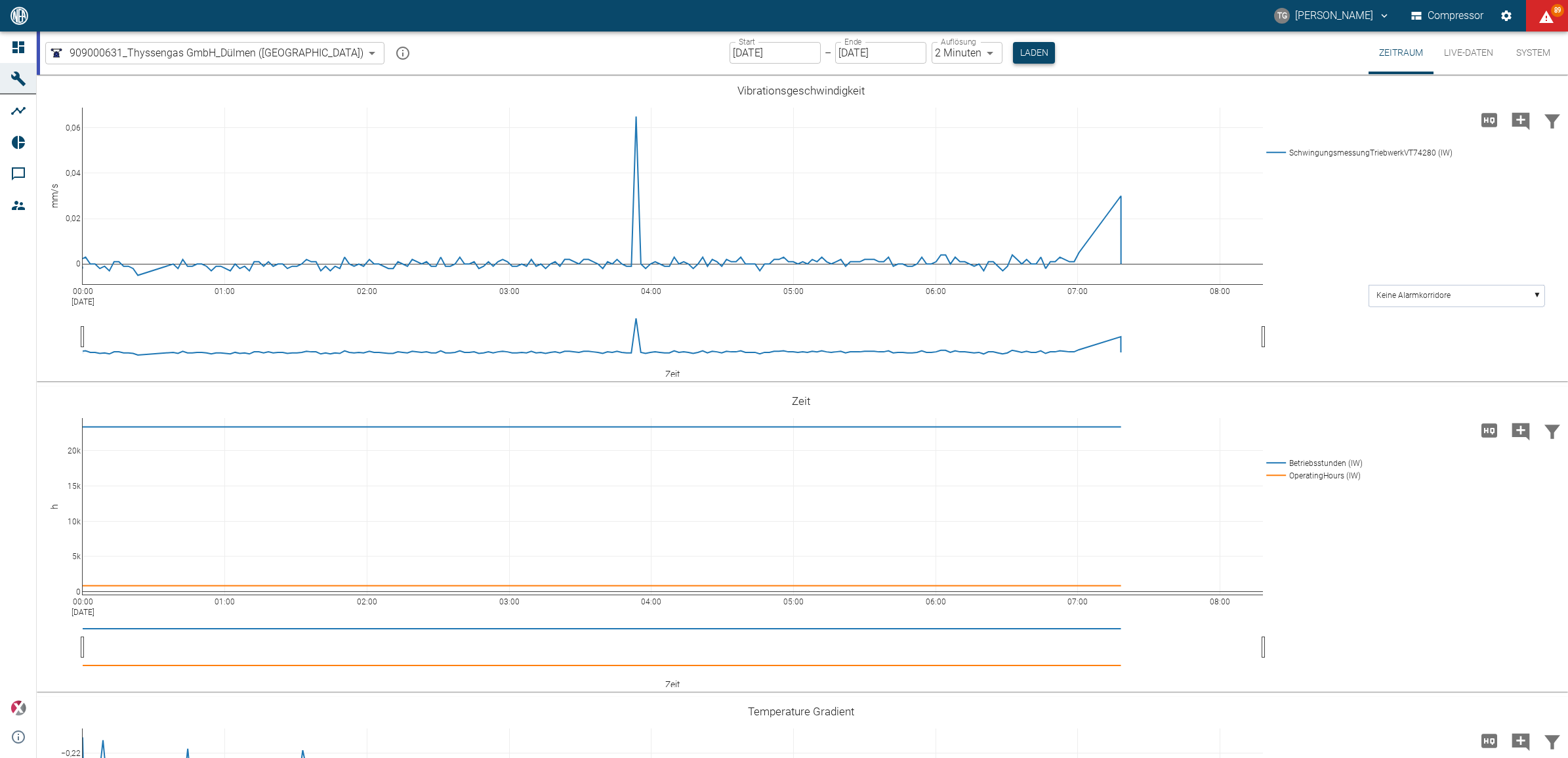
click at [1013, 56] on button "Laden" at bounding box center [1034, 53] width 42 height 22
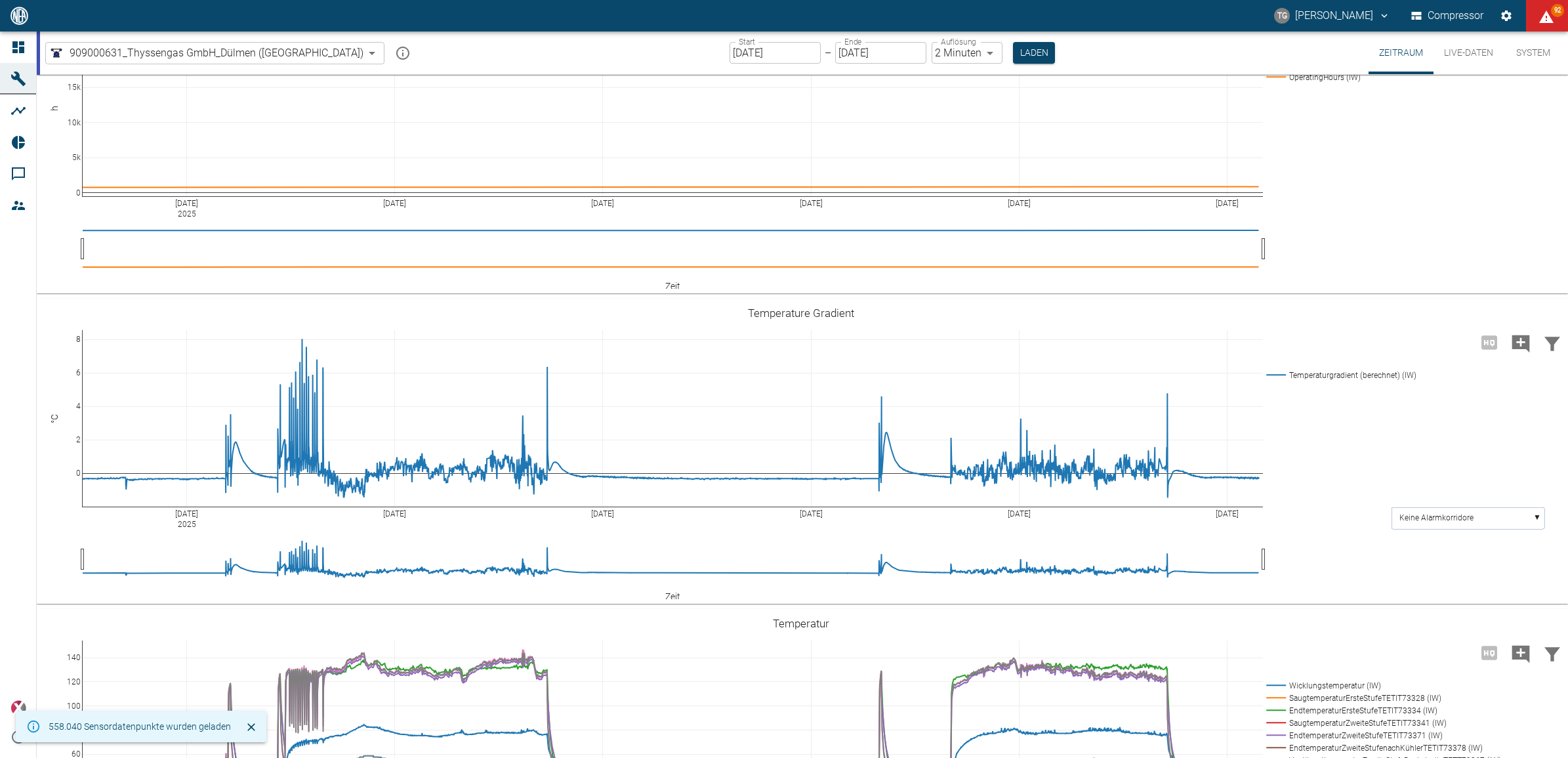
scroll to position [574, 0]
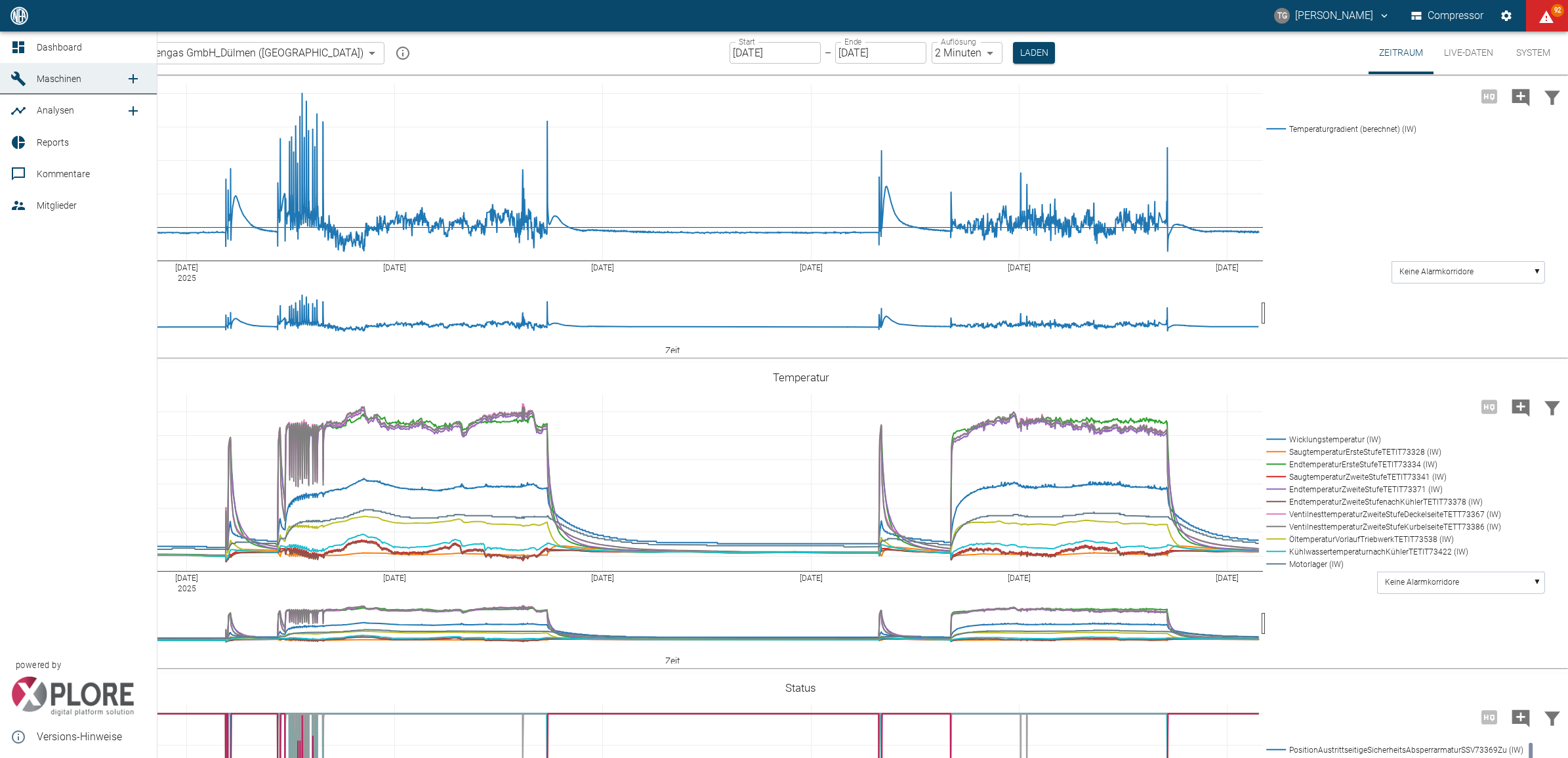
drag, startPoint x: 15, startPoint y: 44, endPoint x: 313, endPoint y: 339, distance: 419.3
click at [15, 44] on icon at bounding box center [18, 47] width 12 height 12
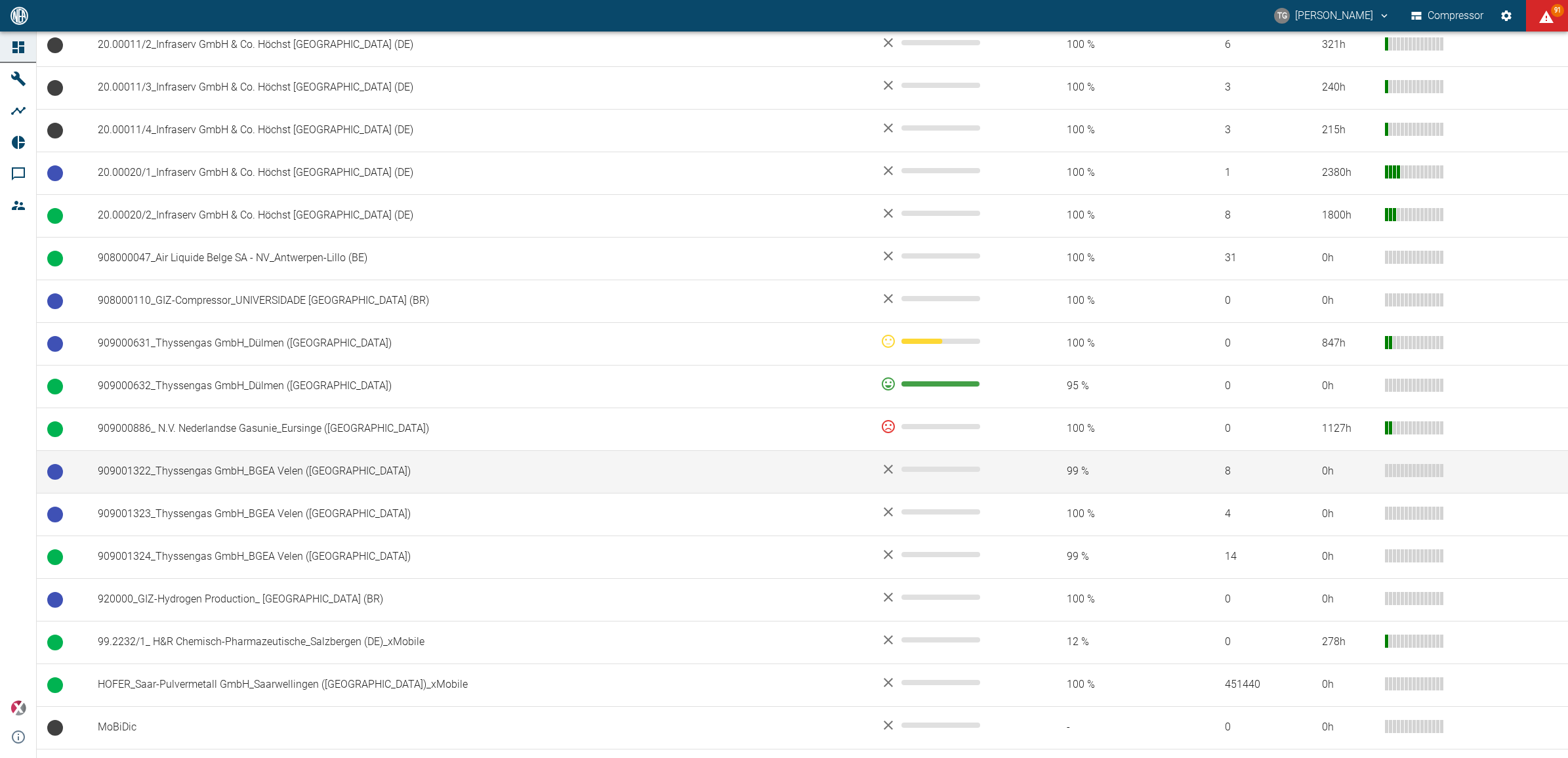
scroll to position [738, 0]
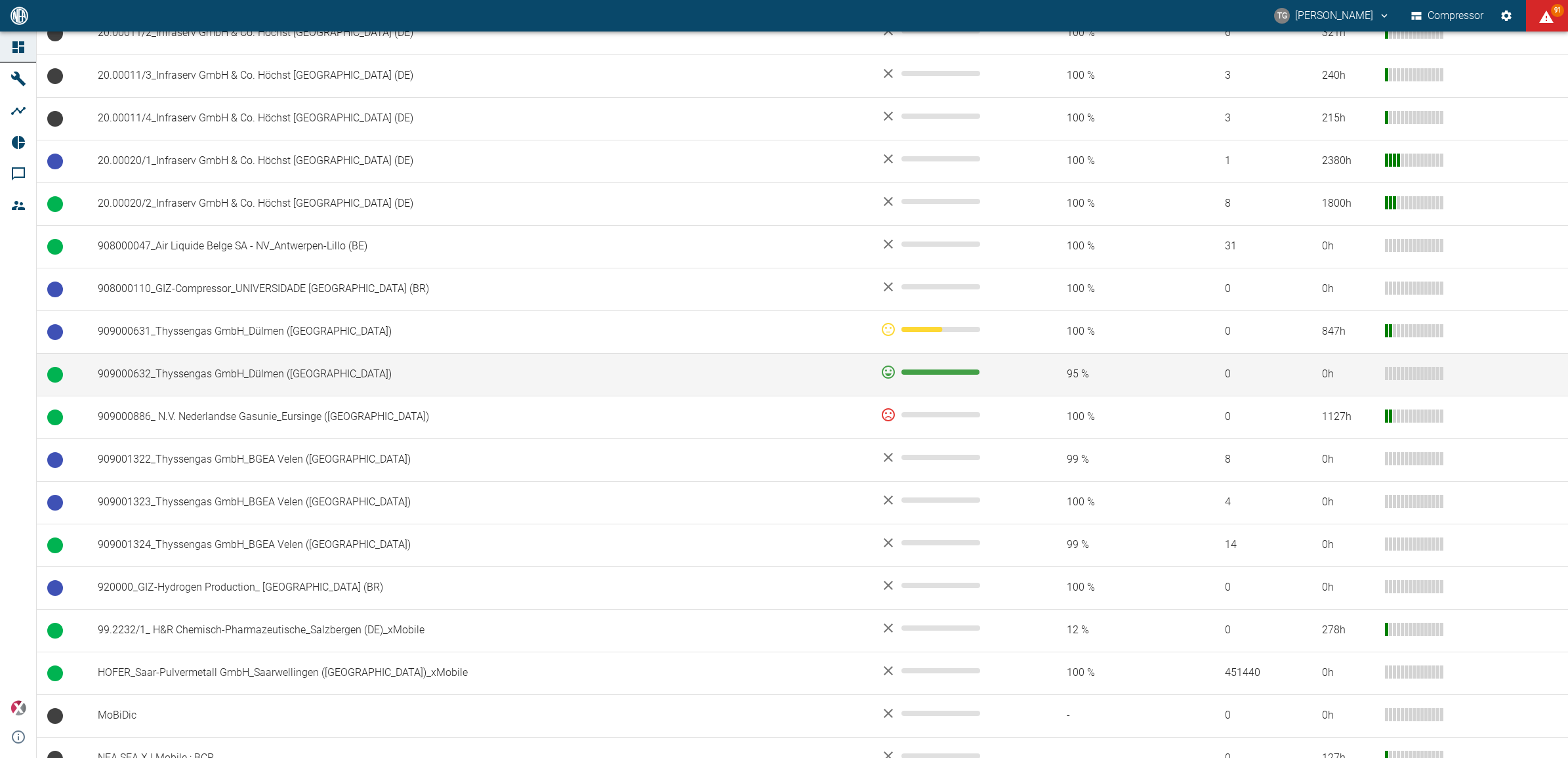
click at [247, 359] on td "909000632_Thyssengas GmbH_Dülmen (DE)" at bounding box center [479, 374] width 783 height 43
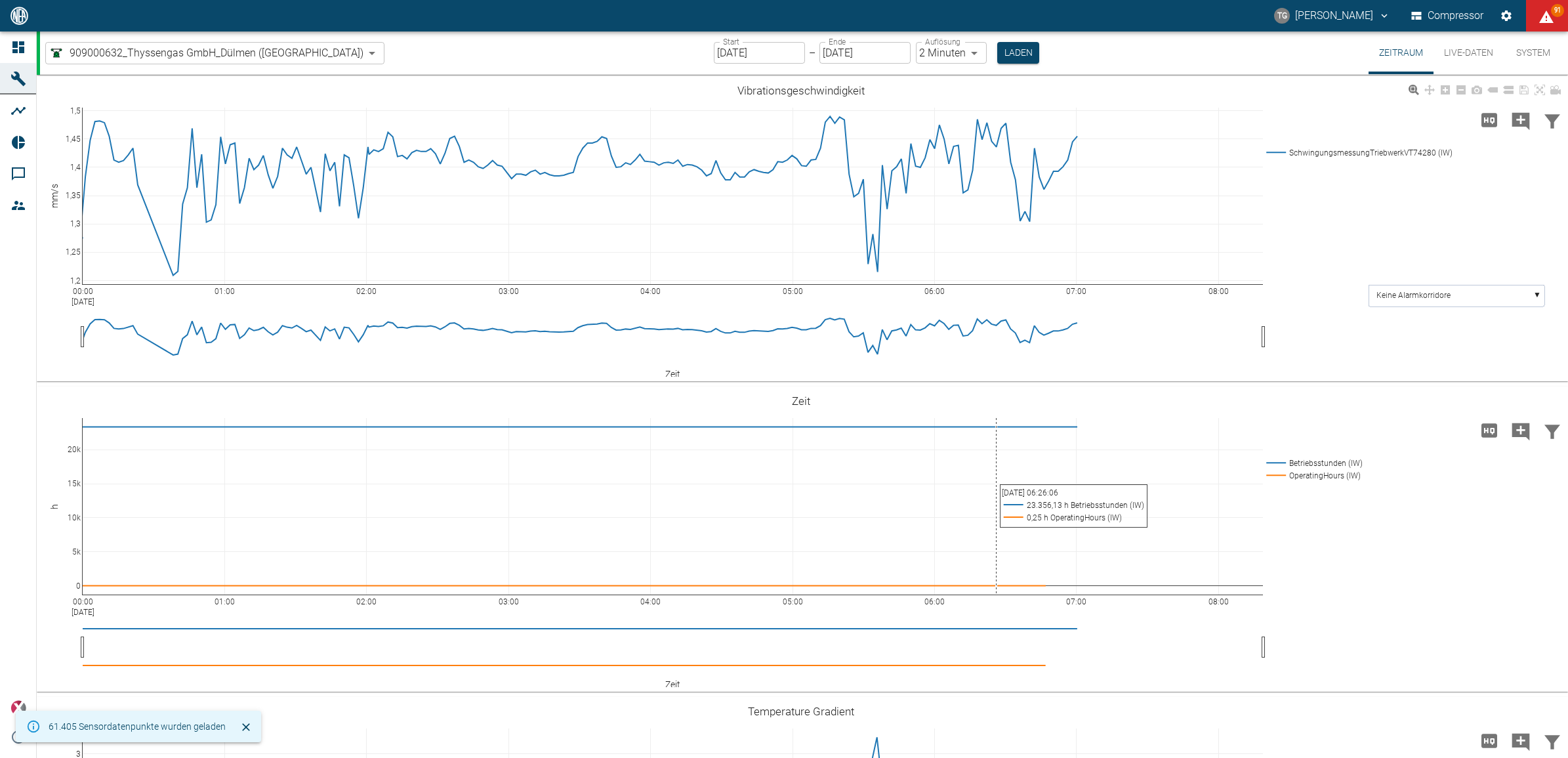
type input "2min"
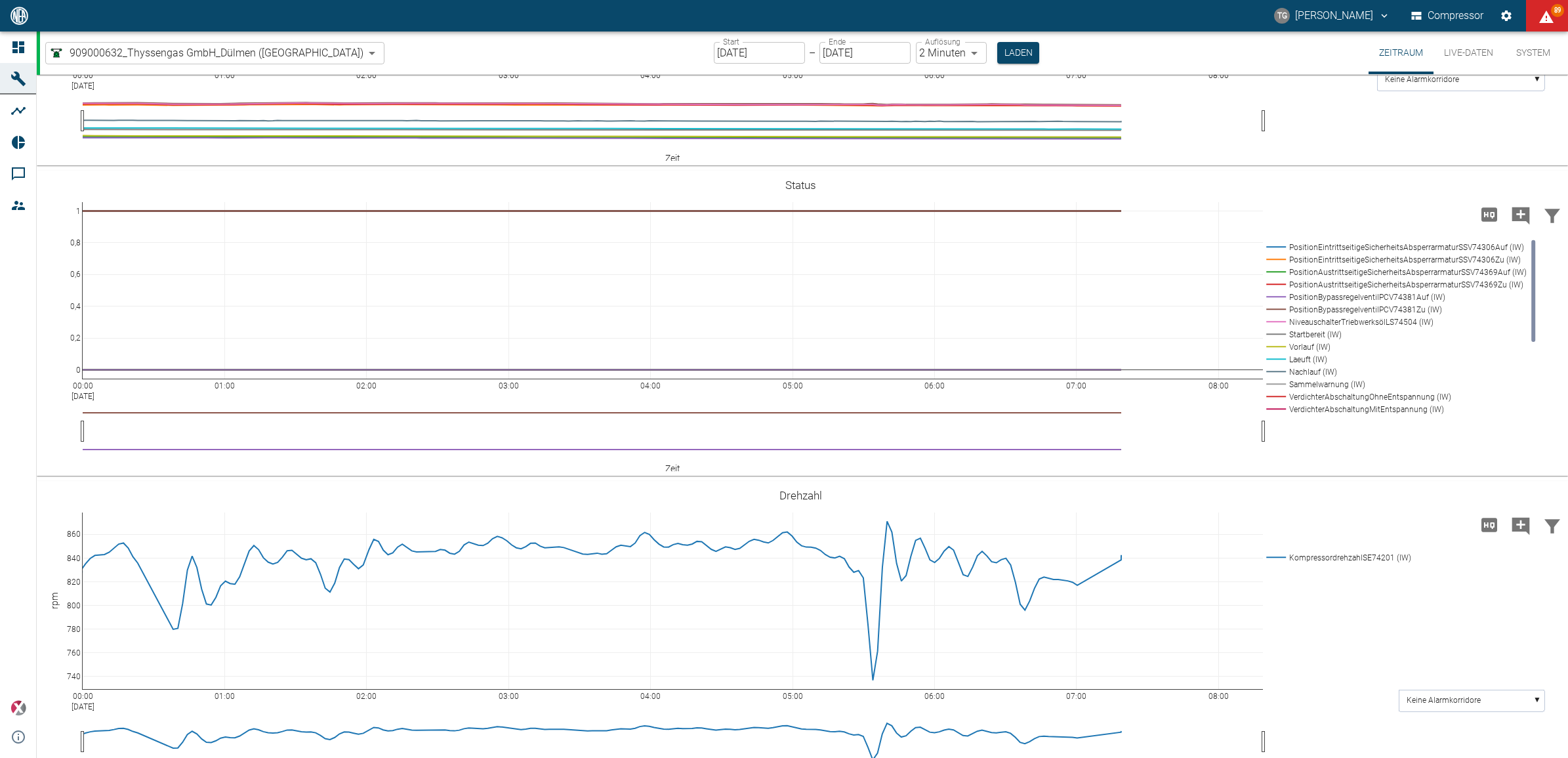
scroll to position [1312, 0]
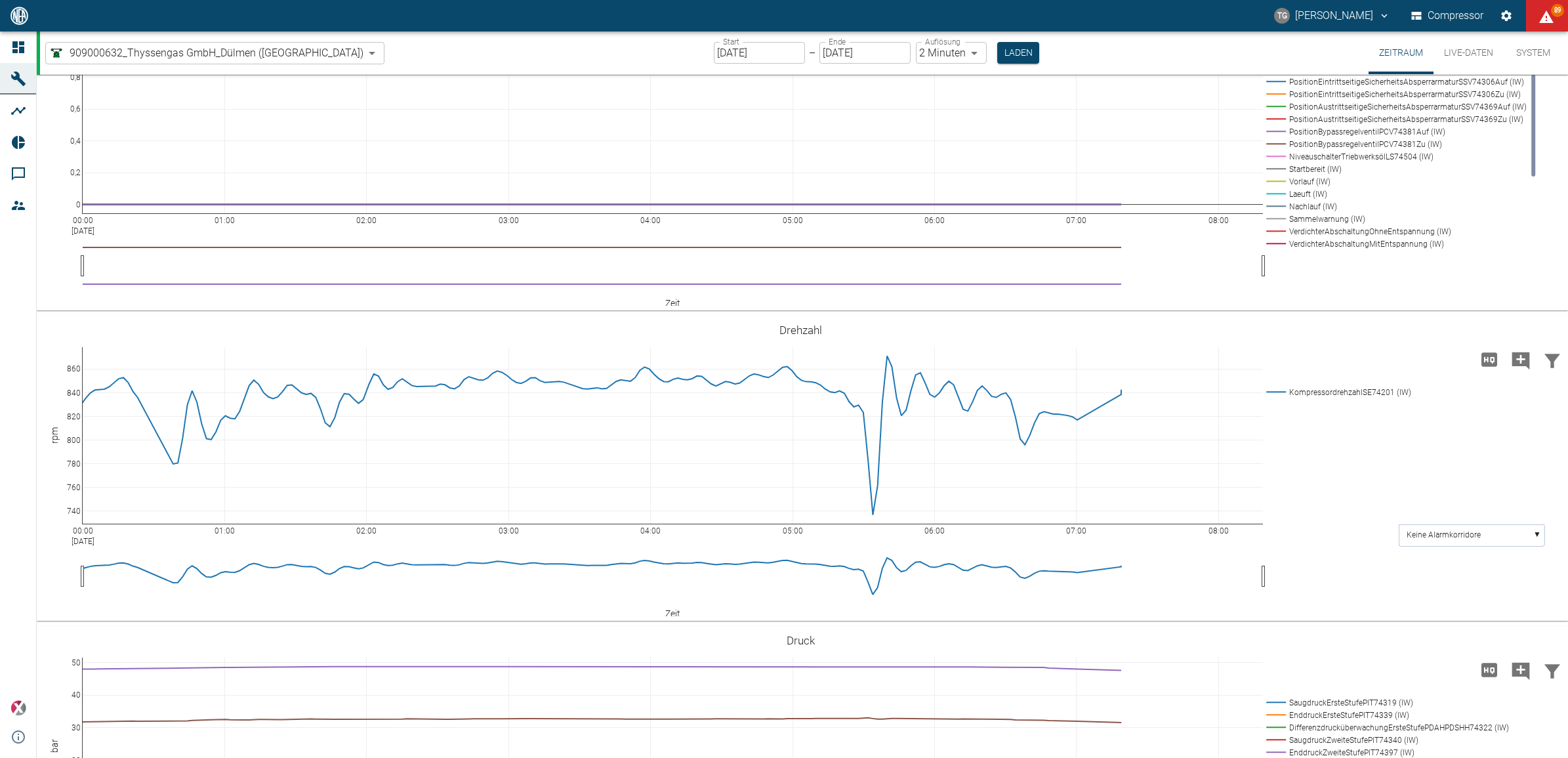
click at [725, 56] on input "[DATE]" at bounding box center [759, 53] width 91 height 22
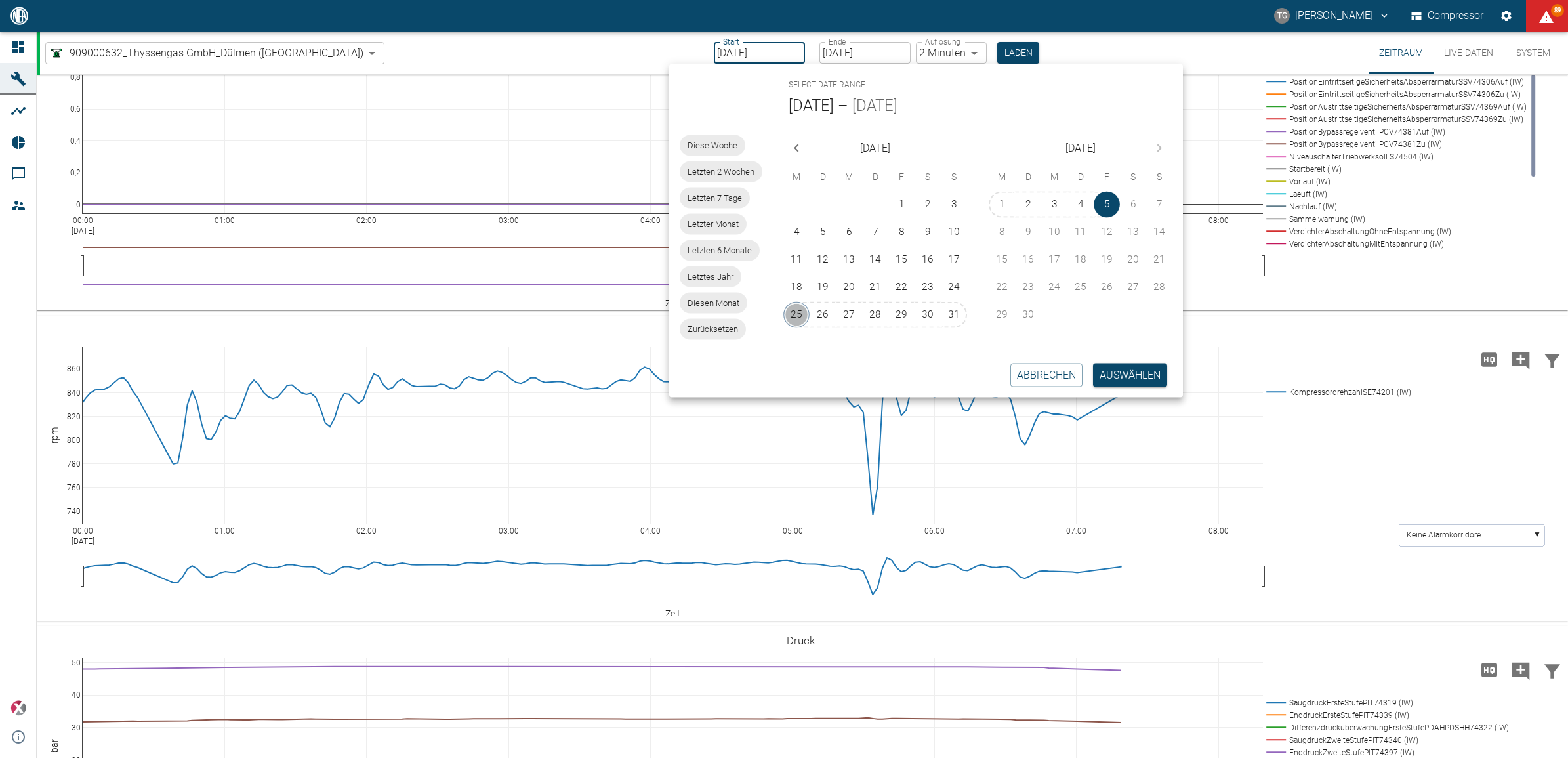
click at [790, 302] on button "25" at bounding box center [797, 314] width 26 height 26
type input "[DATE]"
click at [1129, 375] on button "Auswählen" at bounding box center [1130, 374] width 74 height 24
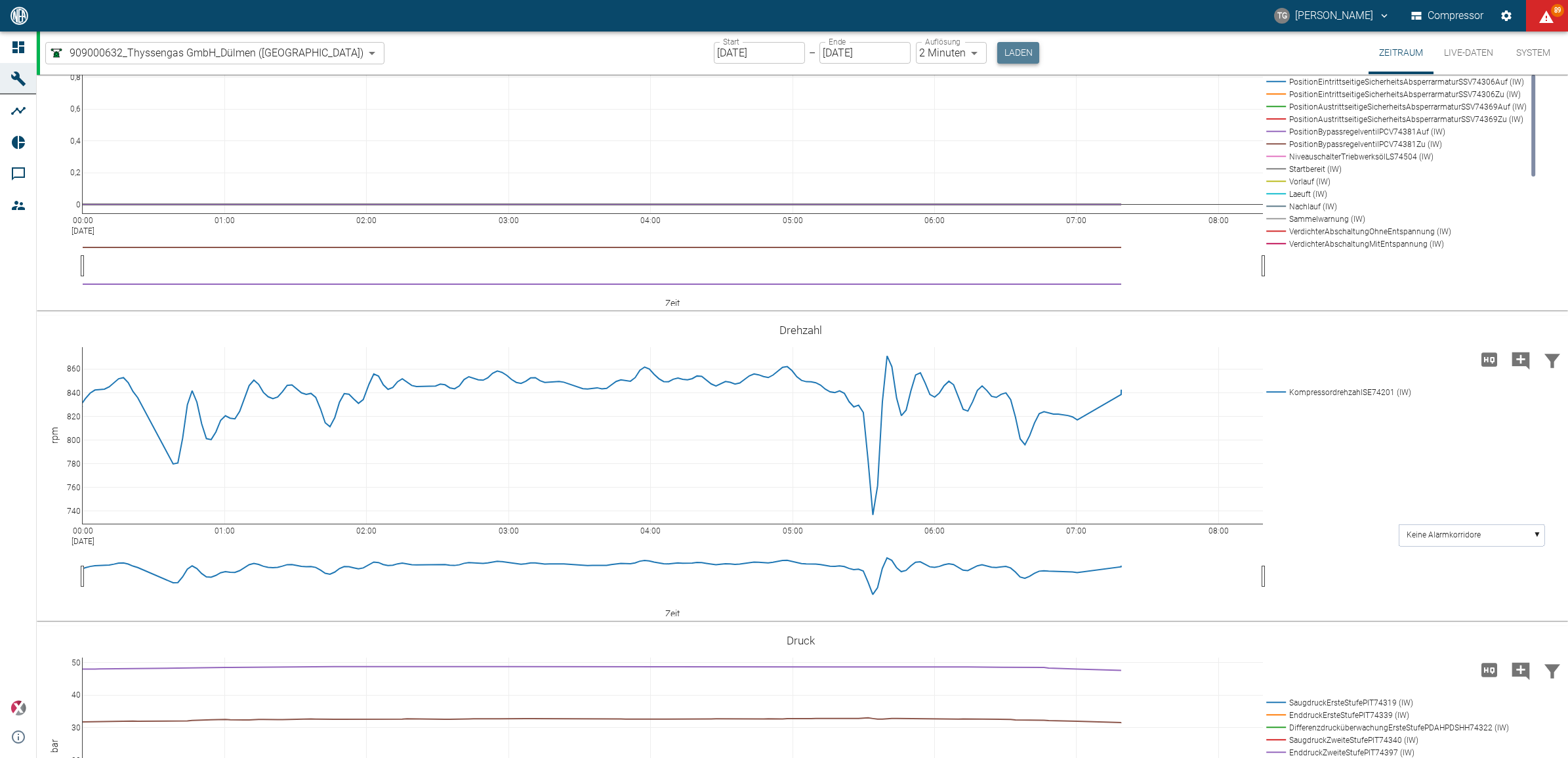
click at [998, 53] on button "Laden" at bounding box center [1019, 53] width 42 height 22
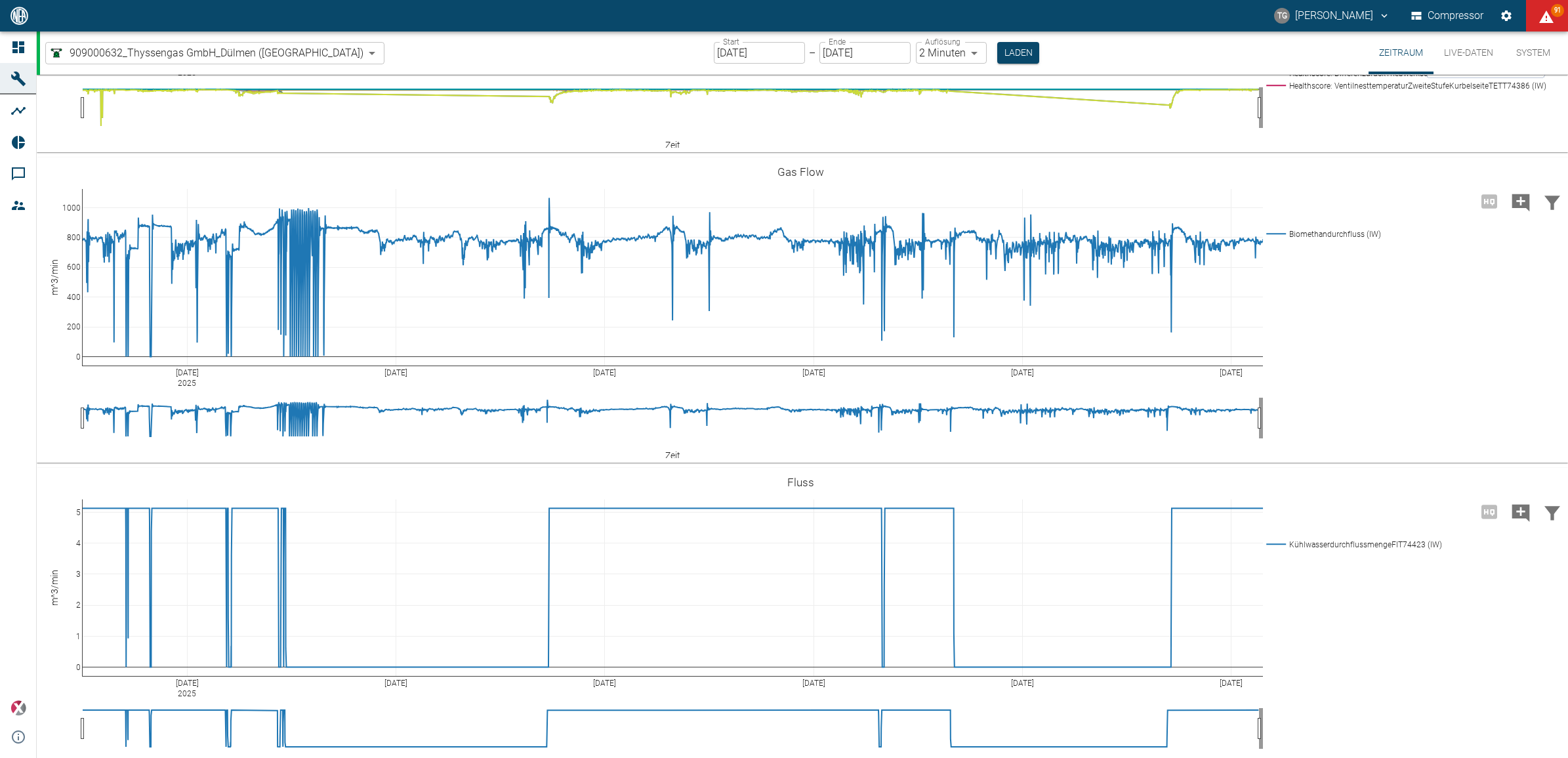
scroll to position [3199, 0]
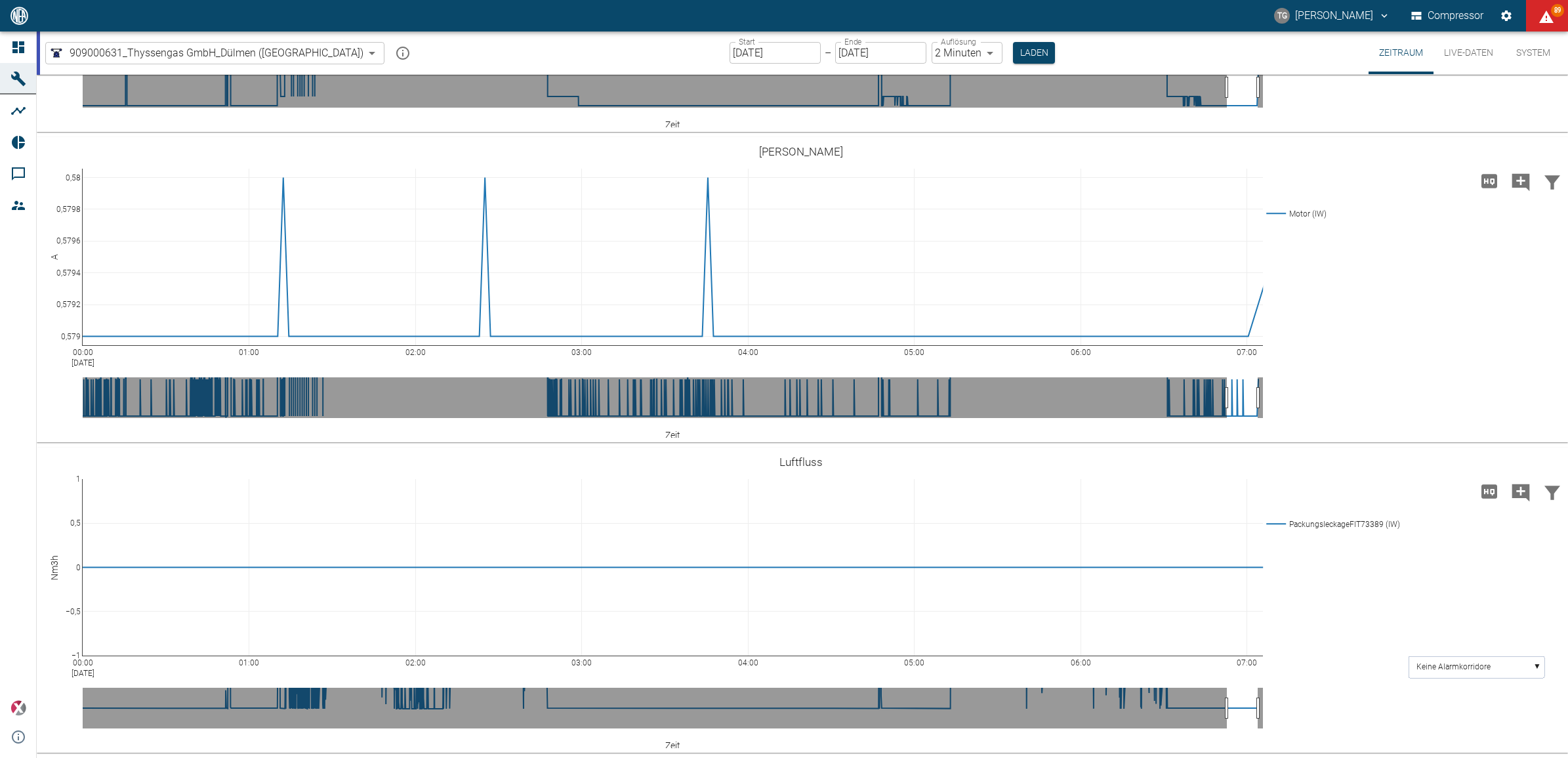
scroll to position [4279, 0]
click at [1013, 42] on button "Laden" at bounding box center [1034, 53] width 42 height 22
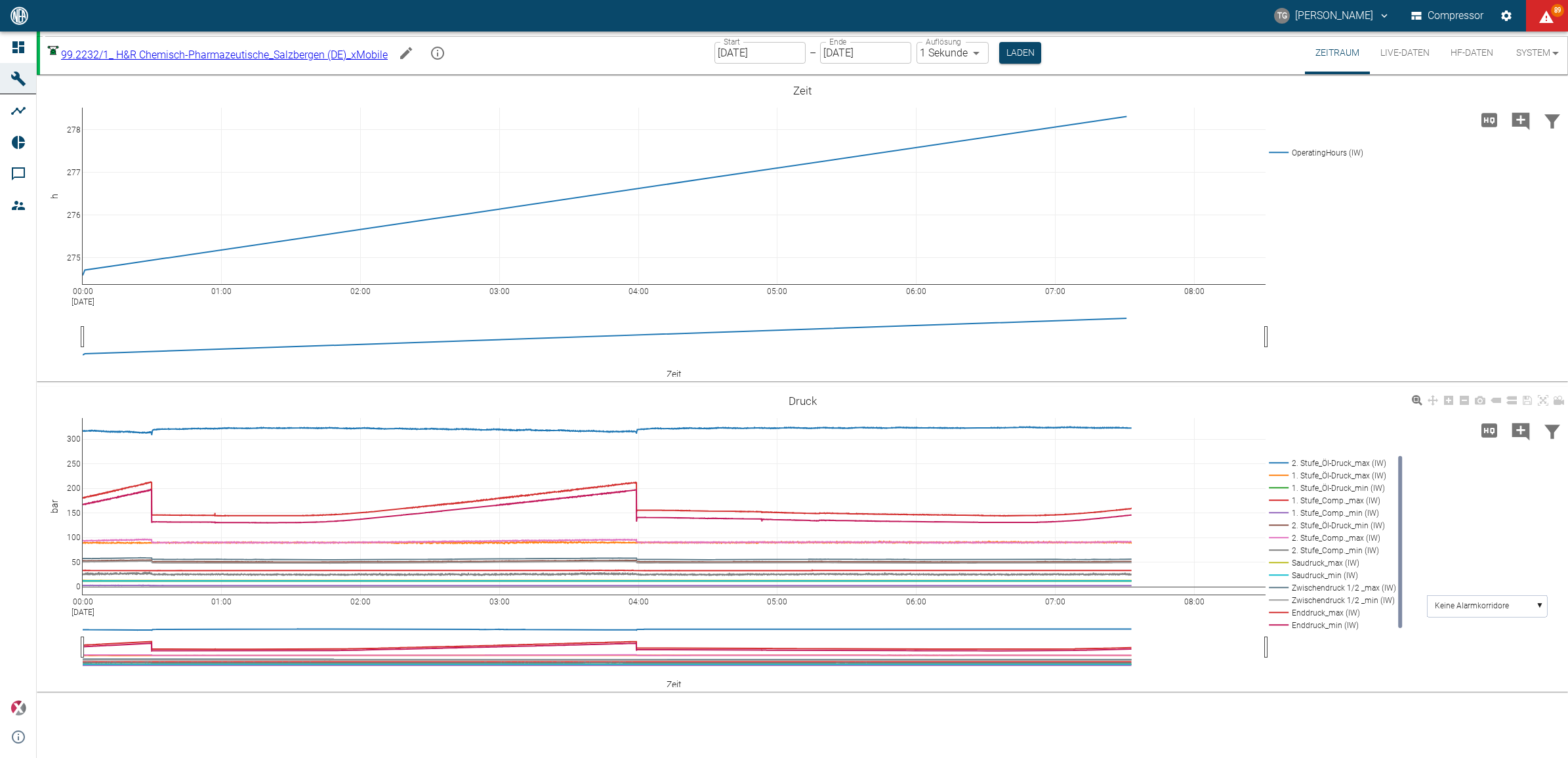
click at [1297, 660] on div "00:00 [DATE] 01:00 02:00 03:00 04:00 05:00 06:00 07:00 08:00 0 50 100 150 200 2…" at bounding box center [802, 539] width 1531 height 295
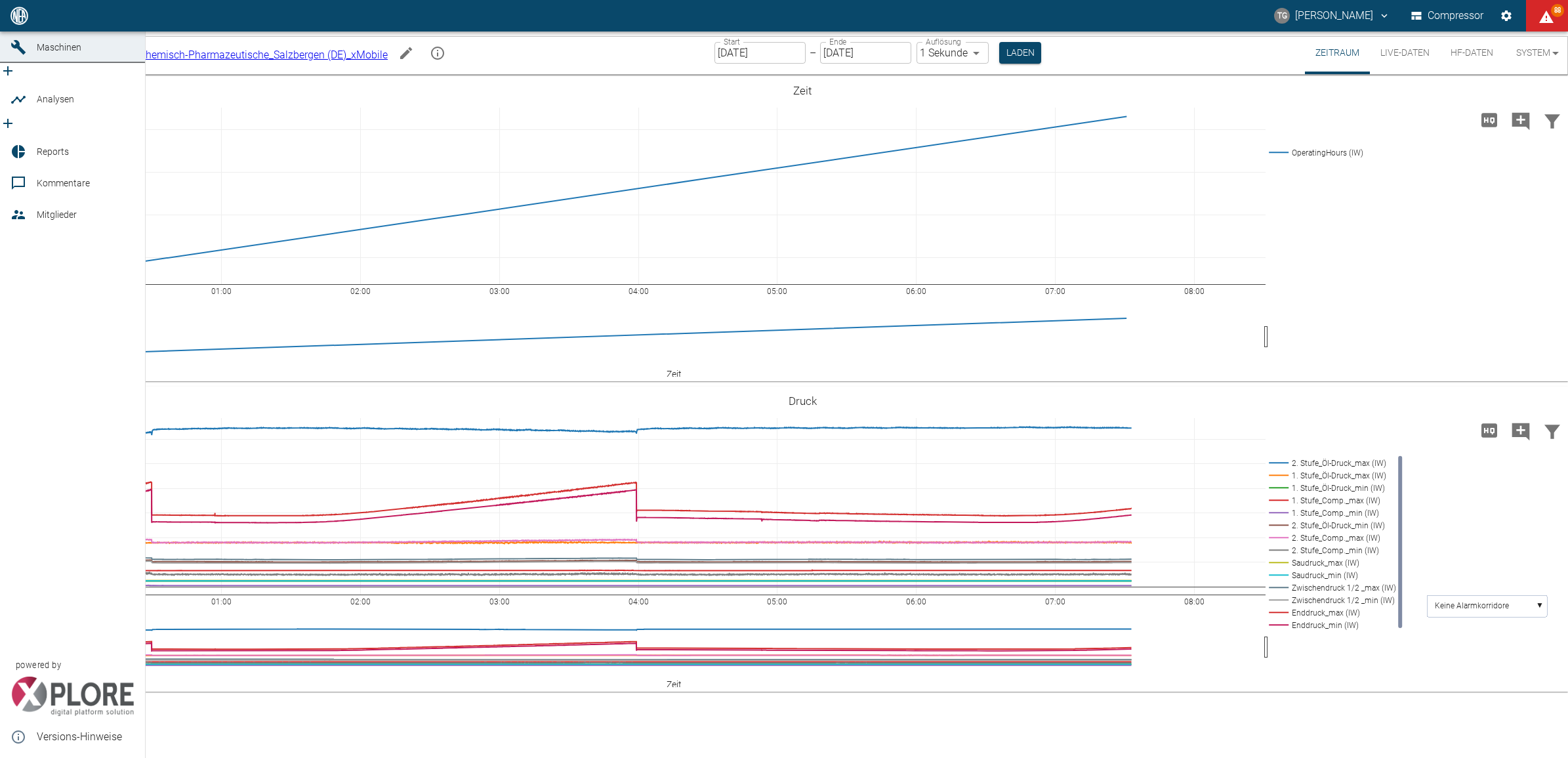
click at [7, 31] on link "Dashboard" at bounding box center [73, 16] width 145 height 31
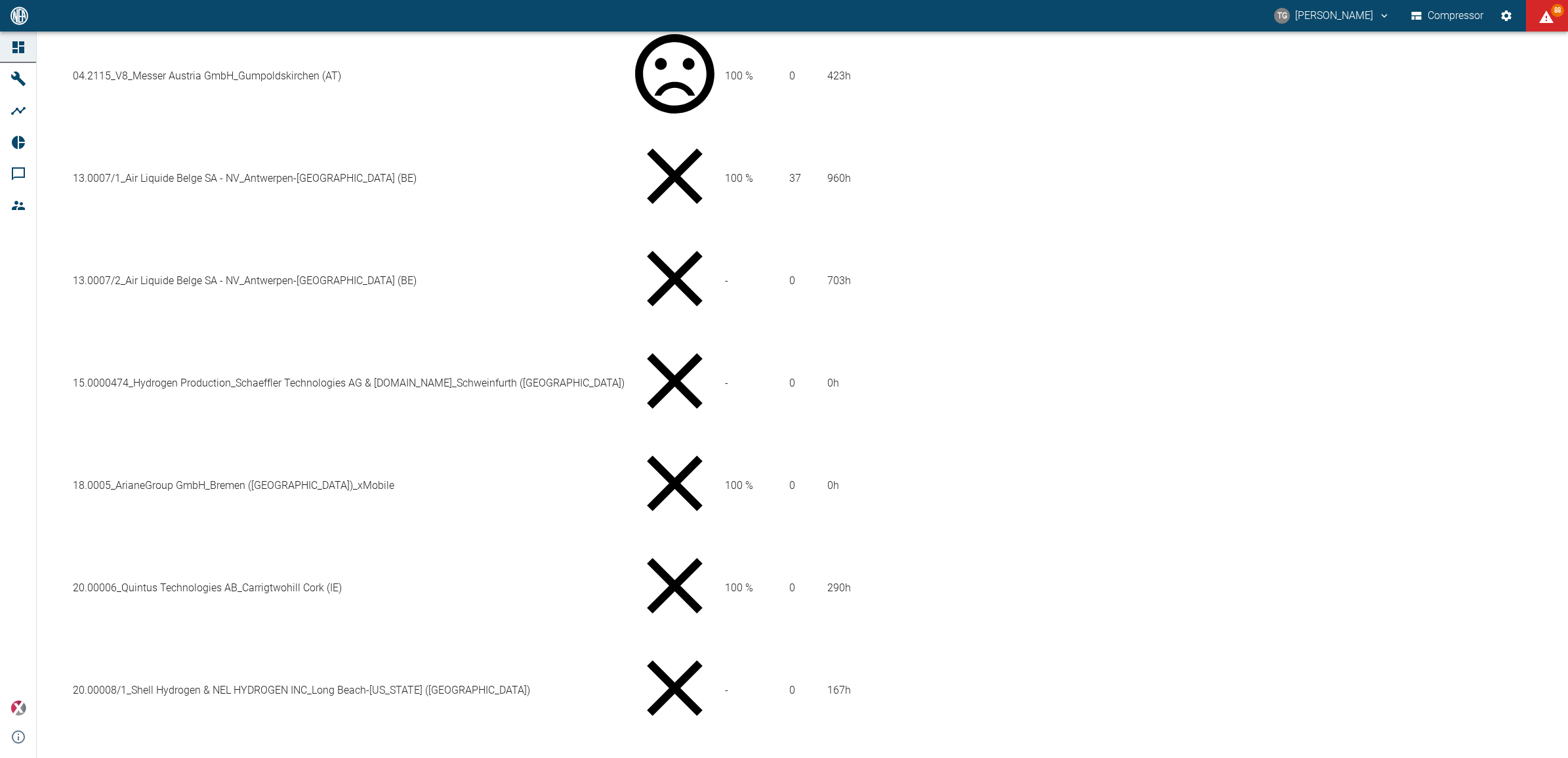
scroll to position [807, 0]
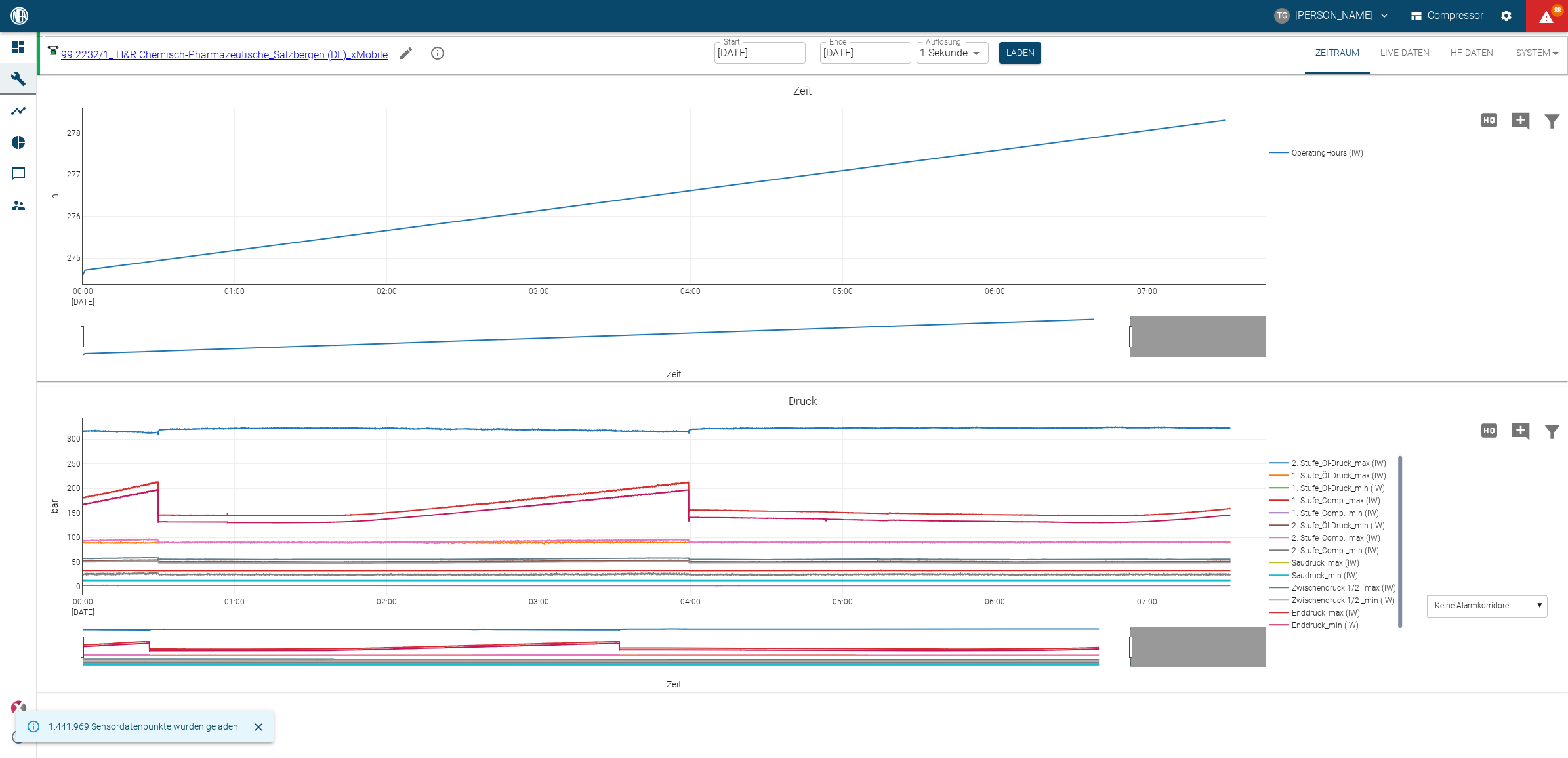
click at [4, 29] on div "[PERSON_NAME] Compressor 88" at bounding box center [784, 16] width 1568 height 31
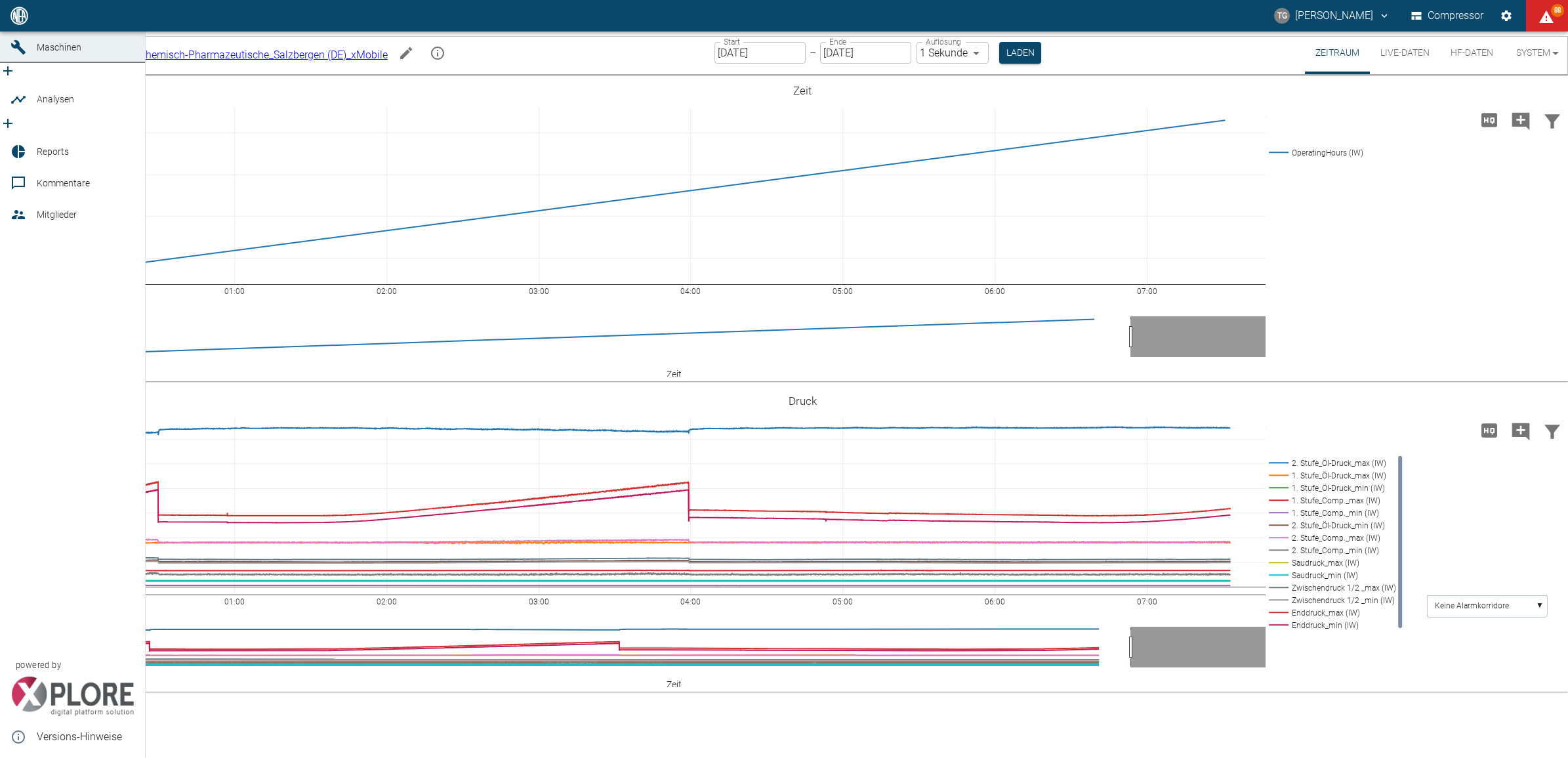
click at [21, 22] on icon at bounding box center [18, 15] width 12 height 12
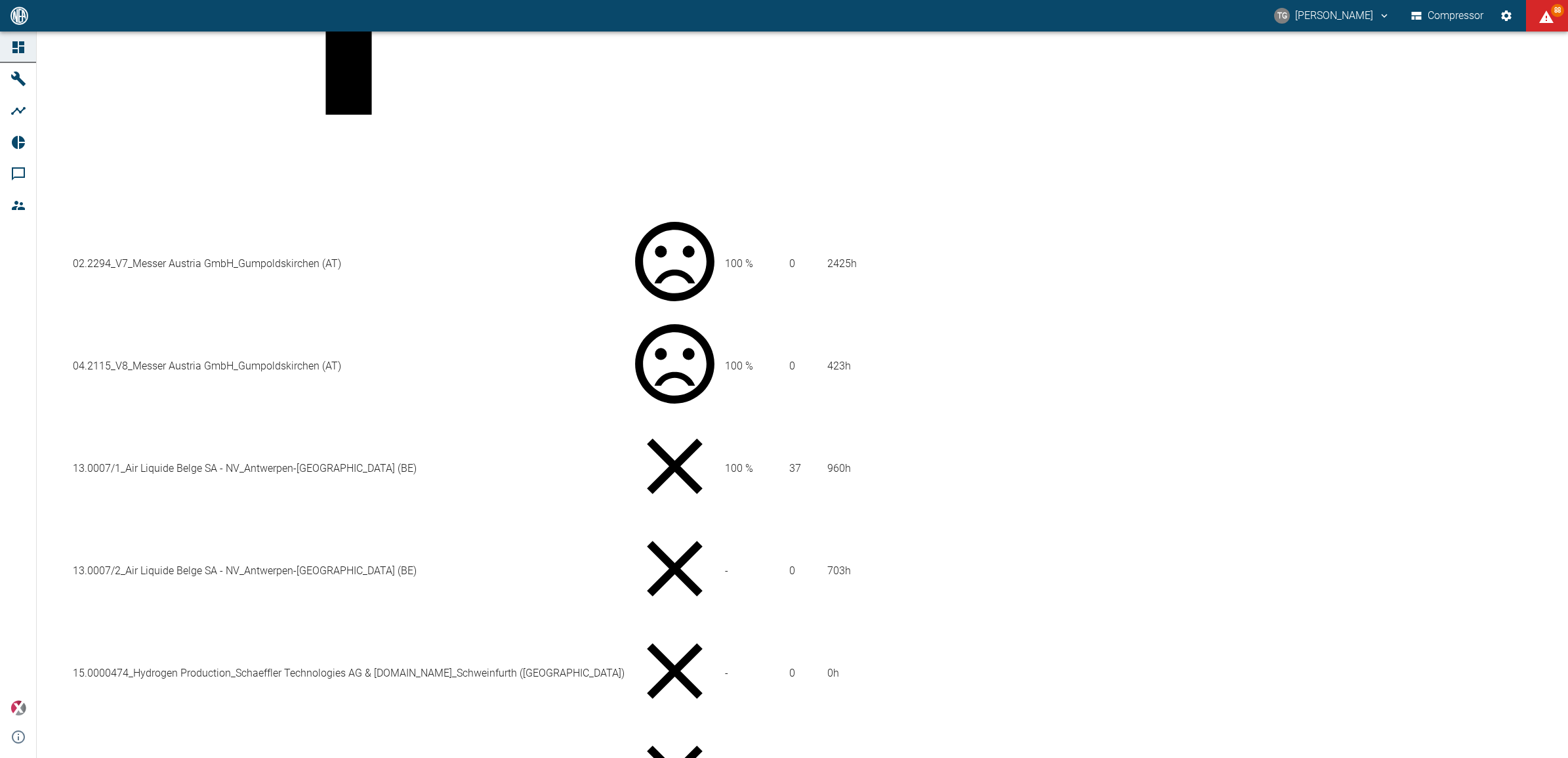
scroll to position [807, 0]
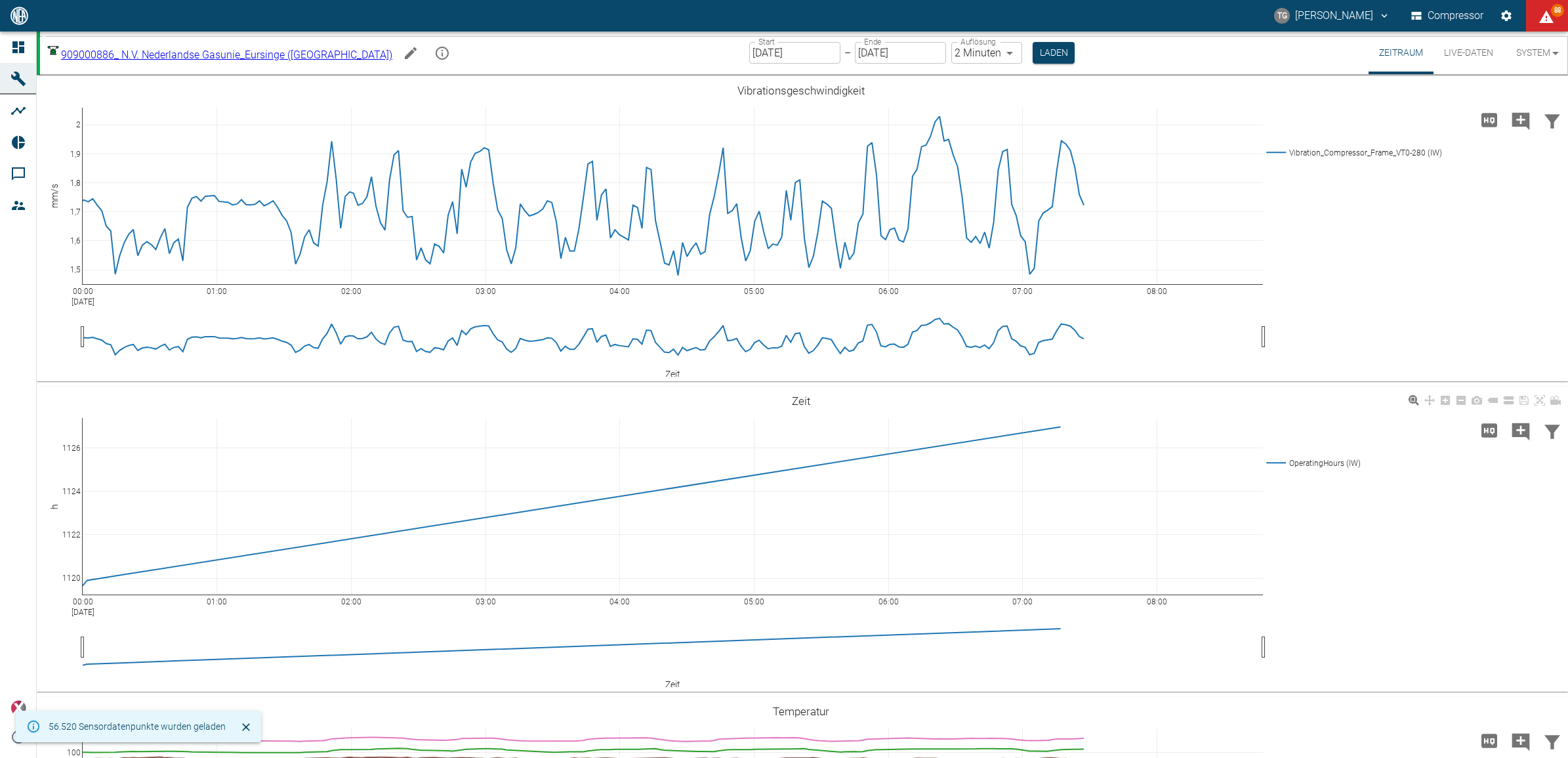
type input "2min"
click at [749, 54] on input "[DATE]" at bounding box center [795, 53] width 91 height 22
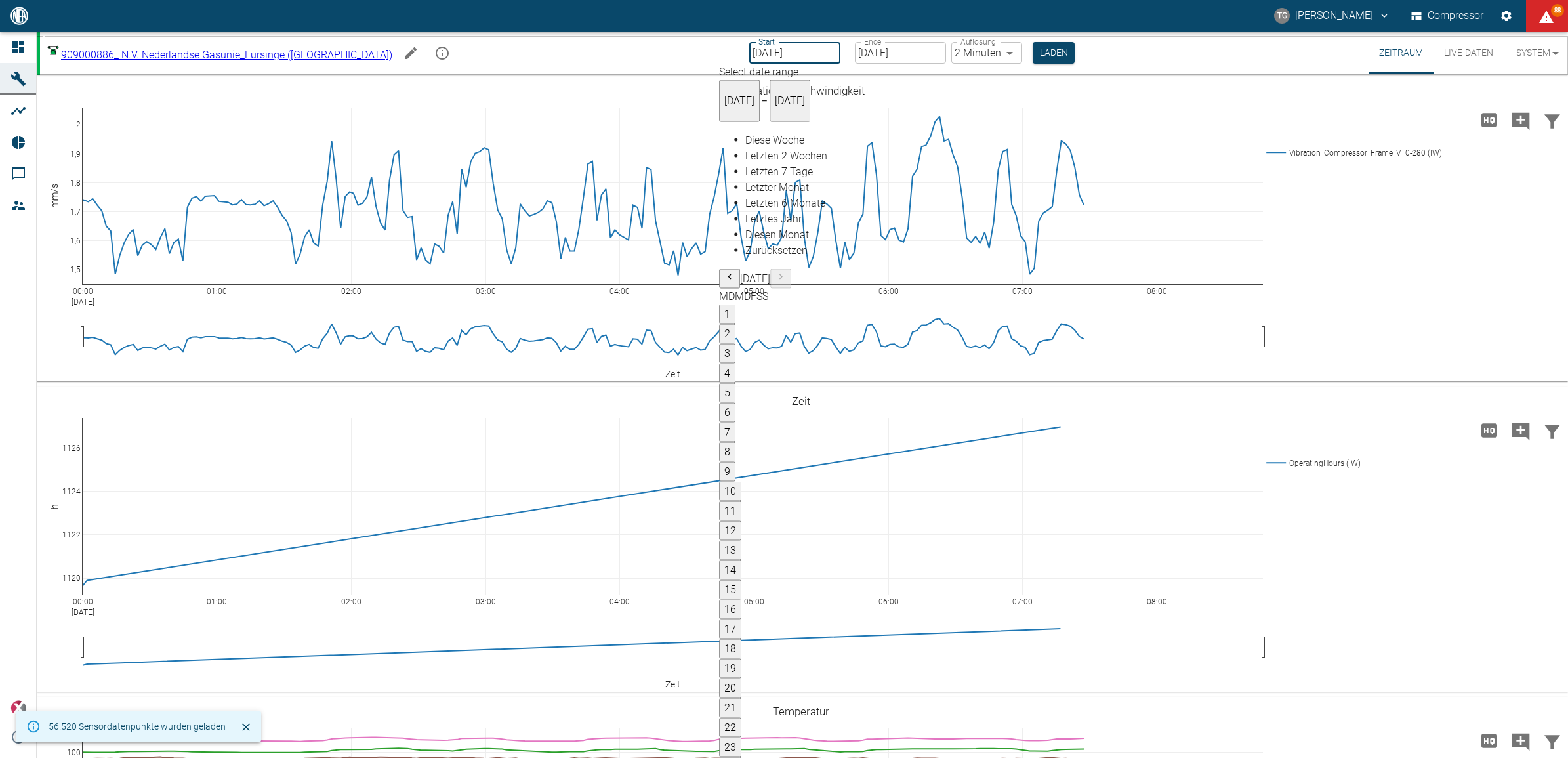
type input "[DATE]"
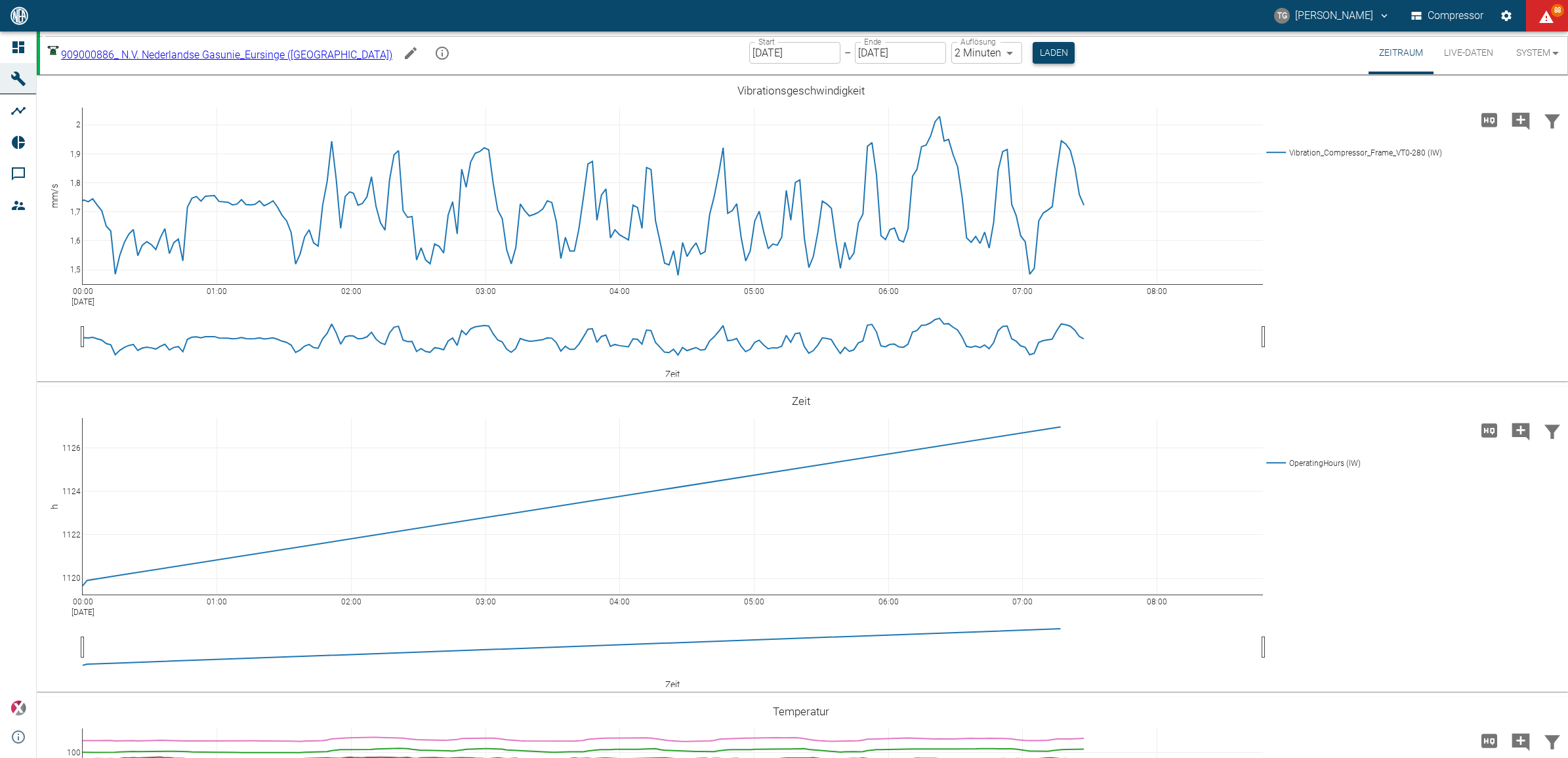
click at [1033, 51] on button "Laden" at bounding box center [1054, 53] width 42 height 22
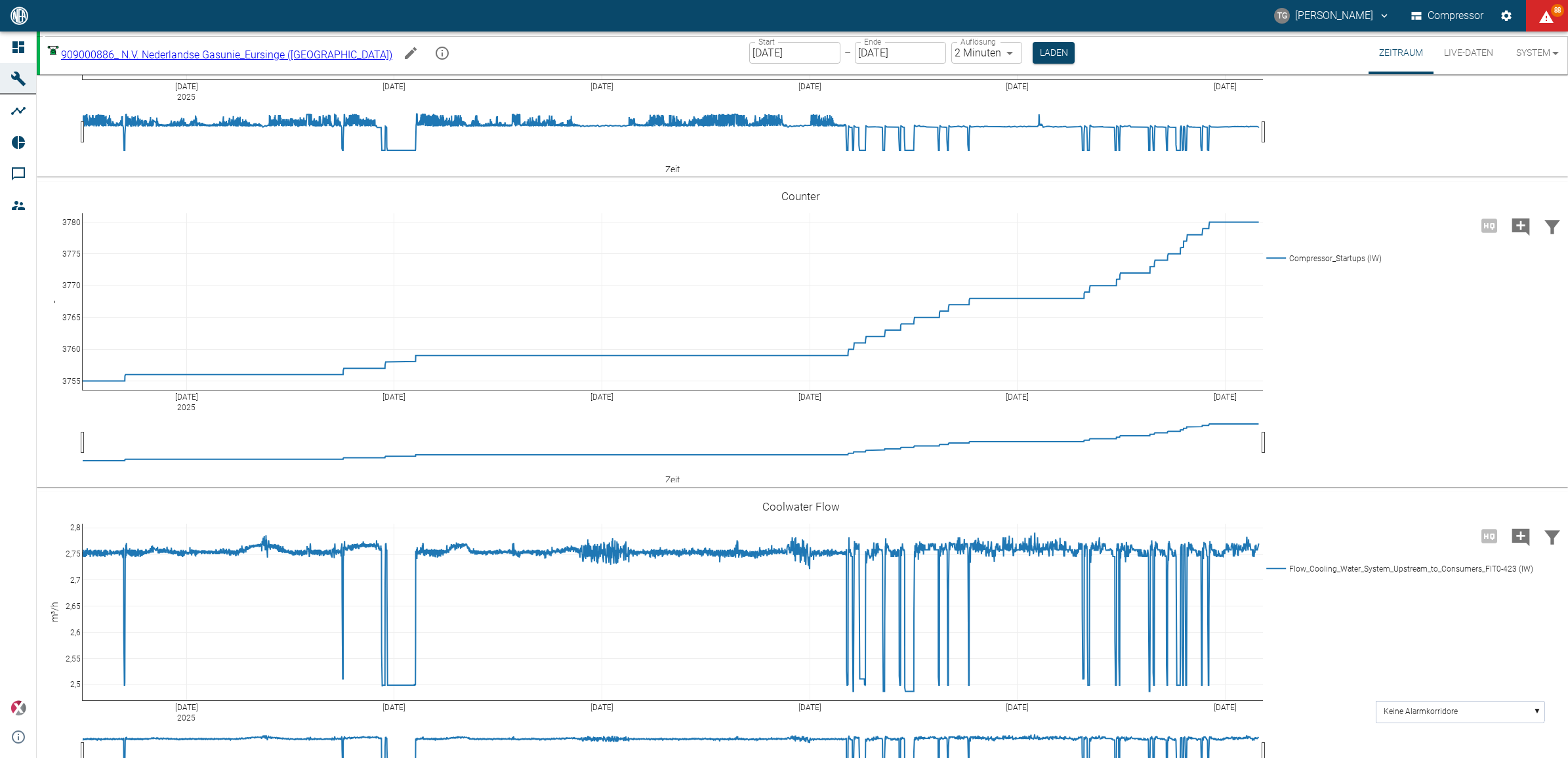
scroll to position [2871, 0]
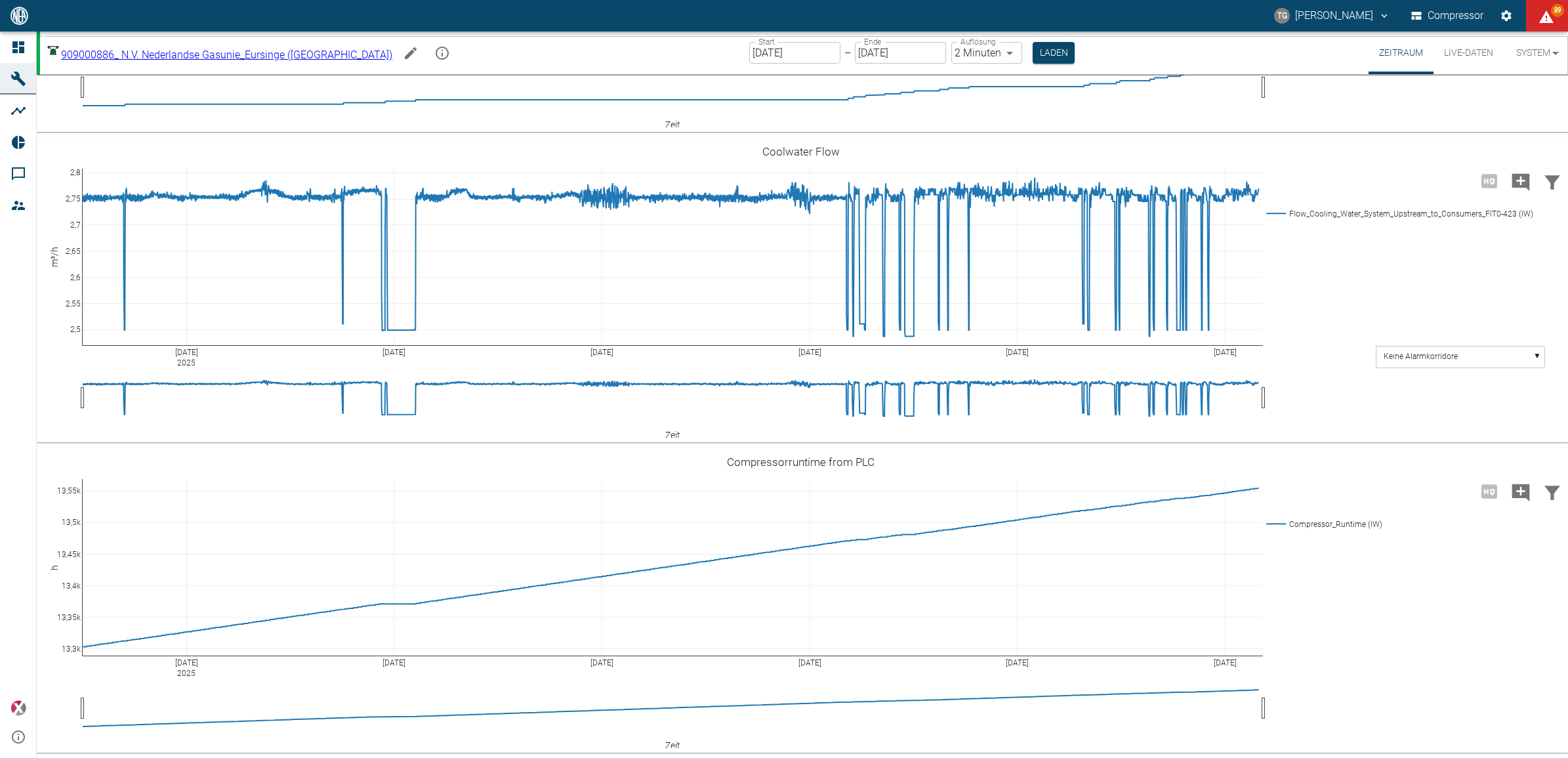
scroll to position [3856, 0]
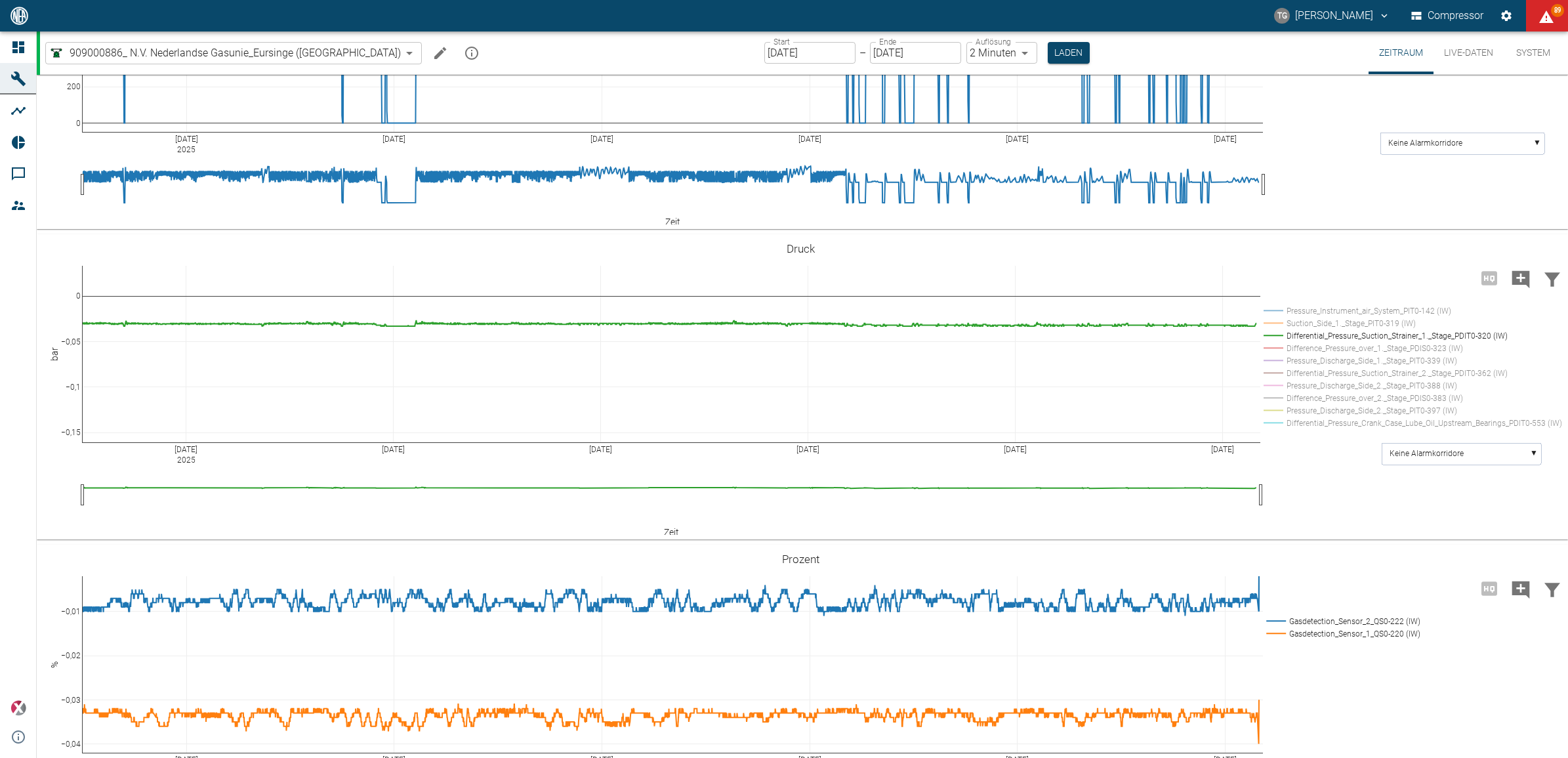
scroll to position [1343, 0]
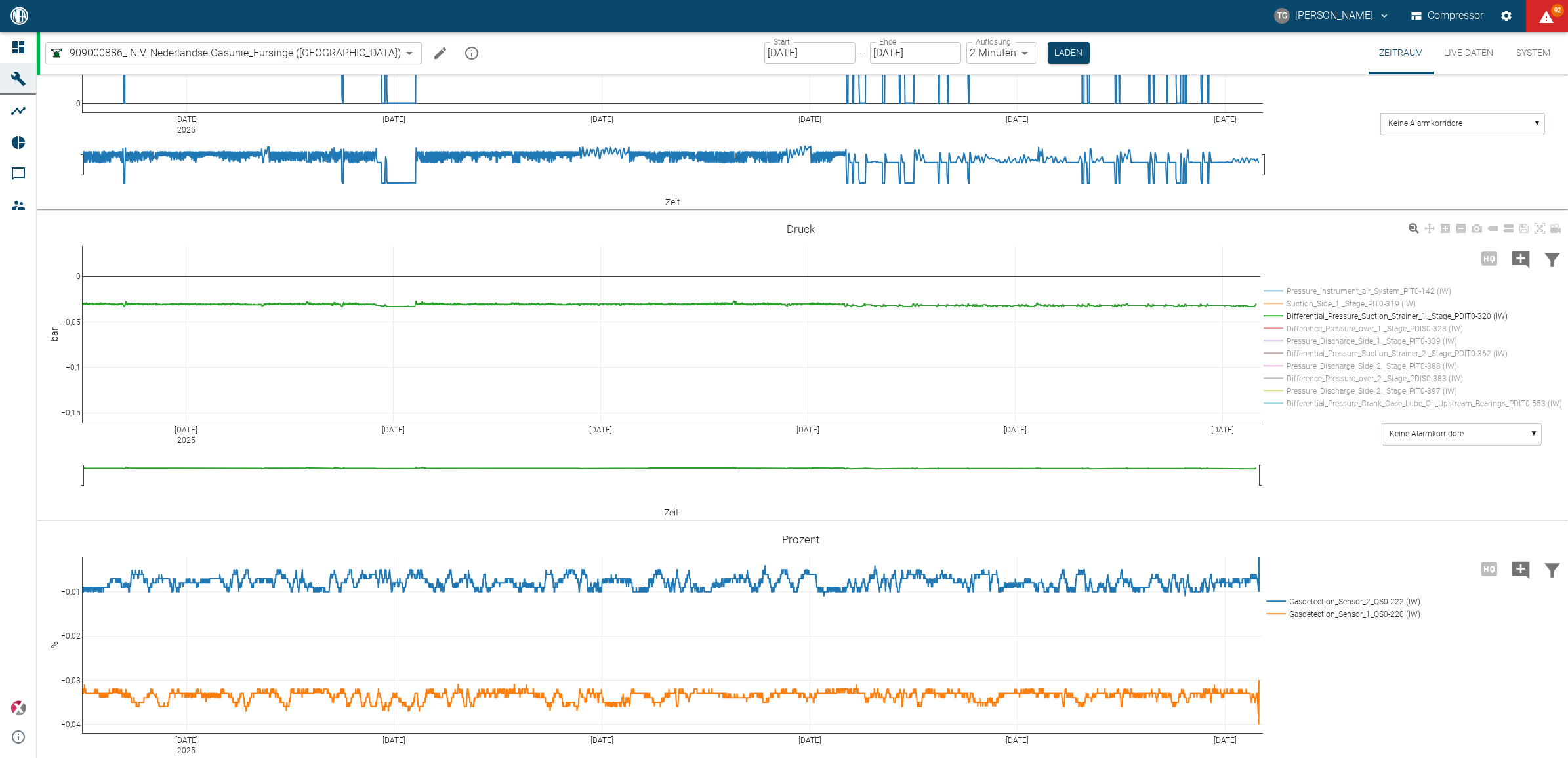
click at [1286, 322] on rect at bounding box center [1410, 316] width 301 height 12
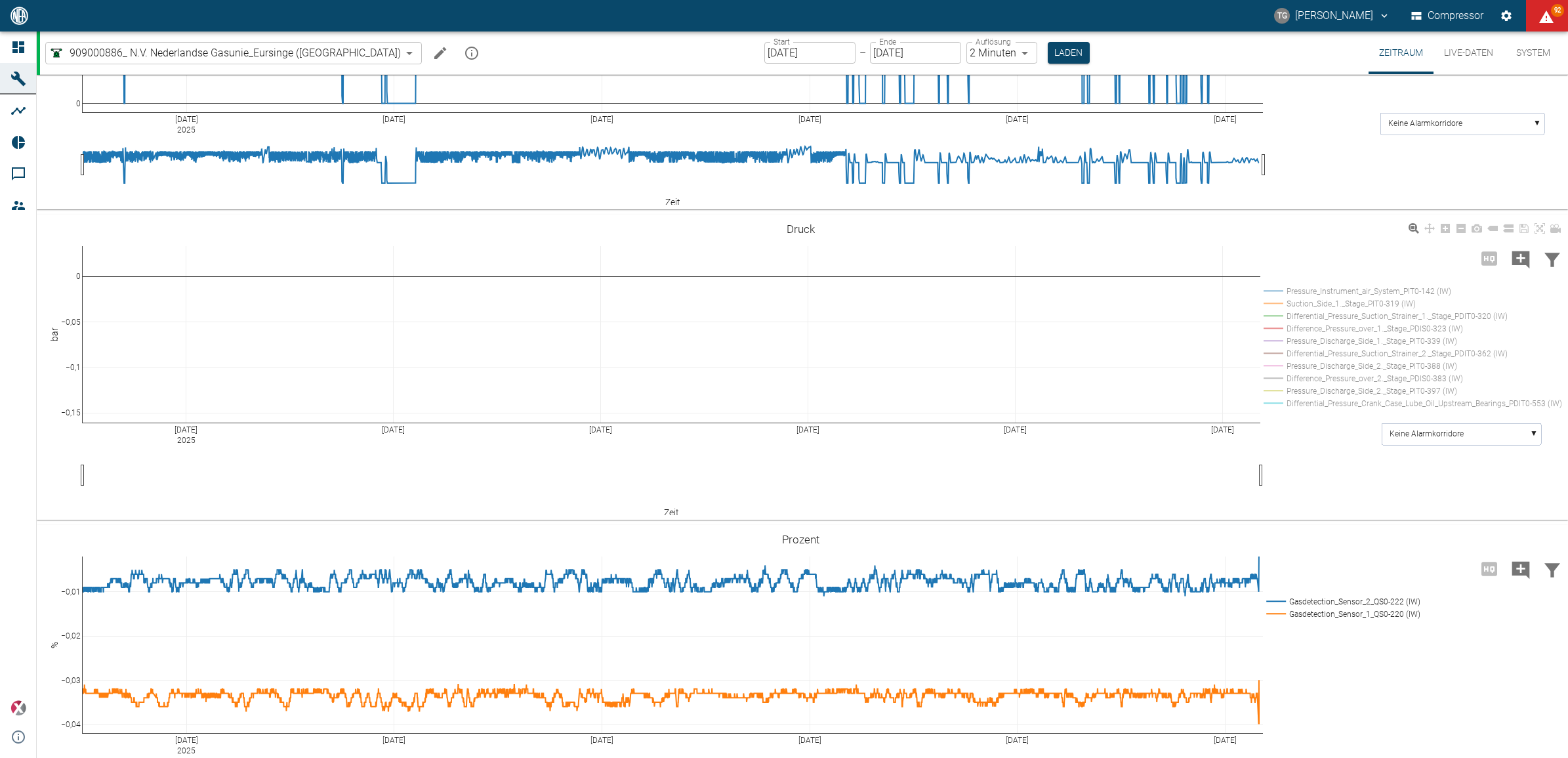
click at [1275, 359] on rect at bounding box center [1410, 353] width 301 height 12
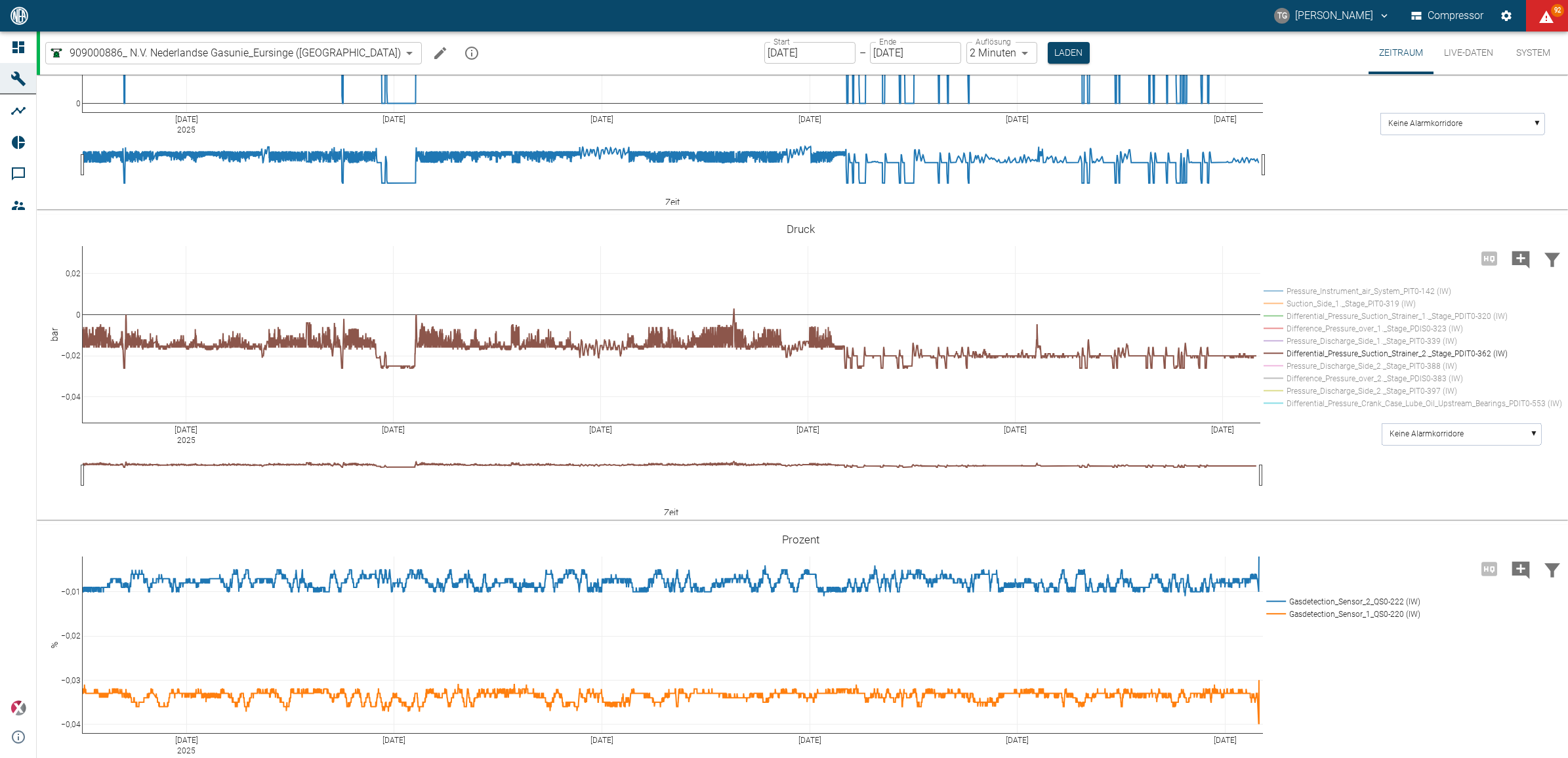
drag, startPoint x: 75, startPoint y: 480, endPoint x: 70, endPoint y: 524, distance: 44.3
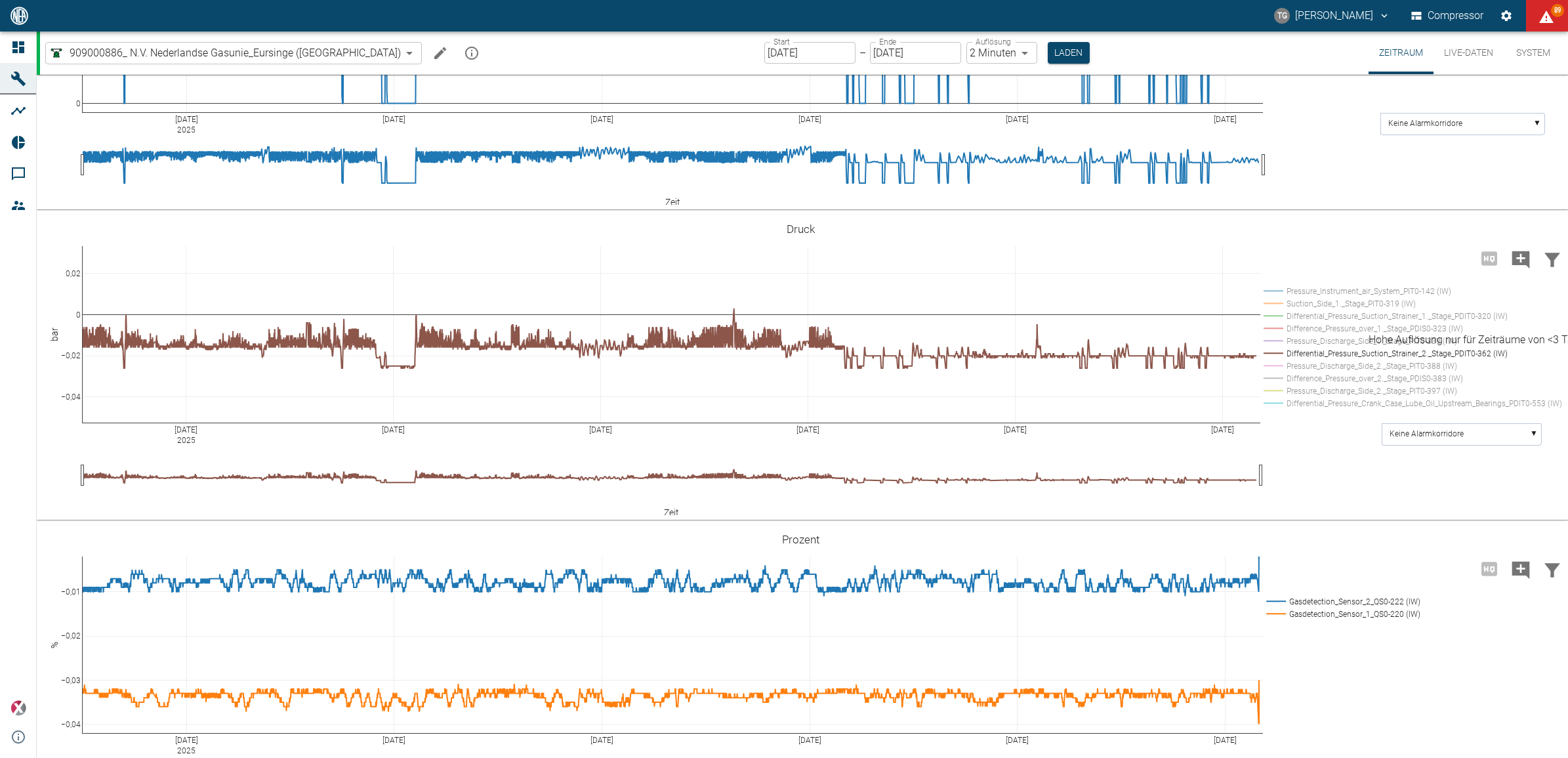
click at [1486, 264] on span "Hohe Auflösung nur für Zeiträume von <3 Tagen verfügbar" at bounding box center [1489, 257] width 31 height 12
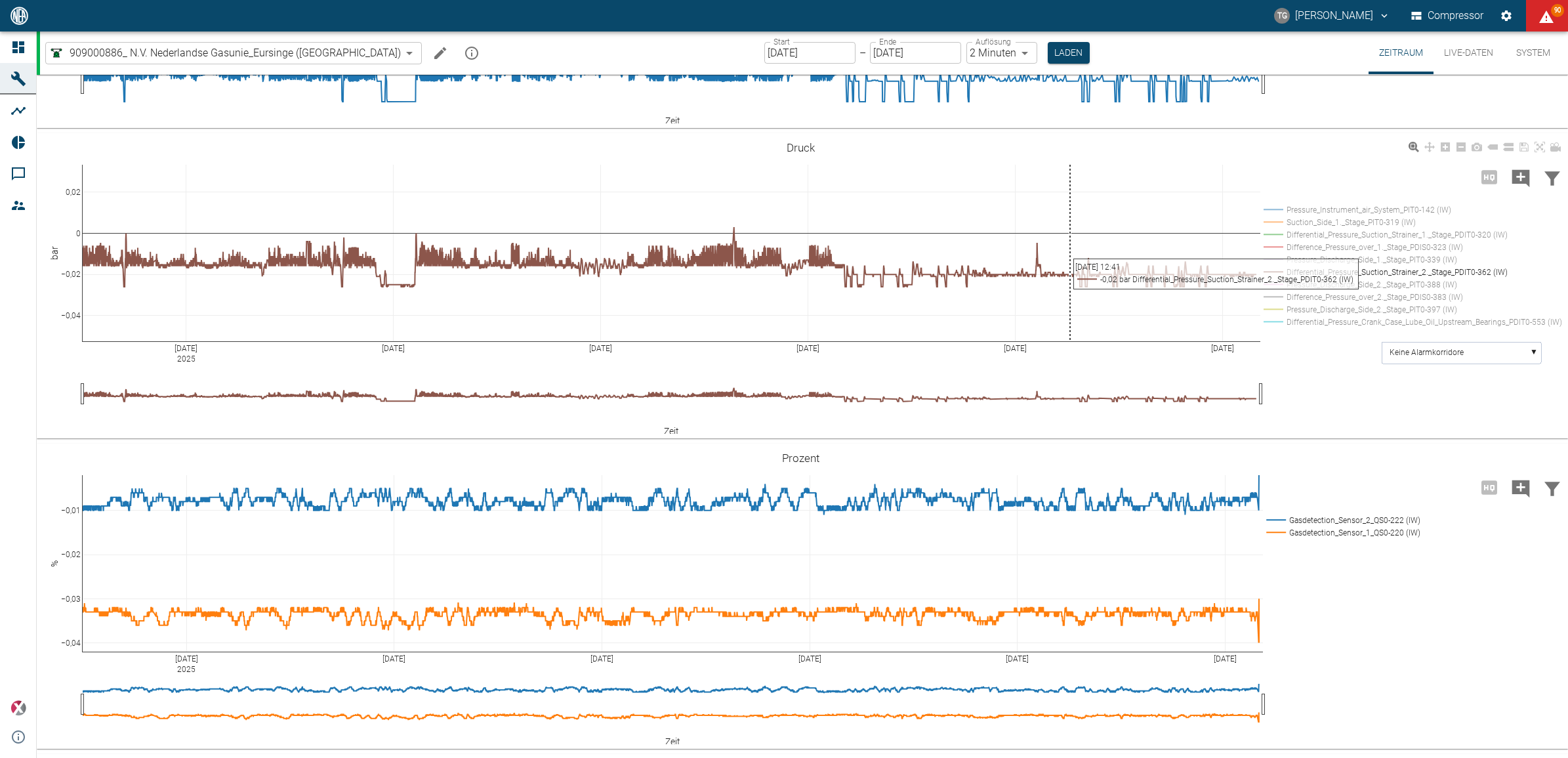
scroll to position [1426, 0]
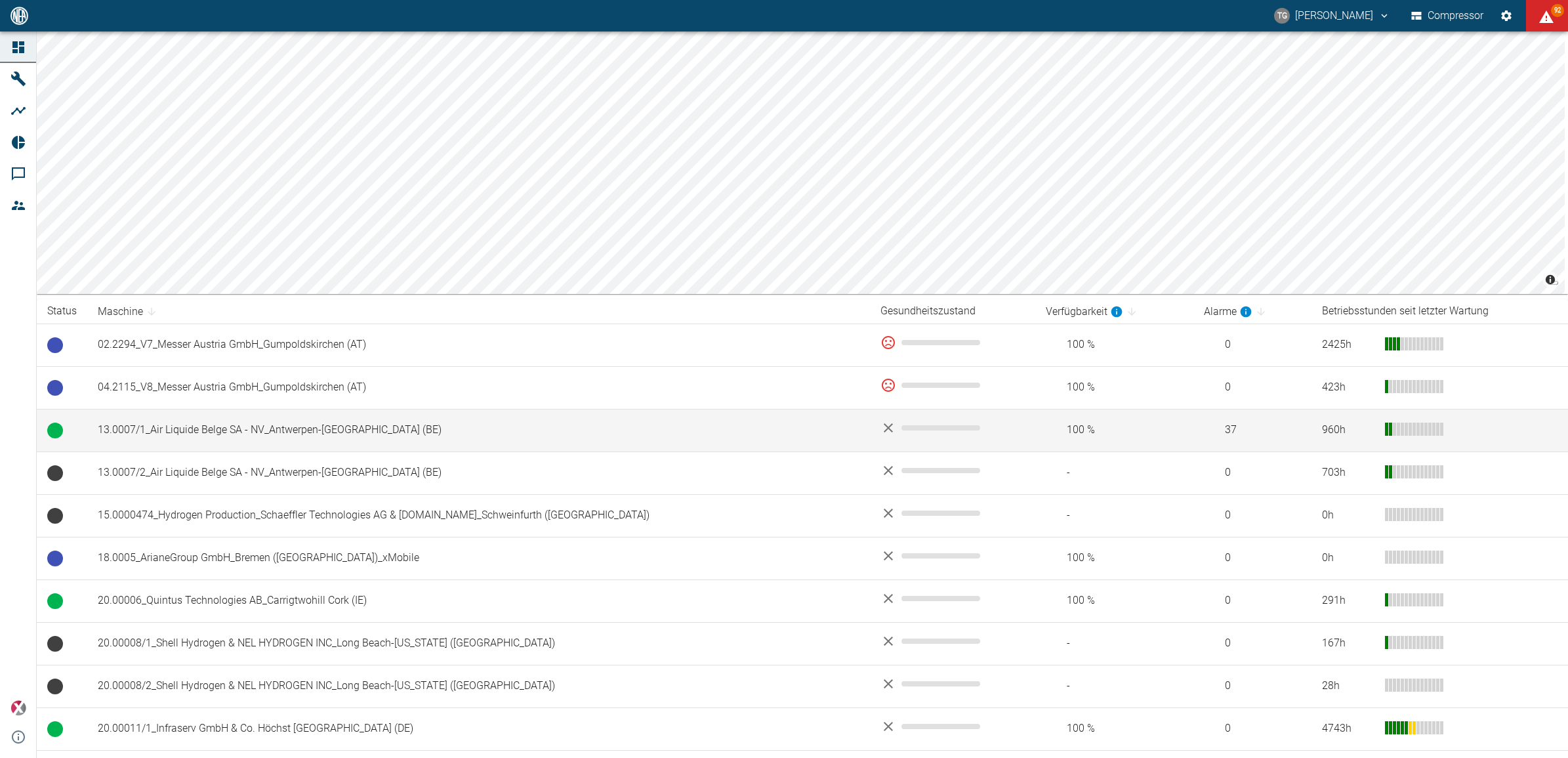
click at [185, 425] on td "13.0007/1_Air Liquide Belge SA - NV_Antwerpen-Lillo (BE)" at bounding box center [479, 430] width 783 height 43
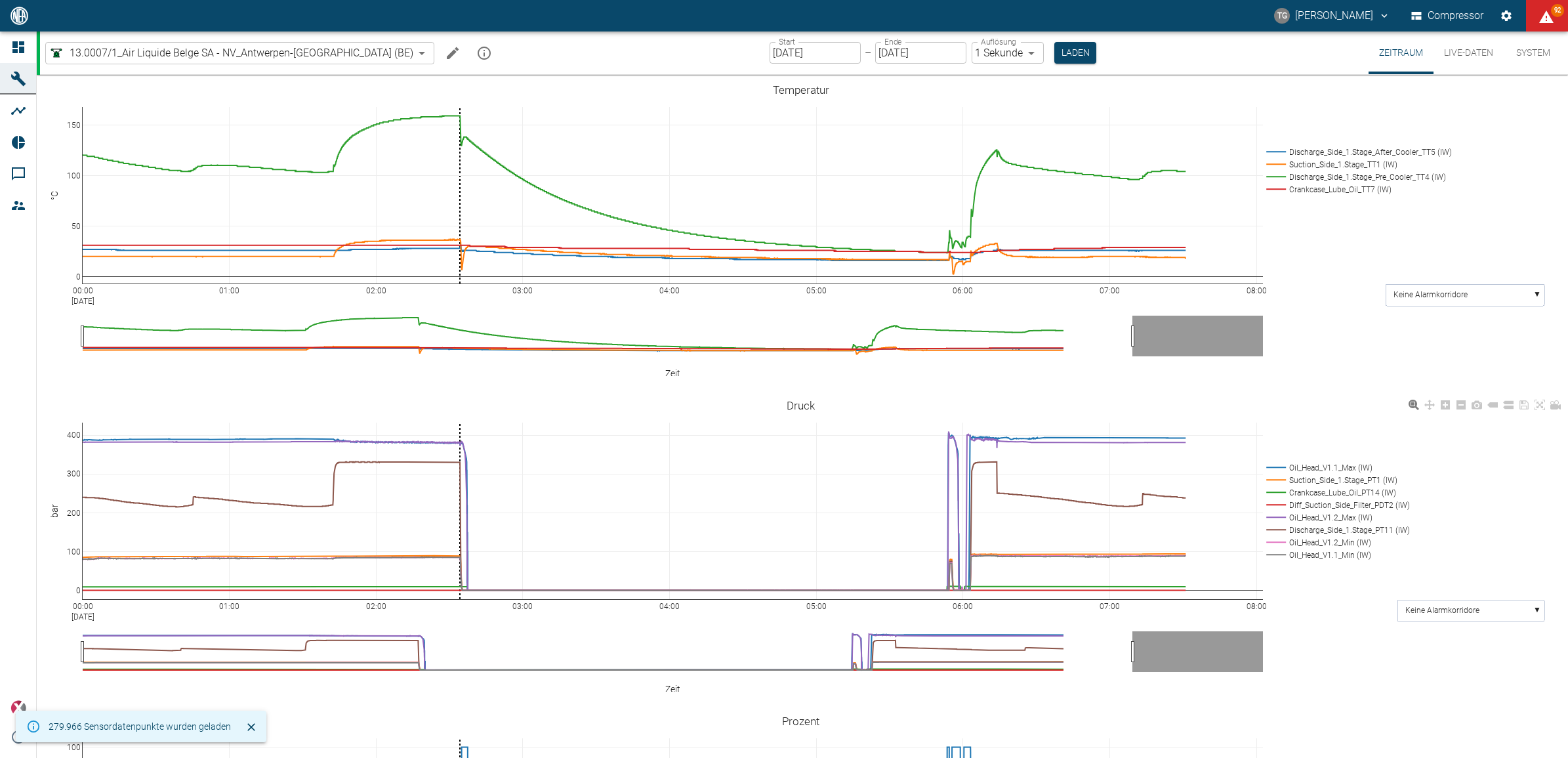
scroll to position [328, 0]
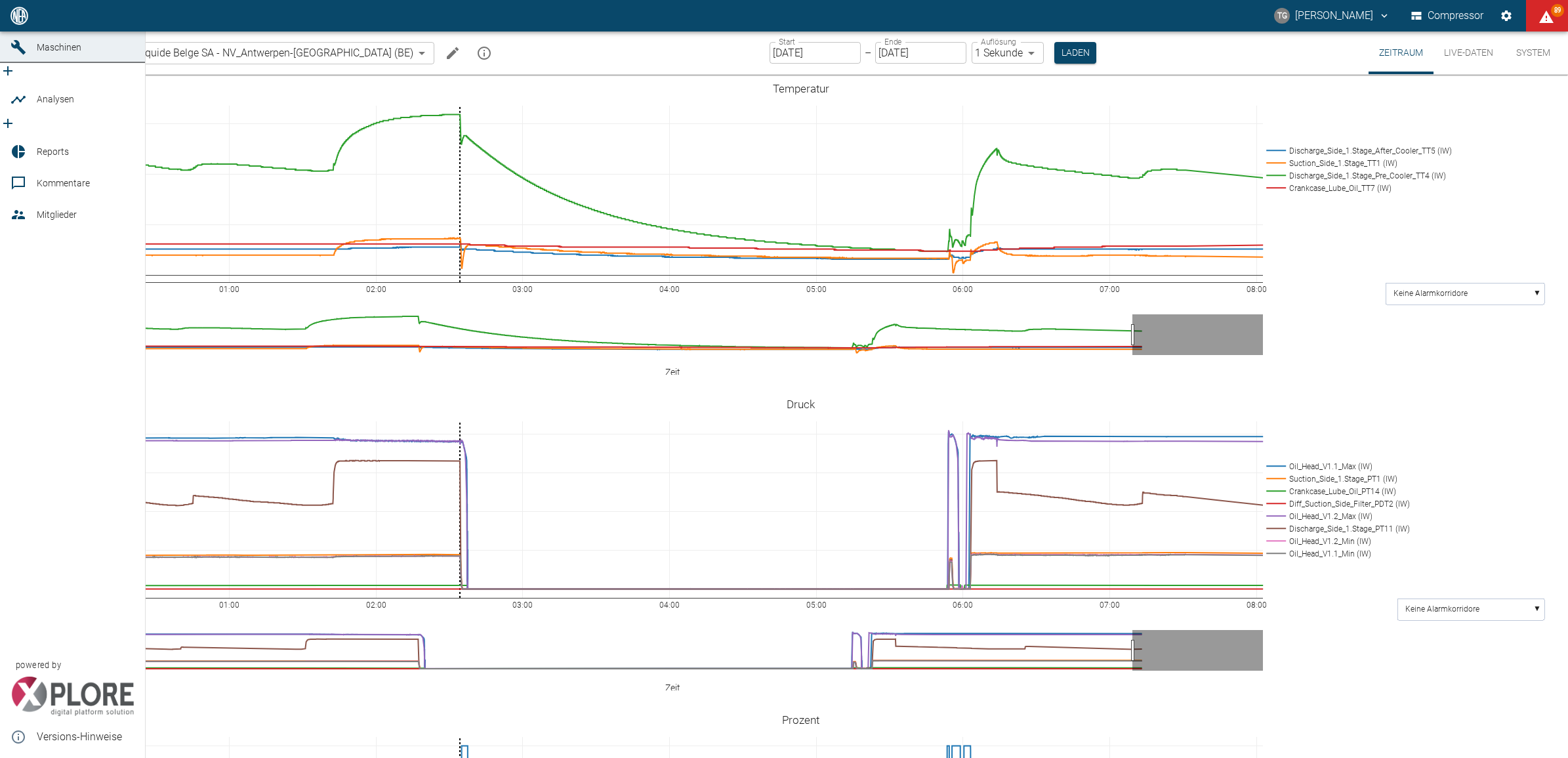
click at [38, 146] on span "Reports" at bounding box center [52, 151] width 32 height 10
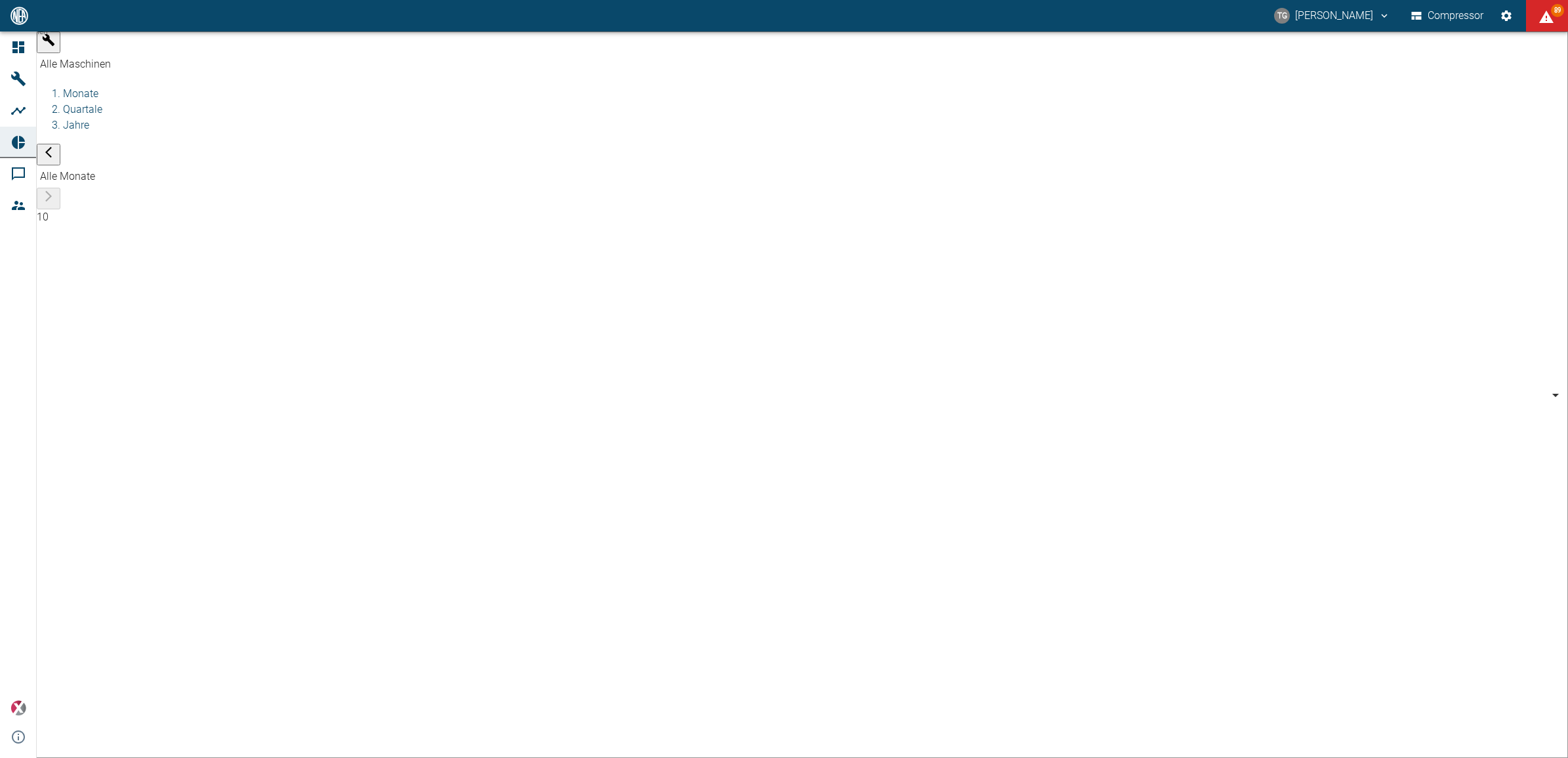
type input "7660faed-fd66-4731-a2e8-44c12e65351a"
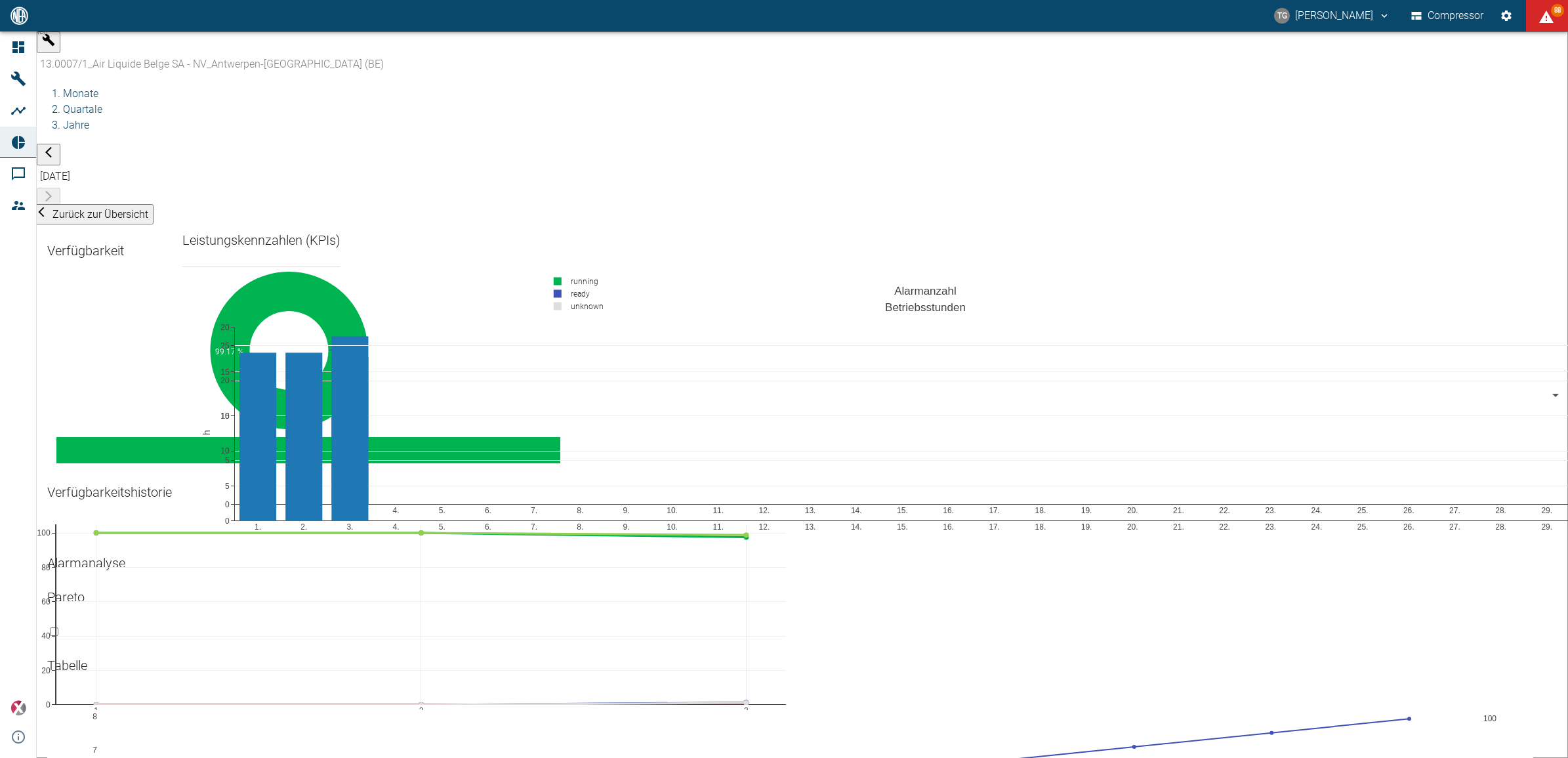
click at [260, 102] on li "Quartale" at bounding box center [816, 109] width 1506 height 16
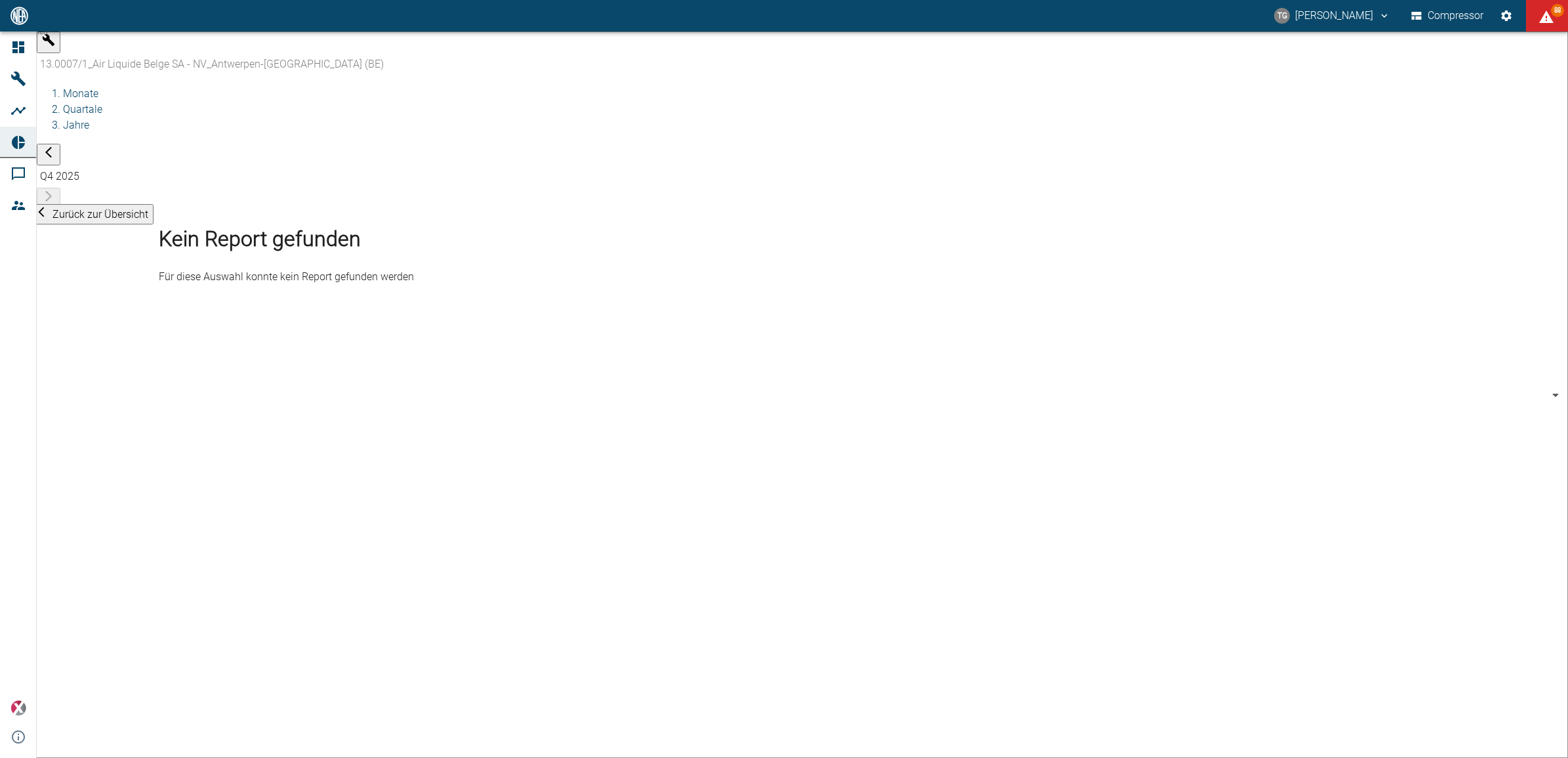
click at [314, 118] on li "Jahre" at bounding box center [816, 125] width 1506 height 16
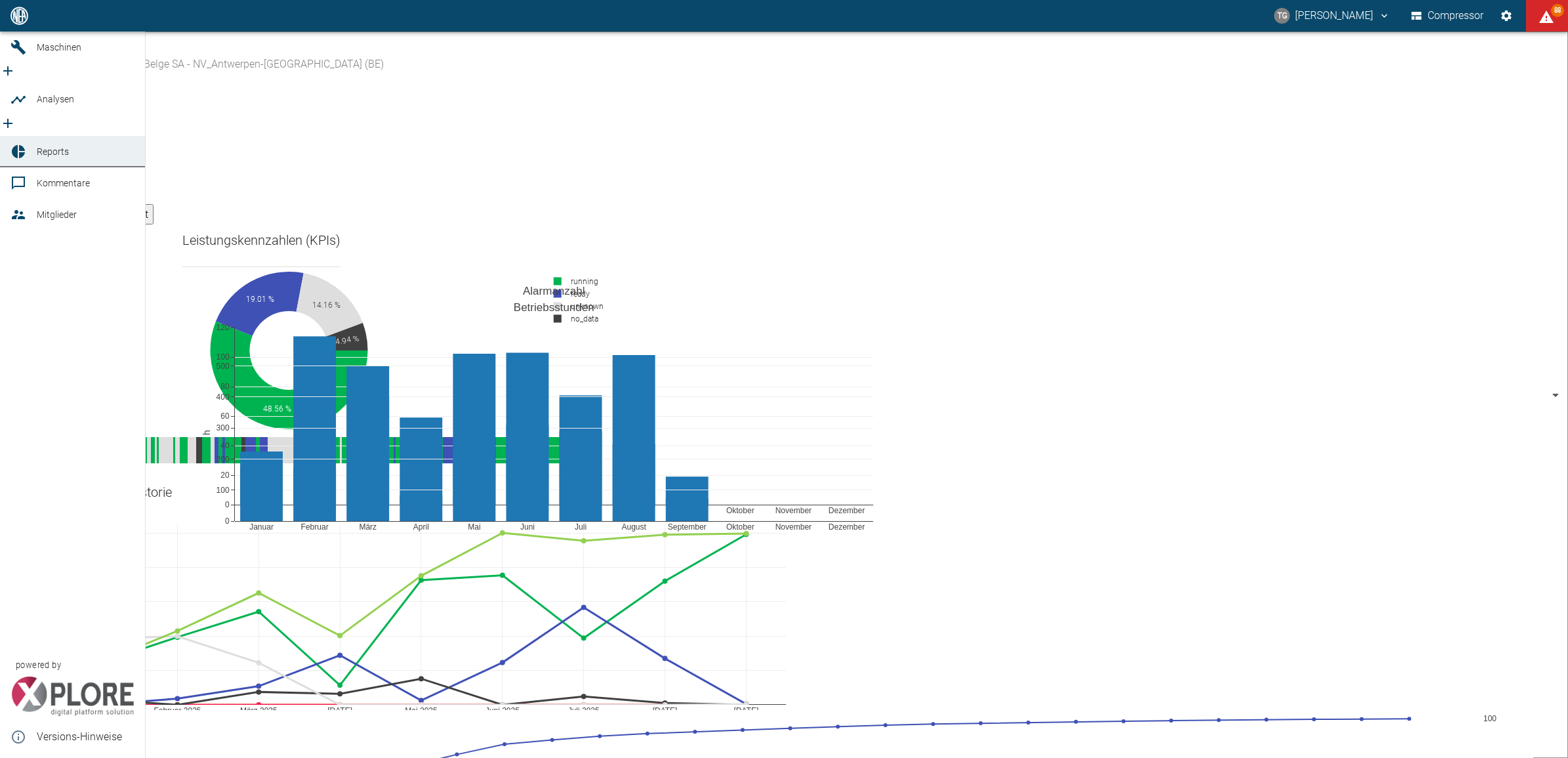
click at [30, 169] on link "Kommentare" at bounding box center [73, 183] width 145 height 31
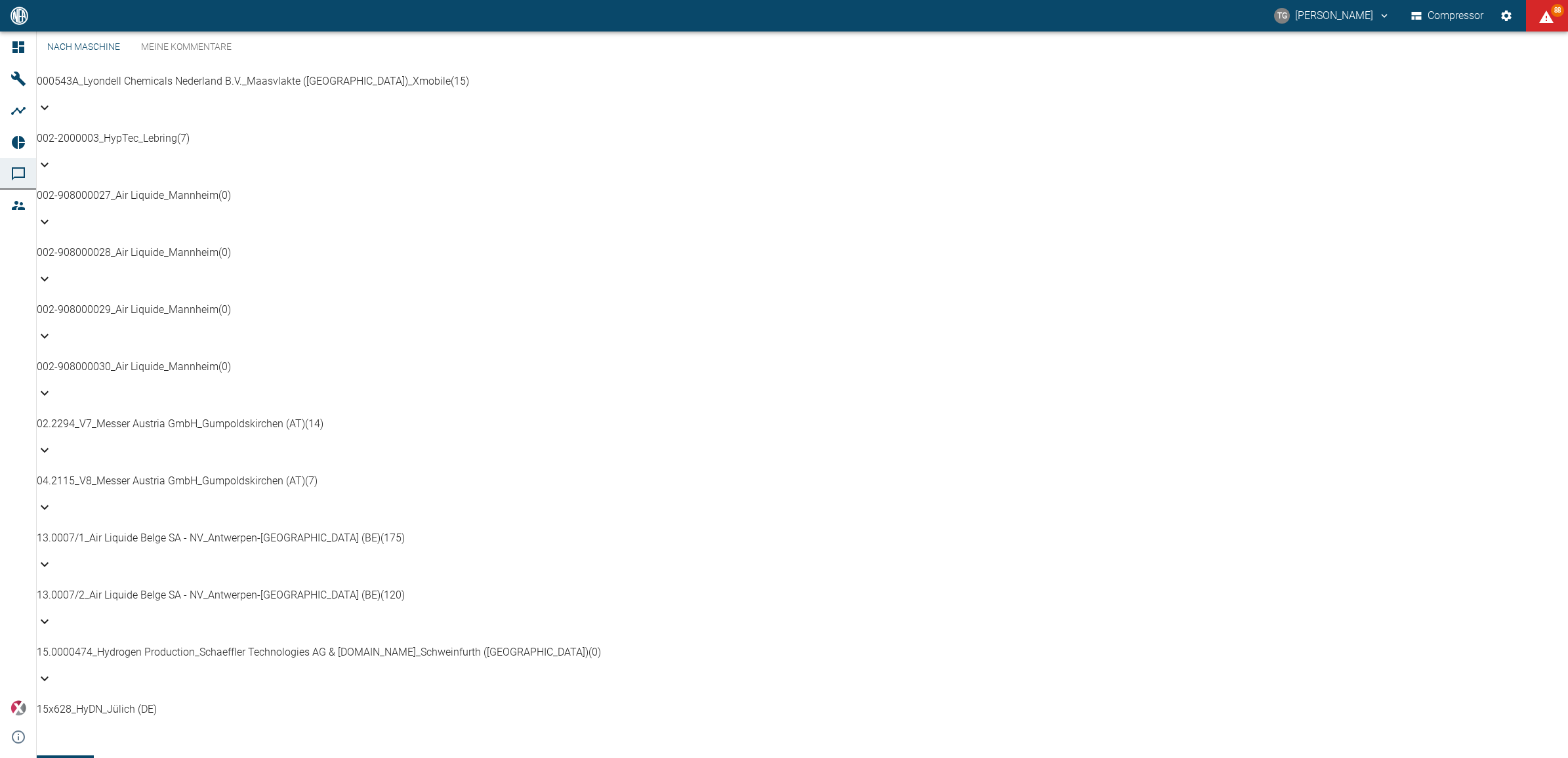
scroll to position [246, 0]
click at [109, 530] on div "13.0007/1_Air Liquide Belge SA - NV_Antwerpen-Lillo (BE) (175)" at bounding box center [802, 554] width 1531 height 47
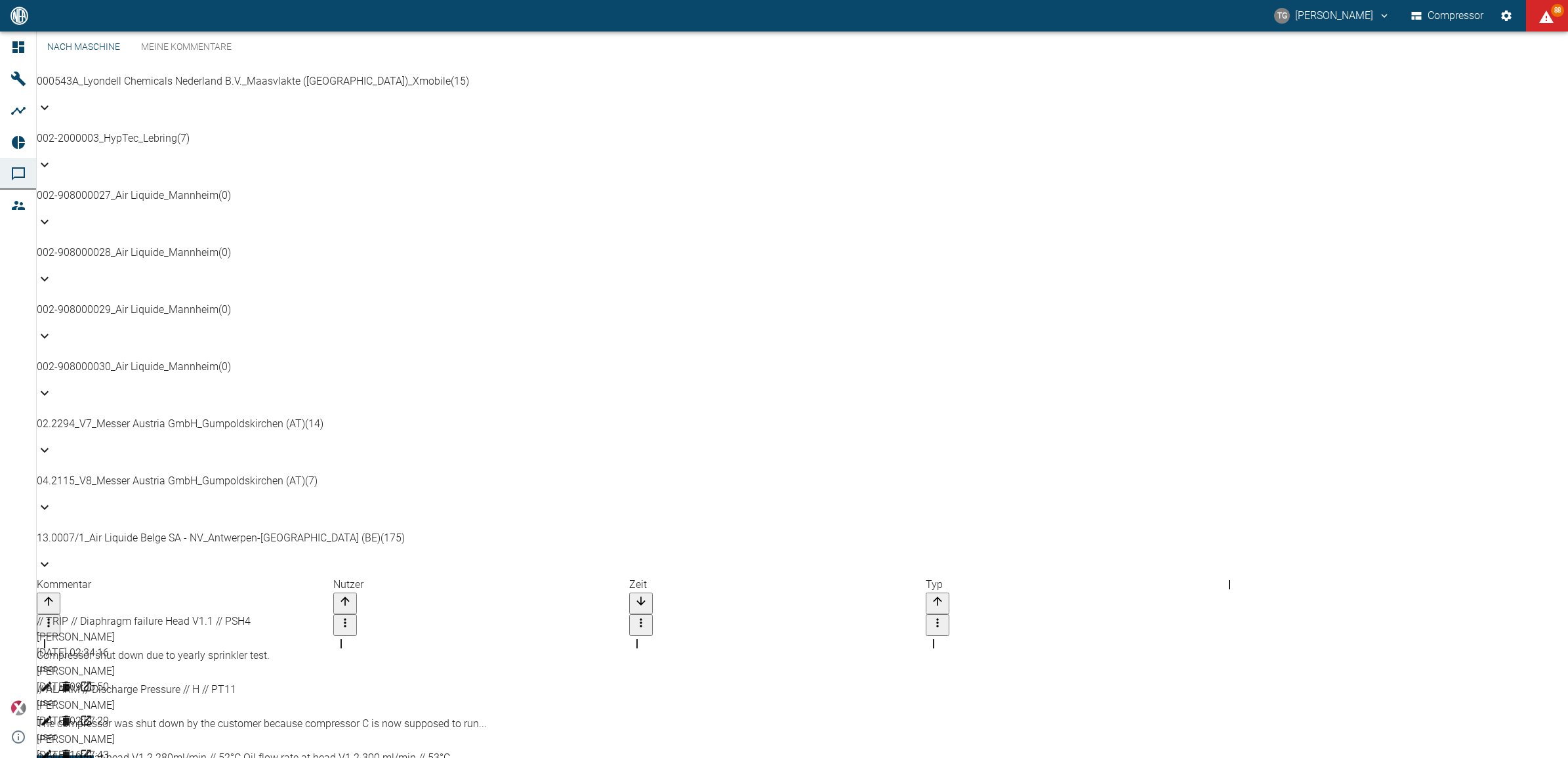
scroll to position [344, 0]
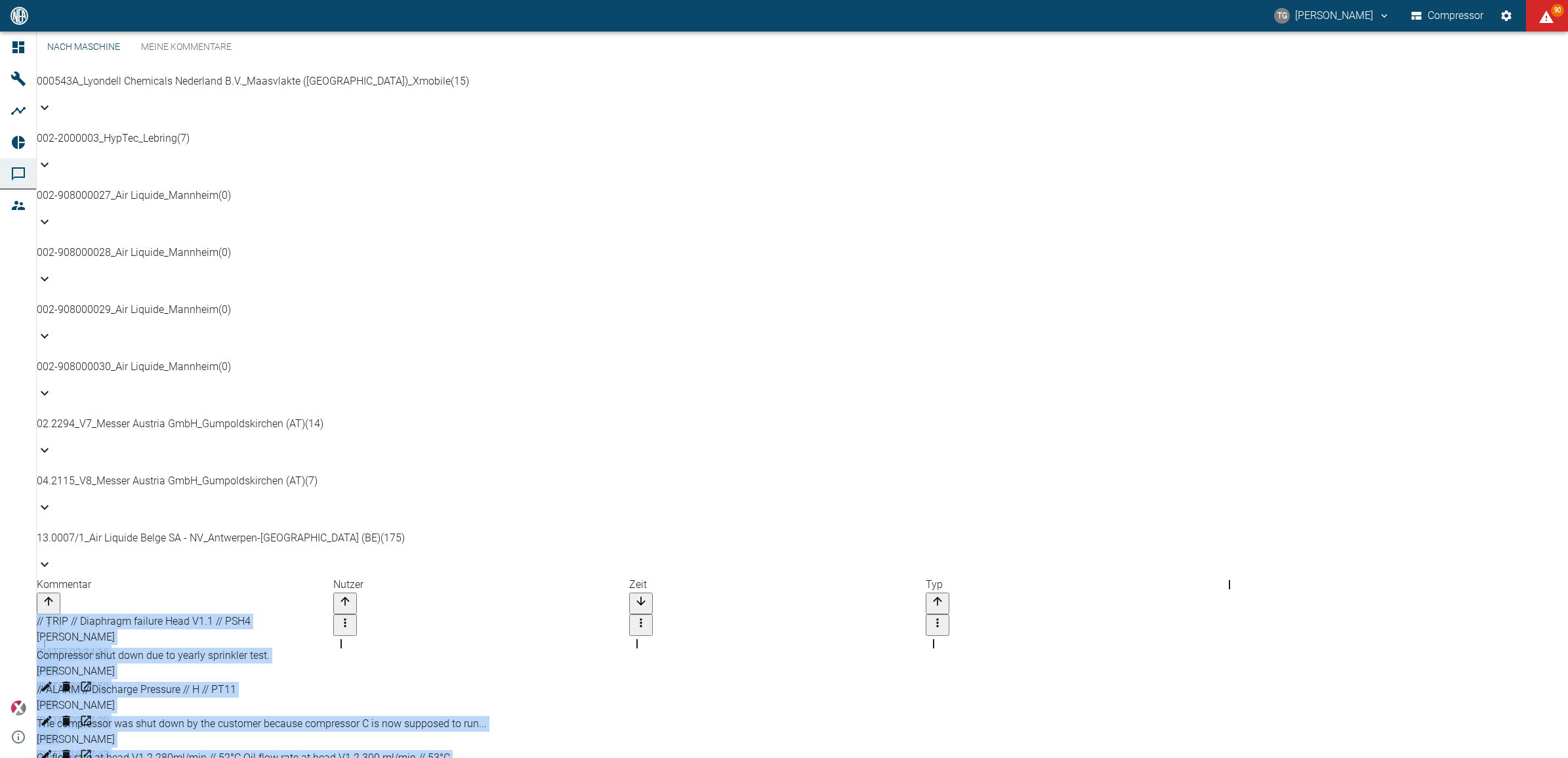
click at [292, 577] on div "Kommentar" at bounding box center [185, 595] width 297 height 37
click at [474, 577] on div "Nutzer" at bounding box center [481, 595] width 297 height 37
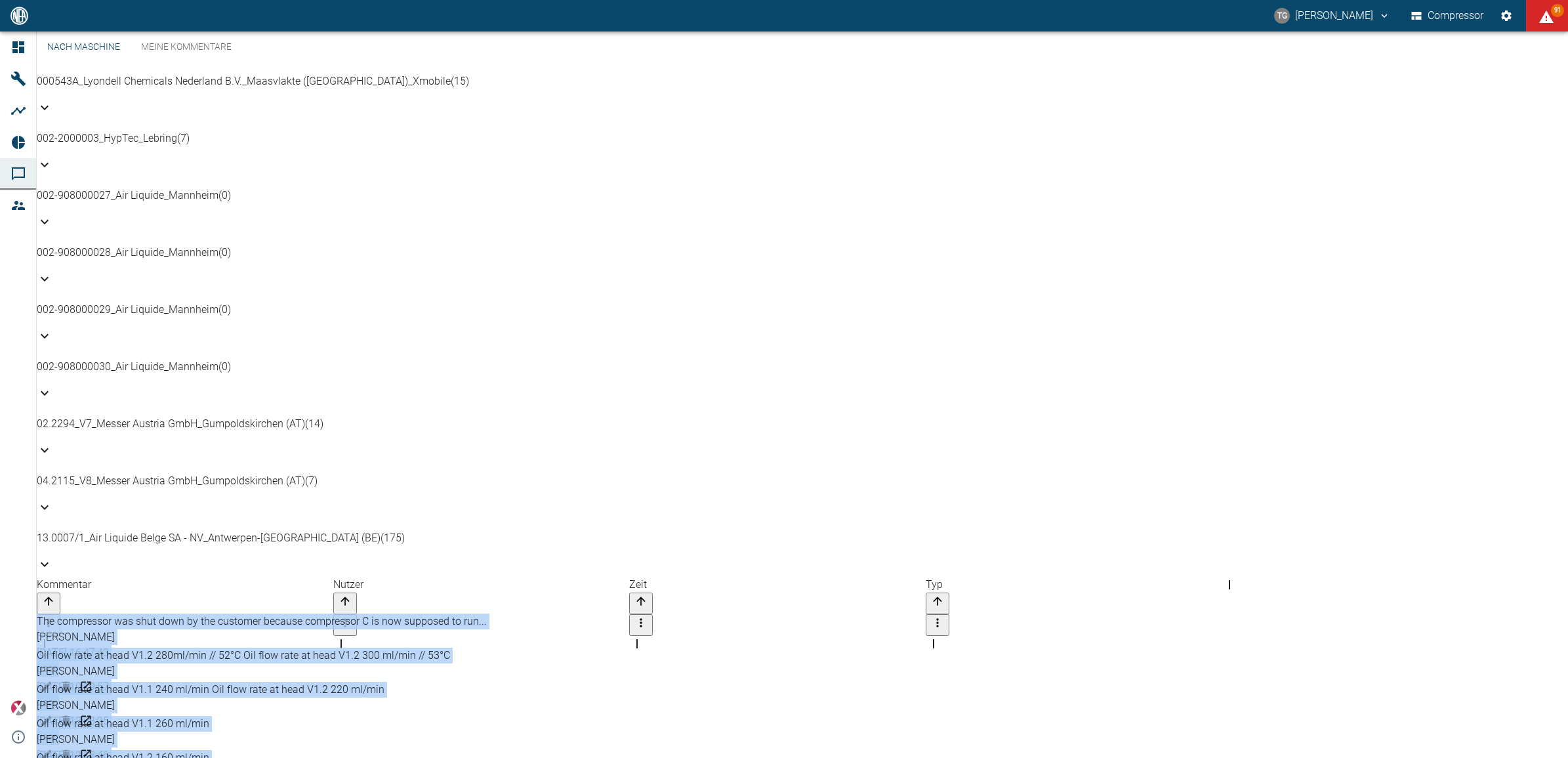
click at [181, 577] on div "Kommentar" at bounding box center [185, 595] width 297 height 37
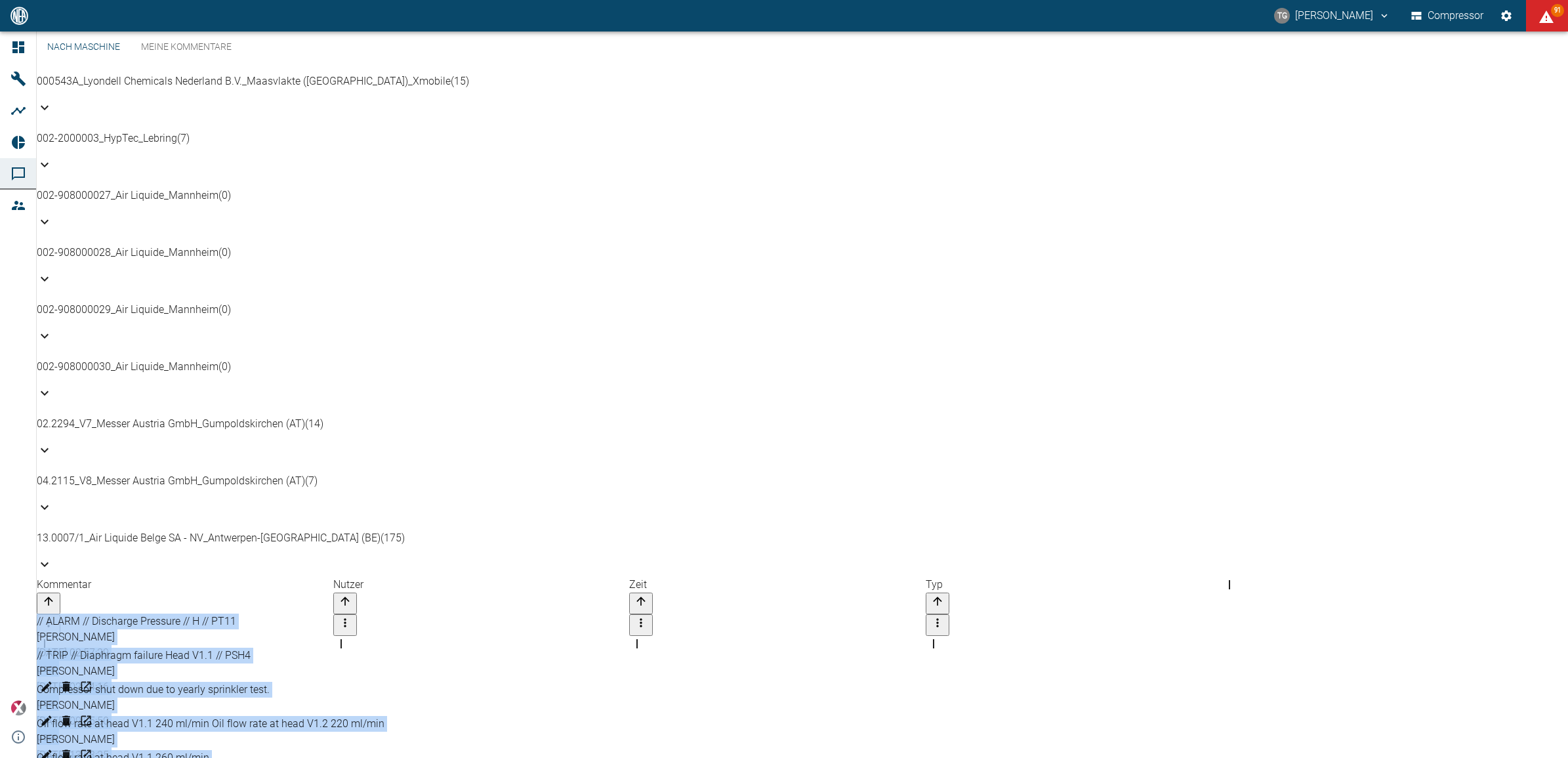
click at [181, 577] on div "Kommentar" at bounding box center [185, 595] width 297 height 37
click at [491, 530] on div "13.0007/1_Air Liquide Belge SA - NV_Antwerpen-Lillo (BE) (175)" at bounding box center [802, 554] width 1531 height 47
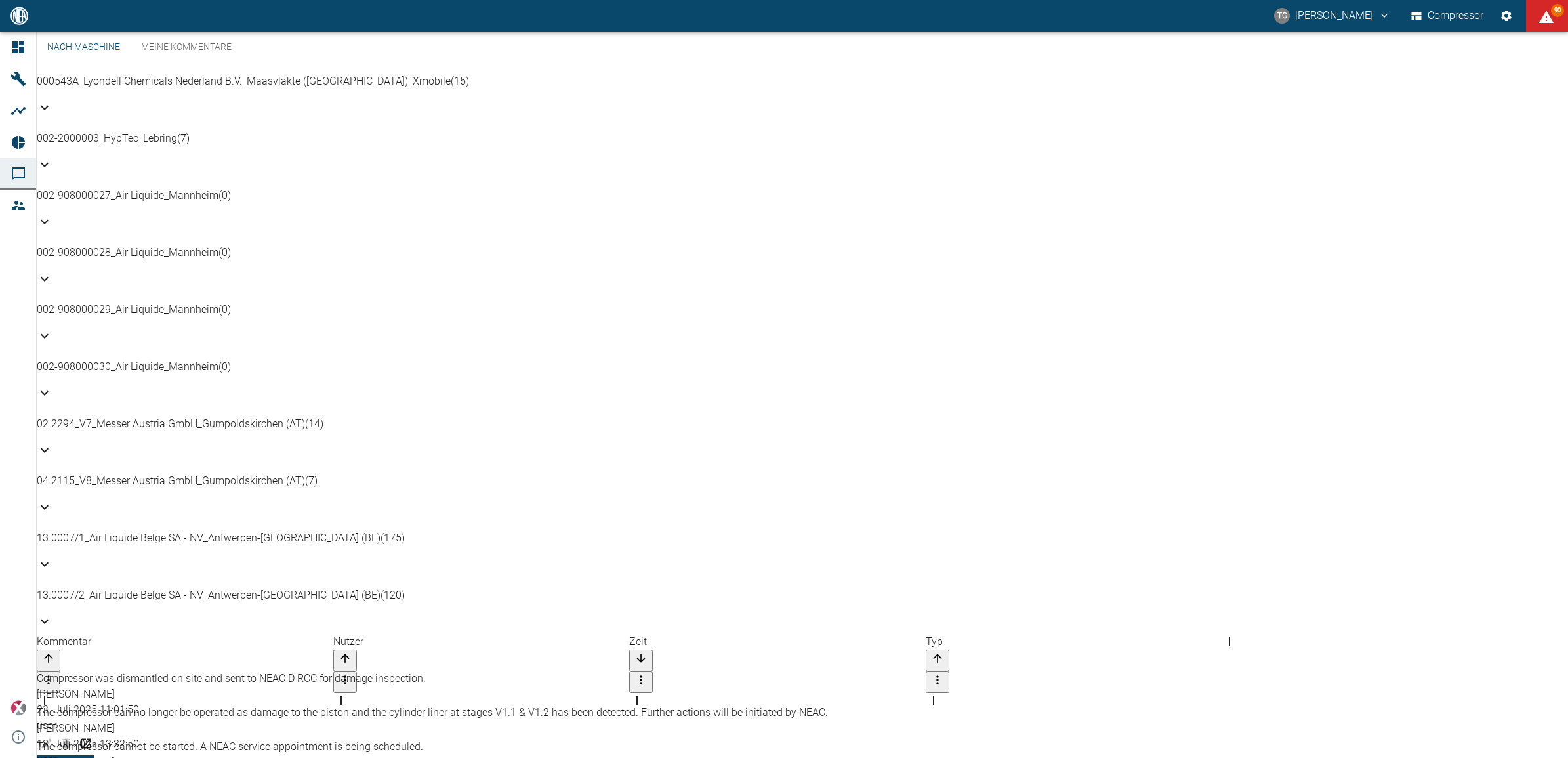
scroll to position [88, 0]
click at [648, 651] on icon "Sort" at bounding box center [640, 657] width 13 height 13
click at [129, 530] on p "13.0007/1_Air Liquide Belge SA - NV_Antwerpen-Lillo (BE) (175)" at bounding box center [802, 538] width 1531 height 16
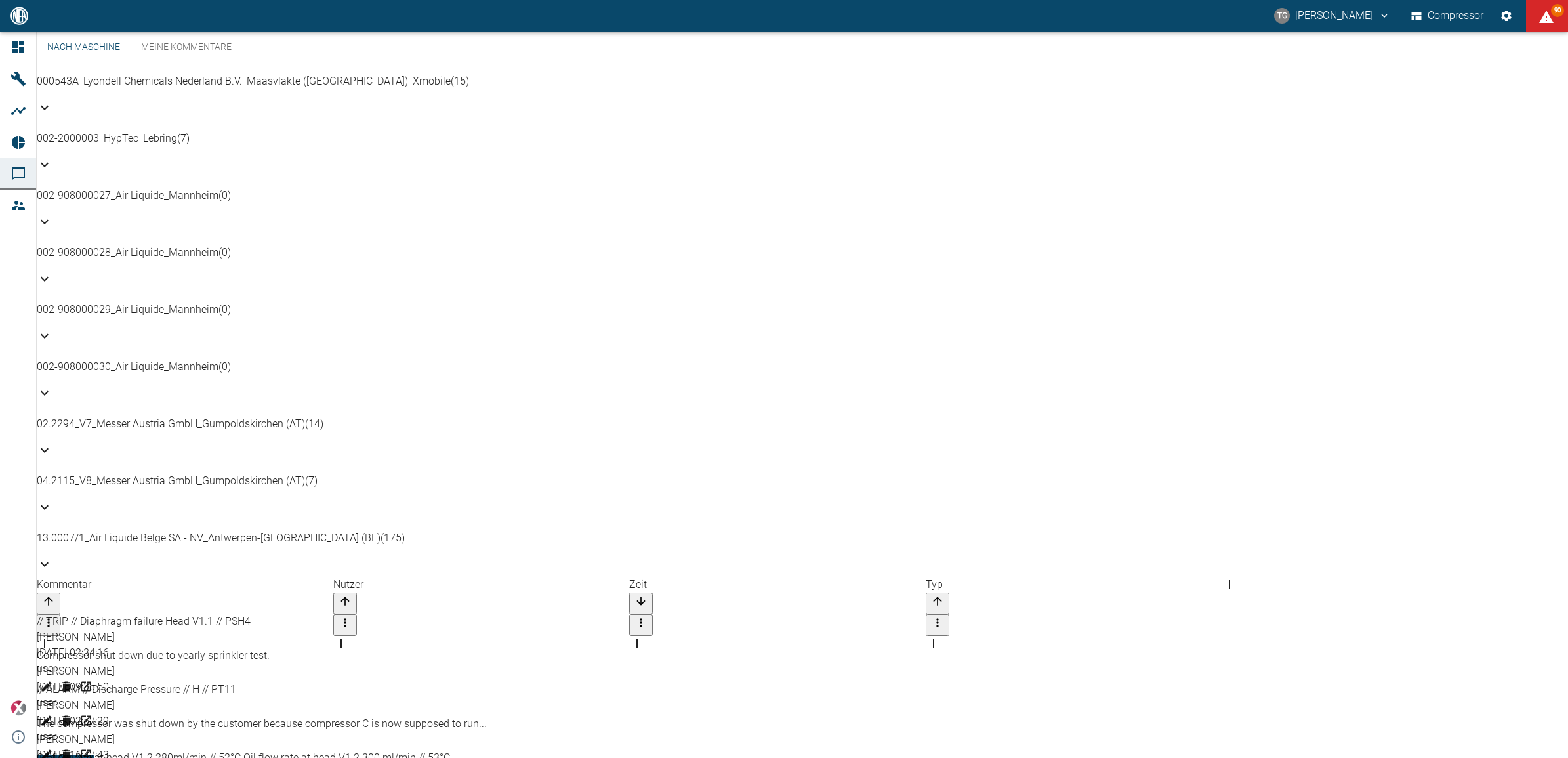
scroll to position [262, 0]
click at [53, 680] on icon "Bearbeiten" at bounding box center [46, 686] width 13 height 13
click at [325, 716] on div "The compressor was shut down by the customer because compressor C is now suppos…" at bounding box center [802, 723] width 1531 height 16
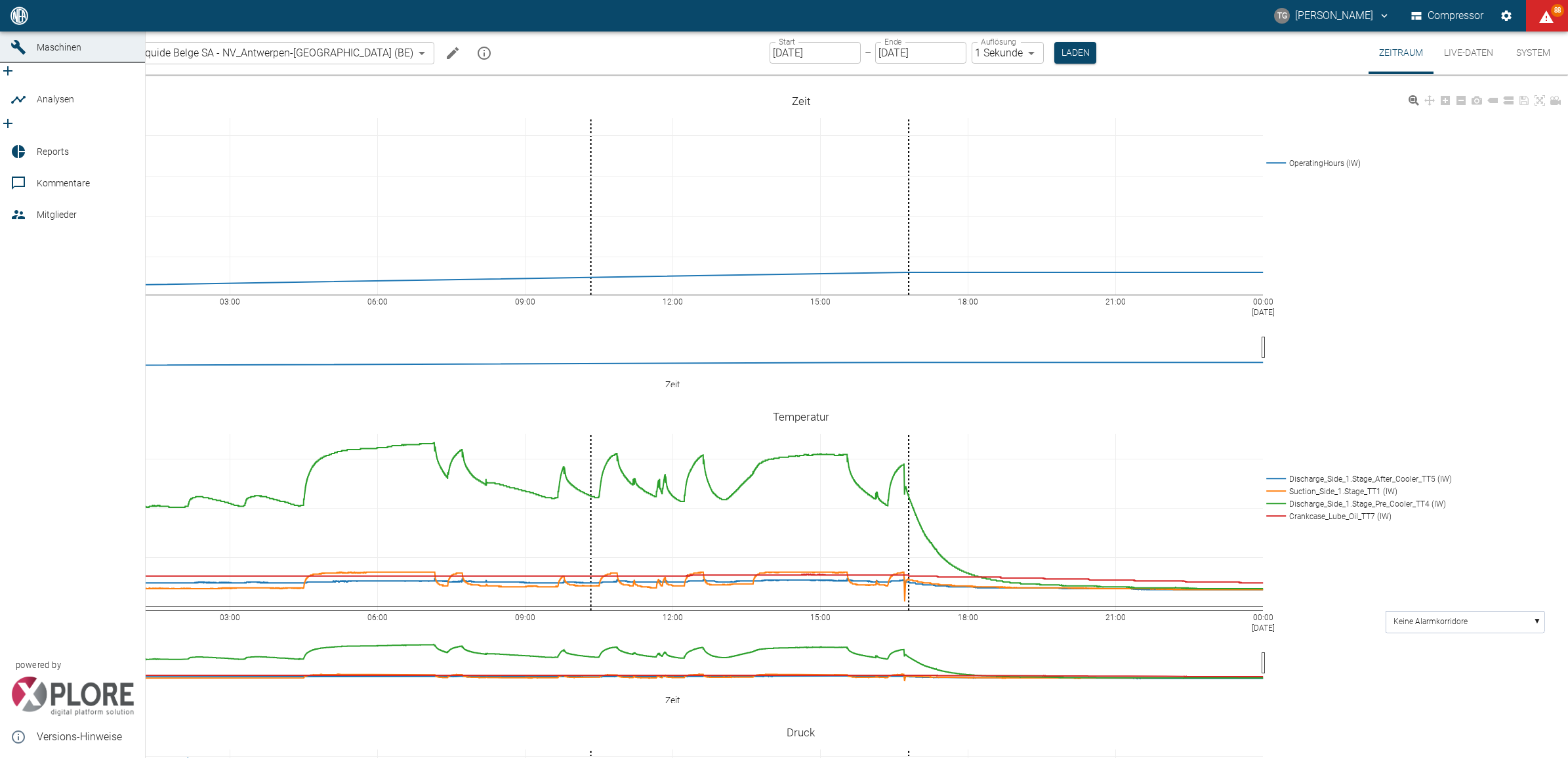
drag, startPoint x: 16, startPoint y: 48, endPoint x: 139, endPoint y: 293, distance: 274.1
click at [16, 24] on icon at bounding box center [18, 16] width 16 height 16
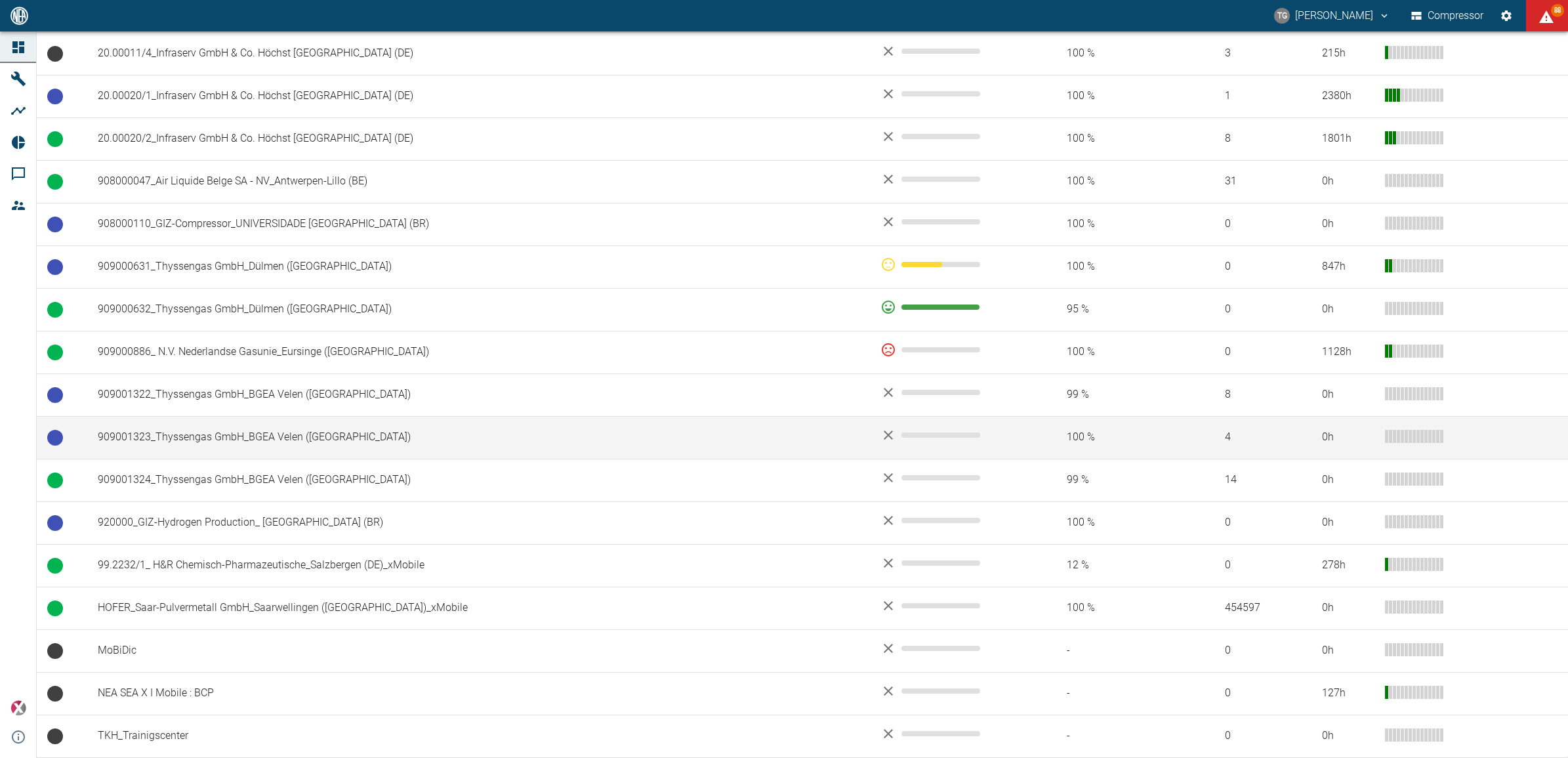
scroll to position [807, 0]
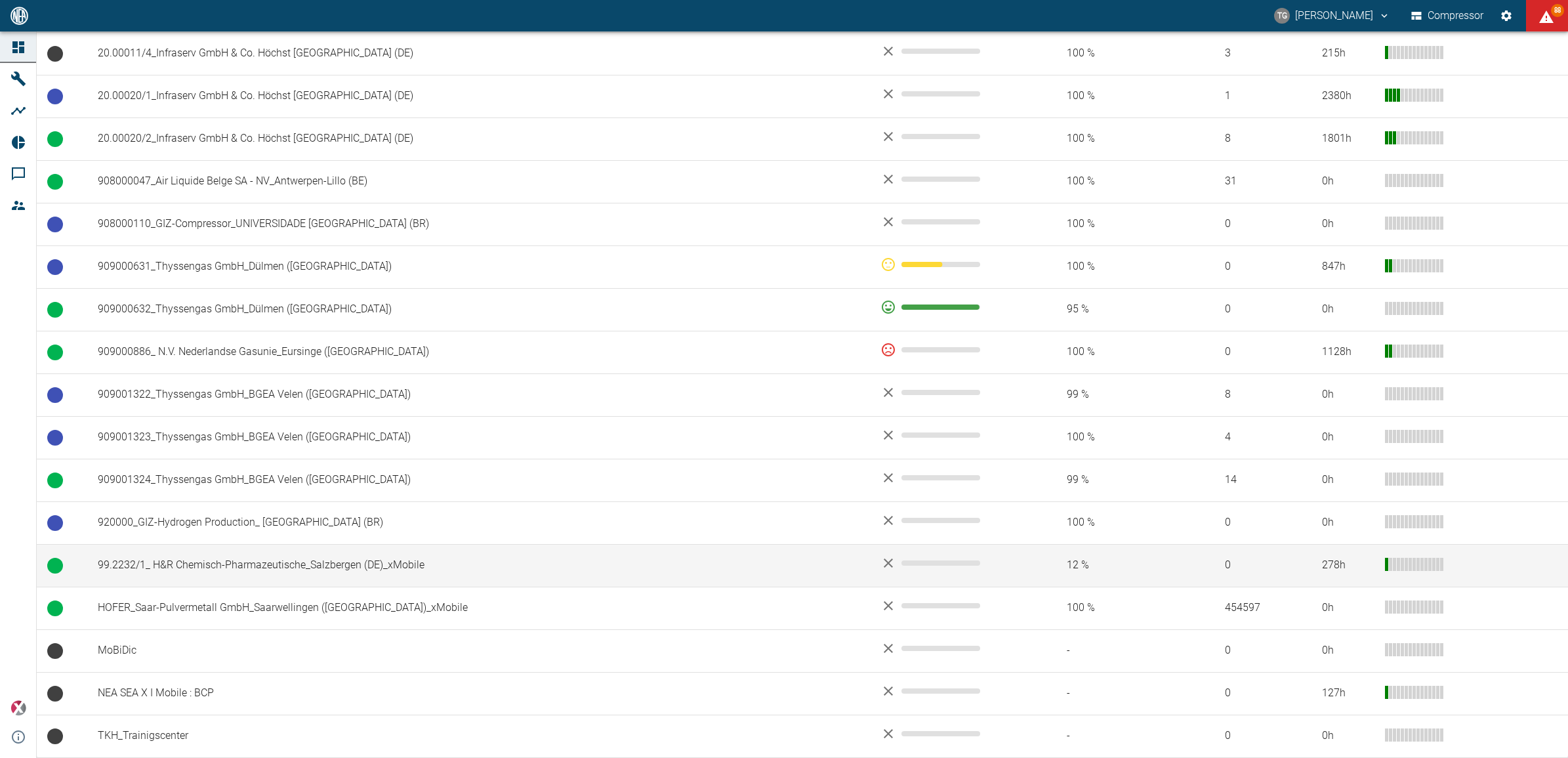
click at [212, 573] on td "99.2232/1_ H&R Chemisch-Pharmazeutische_Salzbergen (DE)_xMobile" at bounding box center [479, 565] width 783 height 43
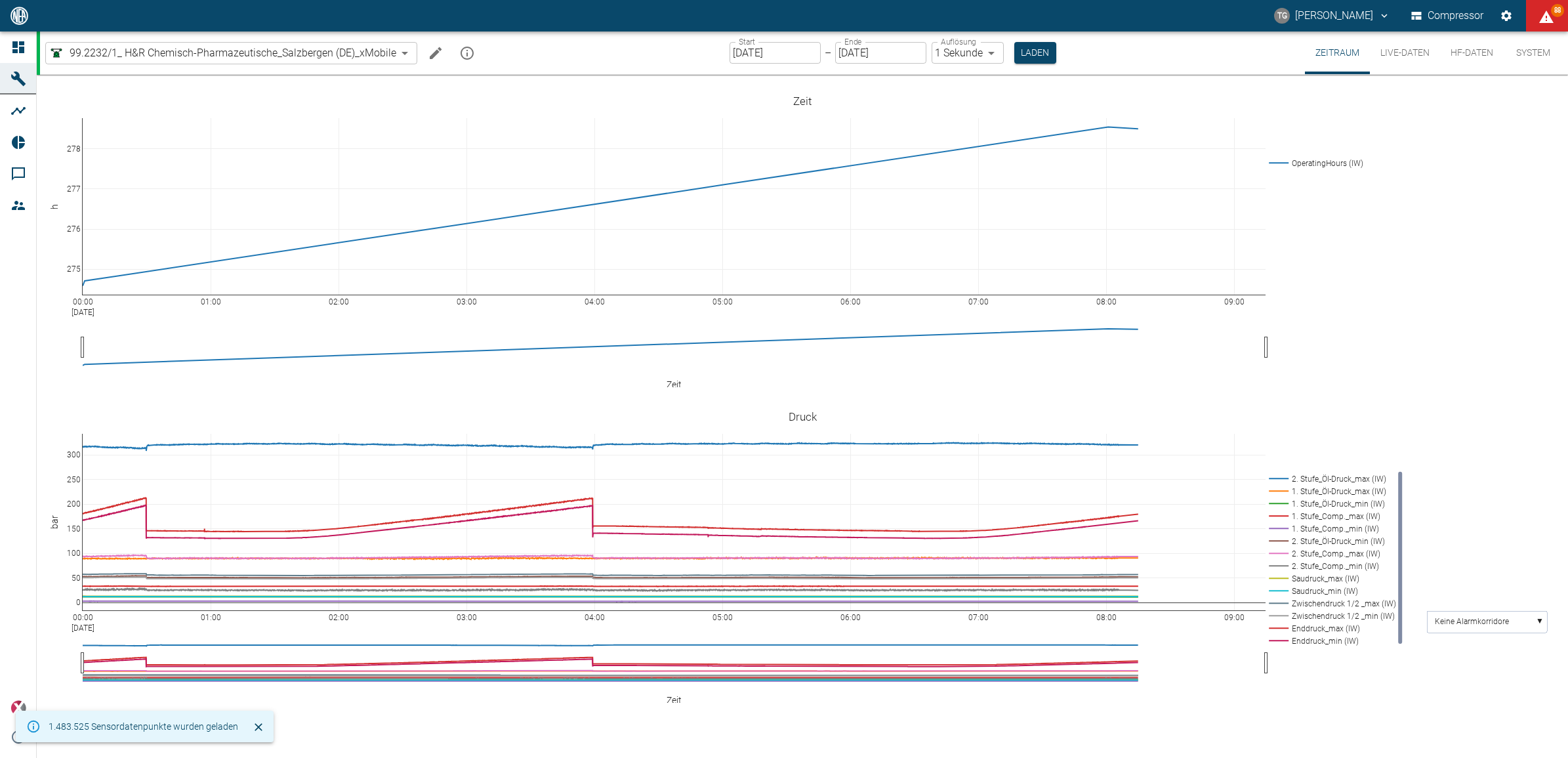
click at [257, 726] on icon "Schließen" at bounding box center [258, 727] width 13 height 13
click at [38, 322] on div "00:00 Sep 5, 2025 01:00 02:00 03:00 04:00 05:00 06:00 07:00 08:00 09:00 275 276…" at bounding box center [802, 239] width 1531 height 295
click at [782, 50] on input "[DATE]" at bounding box center [775, 53] width 91 height 22
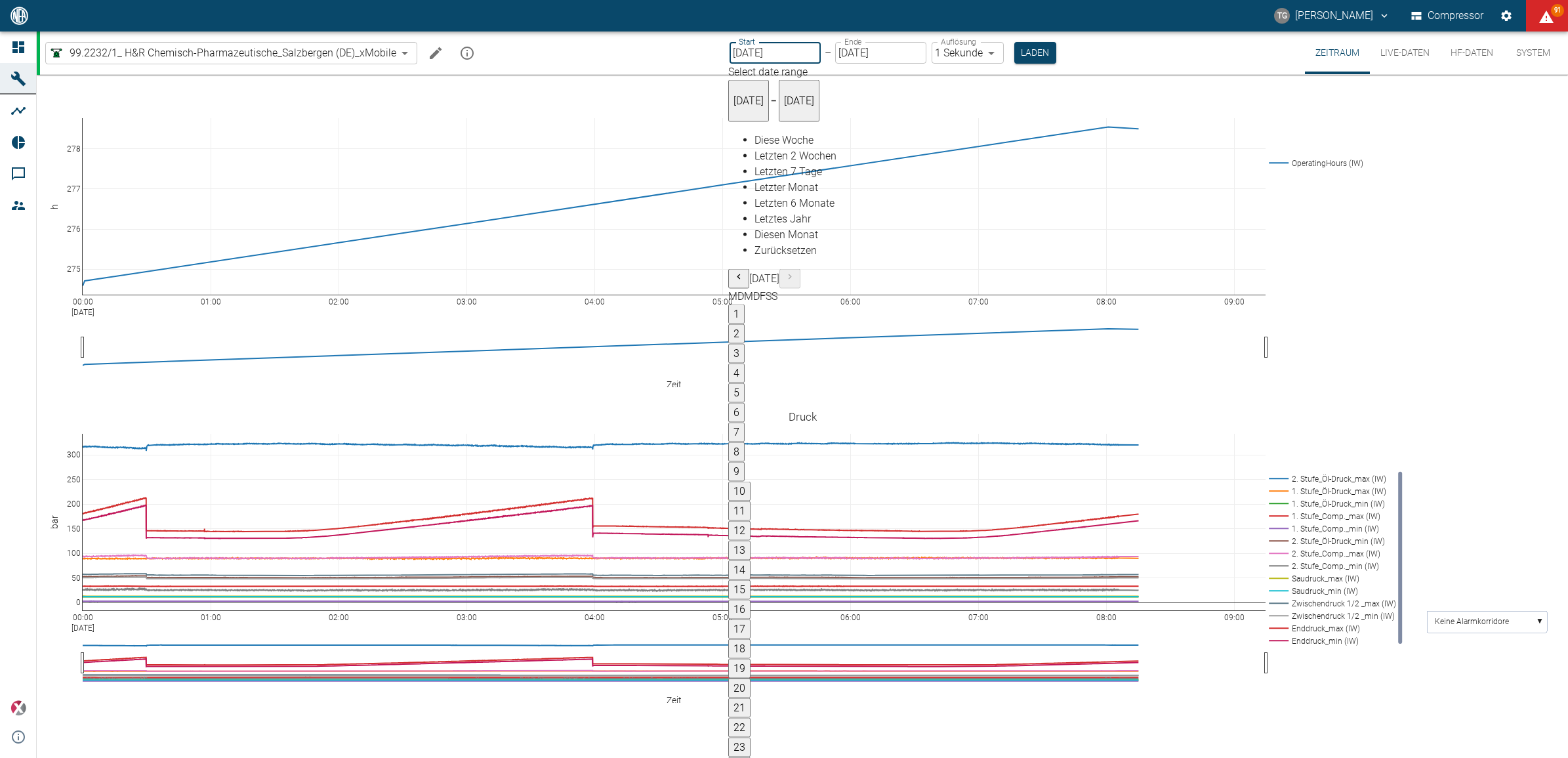
type input "[DATE]"
type input "2min"
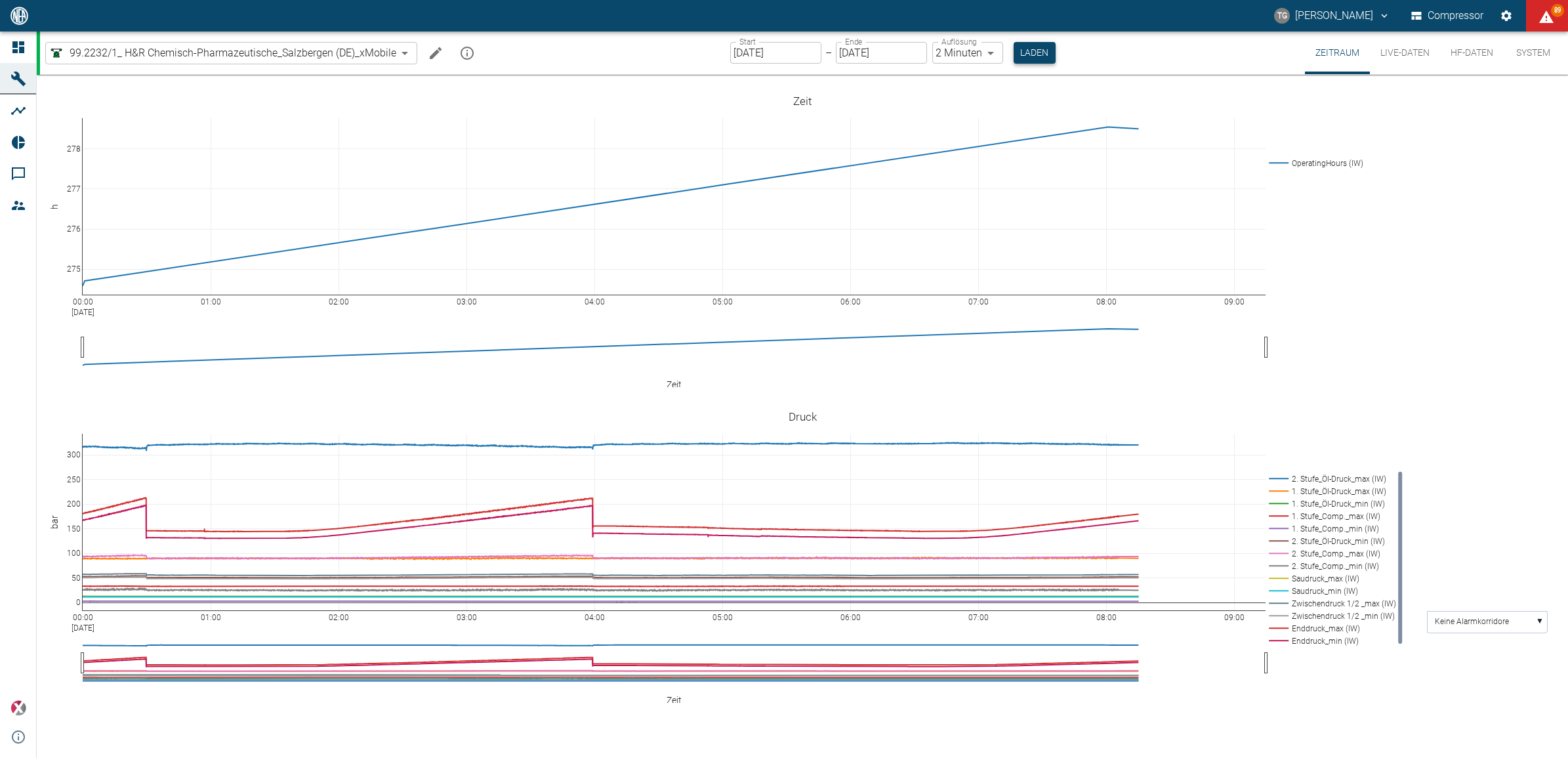
click at [1022, 48] on button "Laden" at bounding box center [1035, 53] width 42 height 22
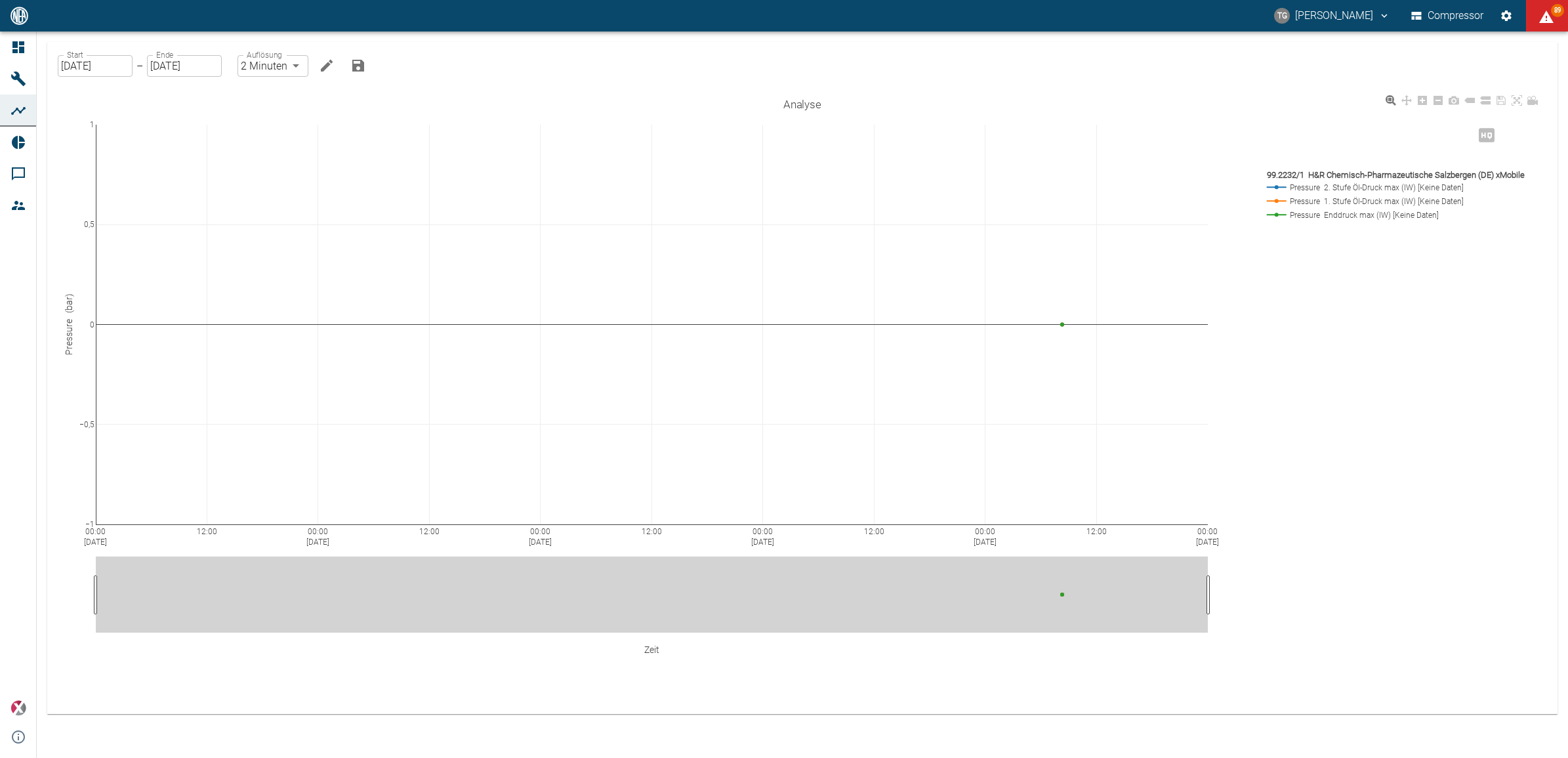
click at [1294, 549] on div "00:00 [DATE] 12:00 00:00 [DATE] 12:00 00:00 [DATE] 12:00 00:00 [DATE] 12:00 00:…" at bounding box center [803, 395] width 1479 height 607
click at [86, 69] on input "[DATE]" at bounding box center [95, 66] width 75 height 22
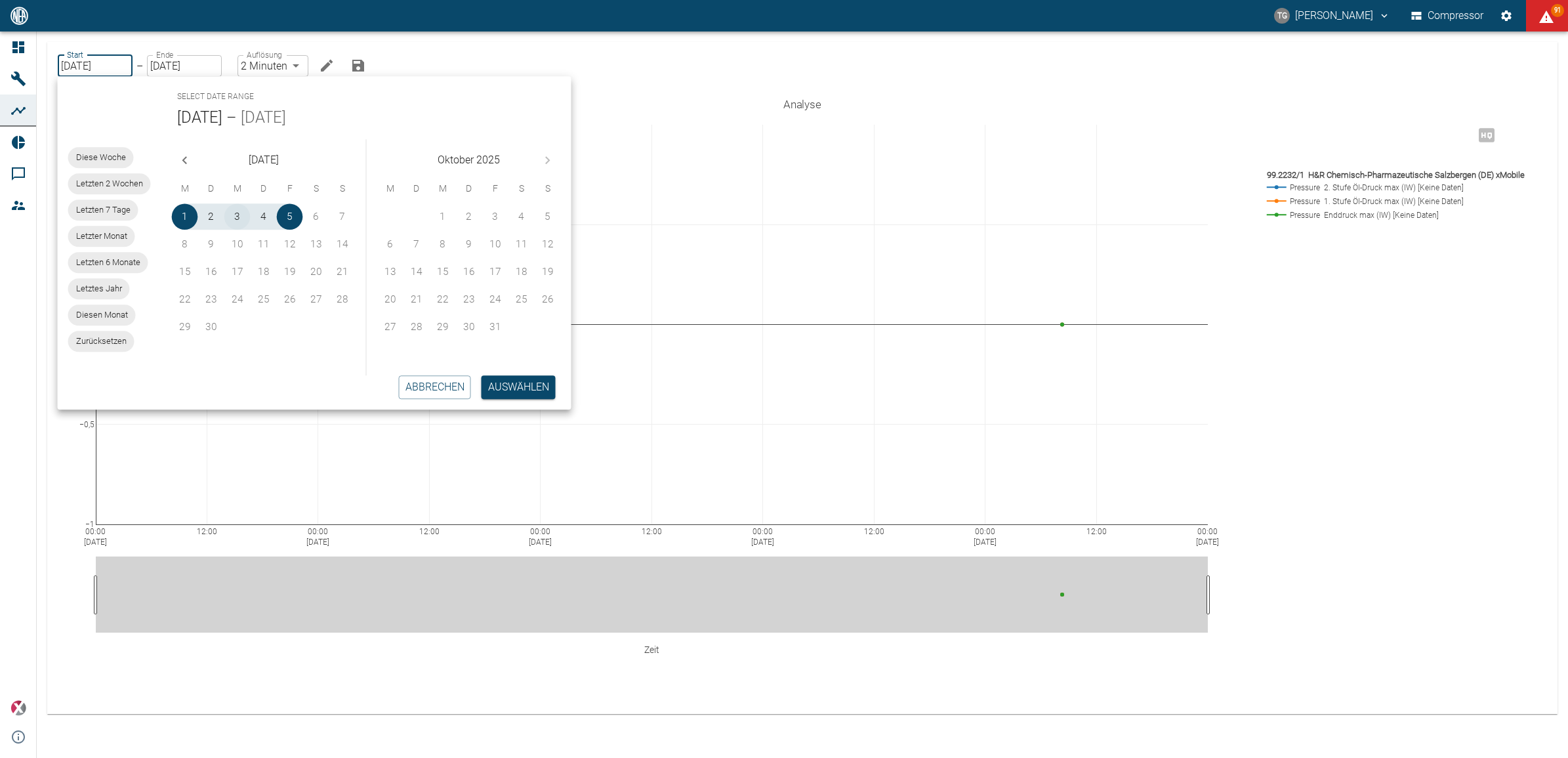
click at [235, 207] on button "3" at bounding box center [237, 217] width 26 height 26
type input "[DATE]"
click at [505, 385] on button "Auswählen" at bounding box center [518, 387] width 74 height 24
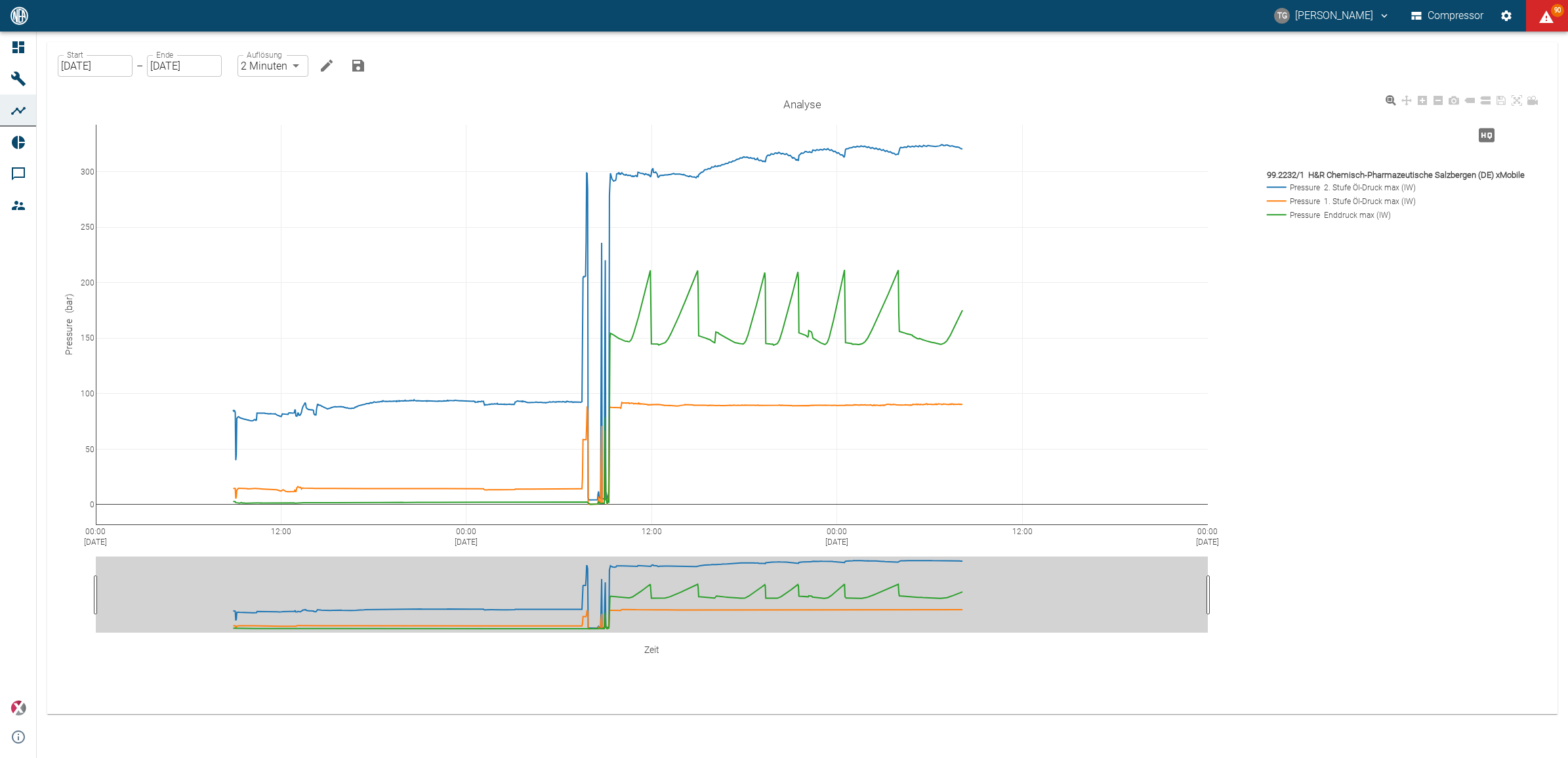
click at [1330, 365] on div "00:00 [DATE] 12:00 00:00 [DATE] 12:00 00:00 [DATE] 12:00 00:00 [DATE] 0 50 100 …" at bounding box center [803, 395] width 1479 height 607
click at [1238, 359] on div "00:00 [DATE] 12:00 00:00 [DATE] 12:00 00:00 [DATE] 12:00 00:00 [DATE] 0 50 100 …" at bounding box center [803, 395] width 1479 height 607
